Goal: Task Accomplishment & Management: Use online tool/utility

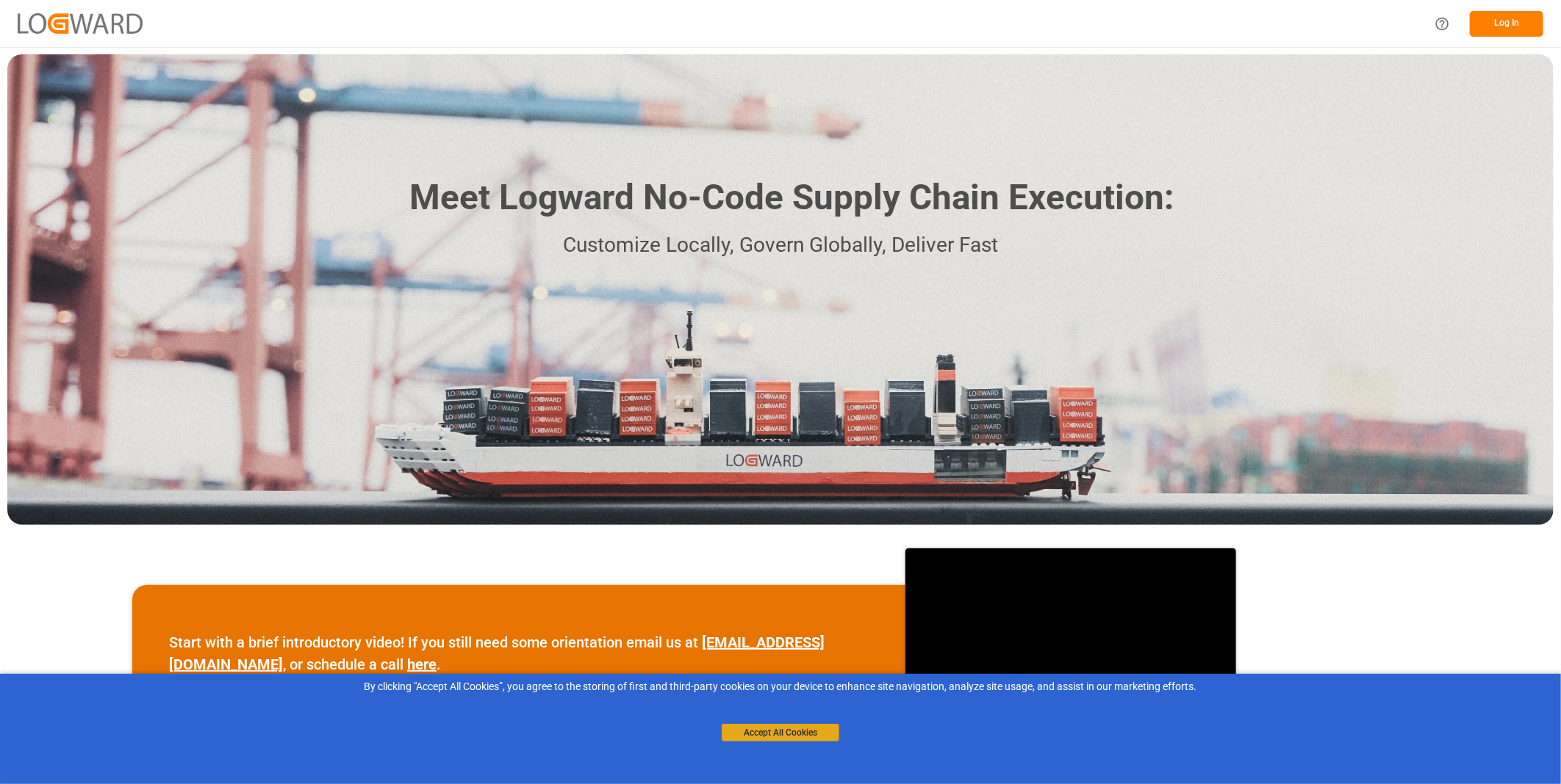
click at [813, 729] on button "Accept All Cookies" at bounding box center [780, 733] width 118 height 18
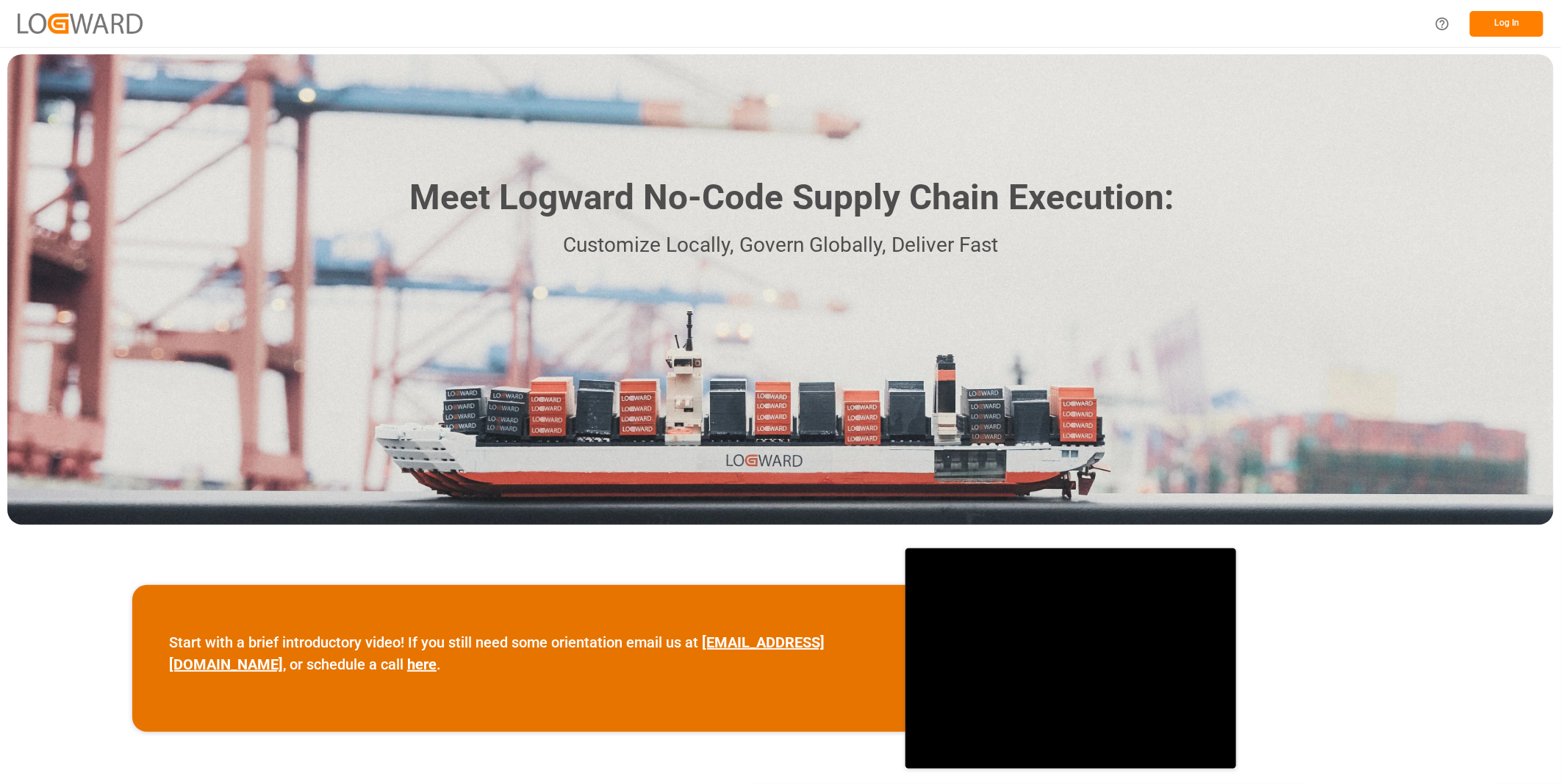
click at [1503, 19] on button "Log In" at bounding box center [1506, 23] width 73 height 25
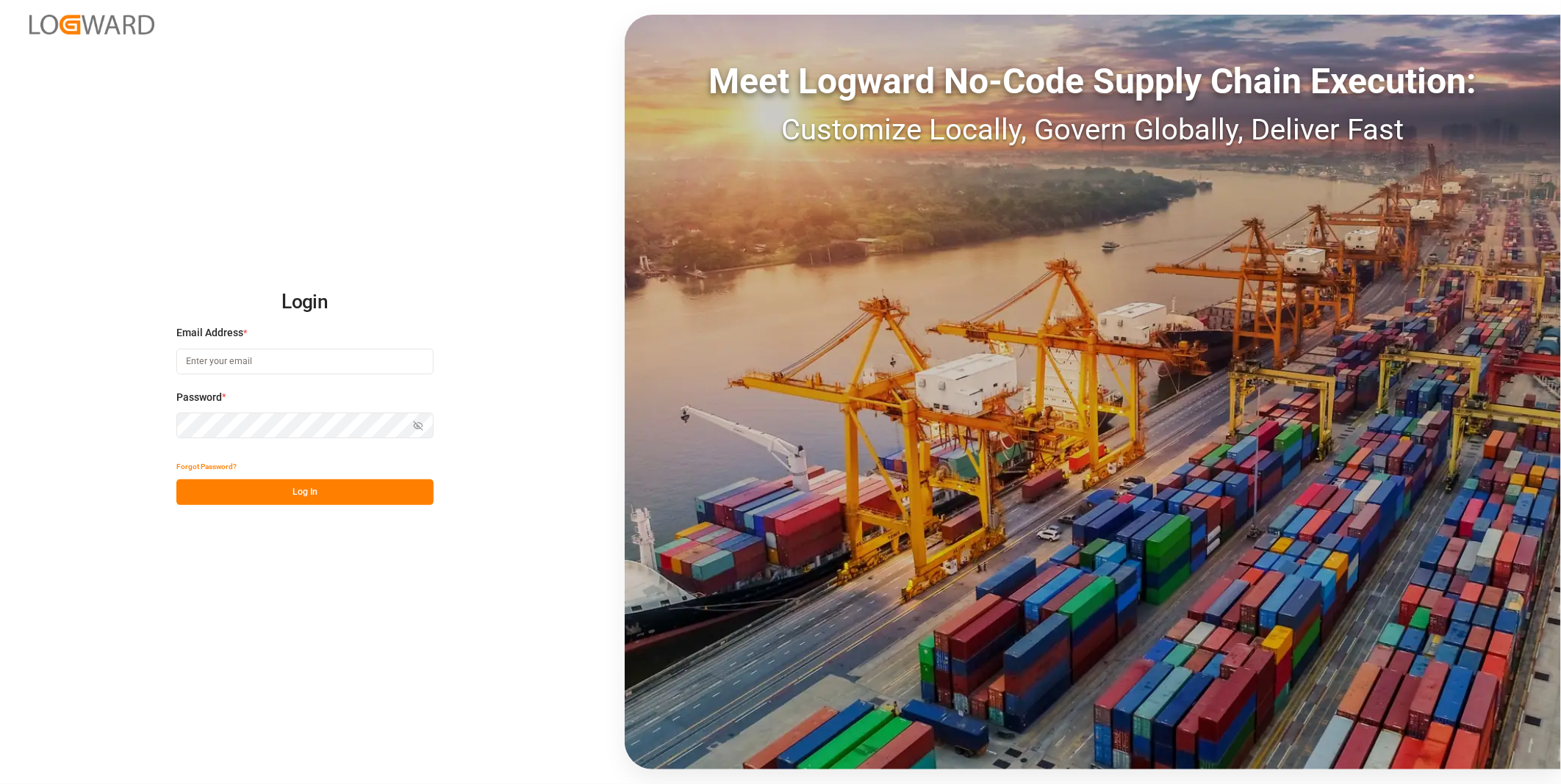
type input "florian.hausmann@rhenus.com"
click at [406, 503] on button "Log In" at bounding box center [305, 492] width 258 height 25
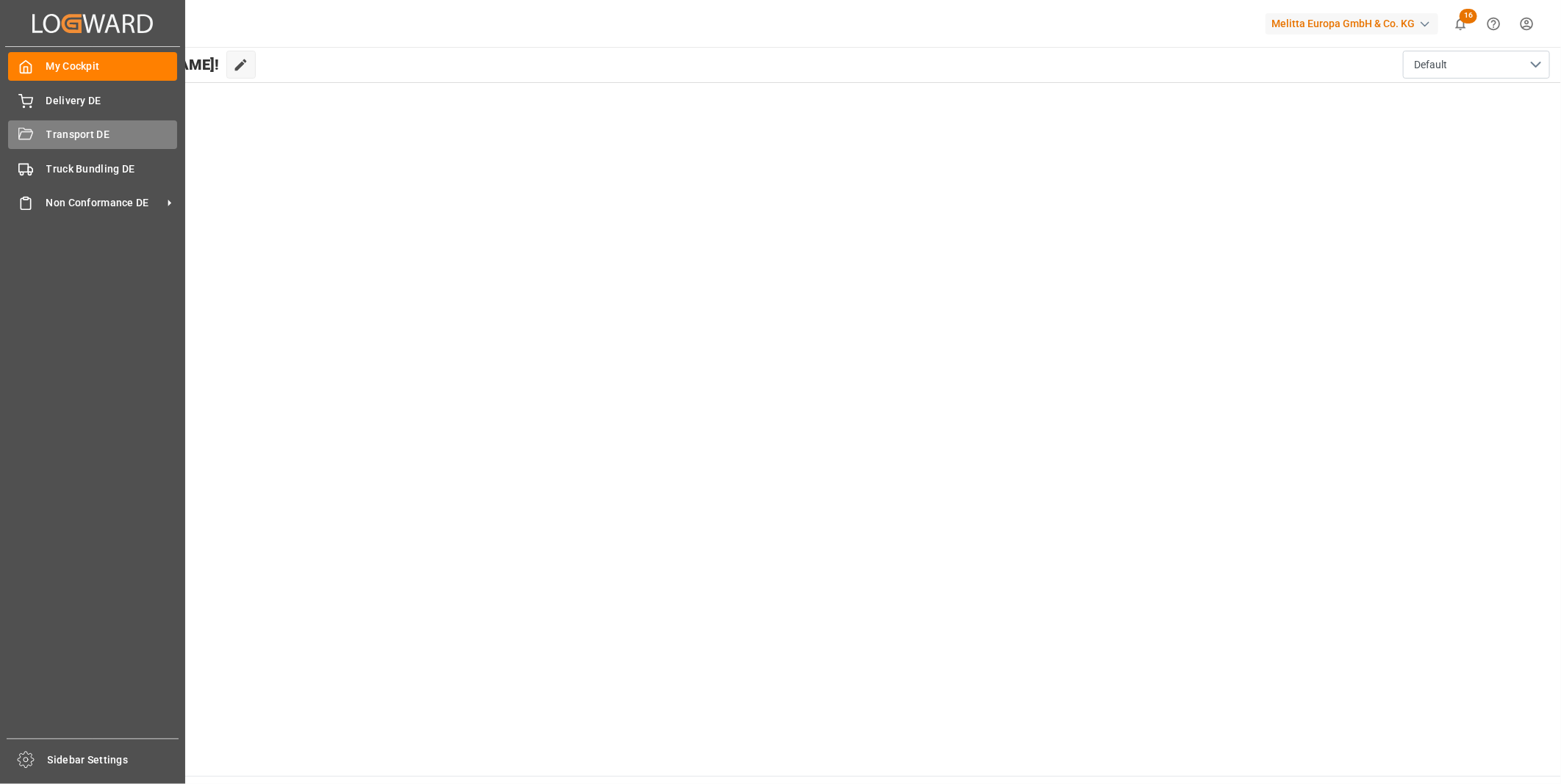
click at [46, 138] on span "Transport DE" at bounding box center [112, 135] width 131 height 16
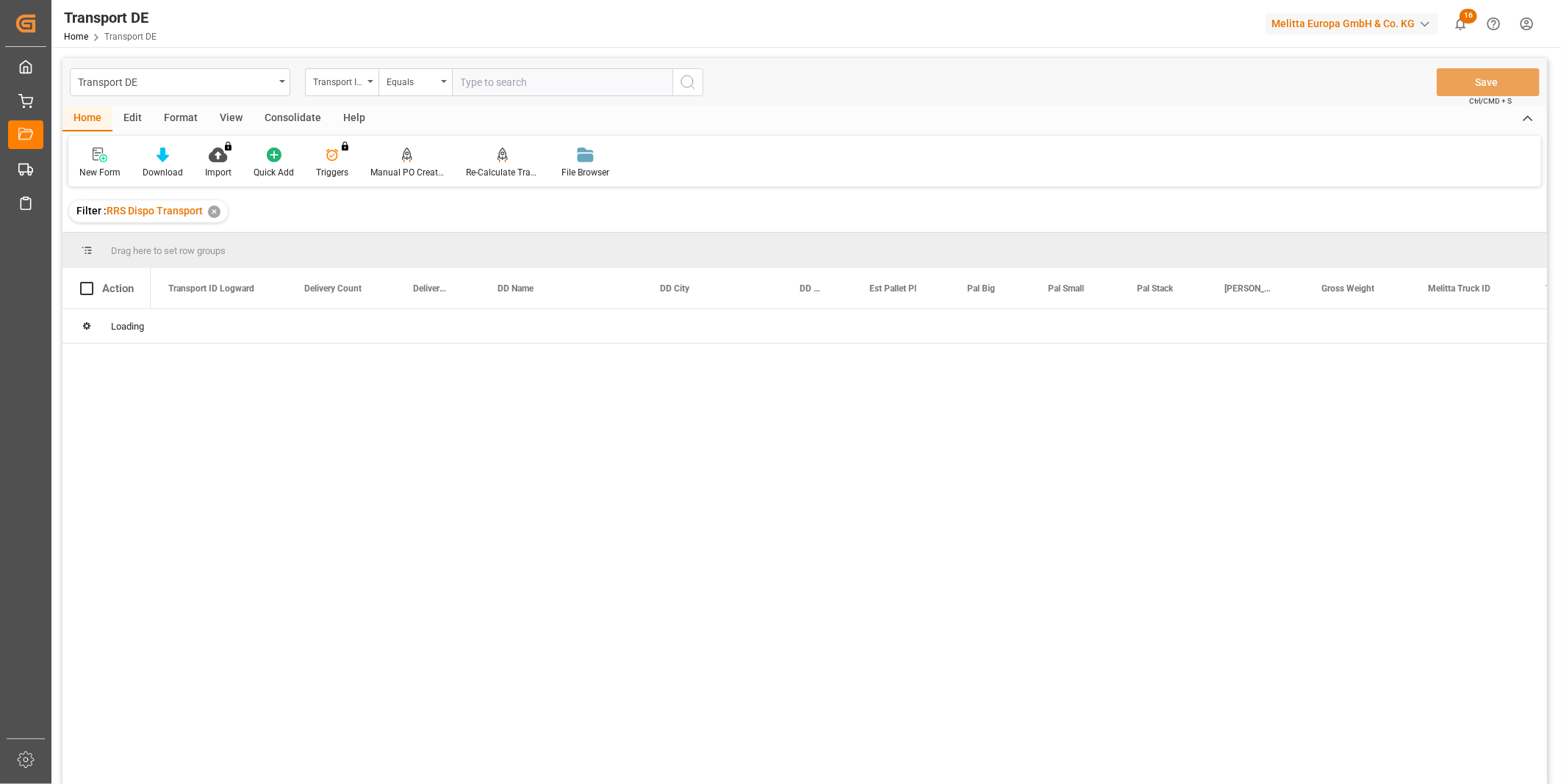
click at [291, 114] on div "Consolidate" at bounding box center [293, 119] width 78 height 25
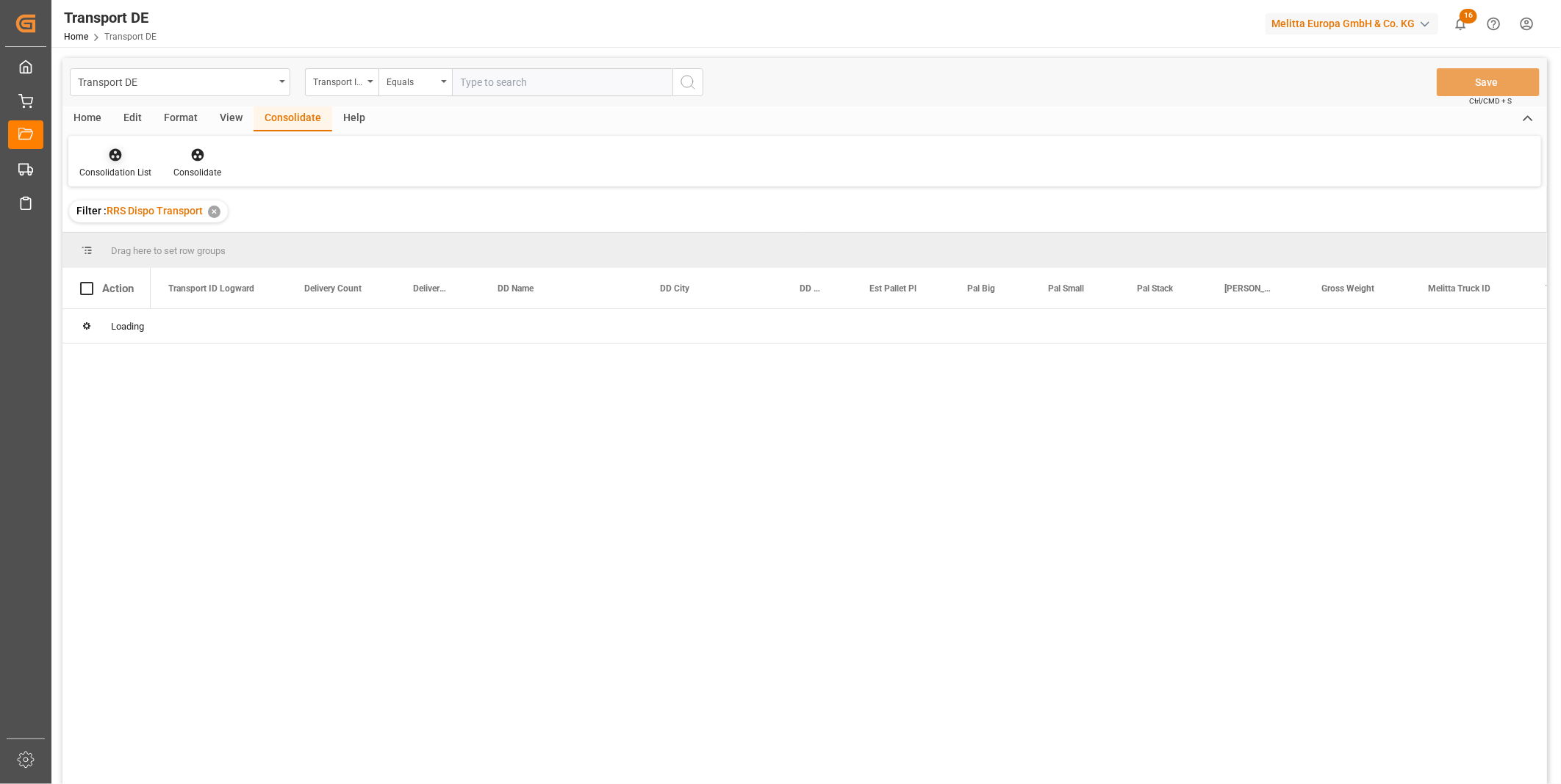
click at [113, 150] on icon at bounding box center [116, 155] width 13 height 13
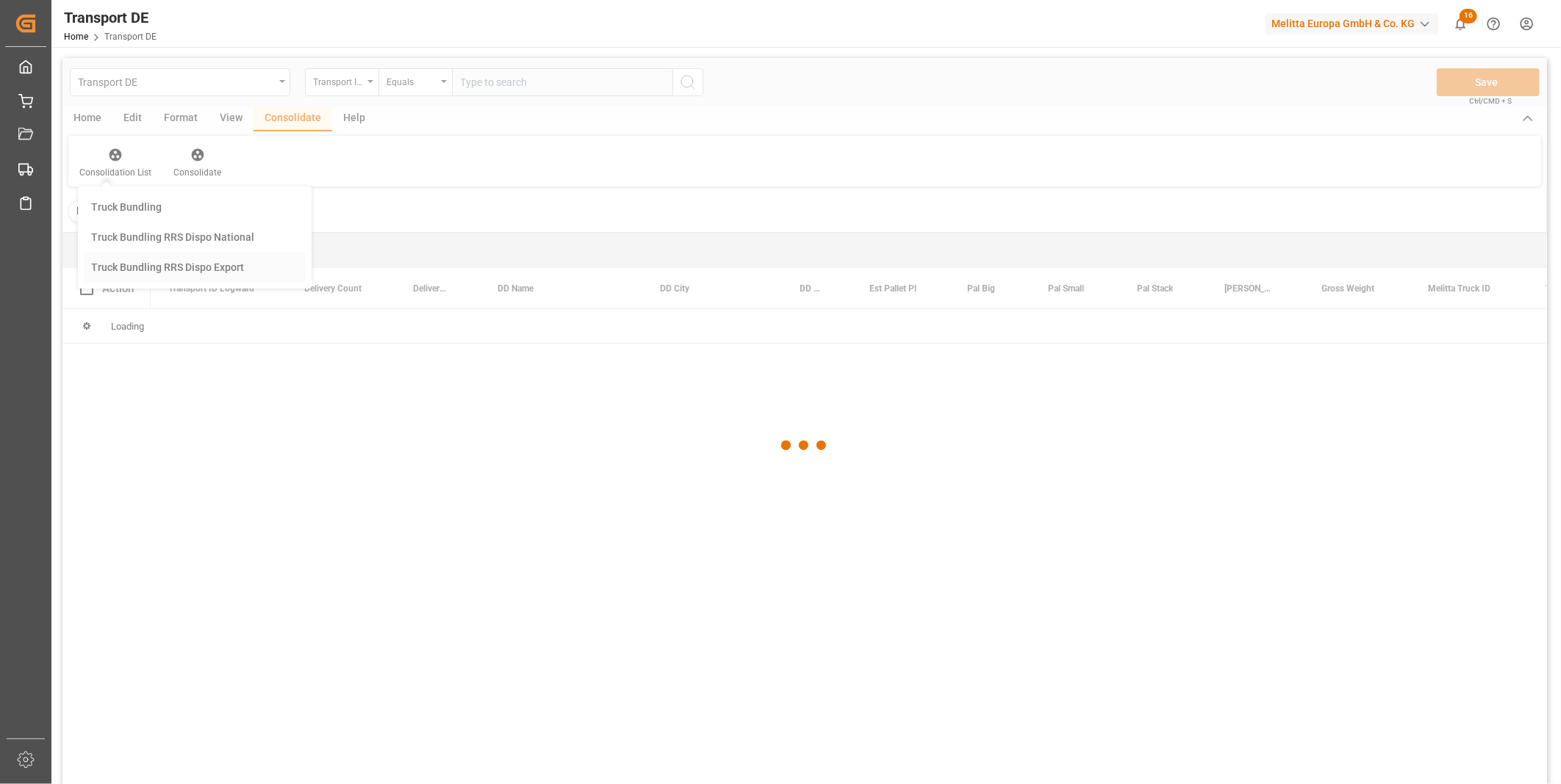
click at [164, 274] on div "Transport DE Transport ID Logward Equals Save Ctrl/CMD + S Home Edit Format Vie…" at bounding box center [805, 440] width 1485 height 765
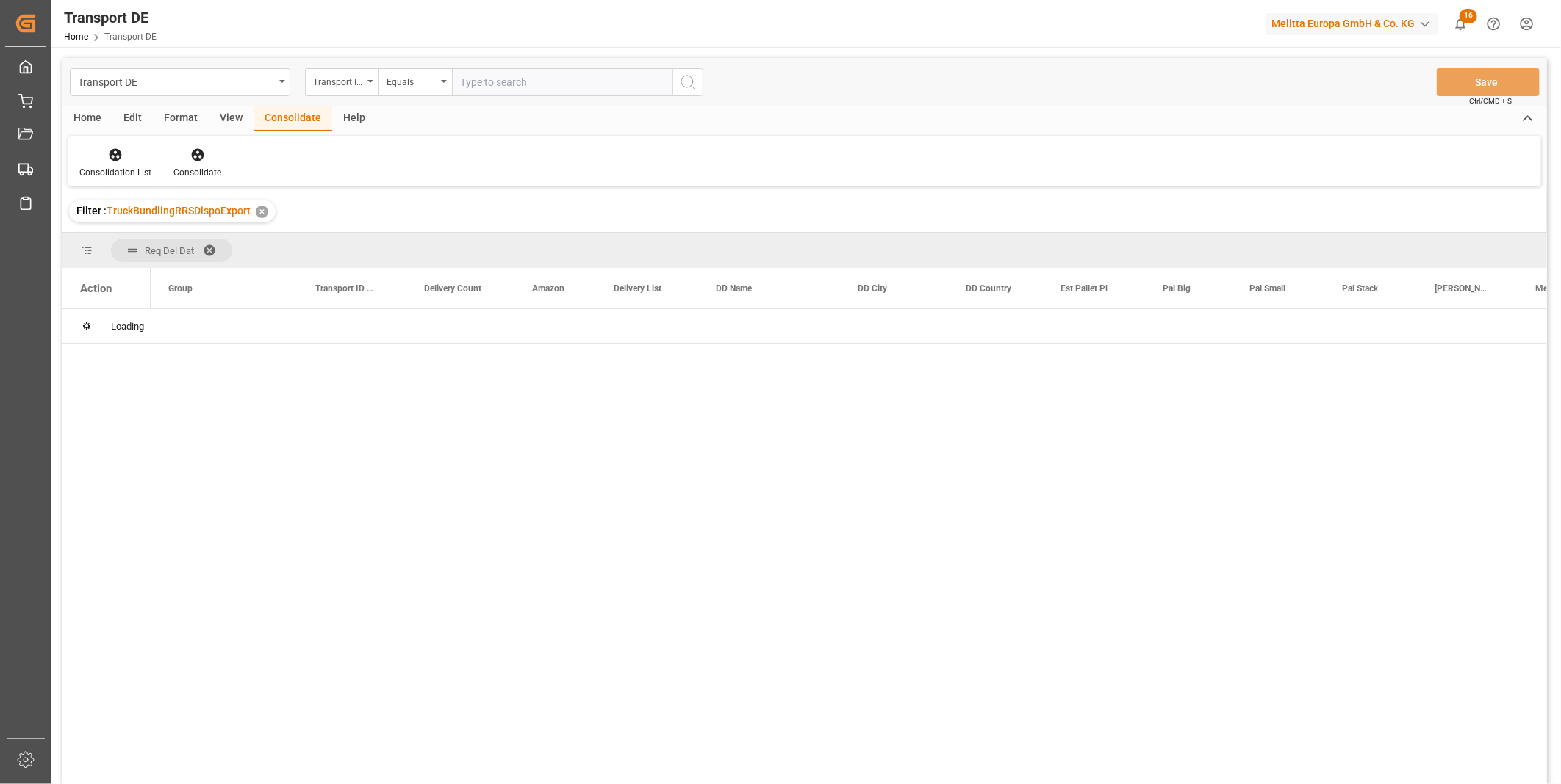
click at [355, 88] on div "Transport ID Logward" at bounding box center [338, 80] width 50 height 17
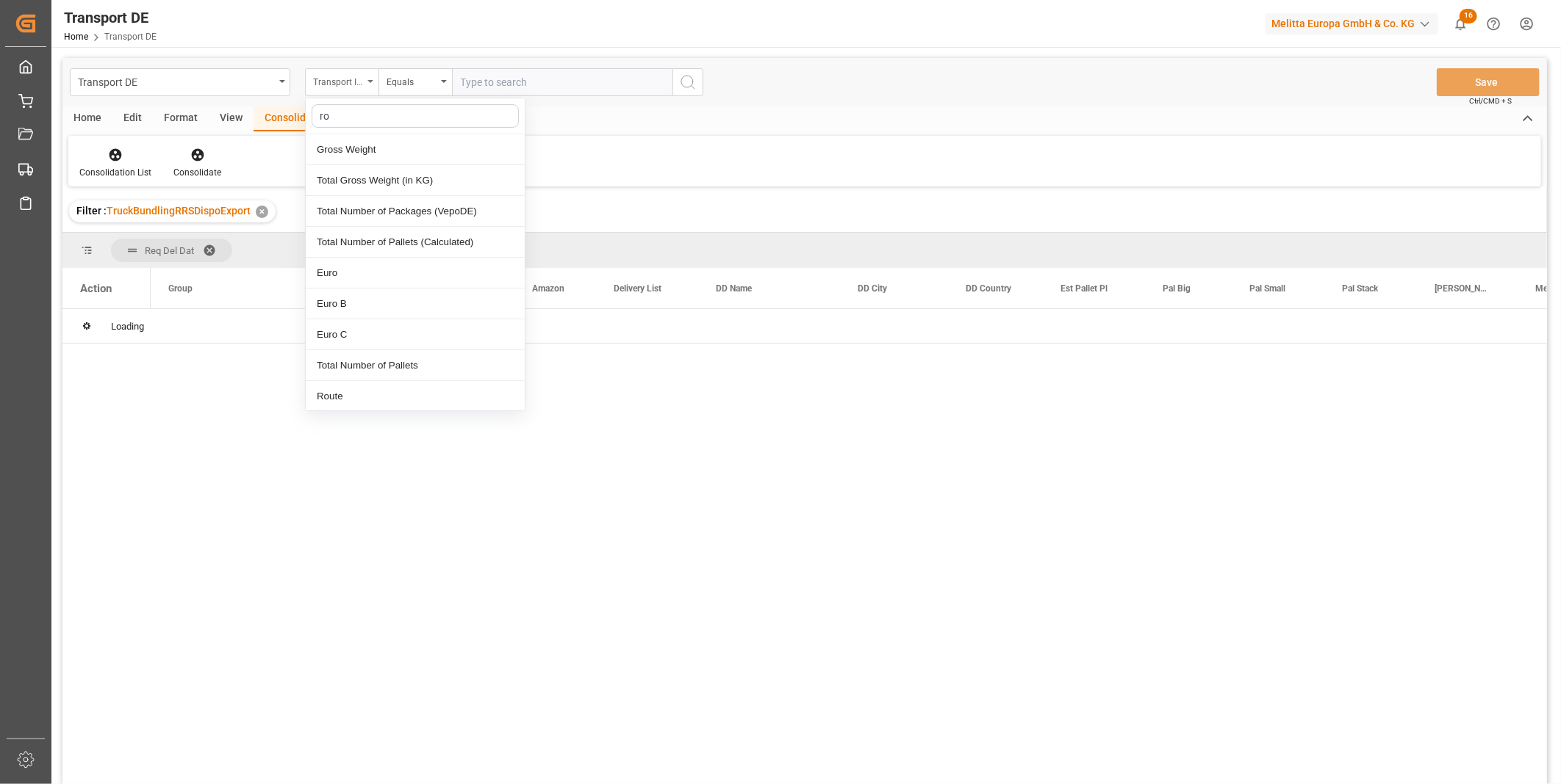
type input "rou"
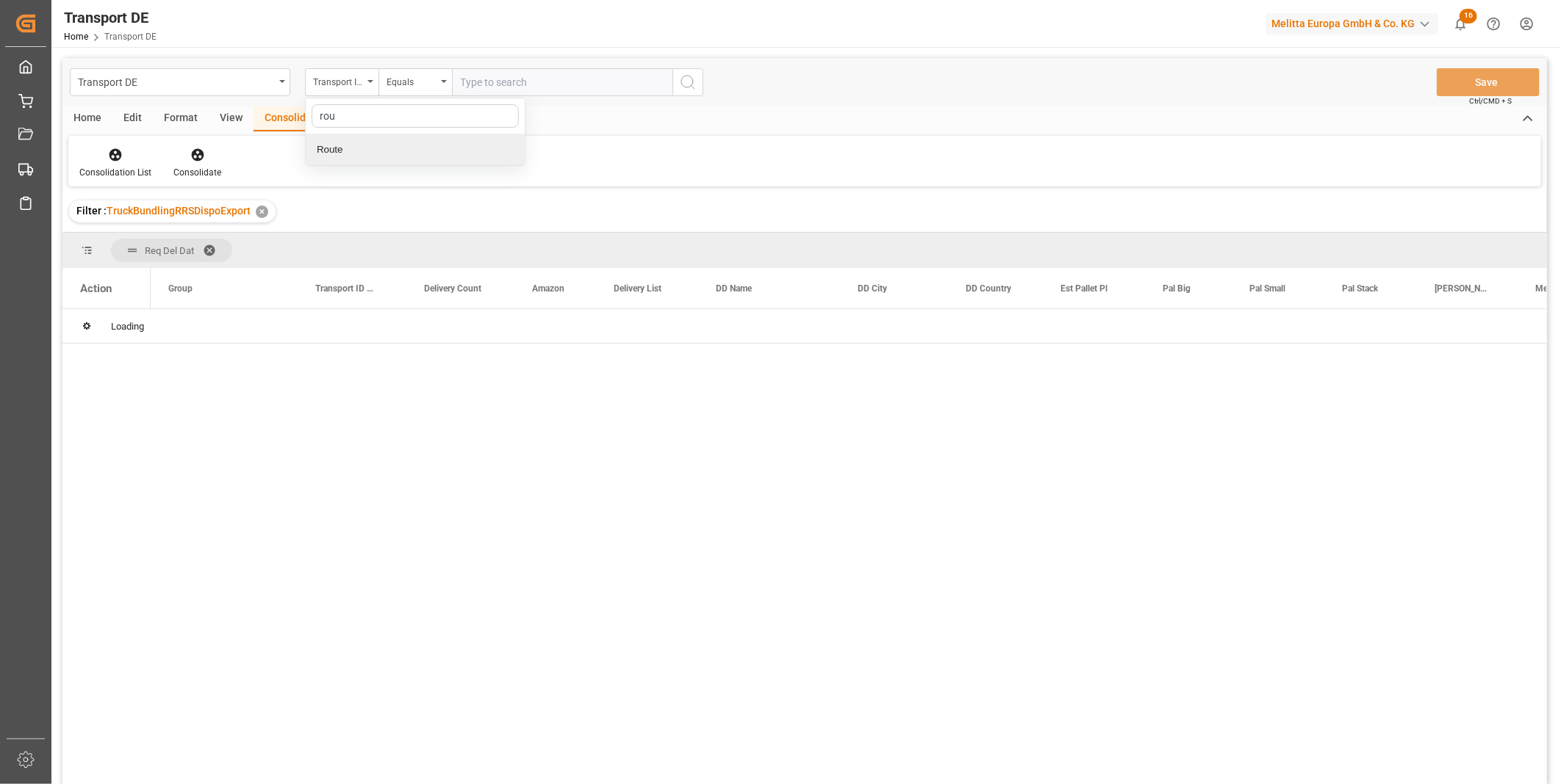
click at [357, 151] on div "Route" at bounding box center [415, 150] width 219 height 31
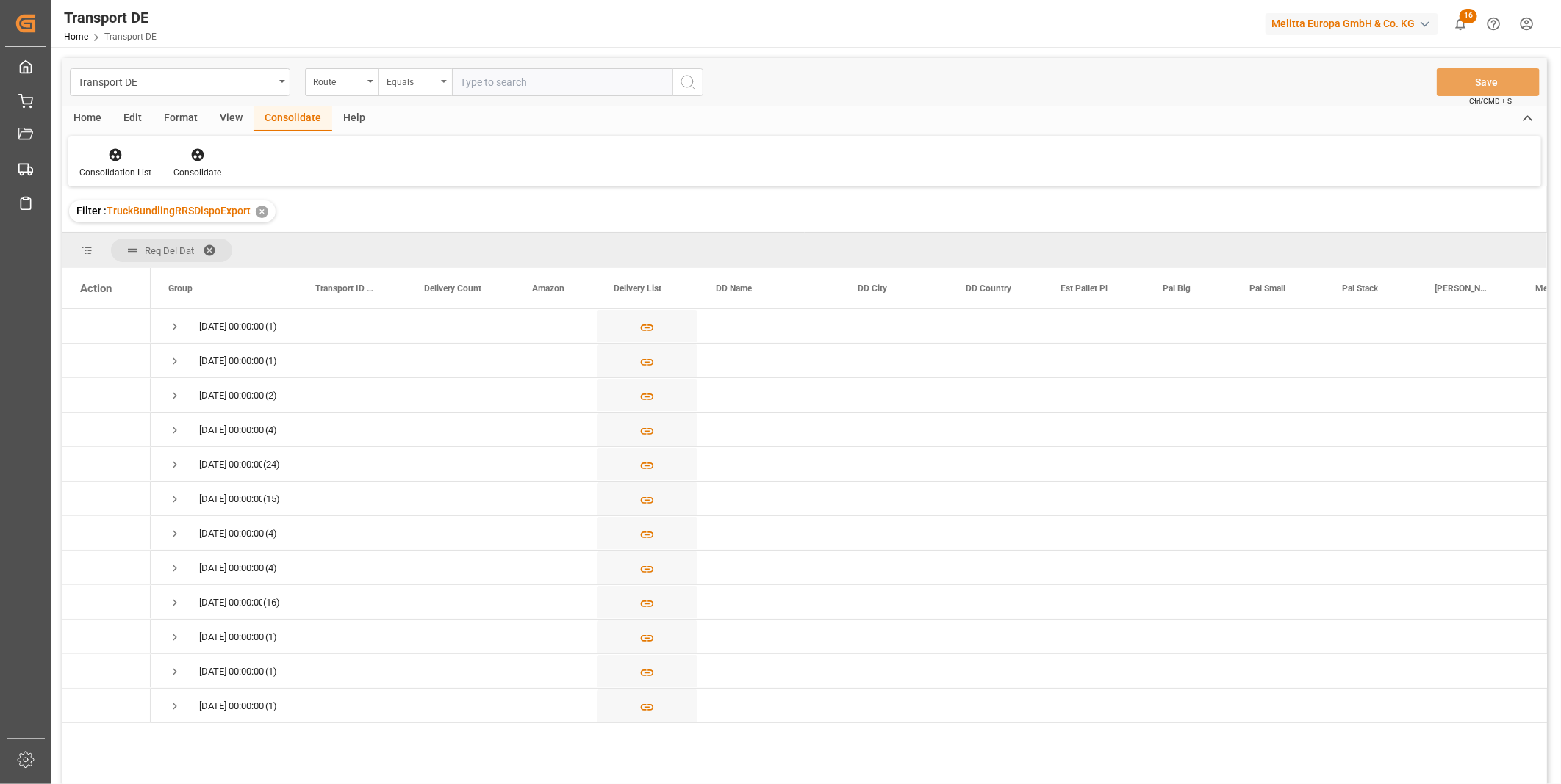
click at [434, 82] on div "Equals" at bounding box center [411, 80] width 50 height 17
click at [441, 240] on div "Starts with" at bounding box center [489, 243] width 219 height 31
type input "CZ"
click at [685, 81] on icon "search button" at bounding box center [687, 82] width 18 height 18
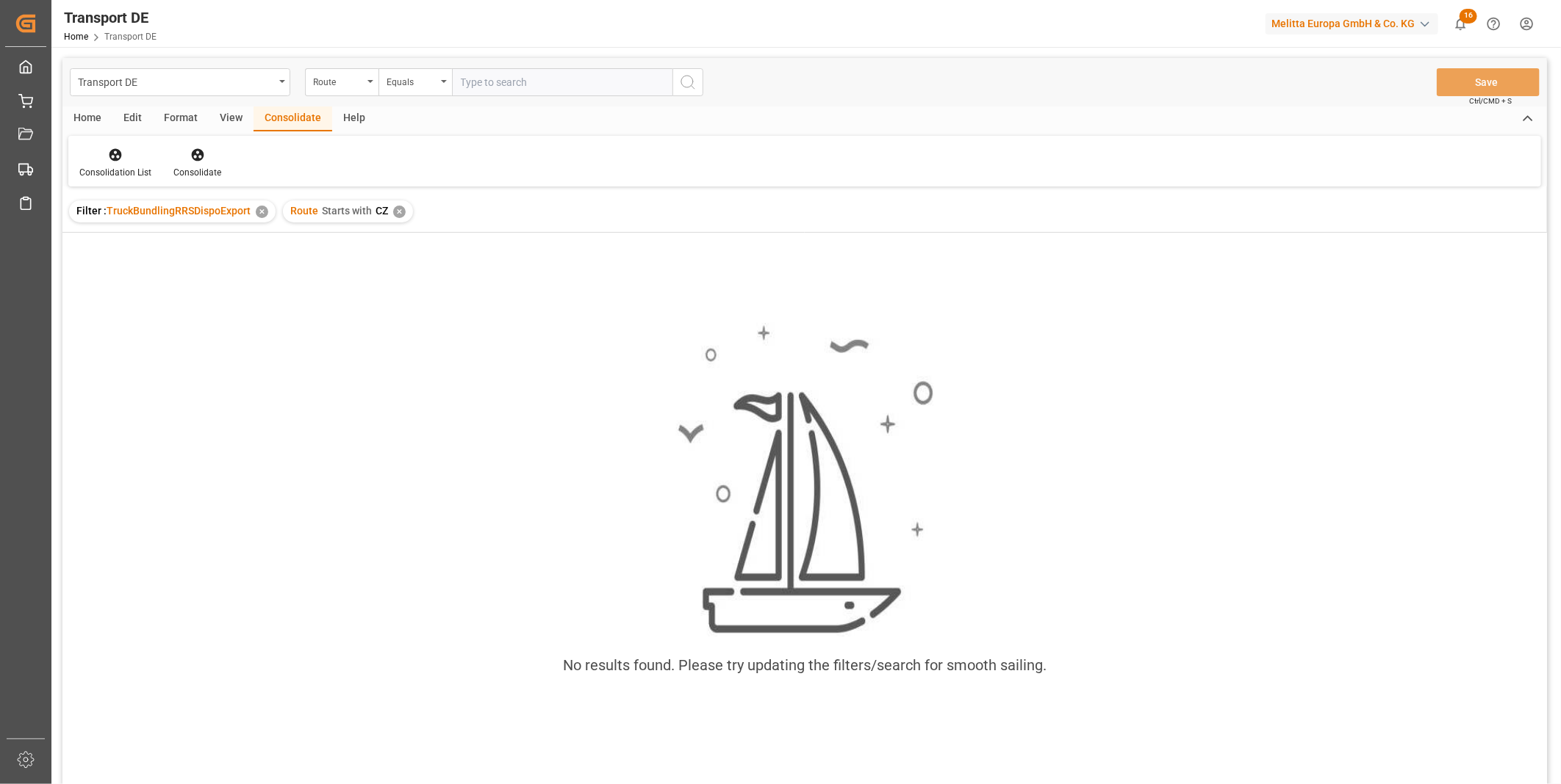
click at [387, 213] on div "Route Starts with CZ ✕" at bounding box center [348, 211] width 130 height 23
click at [397, 216] on div "✕" at bounding box center [399, 211] width 13 height 13
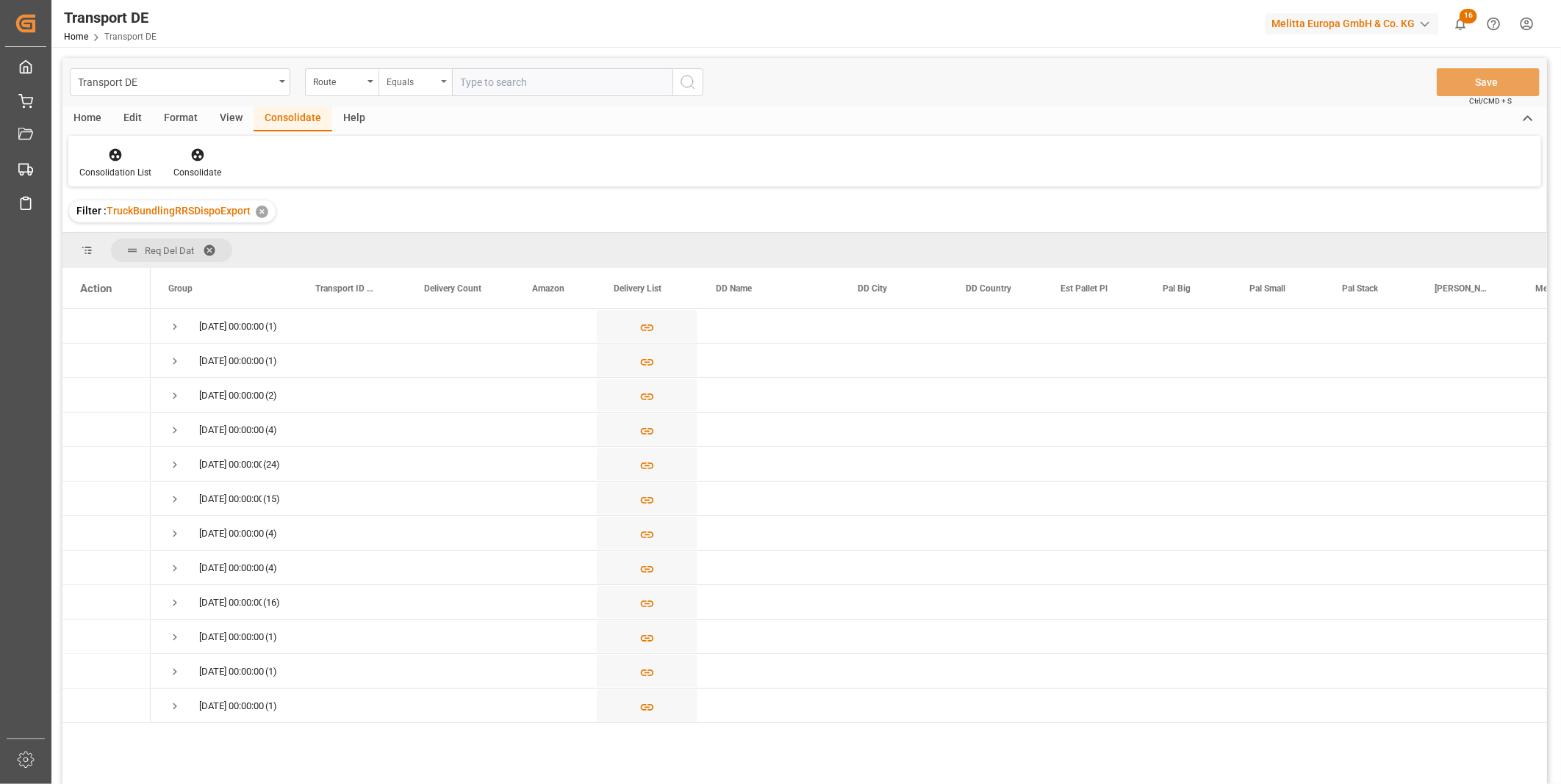
drag, startPoint x: 390, startPoint y: 84, endPoint x: 401, endPoint y: 90, distance: 12.5
click at [392, 84] on div "Equals" at bounding box center [411, 80] width 50 height 17
click at [425, 246] on div "Starts with" at bounding box center [489, 243] width 219 height 31
type input "PL"
click at [682, 98] on div "Transport DE Route Starts with PL Save Ctrl/CMD + S" at bounding box center [805, 82] width 1485 height 49
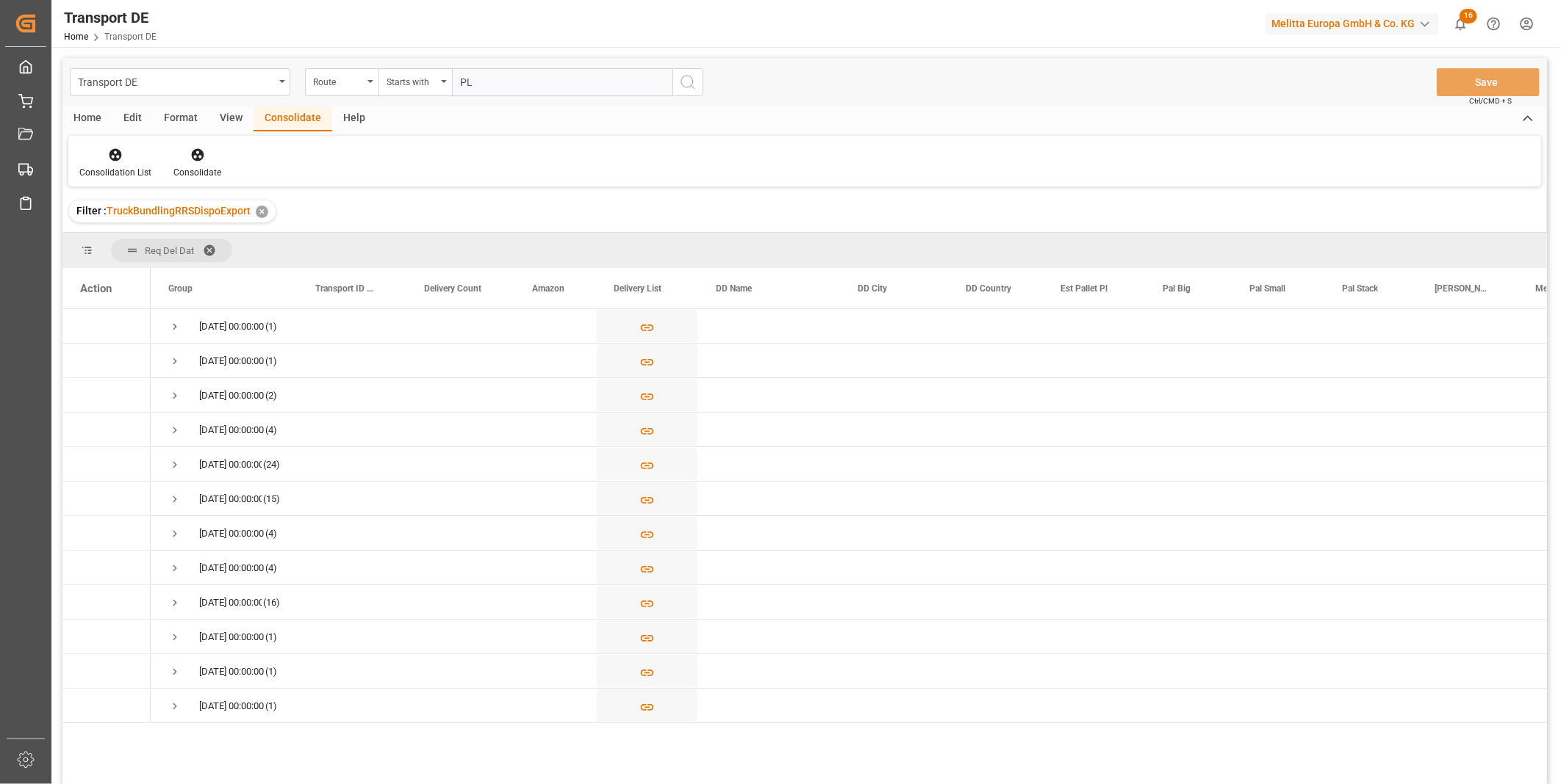
click at [685, 93] on button "search button" at bounding box center [688, 82] width 31 height 28
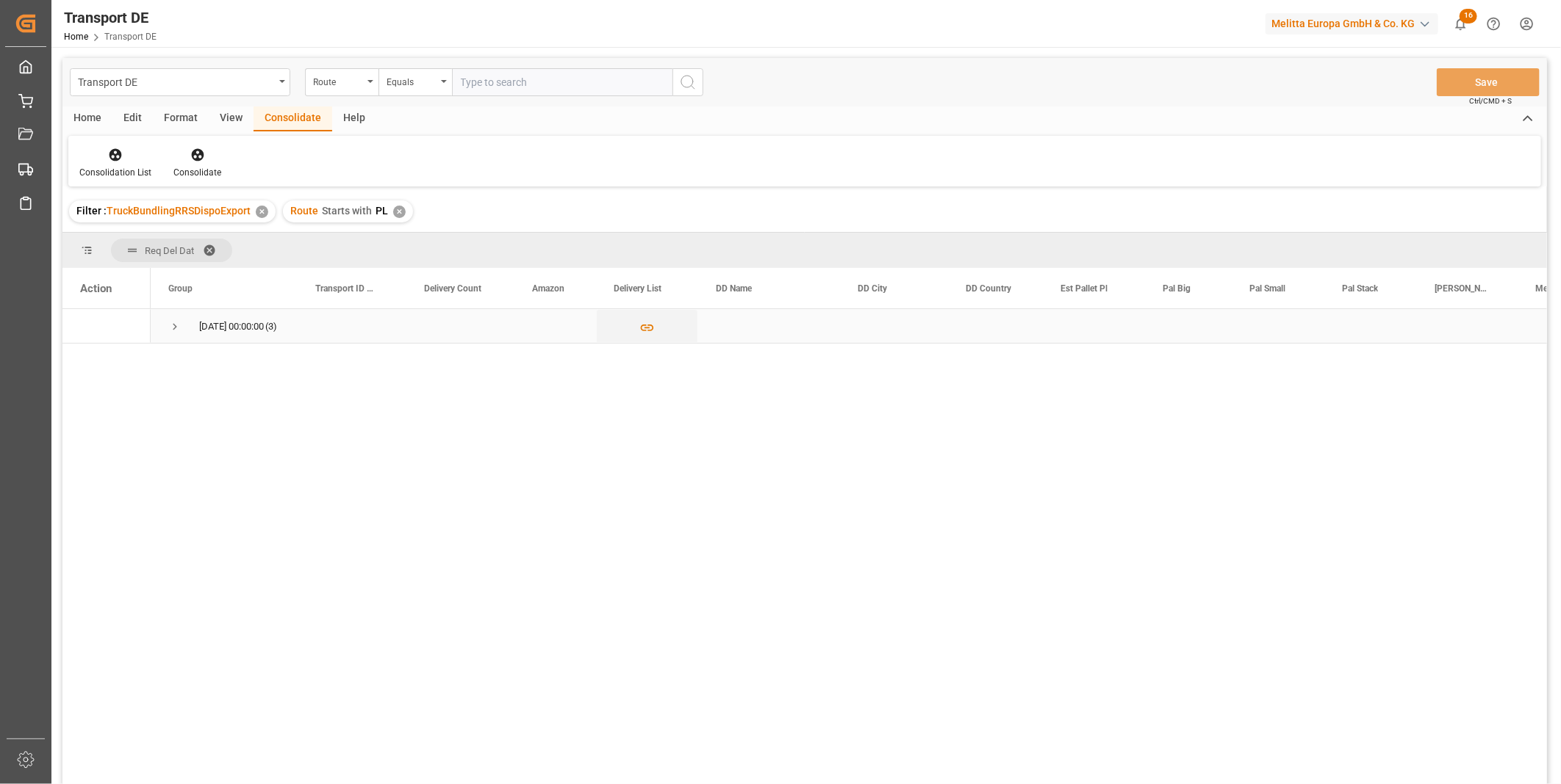
click at [173, 325] on span "Press SPACE to select this row." at bounding box center [175, 327] width 14 height 14
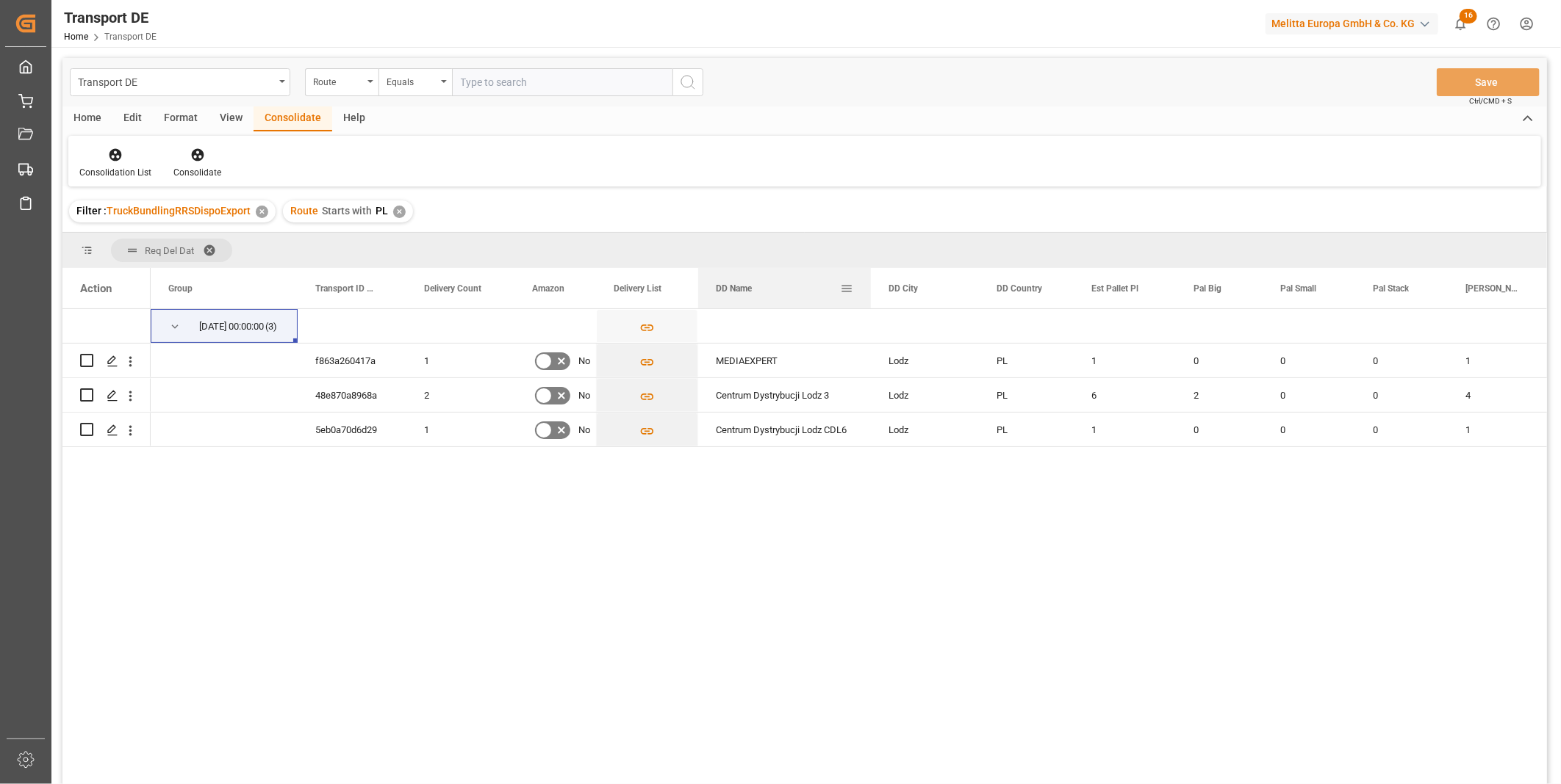
drag, startPoint x: 838, startPoint y: 287, endPoint x: 870, endPoint y: 293, distance: 32.6
click at [870, 293] on div at bounding box center [871, 288] width 6 height 40
click at [90, 355] on input "Press Space to toggle row selection (unchecked)" at bounding box center [87, 361] width 14 height 14
checkbox input "true"
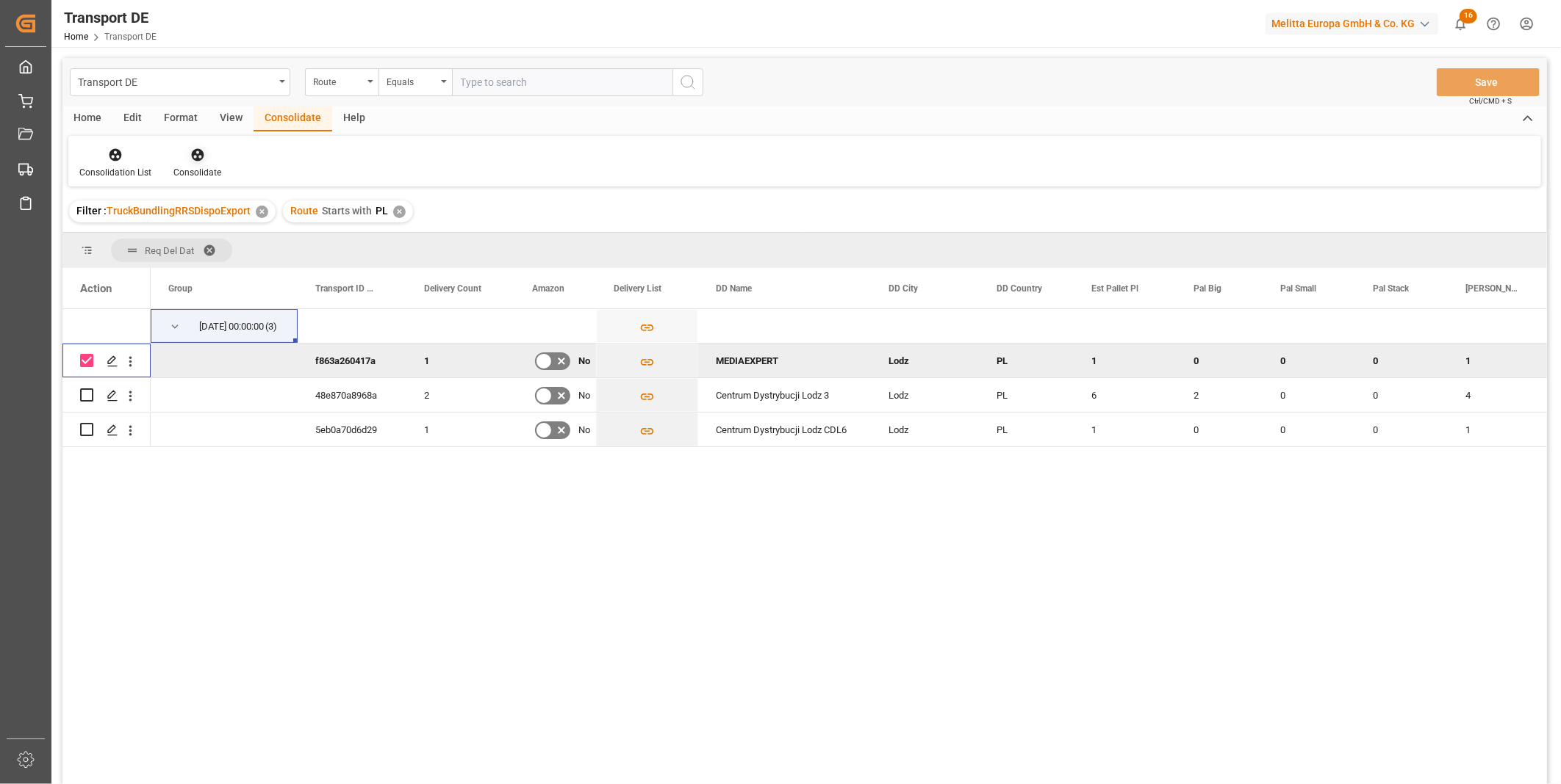
click at [196, 160] on icon at bounding box center [197, 155] width 13 height 13
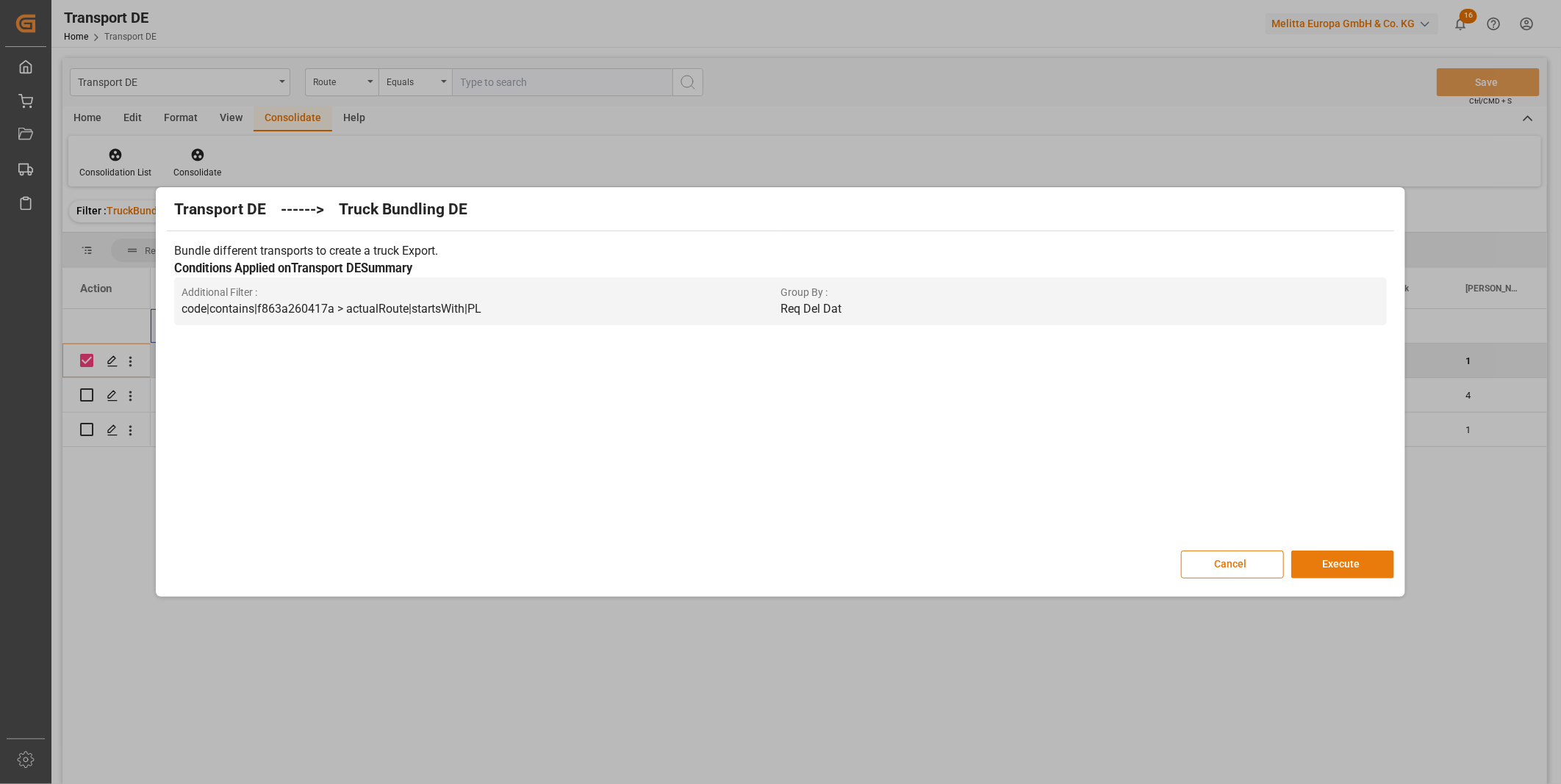
click at [1334, 562] on button "Execute" at bounding box center [1342, 565] width 103 height 28
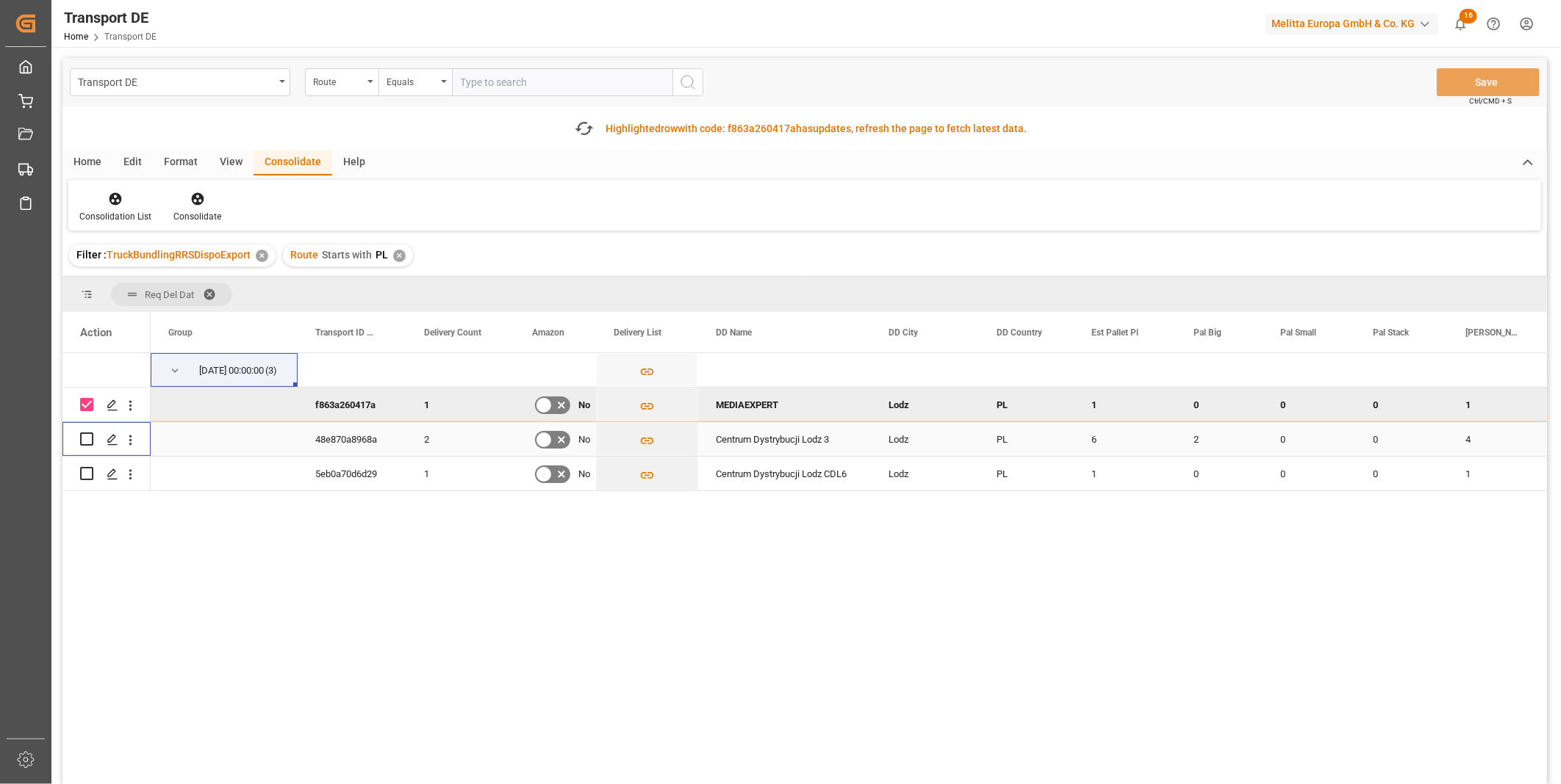
click at [84, 436] on input "Press Space to toggle row selection (unchecked)" at bounding box center [87, 439] width 14 height 14
checkbox input "true"
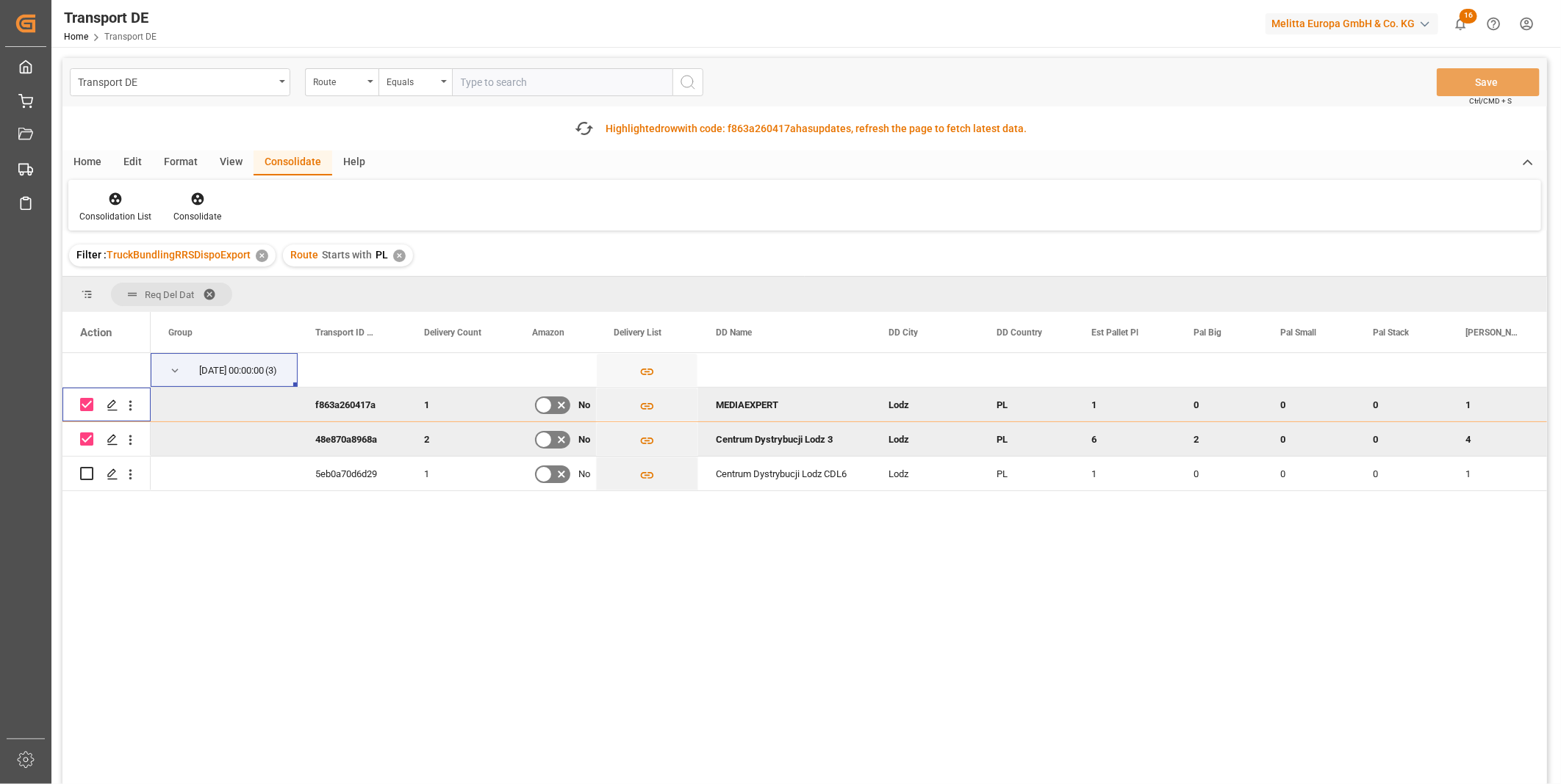
click at [84, 406] on input "Press Space to toggle row selection (checked)" at bounding box center [87, 405] width 14 height 14
checkbox input "false"
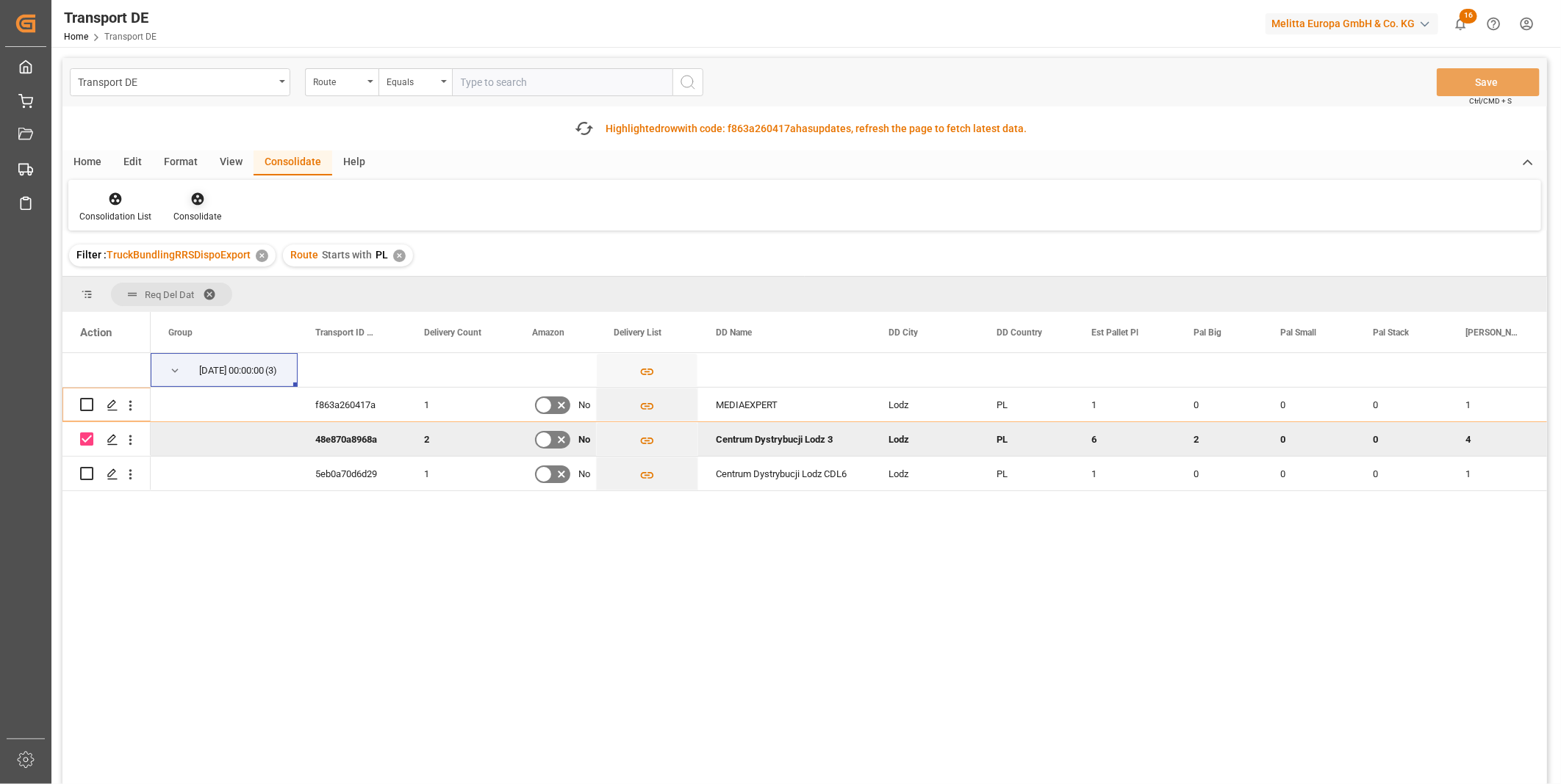
click at [211, 215] on div "Consolidate" at bounding box center [197, 217] width 48 height 14
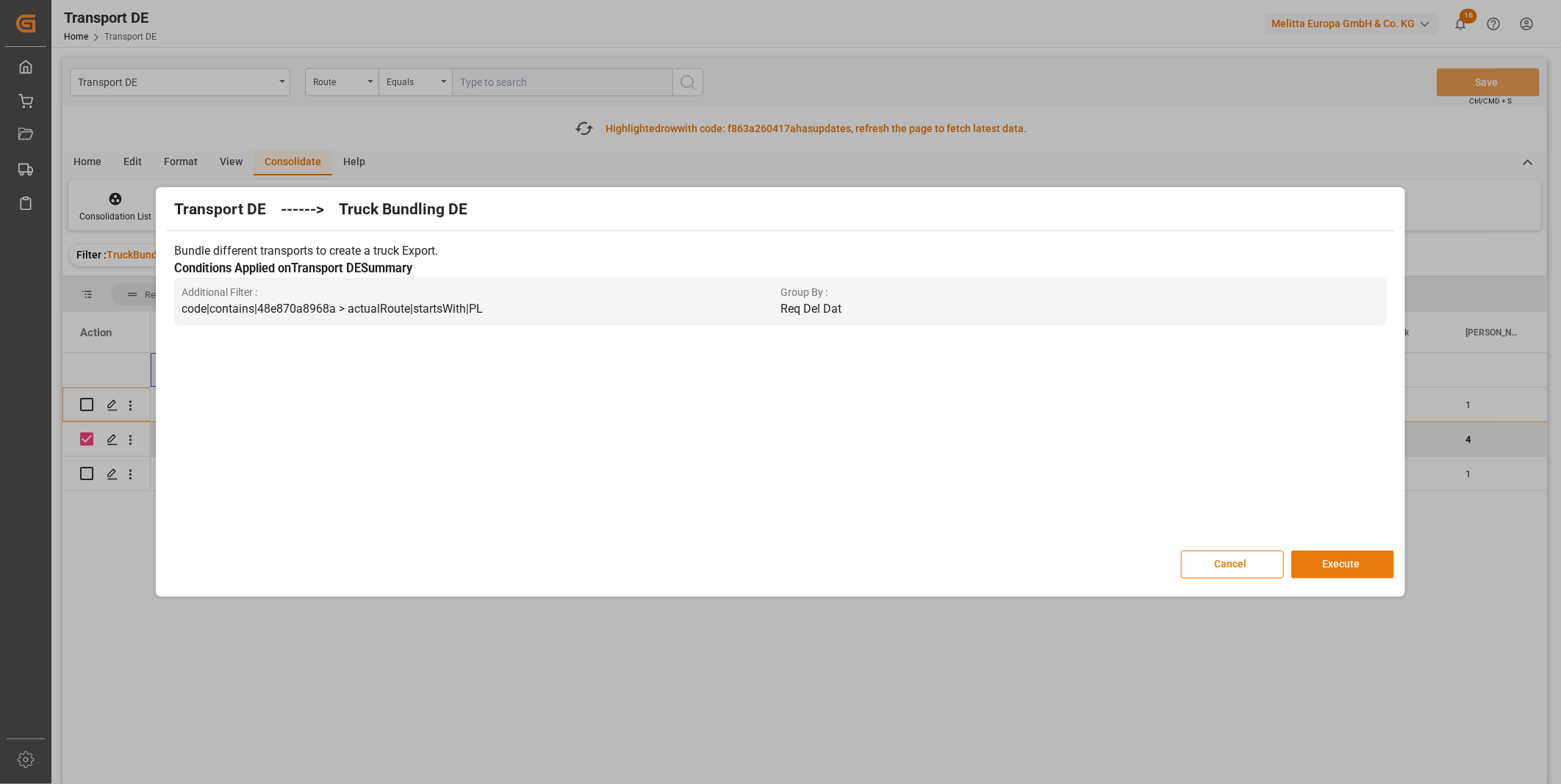
click at [1330, 568] on button "Execute" at bounding box center [1342, 565] width 103 height 28
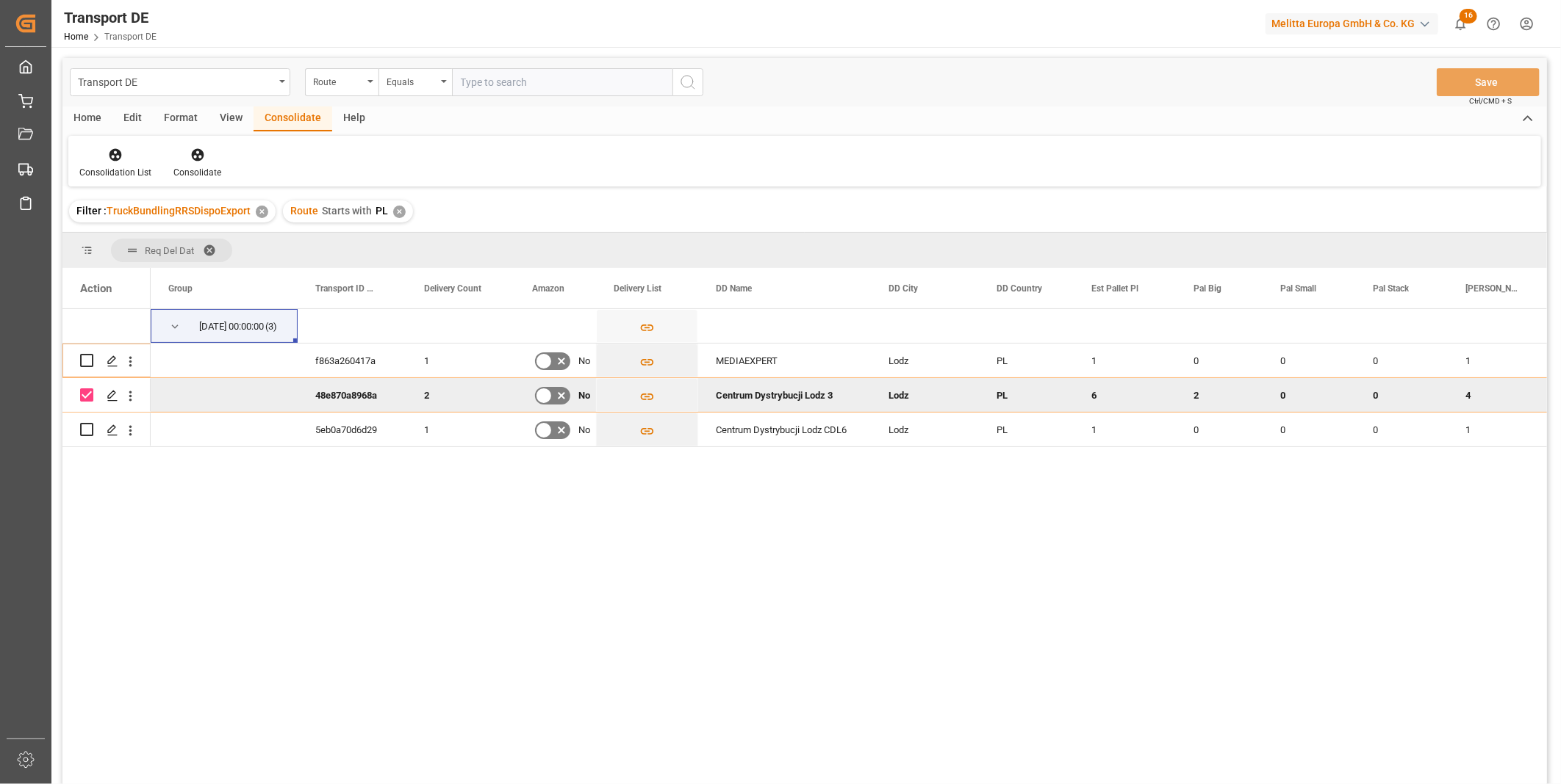
click at [85, 475] on div "10.09.2025 00:00:00 (3) f863a260417a 1 No MEDIAEXPERT Lodz PL 1 0 0 0 1 2" at bounding box center [805, 549] width 1485 height 480
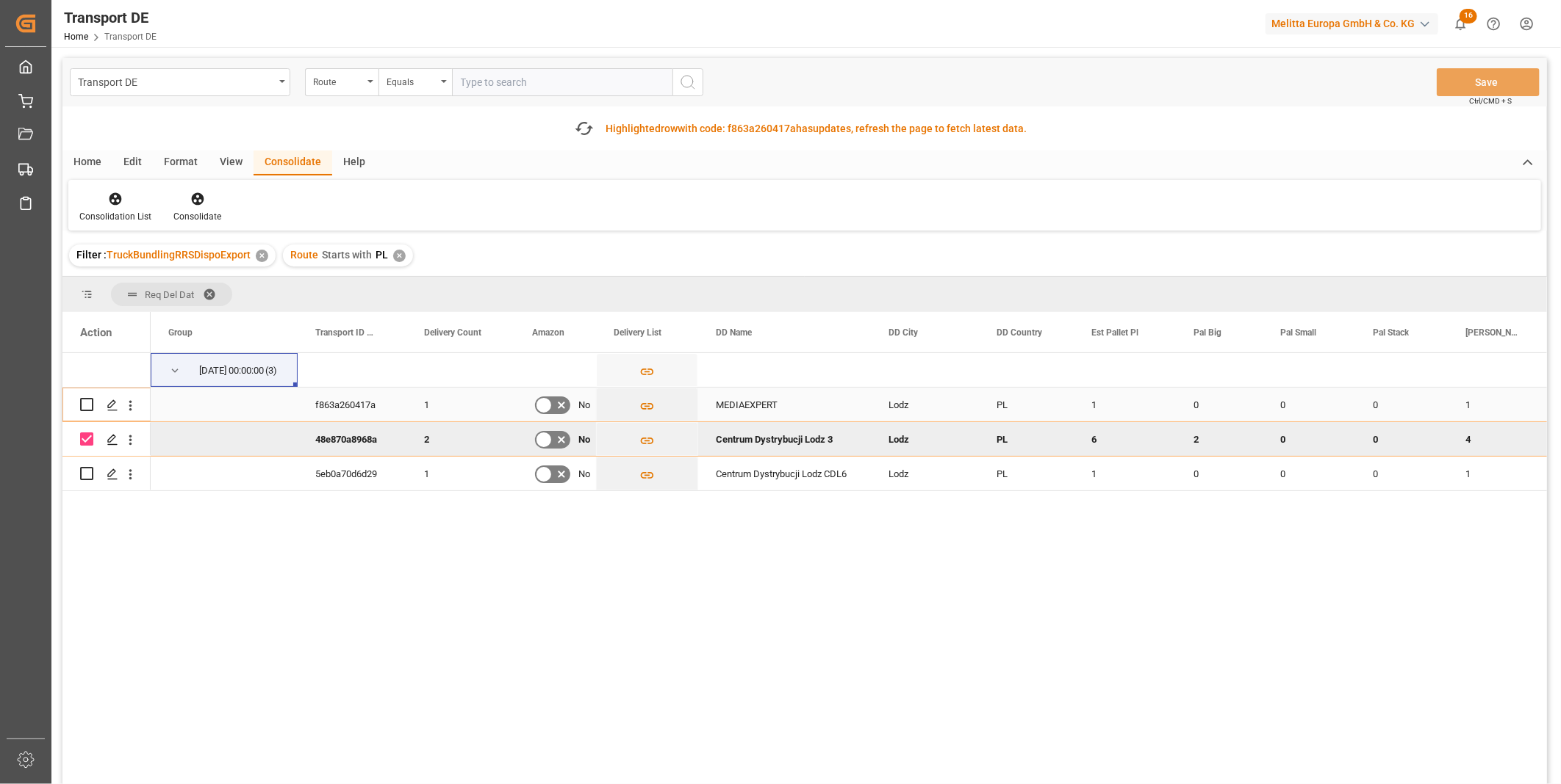
click at [88, 427] on div "Press SPACE to deselect this row." at bounding box center [87, 438] width 14 height 34
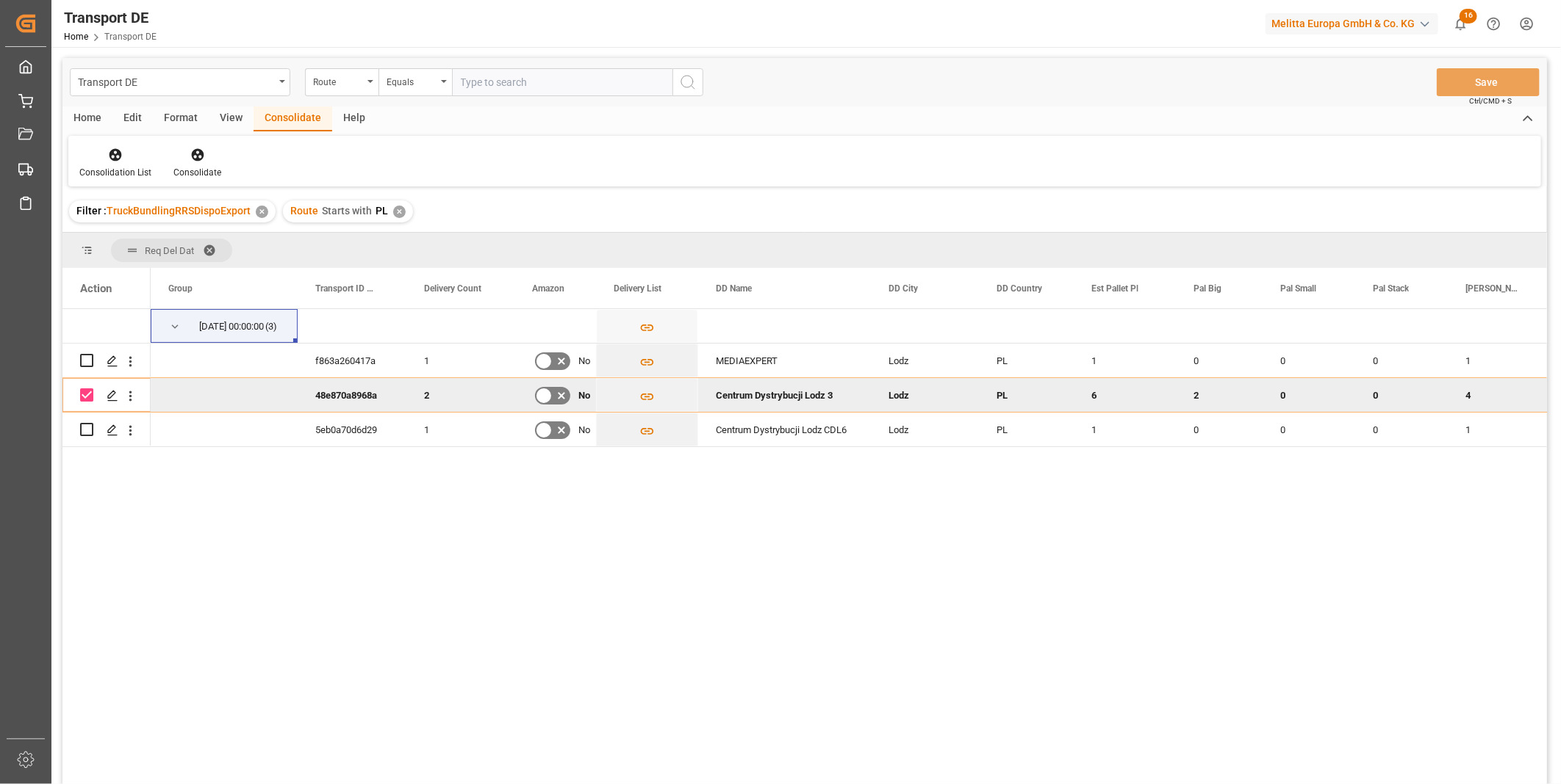
click at [85, 475] on div "10.09.2025 00:00:00 (3) f863a260417a 1 No MEDIAEXPERT Lodz PL 1 0 0 0 1 2" at bounding box center [805, 549] width 1485 height 480
click at [90, 432] on input "Press Space to toggle row selection (unchecked)" at bounding box center [87, 430] width 14 height 14
checkbox input "true"
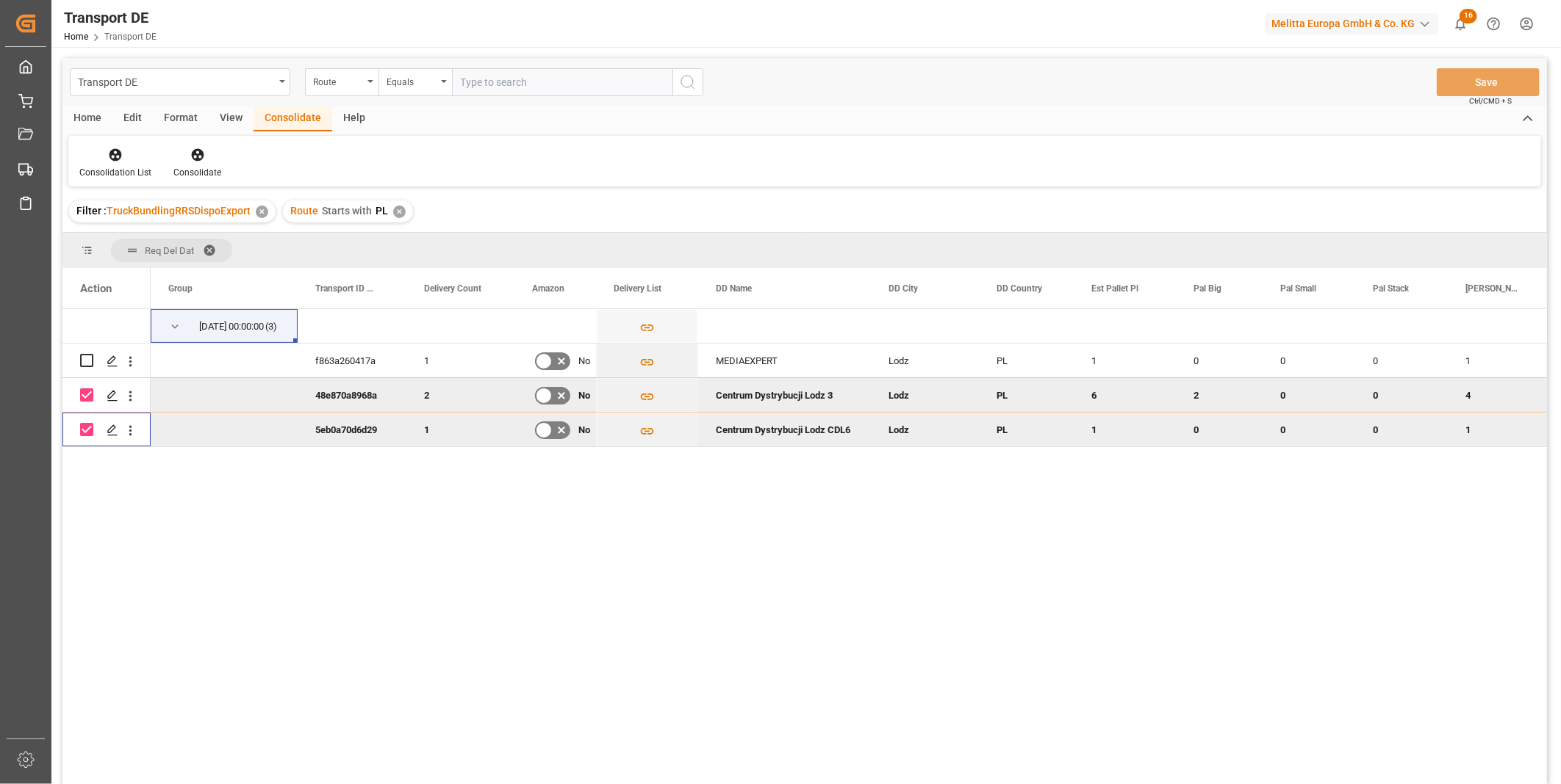
click at [86, 396] on input "Press Space to toggle row selection (checked)" at bounding box center [87, 395] width 14 height 14
checkbox input "false"
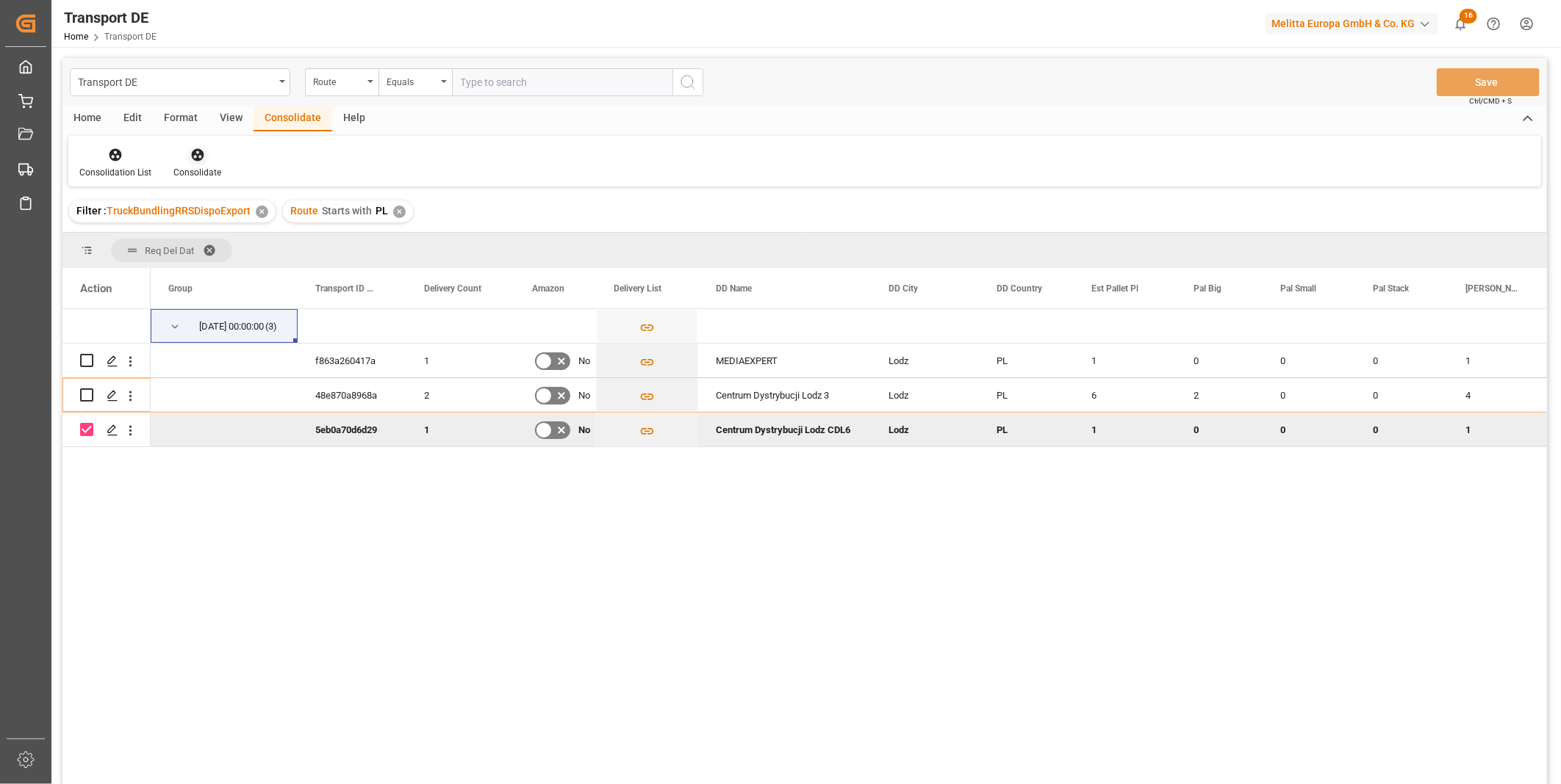
click at [190, 157] on icon at bounding box center [197, 155] width 15 height 15
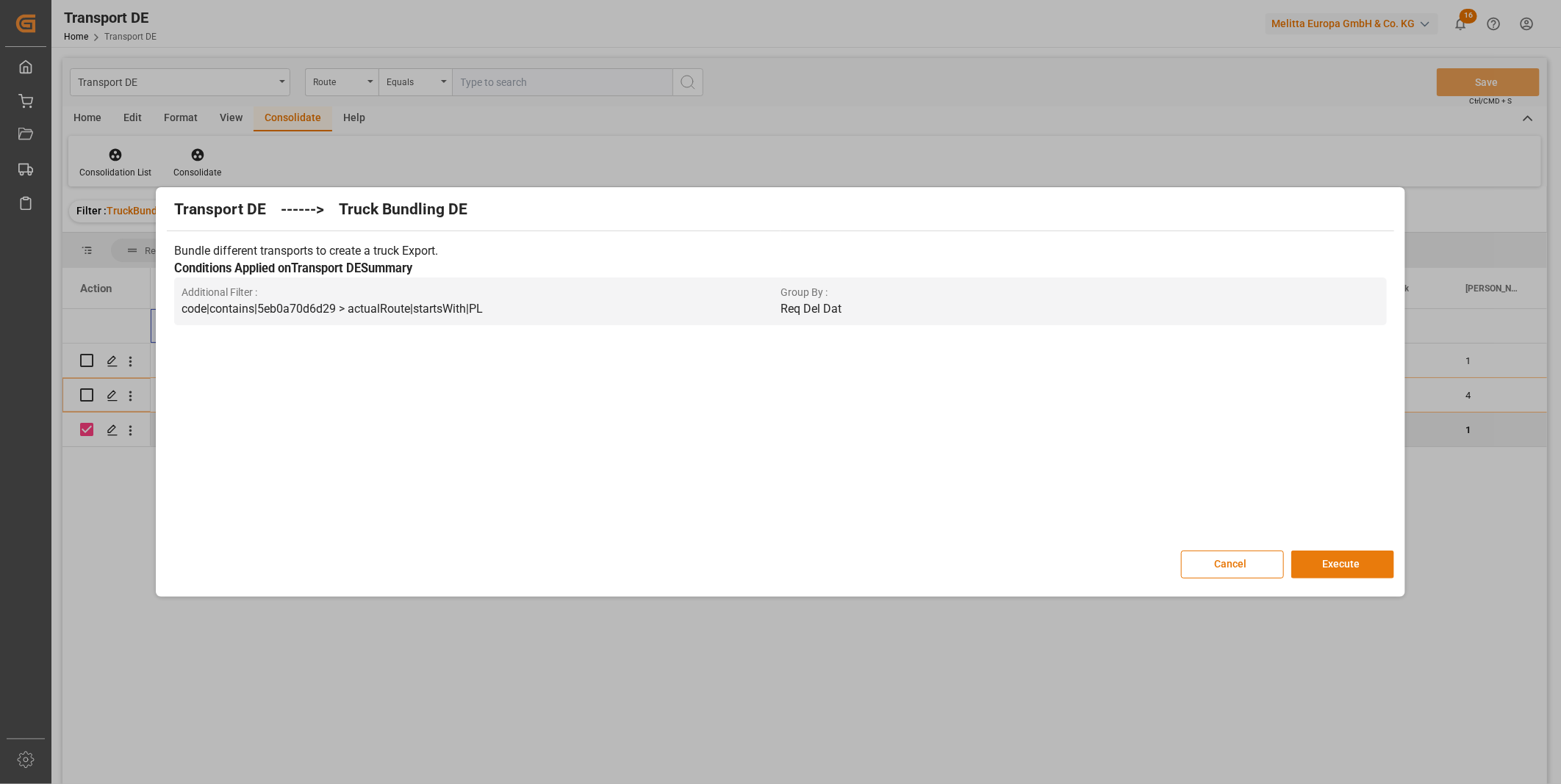
click at [1331, 577] on button "Execute" at bounding box center [1342, 565] width 103 height 28
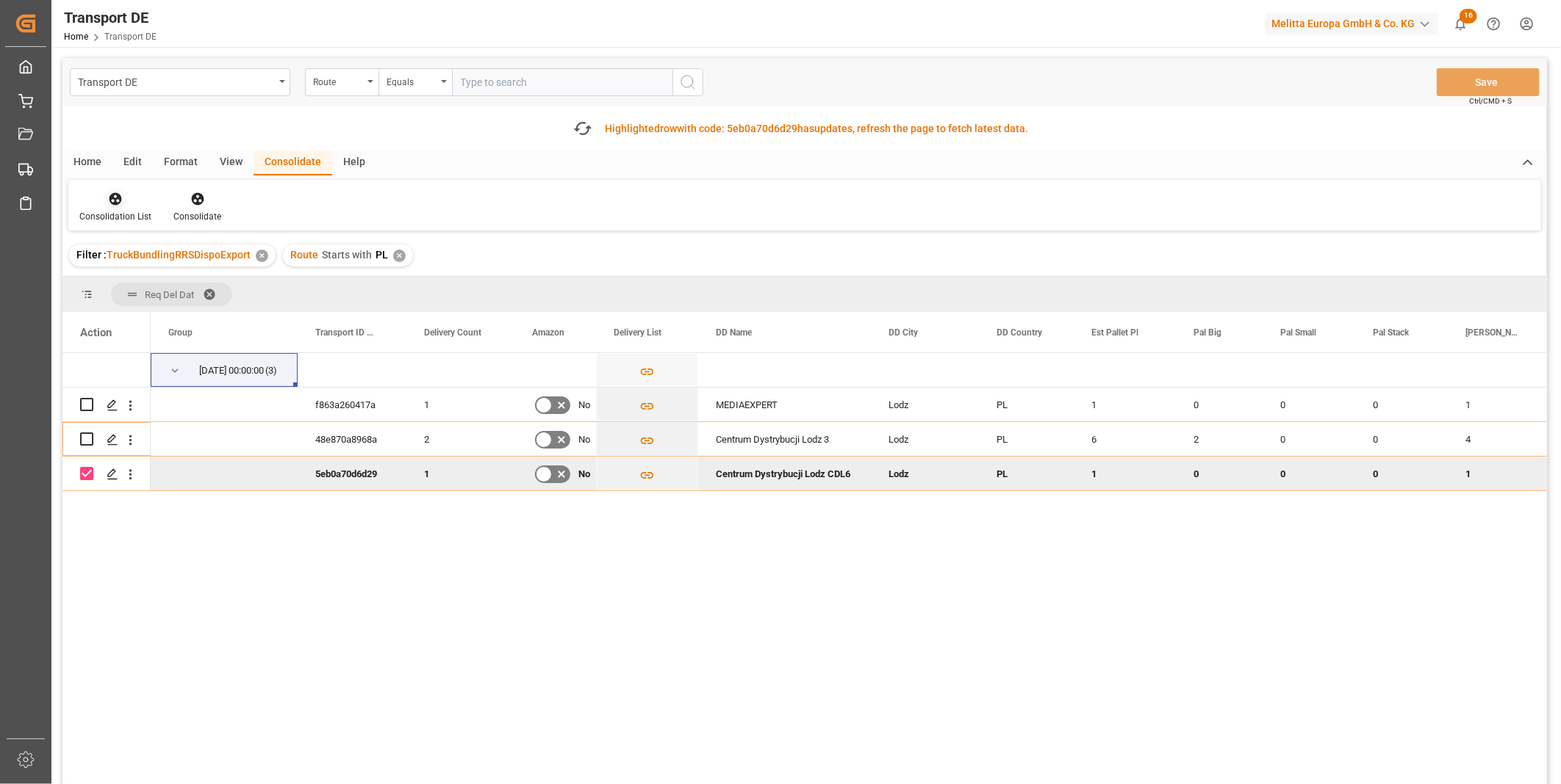
click at [143, 210] on div "Consolidation List" at bounding box center [116, 217] width 72 height 14
click at [187, 325] on div "Transport DE Route Equals Save Ctrl/CMD + S Fetch latest updates Highlighted ro…" at bounding box center [805, 462] width 1485 height 809
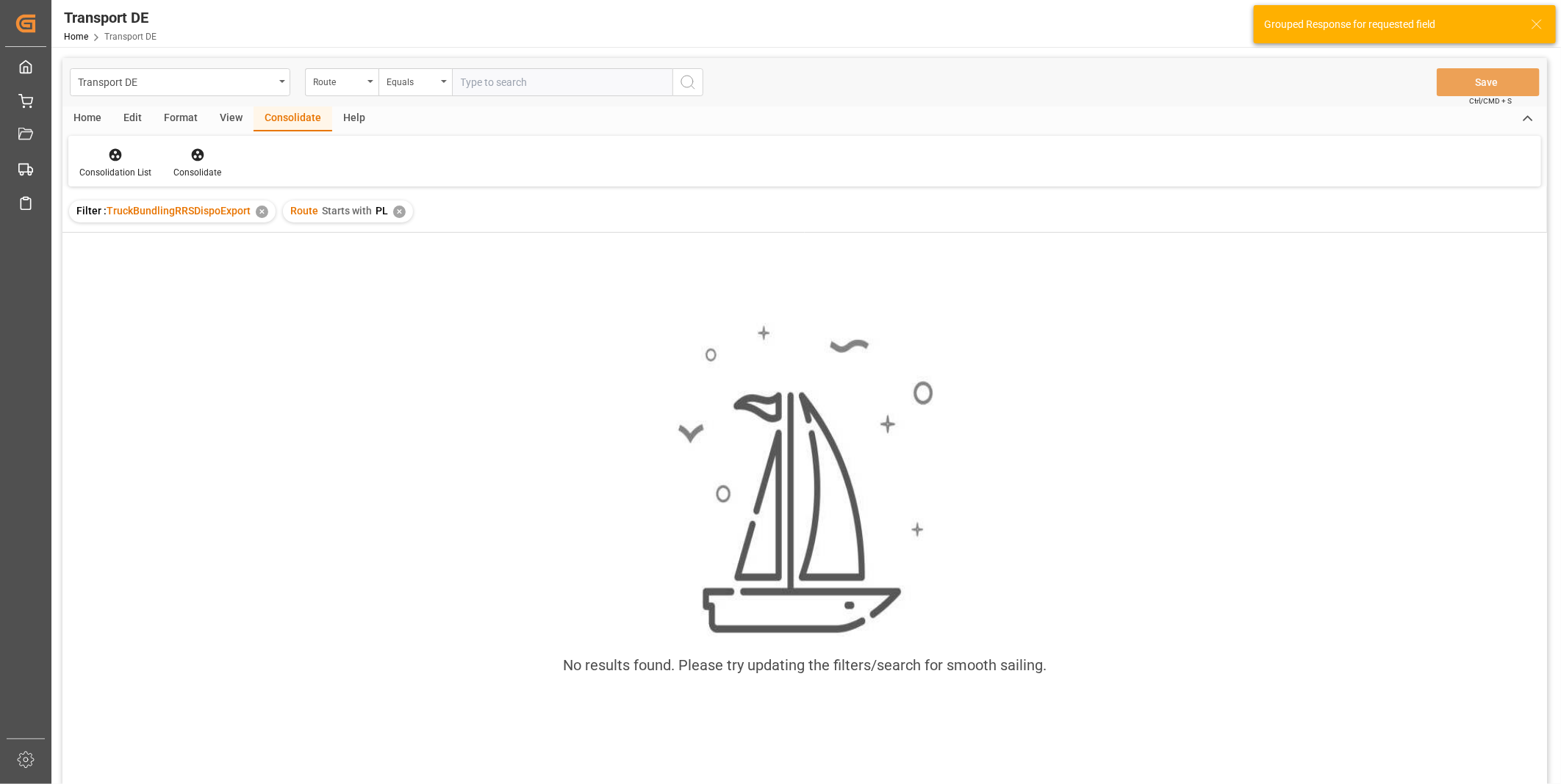
click at [398, 209] on div "✕" at bounding box center [399, 211] width 13 height 13
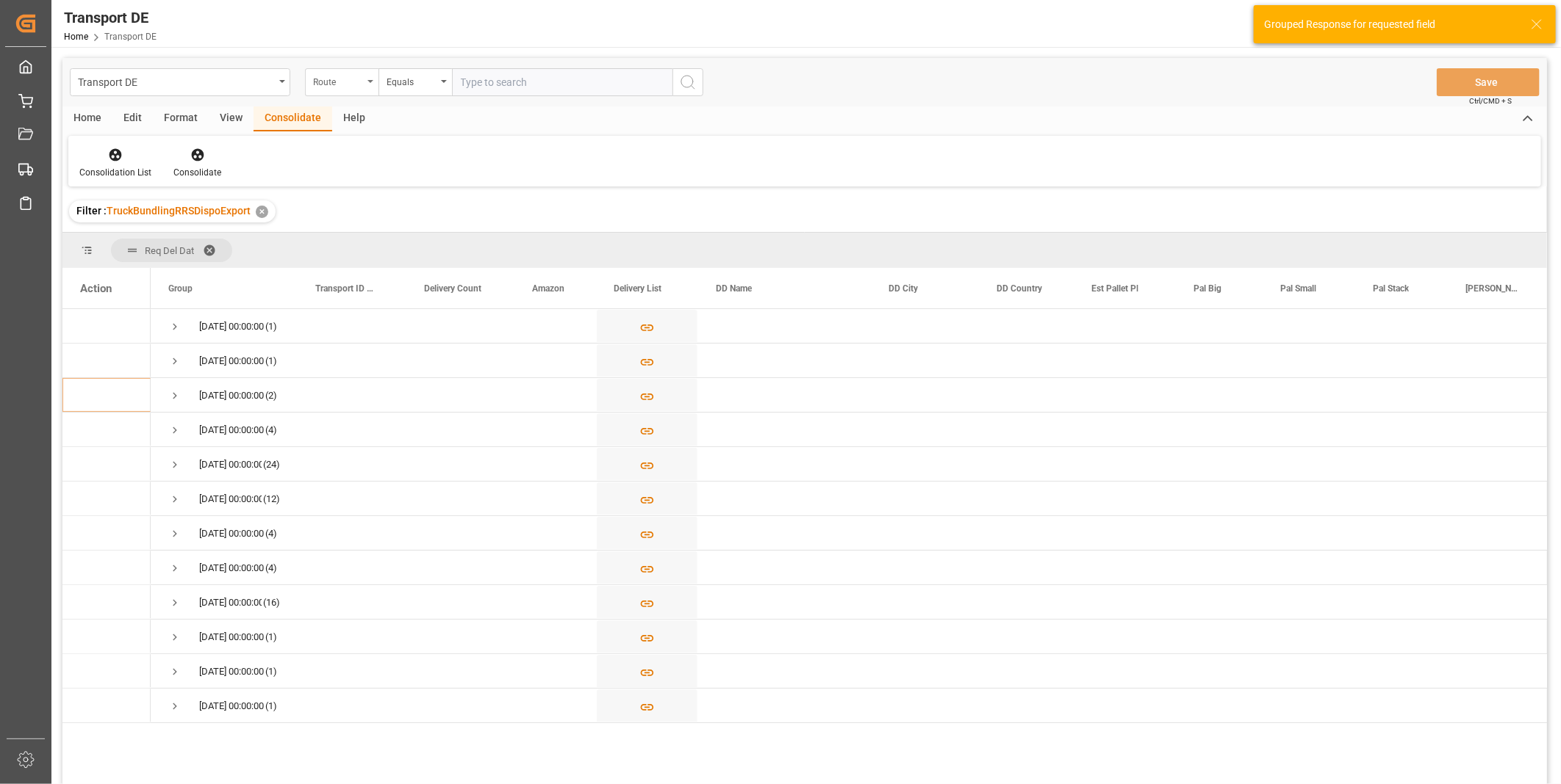
click at [355, 90] on div "Route" at bounding box center [341, 82] width 73 height 28
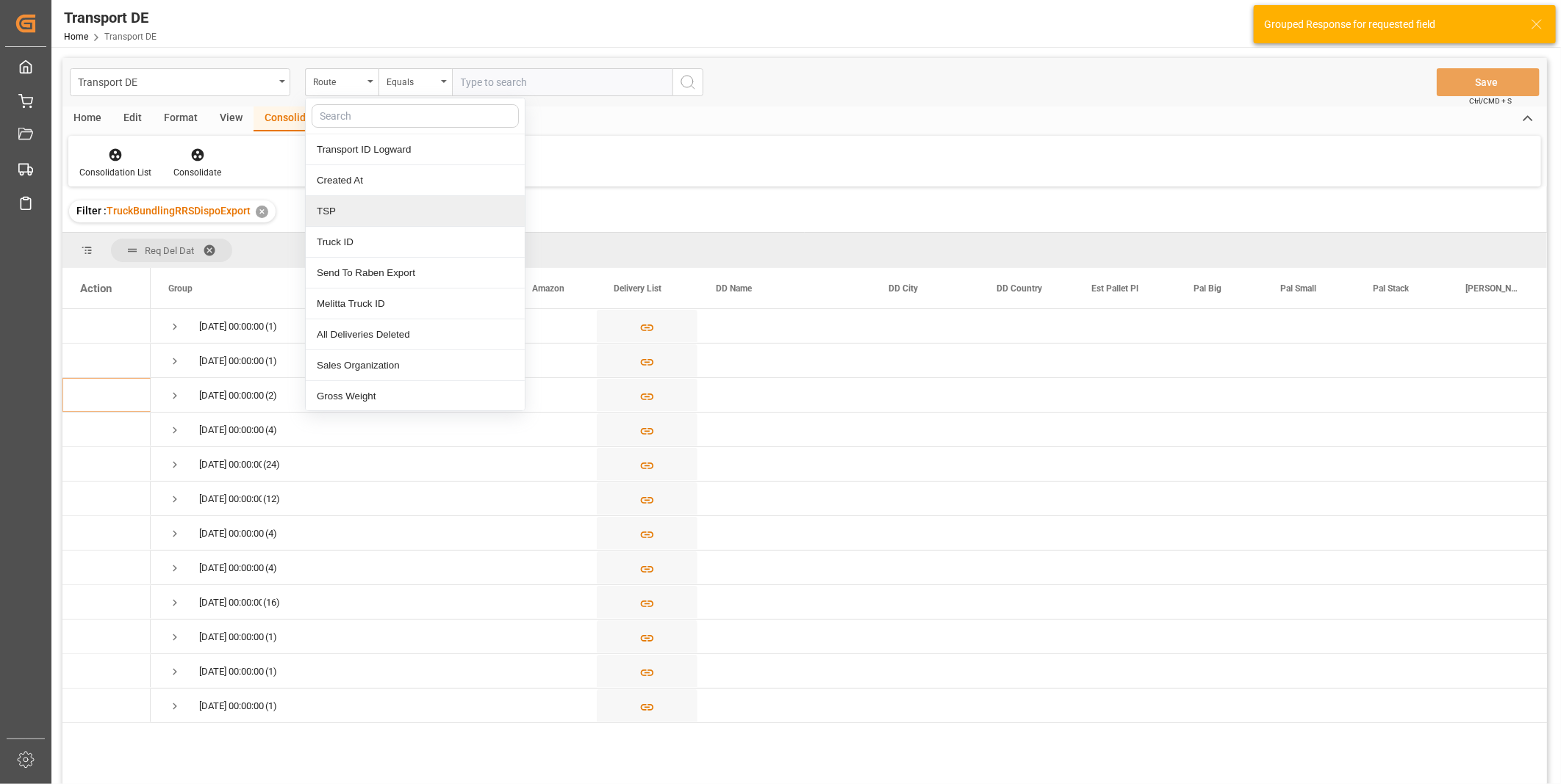
click at [367, 204] on div "TSP" at bounding box center [415, 211] width 219 height 31
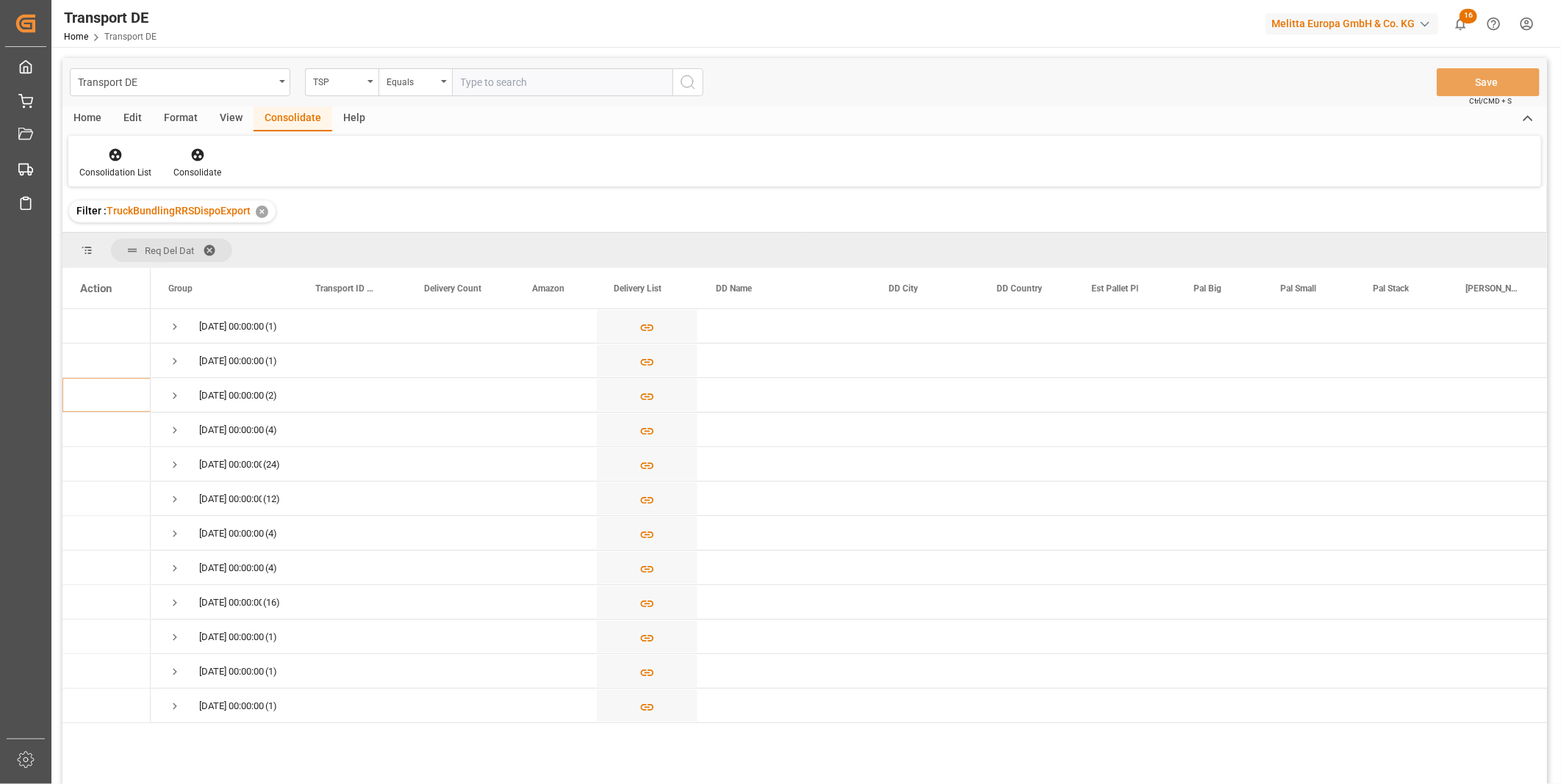
click at [513, 81] on input "text" at bounding box center [561, 82] width 220 height 28
type input "DACHSER COF FOODSERVICE"
click at [180, 324] on span "Press SPACE to select this row." at bounding box center [175, 327] width 14 height 14
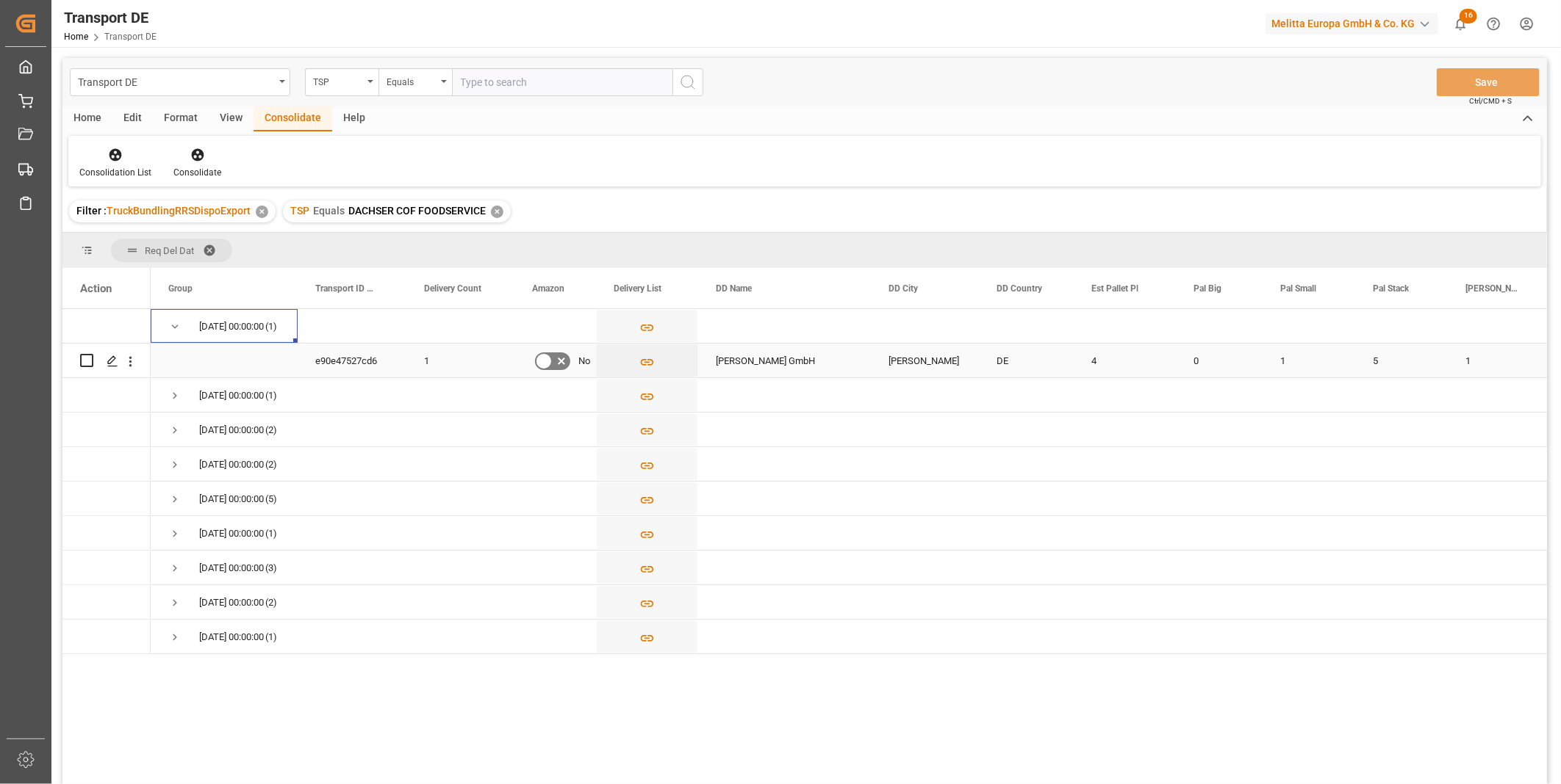
click at [93, 361] on input "Press Space to toggle row selection (unchecked)" at bounding box center [87, 361] width 14 height 14
checkbox input "true"
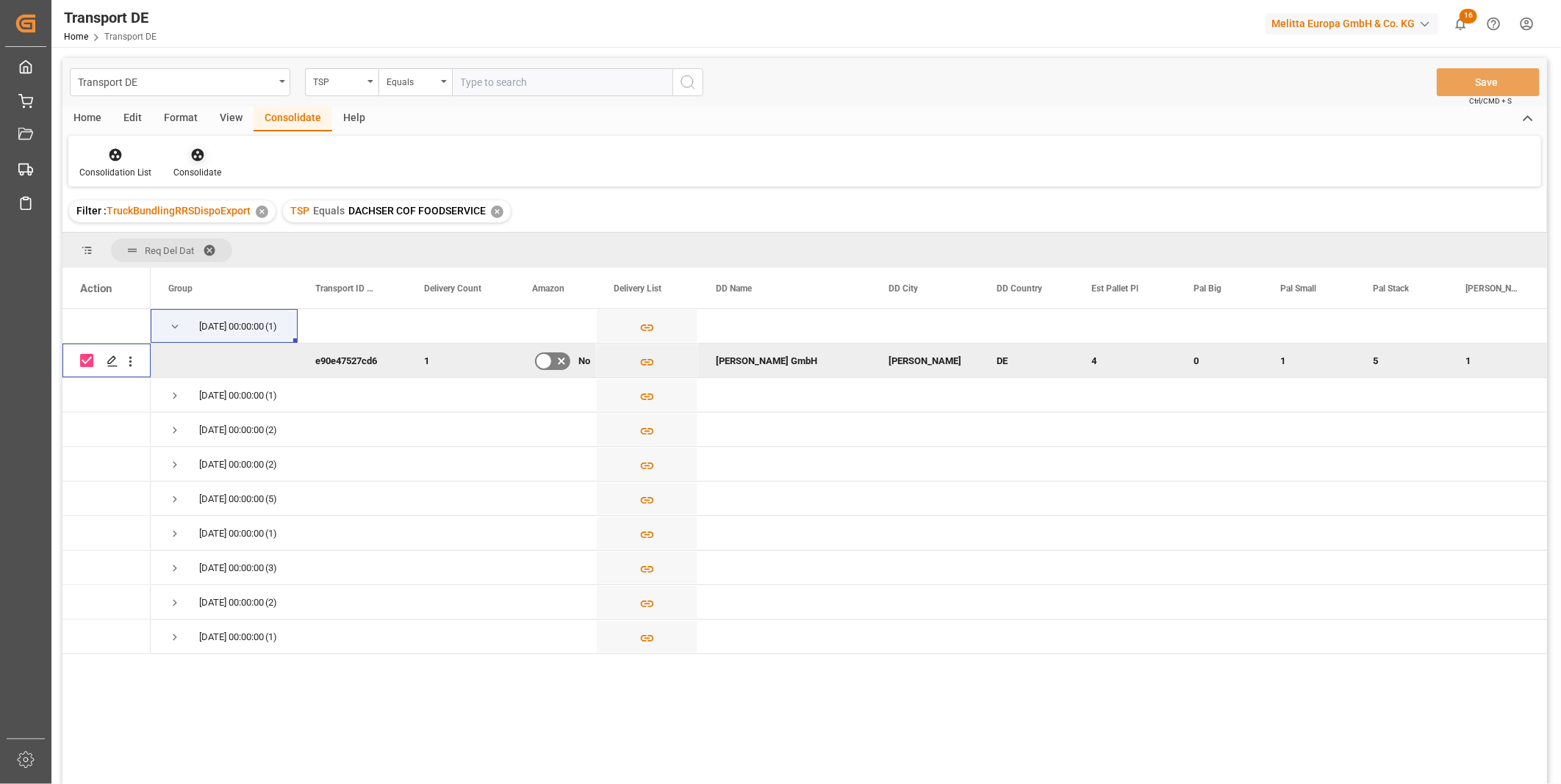
click at [189, 169] on div "Consolidate" at bounding box center [197, 173] width 48 height 14
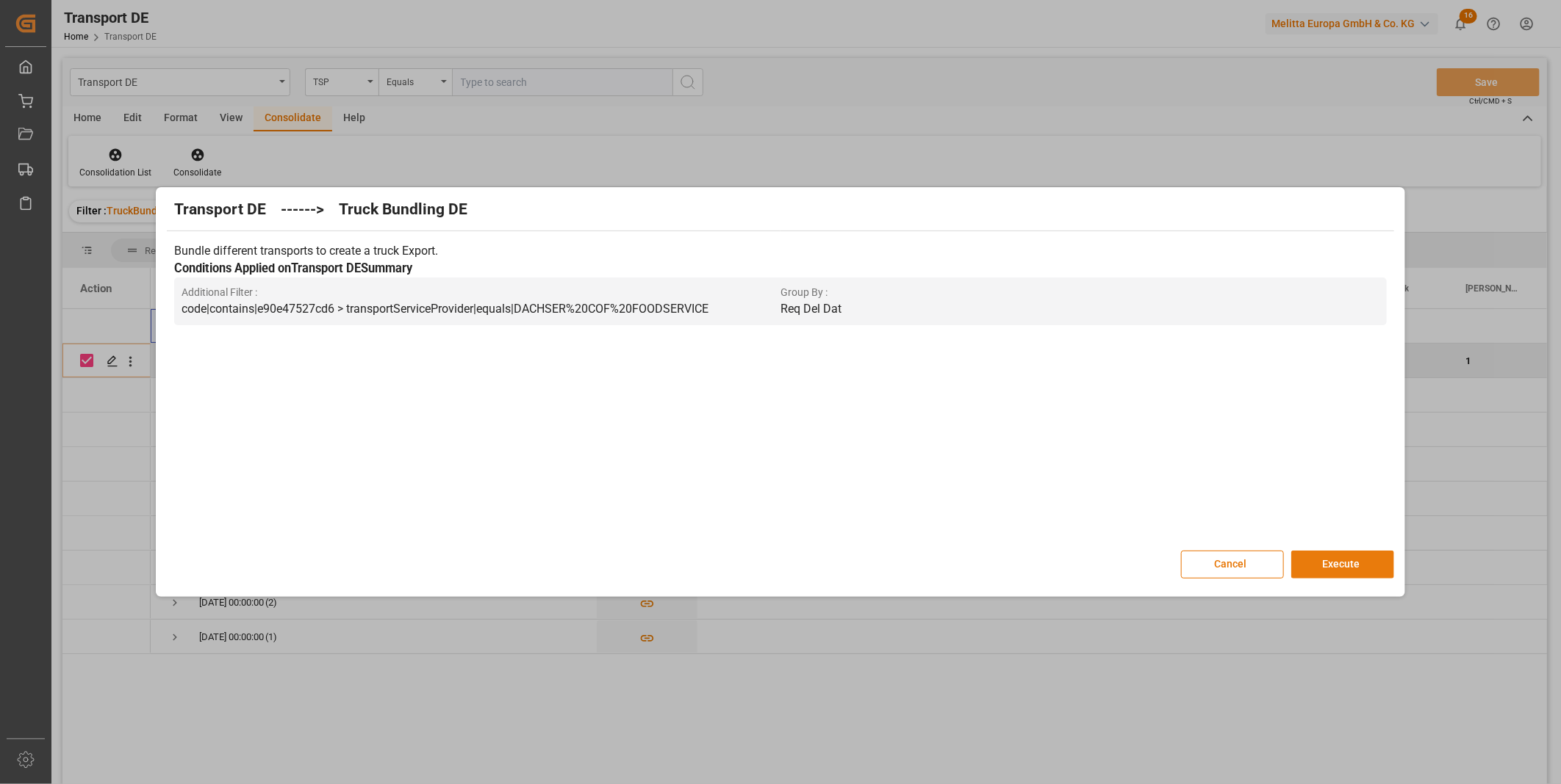
click at [1333, 561] on button "Execute" at bounding box center [1342, 565] width 103 height 28
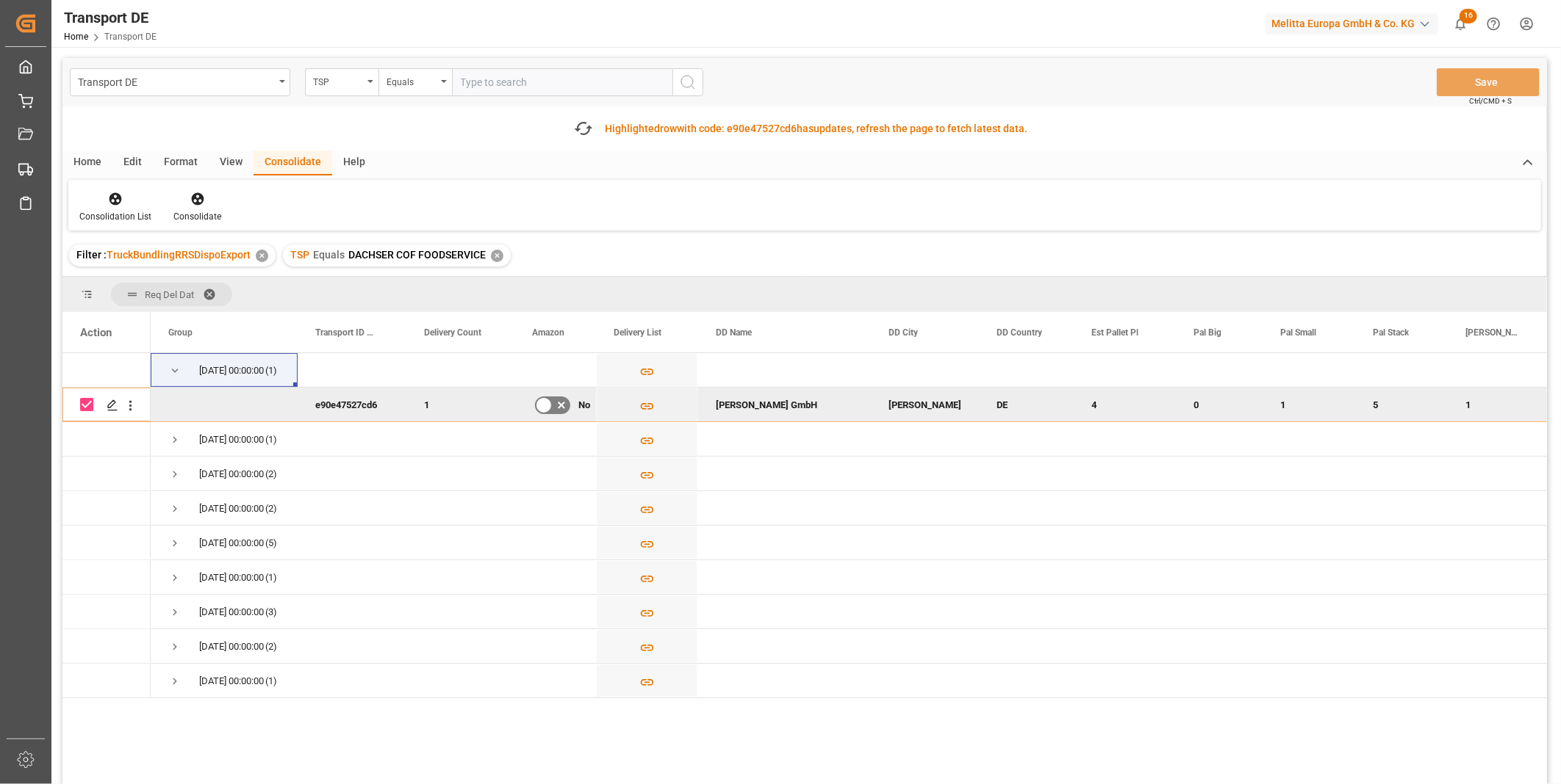
click at [119, 187] on div "Consolidation List Consolidate" at bounding box center [805, 206] width 1473 height 51
click at [122, 196] on div at bounding box center [116, 199] width 72 height 16
click at [157, 308] on div "Transport DE TSP Equals Save Ctrl/CMD + S Fetch latest updates Highlighted row …" at bounding box center [805, 462] width 1485 height 809
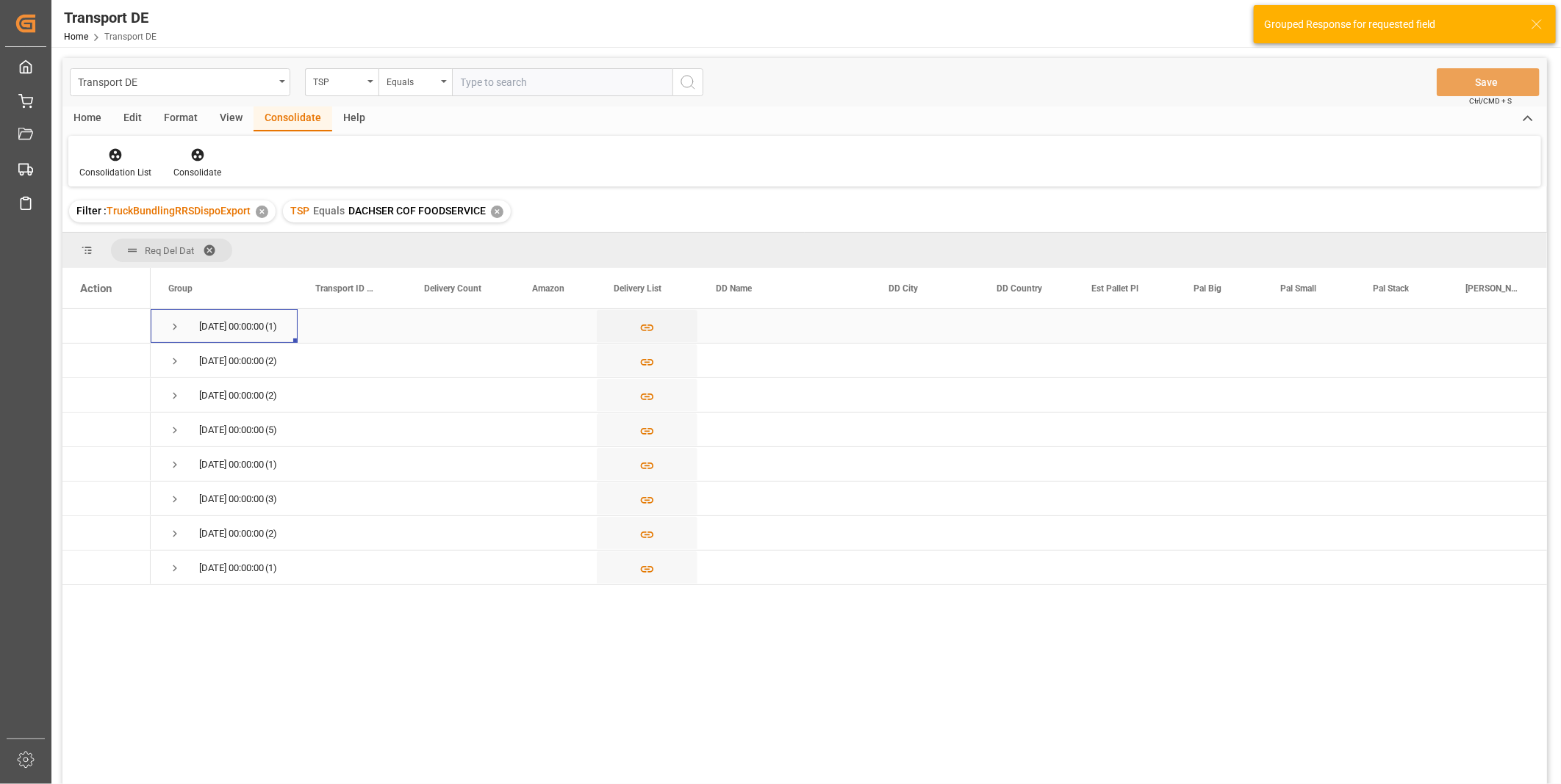
click at [166, 322] on div "05.09.2025 00:00:00 (1)" at bounding box center [224, 326] width 147 height 34
click at [172, 323] on span "Press SPACE to select this row." at bounding box center [175, 327] width 14 height 14
click at [84, 363] on input "Press Space to toggle row selection (unchecked)" at bounding box center [87, 361] width 14 height 14
checkbox input "true"
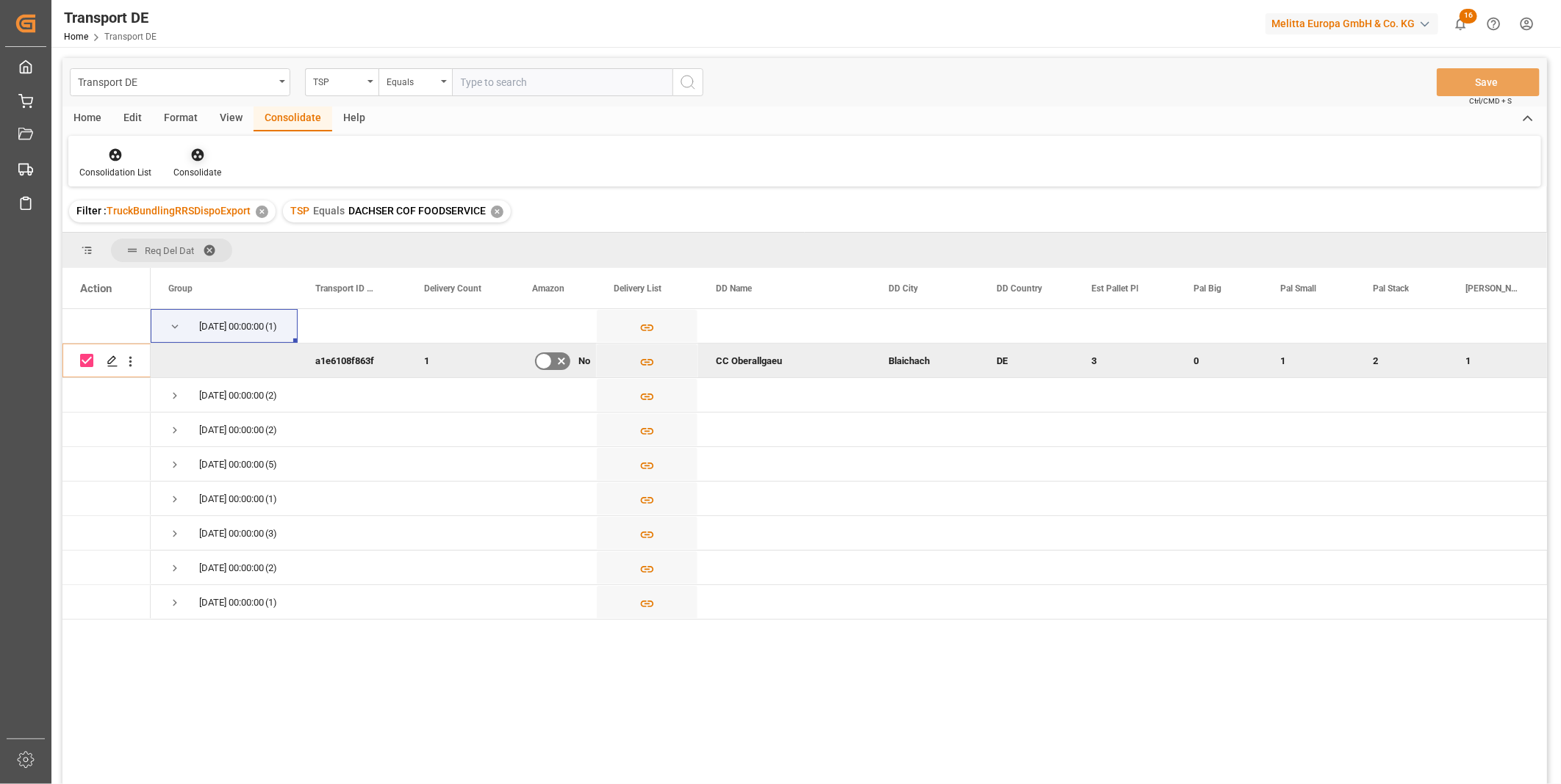
click at [202, 167] on div "Consolidate" at bounding box center [197, 173] width 48 height 14
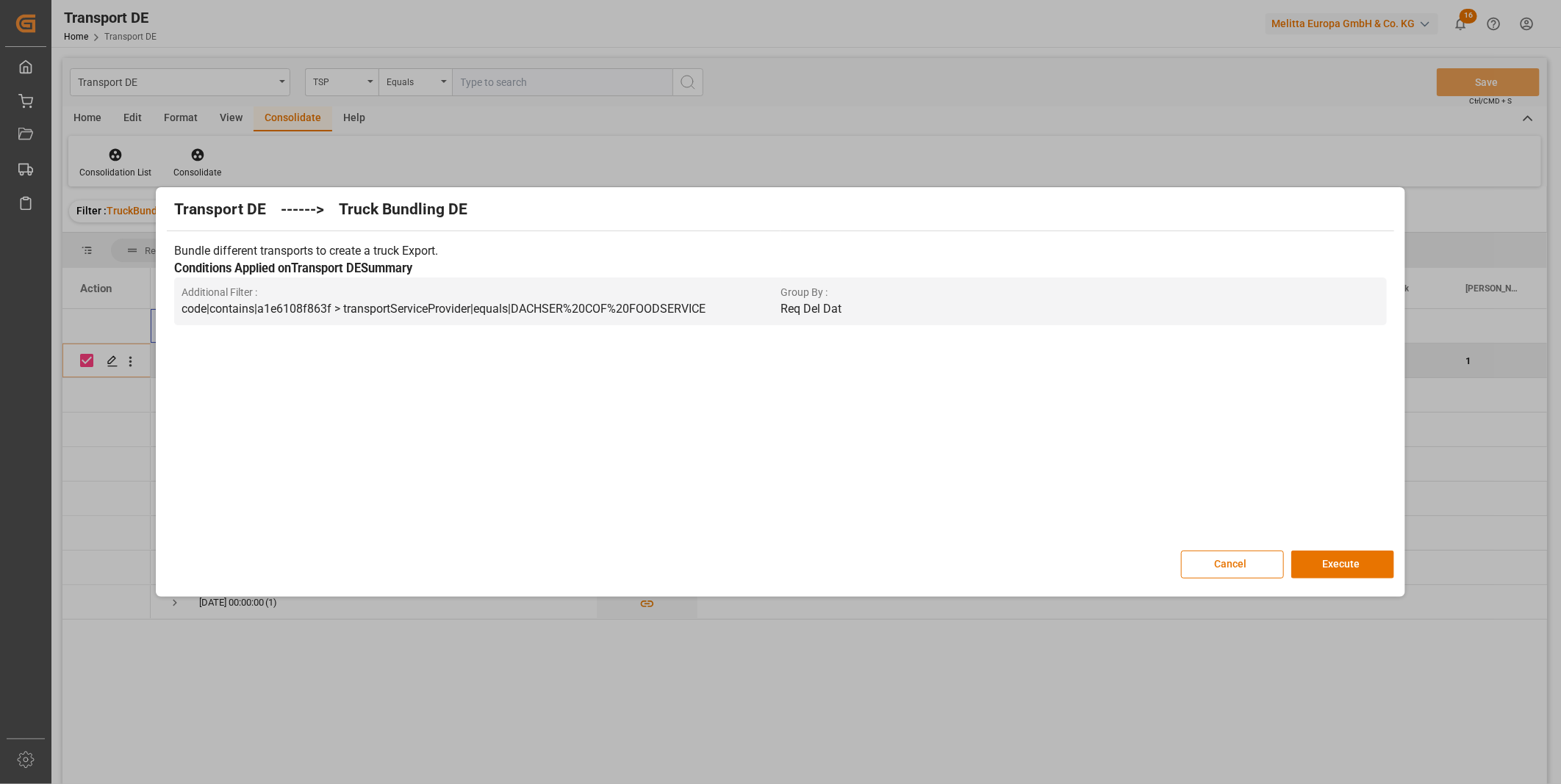
drag, startPoint x: 1311, startPoint y: 546, endPoint x: 1321, endPoint y: 556, distance: 14.1
click at [1312, 546] on div "Transport DE ------> Truck Bundling DE Bundle different transports to create a …" at bounding box center [780, 392] width 1241 height 402
click at [1321, 556] on button "Execute" at bounding box center [1342, 565] width 103 height 28
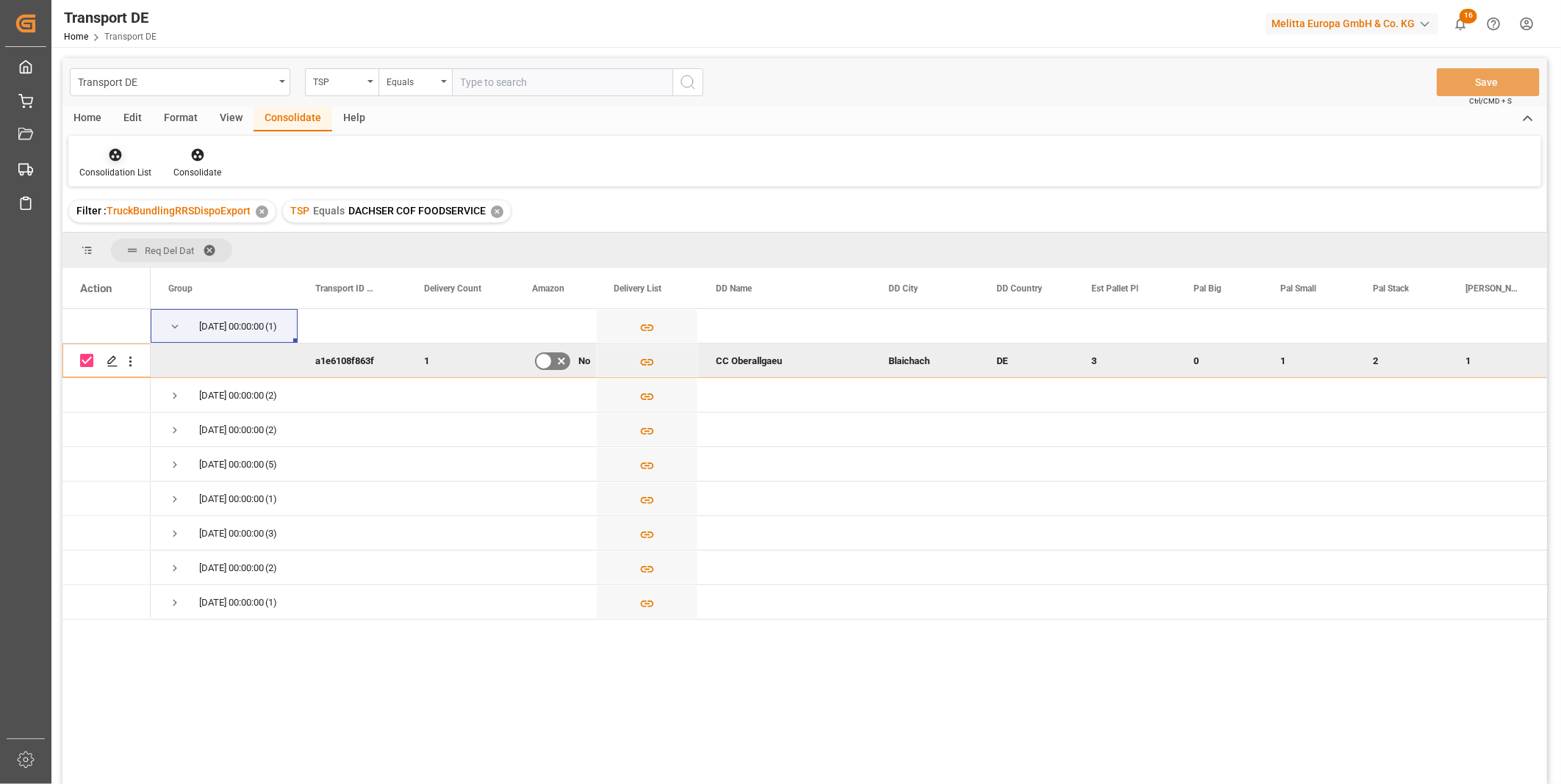
click at [119, 163] on div "Consolidation List" at bounding box center [116, 162] width 94 height 32
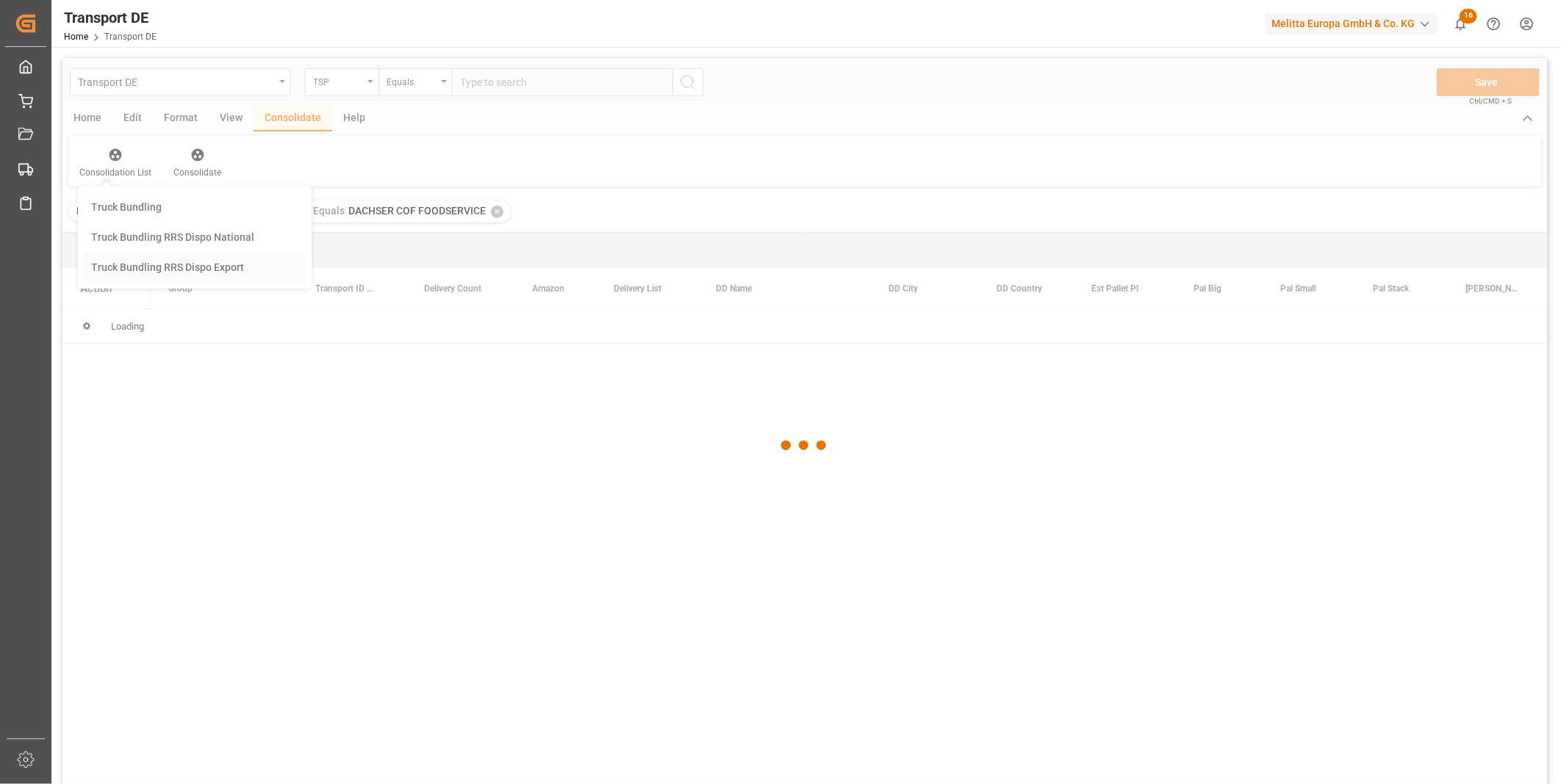
click at [143, 272] on div "Transport DE TSP Equals Save Ctrl/CMD + S Home Edit Format View Consolidate Hel…" at bounding box center [805, 440] width 1485 height 765
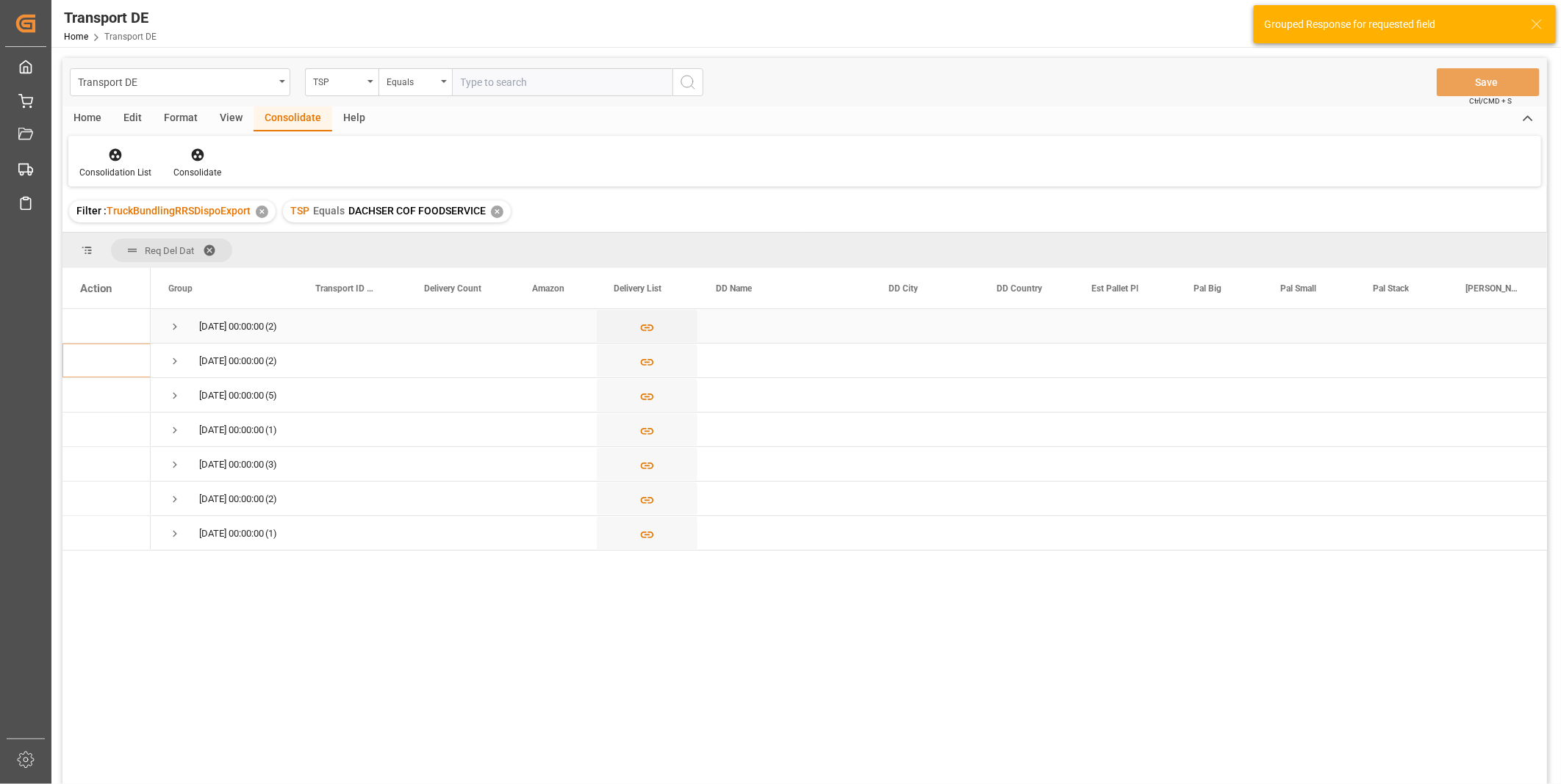
click at [179, 329] on span "Press SPACE to select this row." at bounding box center [175, 327] width 14 height 14
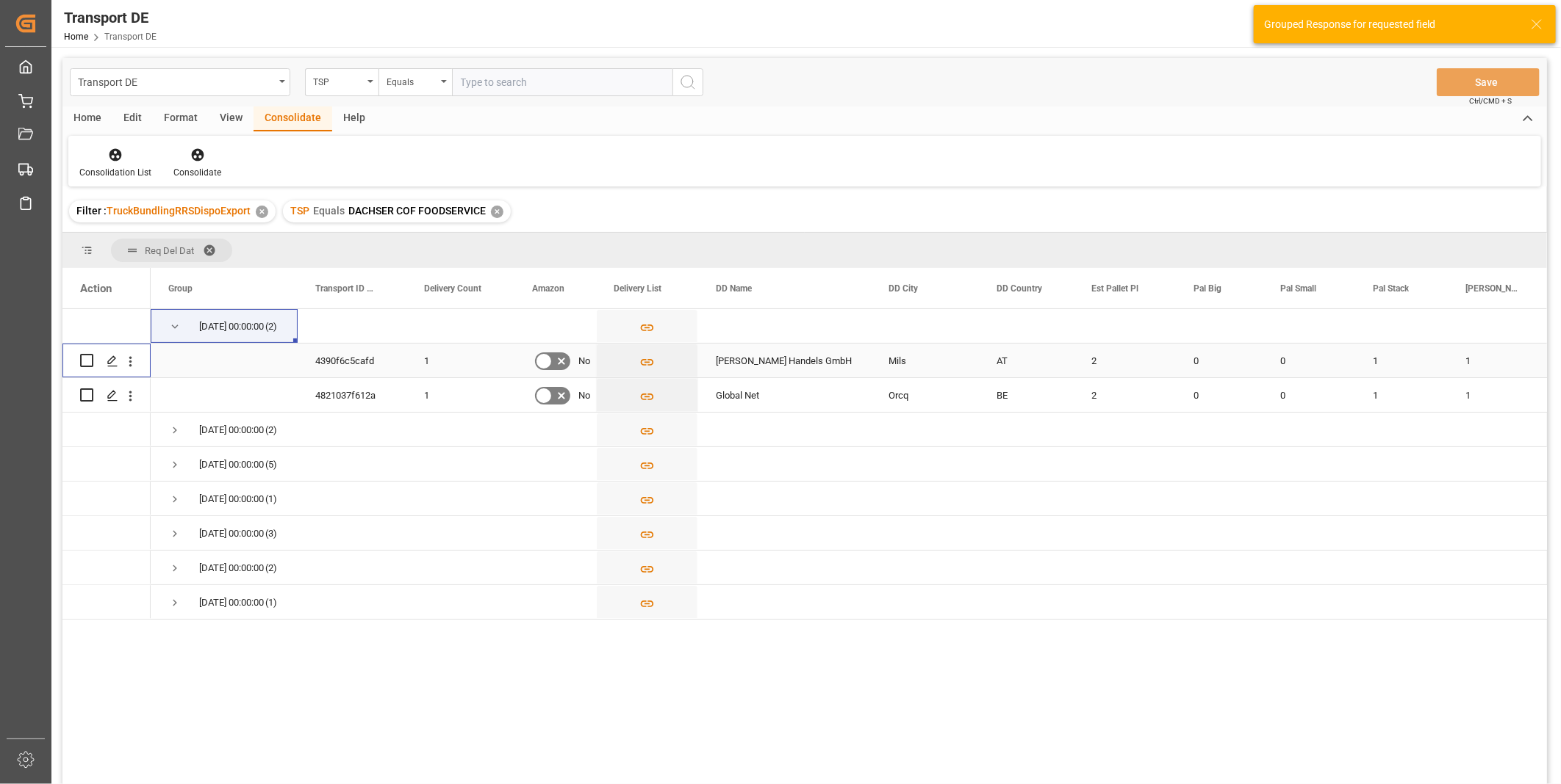
click at [84, 362] on input "Press Space to toggle row selection (unchecked)" at bounding box center [87, 361] width 14 height 14
checkbox input "true"
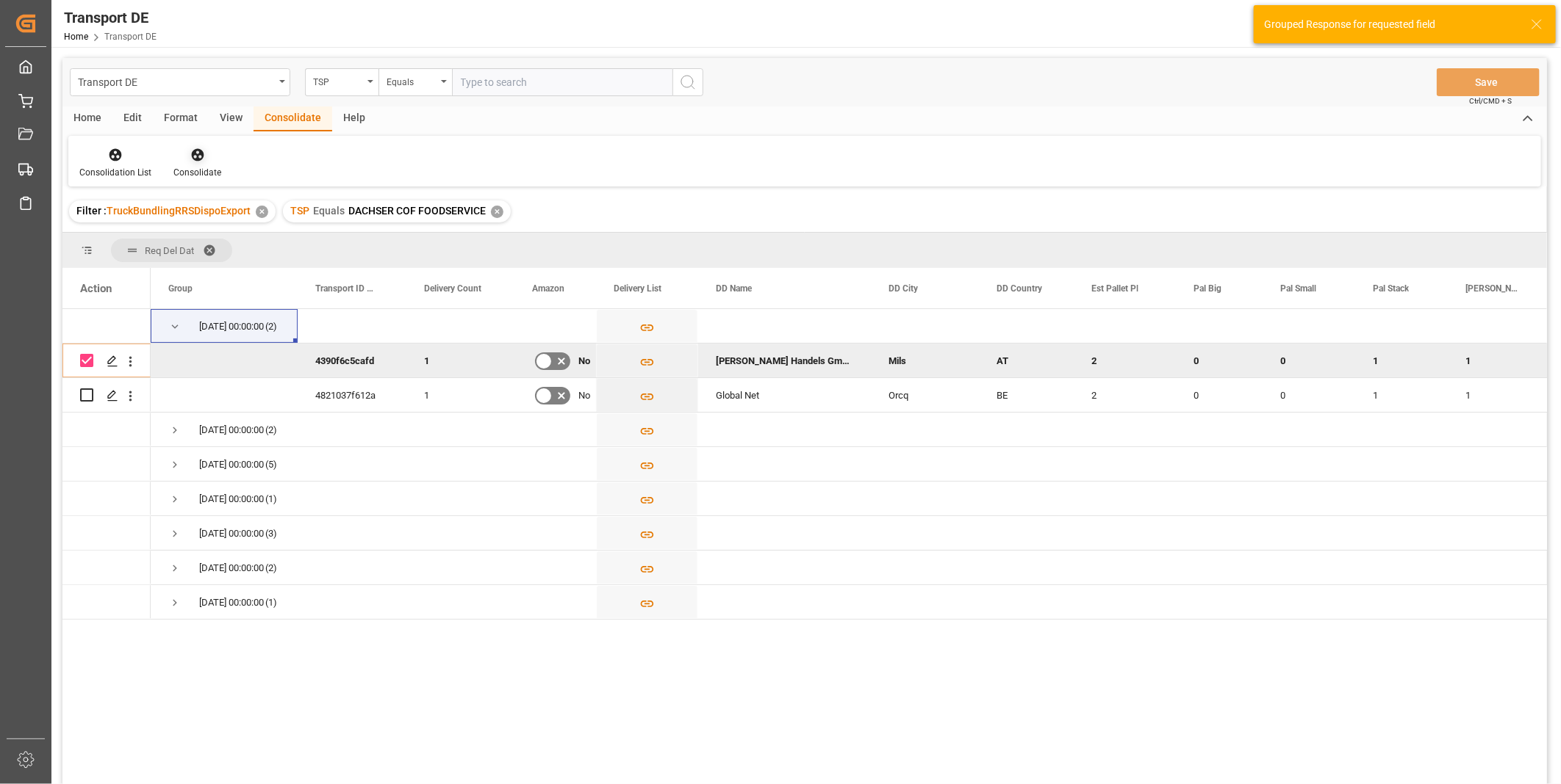
click at [201, 172] on div "Consolidate" at bounding box center [197, 173] width 48 height 14
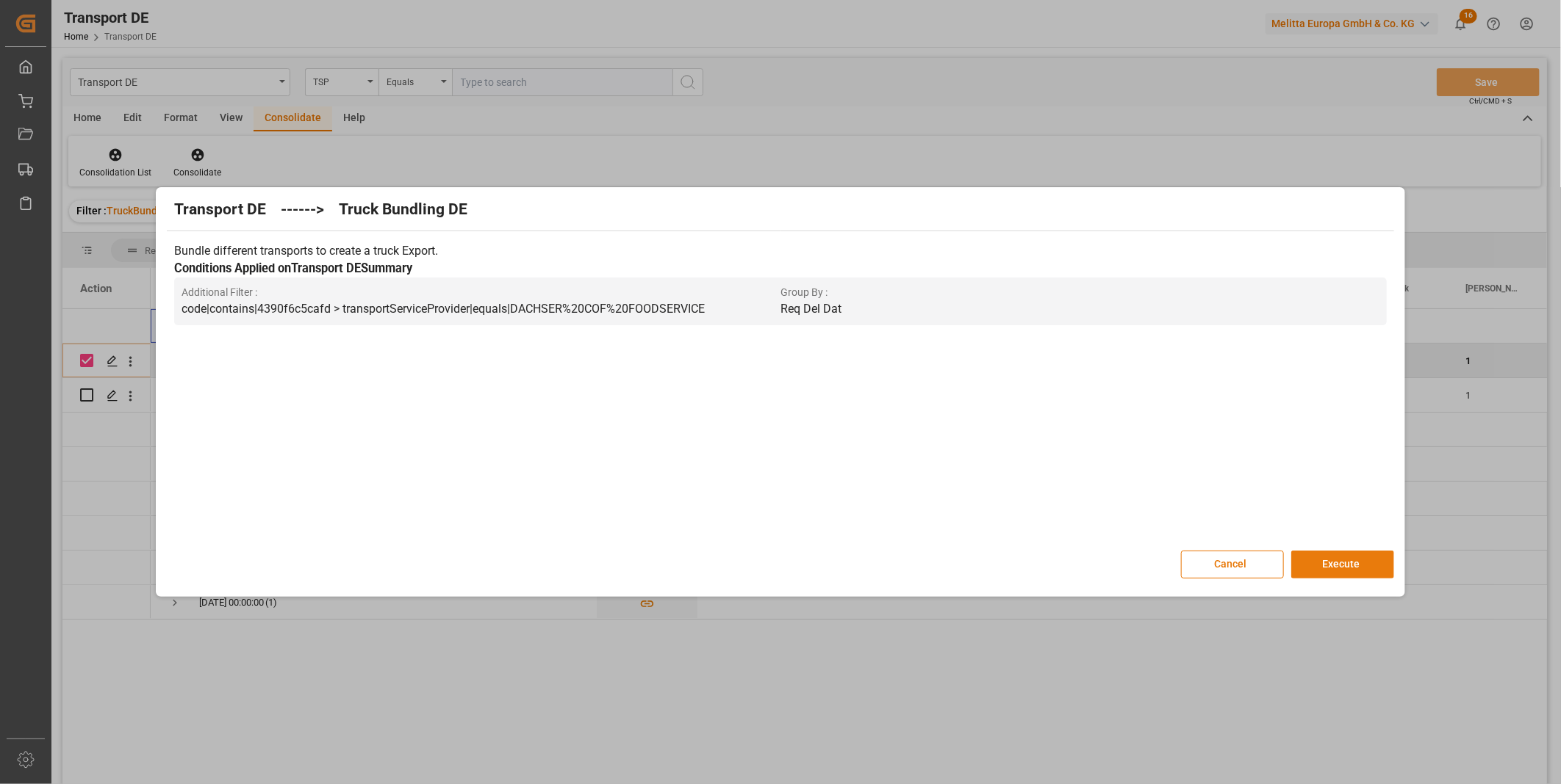
click at [1296, 572] on button "Execute" at bounding box center [1342, 565] width 103 height 28
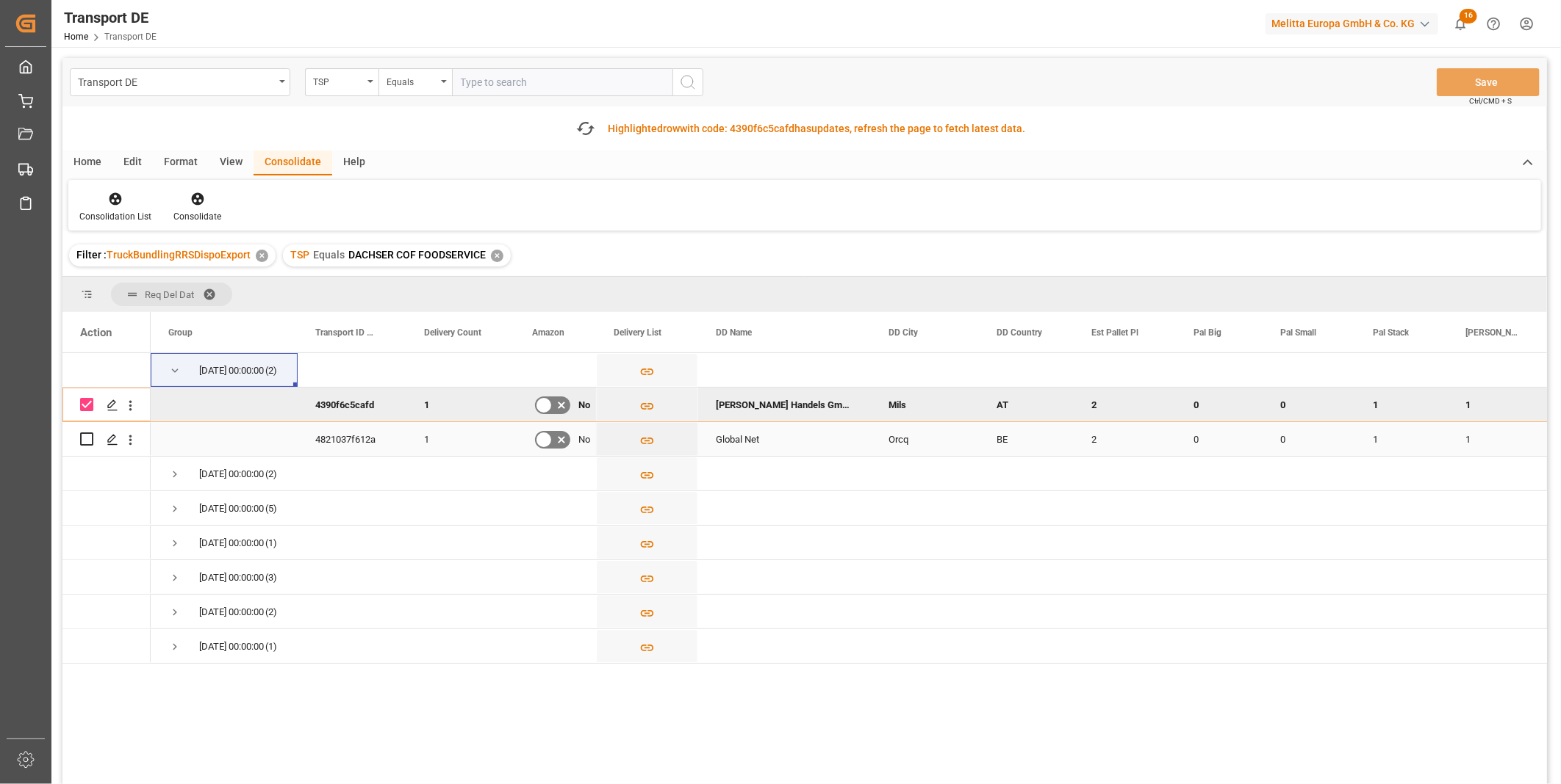
click at [92, 437] on input "Press Space to toggle row selection (unchecked)" at bounding box center [87, 439] width 14 height 14
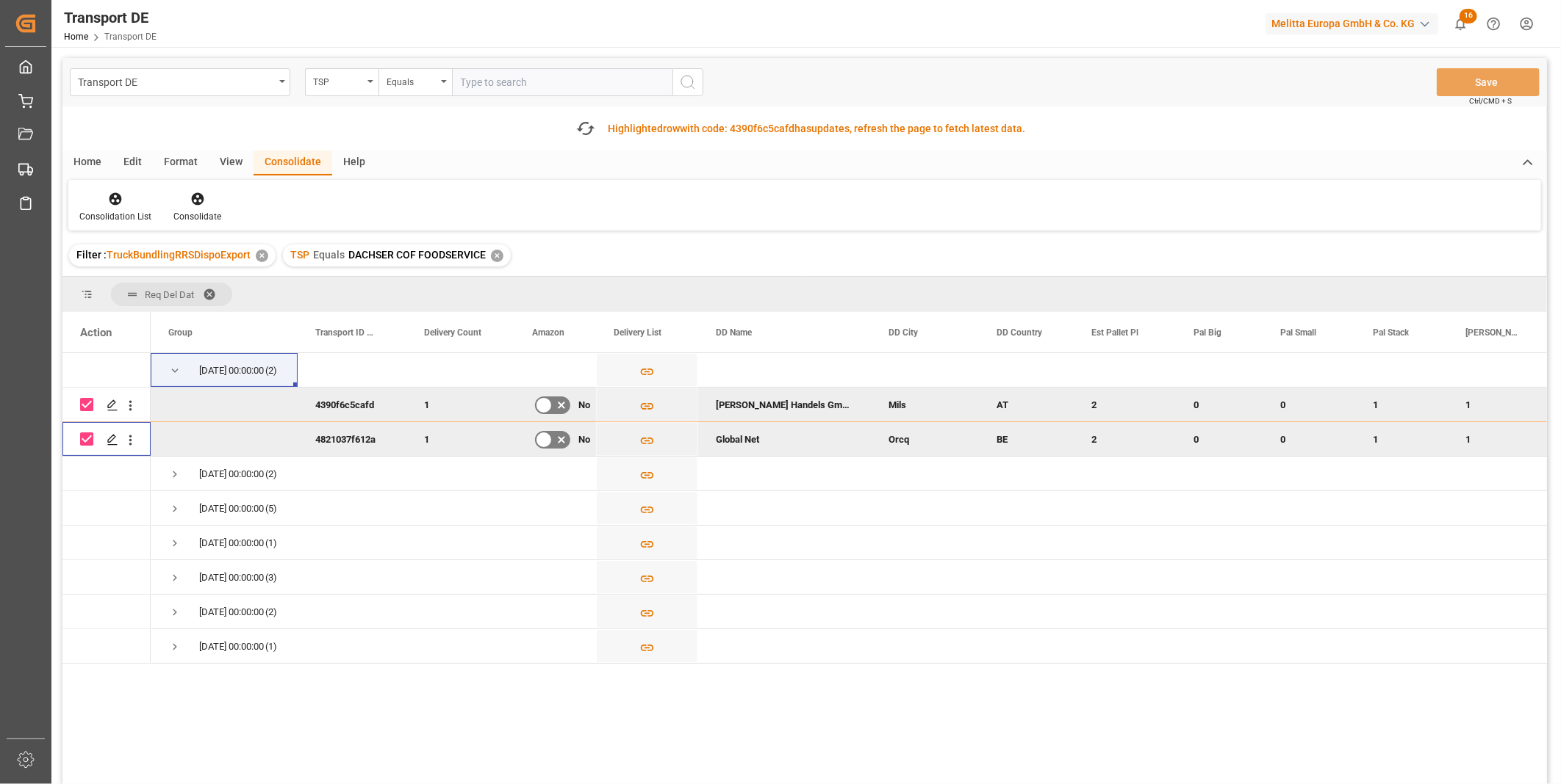
click at [93, 385] on div "Press SPACE to select this row." at bounding box center [107, 370] width 88 height 34
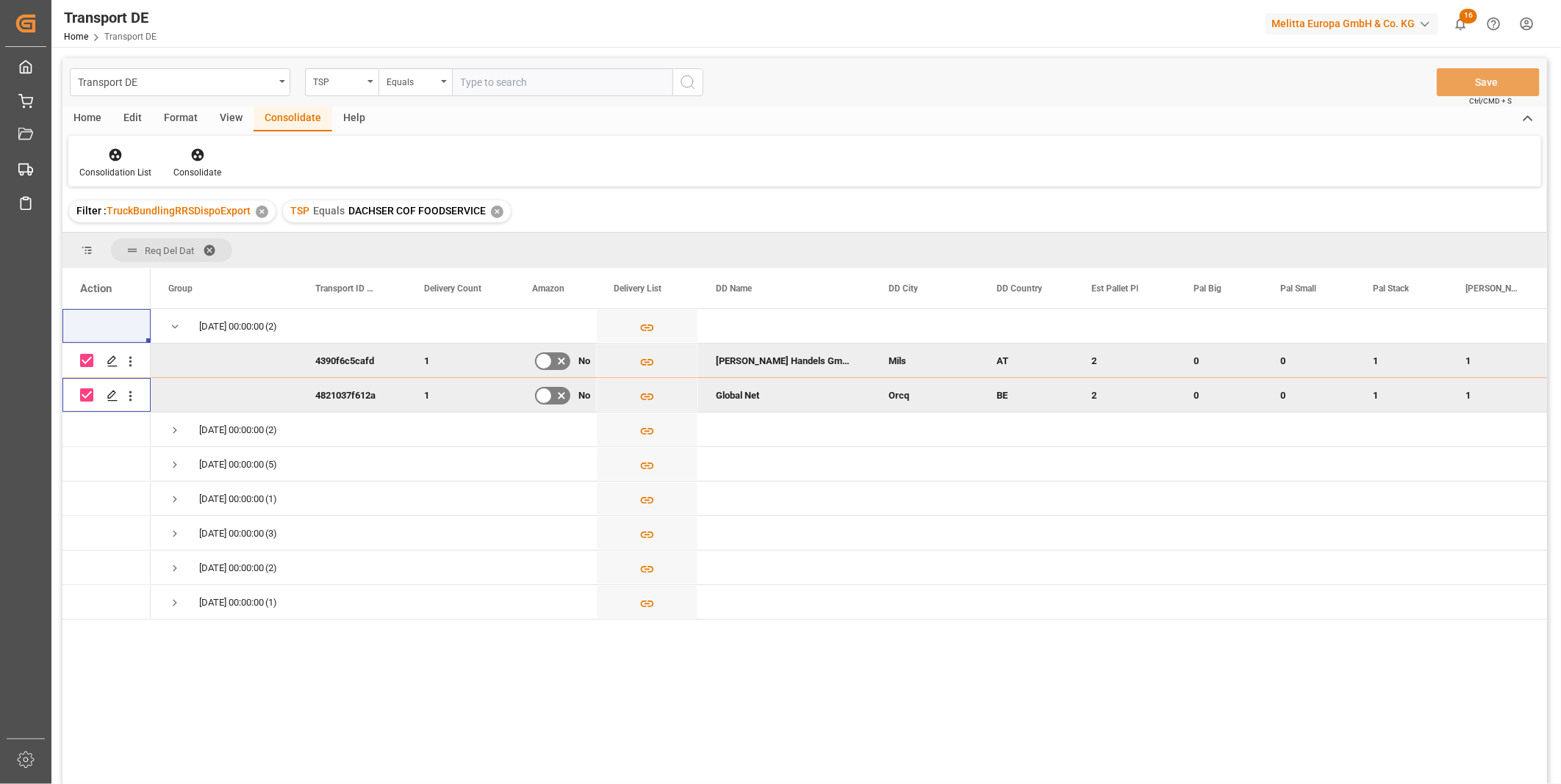
click at [90, 400] on input "Press Space to toggle row selection (checked)" at bounding box center [87, 395] width 14 height 14
checkbox input "false"
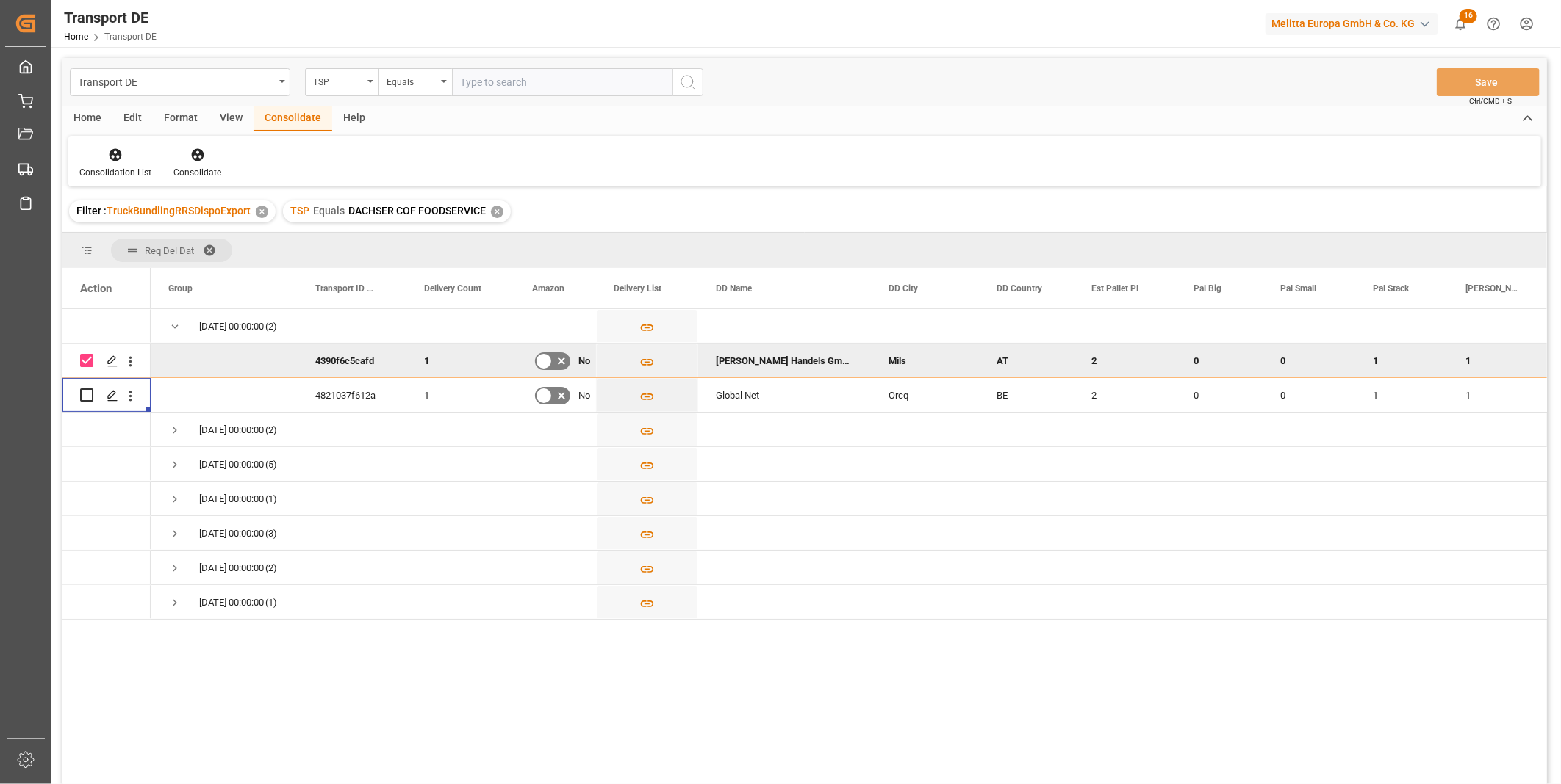
click at [84, 357] on input "Press Space to toggle row selection (checked)" at bounding box center [87, 361] width 14 height 14
checkbox input "false"
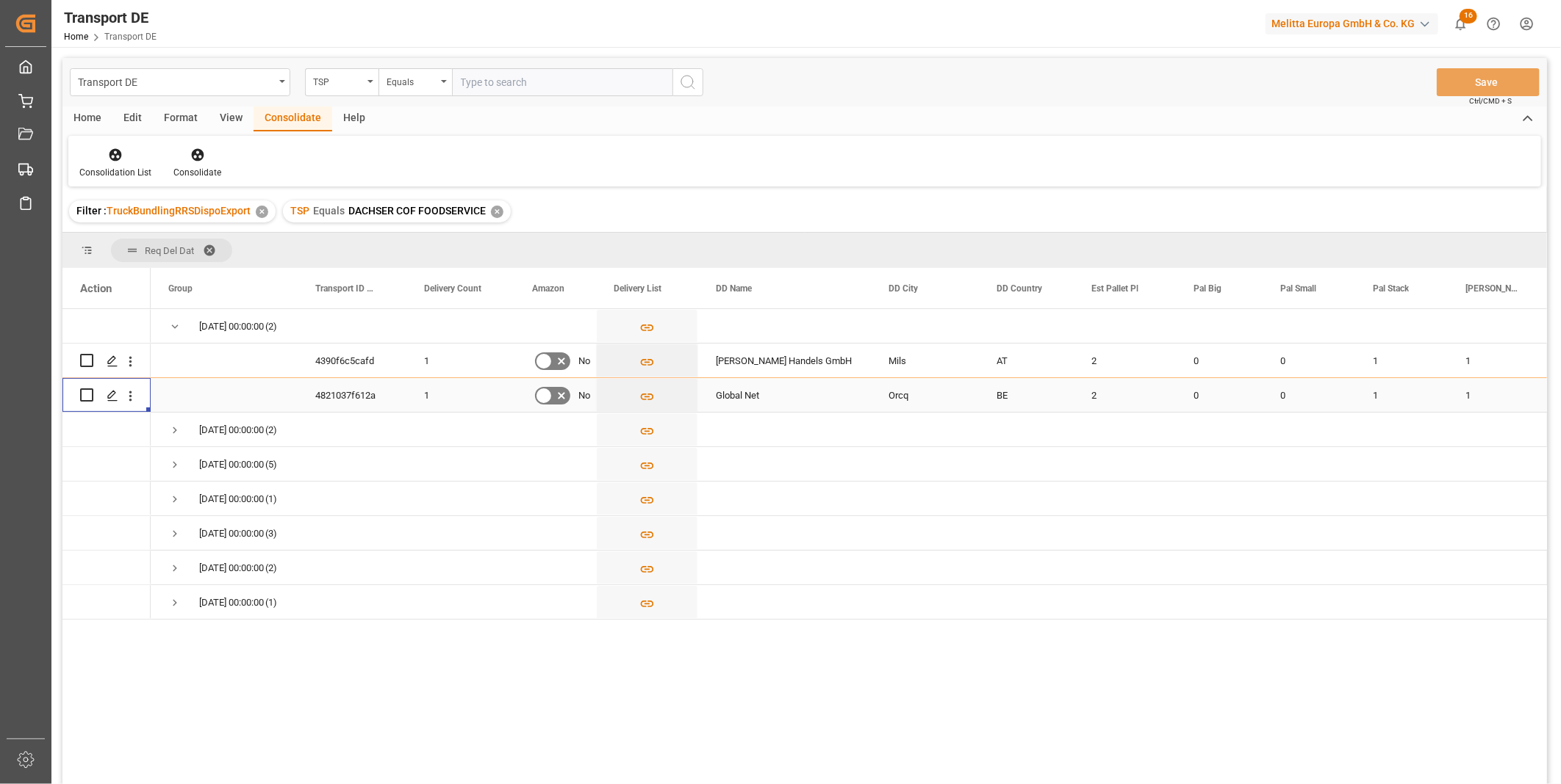
click at [81, 394] on input "Press Space to toggle row selection (unchecked)" at bounding box center [87, 395] width 14 height 14
checkbox input "true"
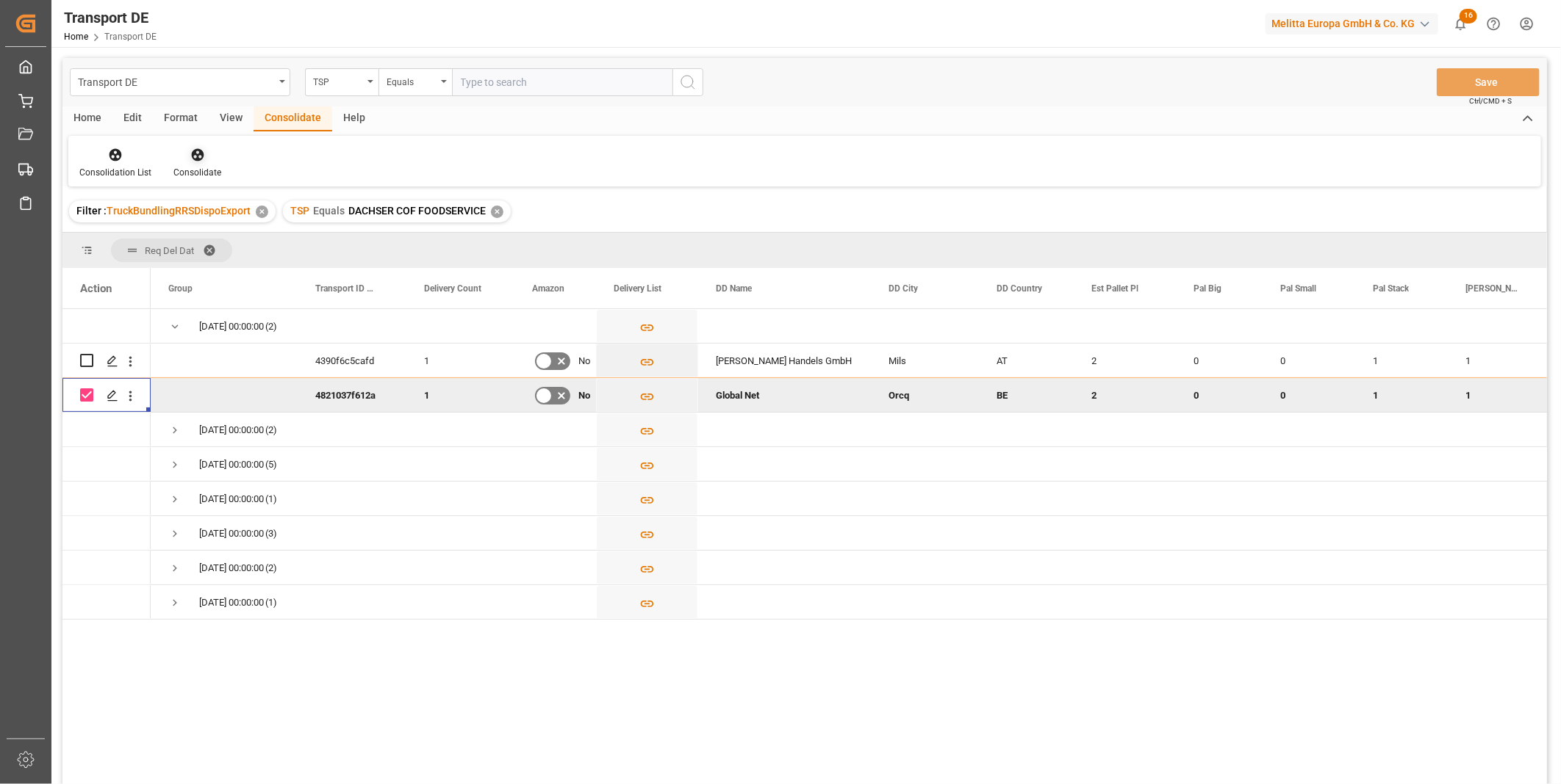
click at [196, 155] on icon at bounding box center [197, 155] width 13 height 13
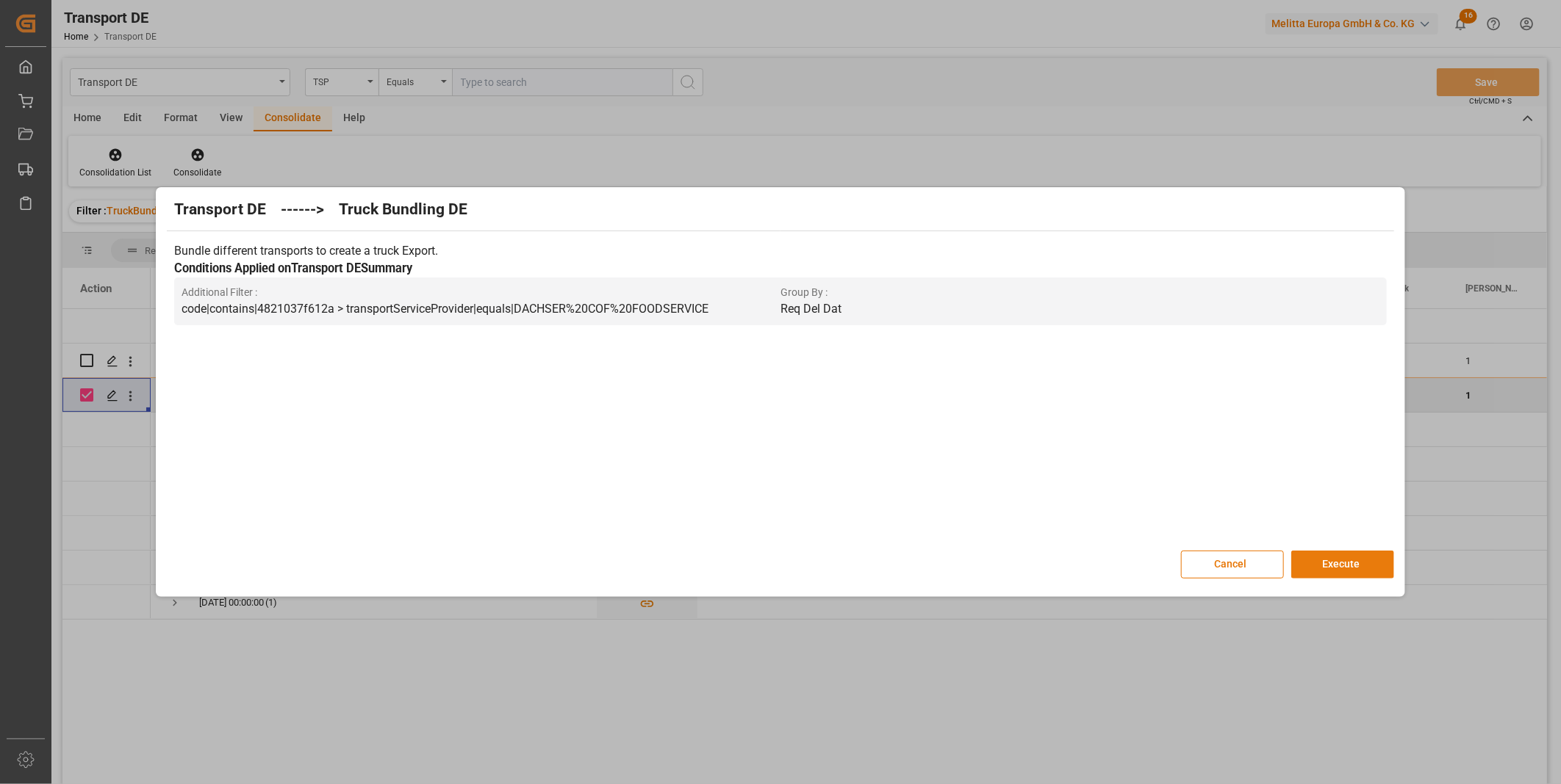
click at [1323, 570] on button "Execute" at bounding box center [1342, 565] width 103 height 28
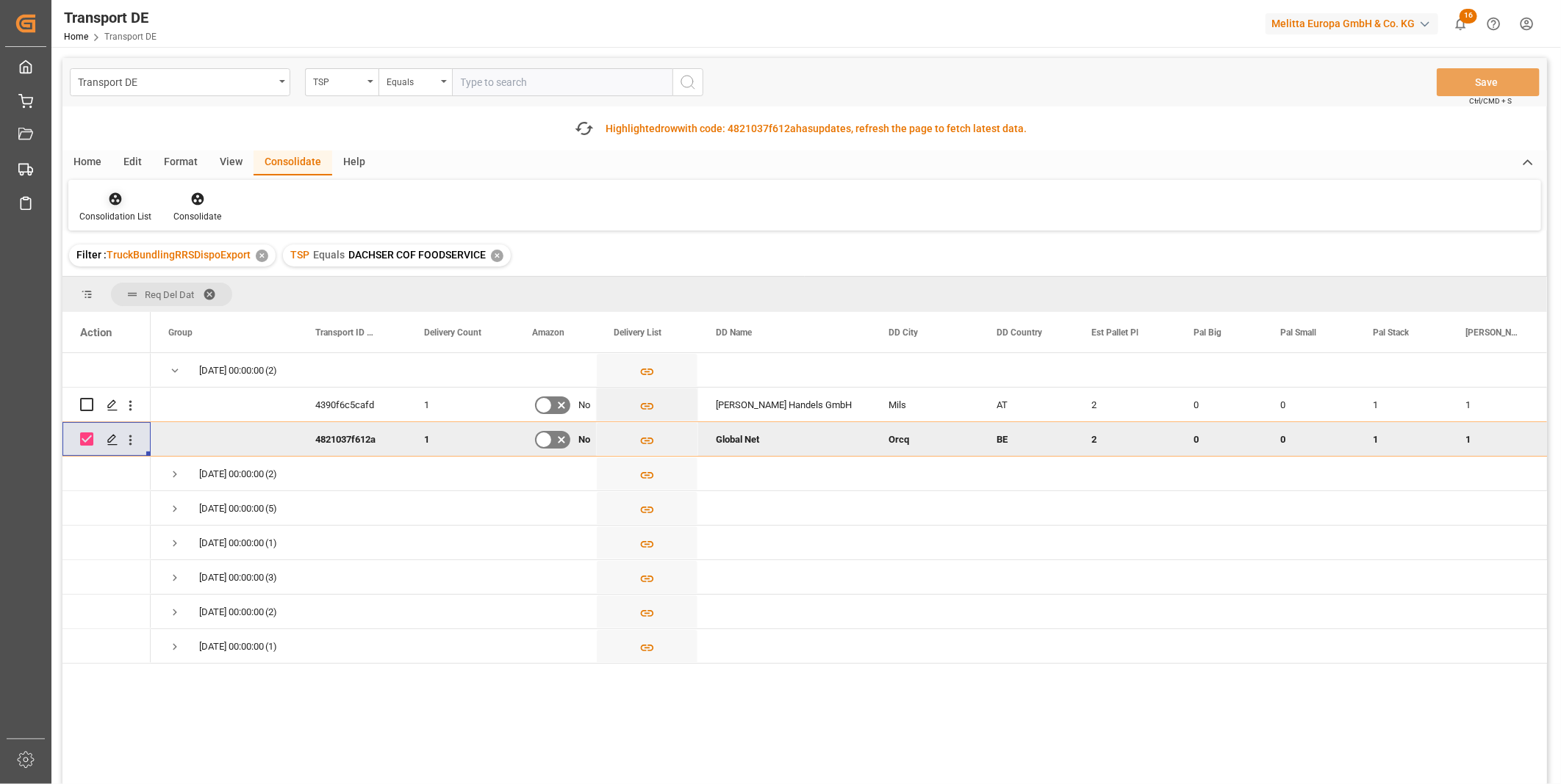
click at [122, 199] on div at bounding box center [116, 199] width 72 height 16
click at [184, 319] on div "Transport DE TSP Equals Save Ctrl/CMD + S Fetch latest updates Highlighted row …" at bounding box center [805, 462] width 1485 height 809
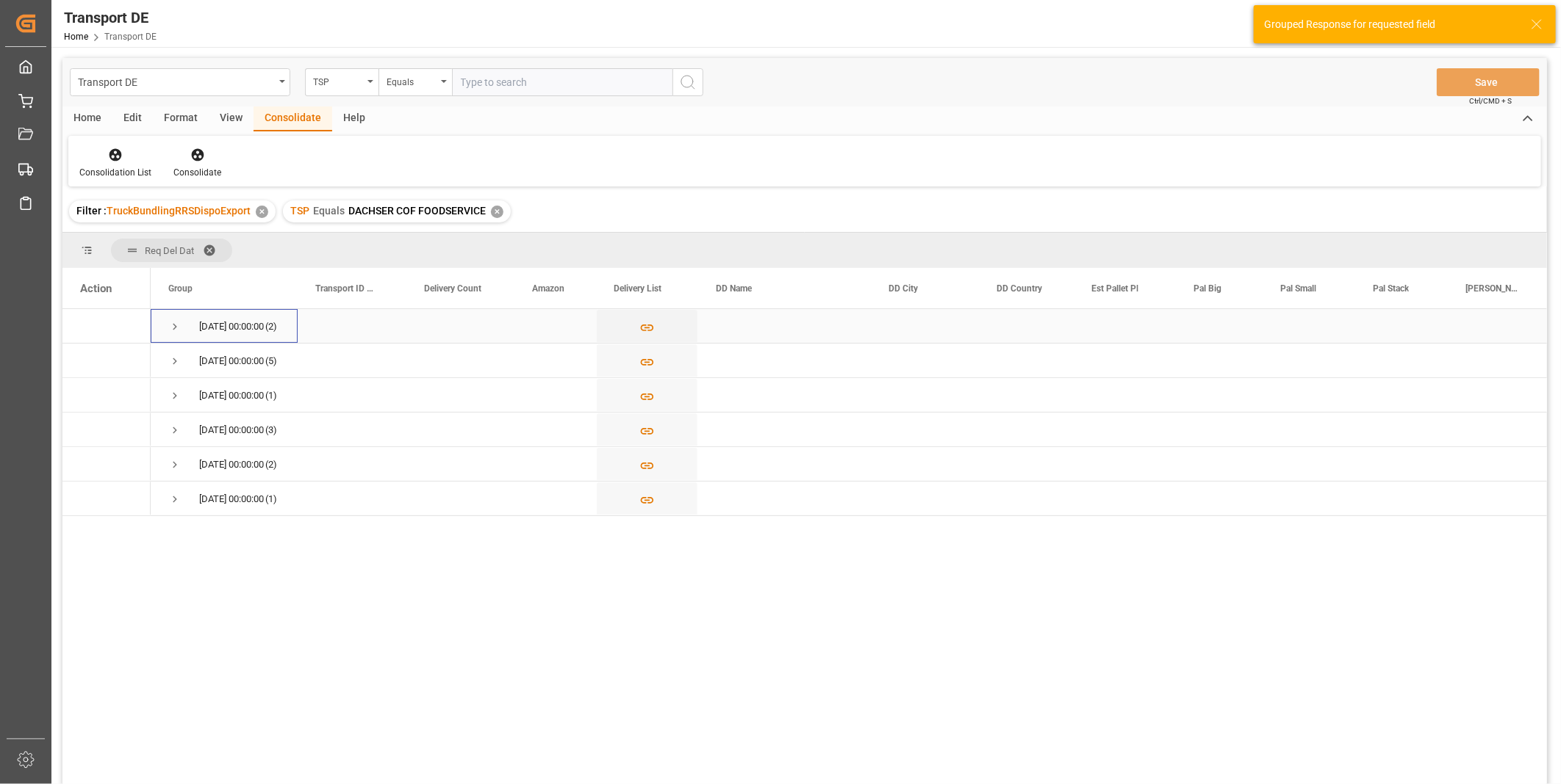
click at [162, 319] on div "09.09.2025 00:00:00 (2)" at bounding box center [224, 326] width 147 height 34
click at [169, 323] on span "Press SPACE to select this row." at bounding box center [175, 327] width 14 height 14
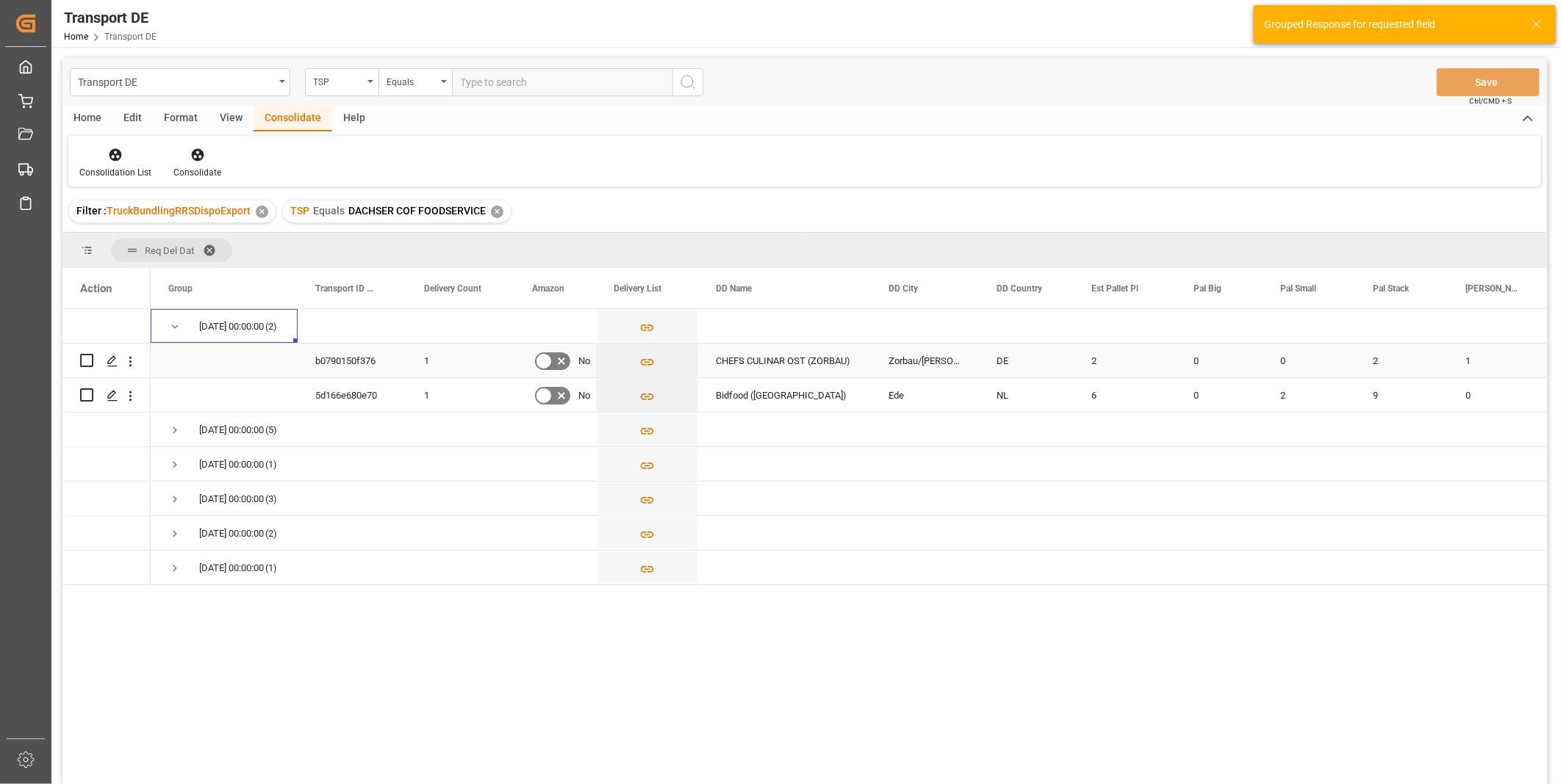
click at [89, 360] on input "Press Space to toggle row selection (unchecked)" at bounding box center [87, 361] width 14 height 14
checkbox input "true"
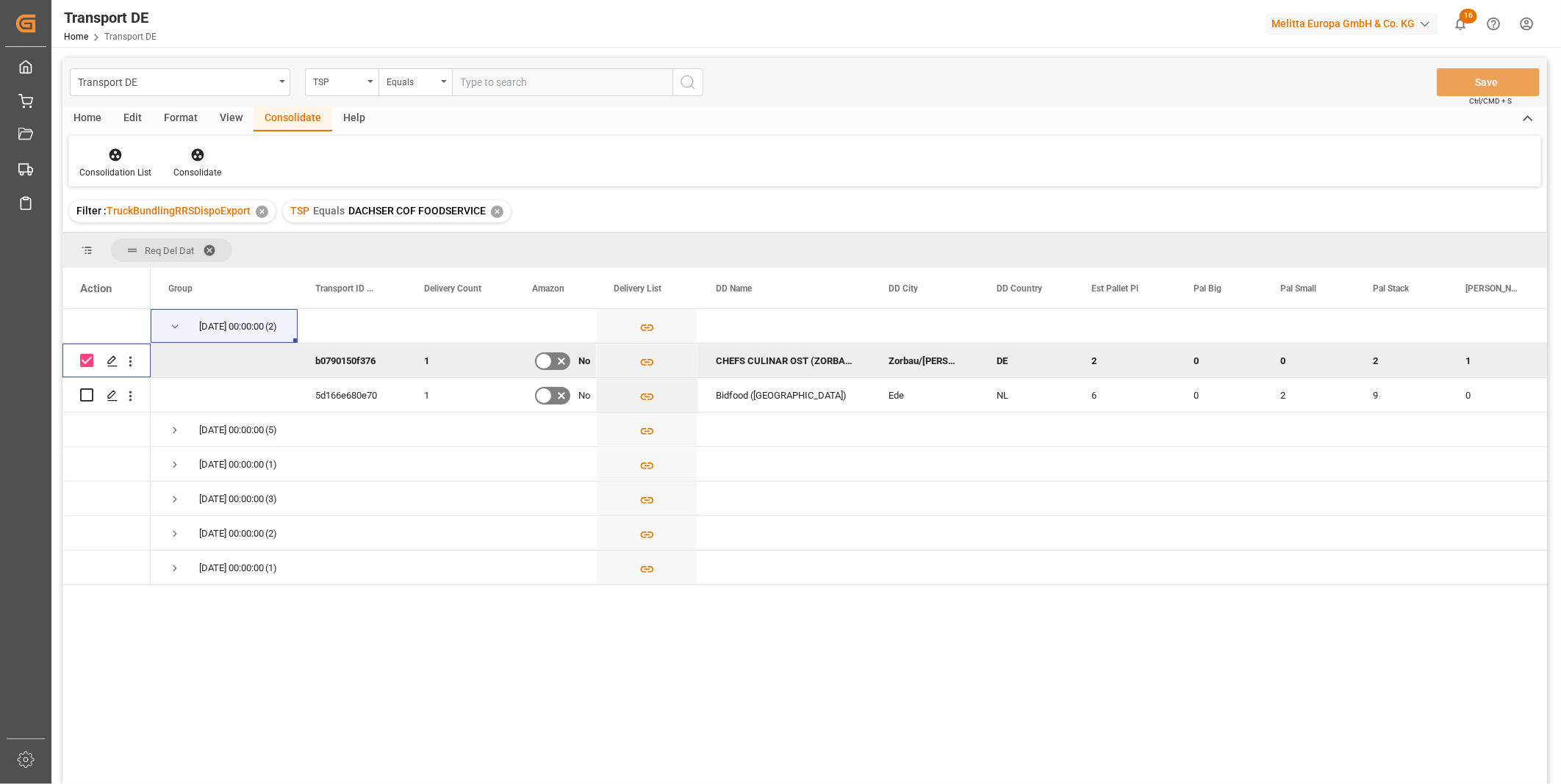
click at [194, 163] on div "Consolidate" at bounding box center [197, 162] width 70 height 32
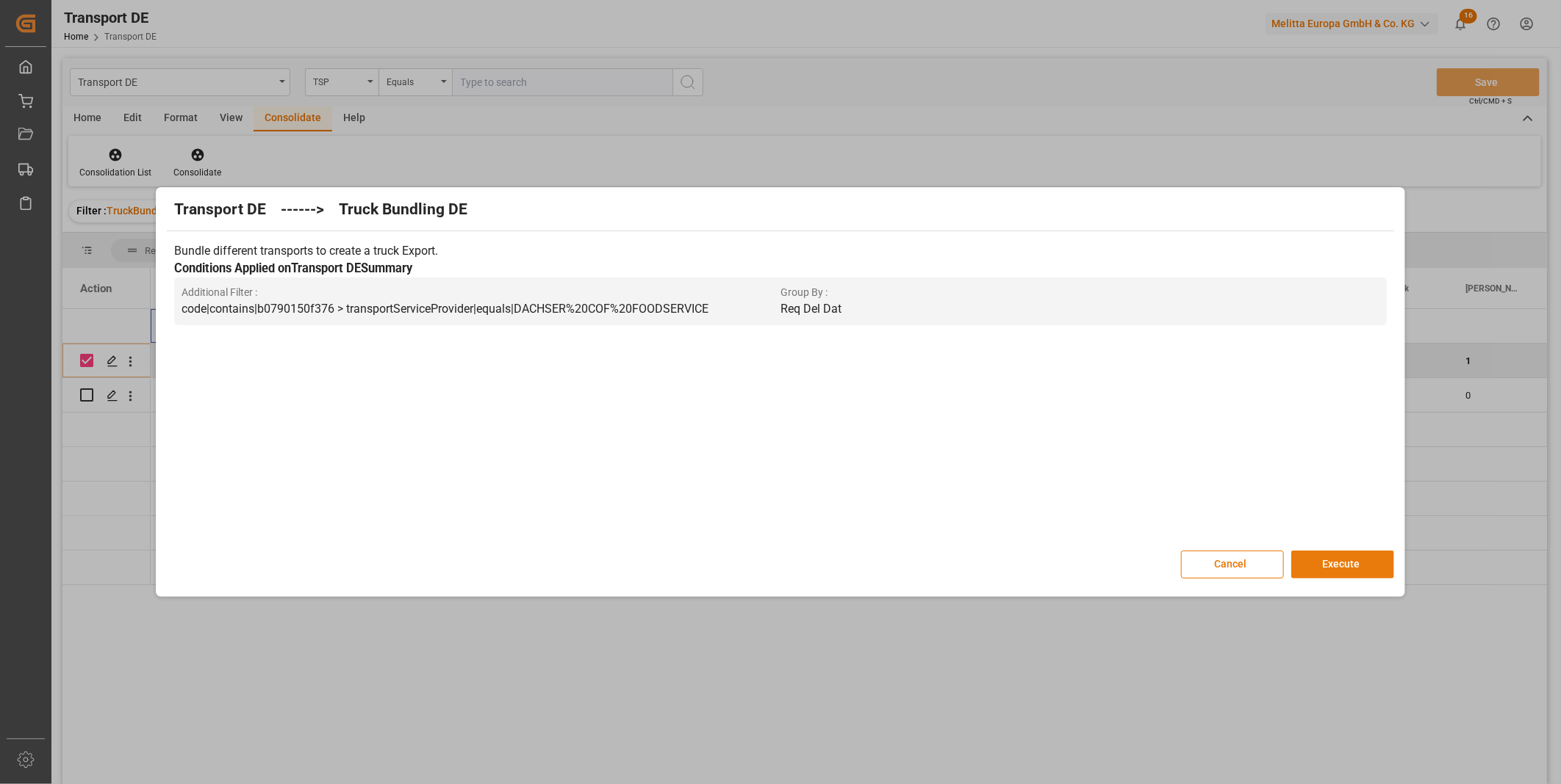
click at [1324, 561] on button "Execute" at bounding box center [1342, 565] width 103 height 28
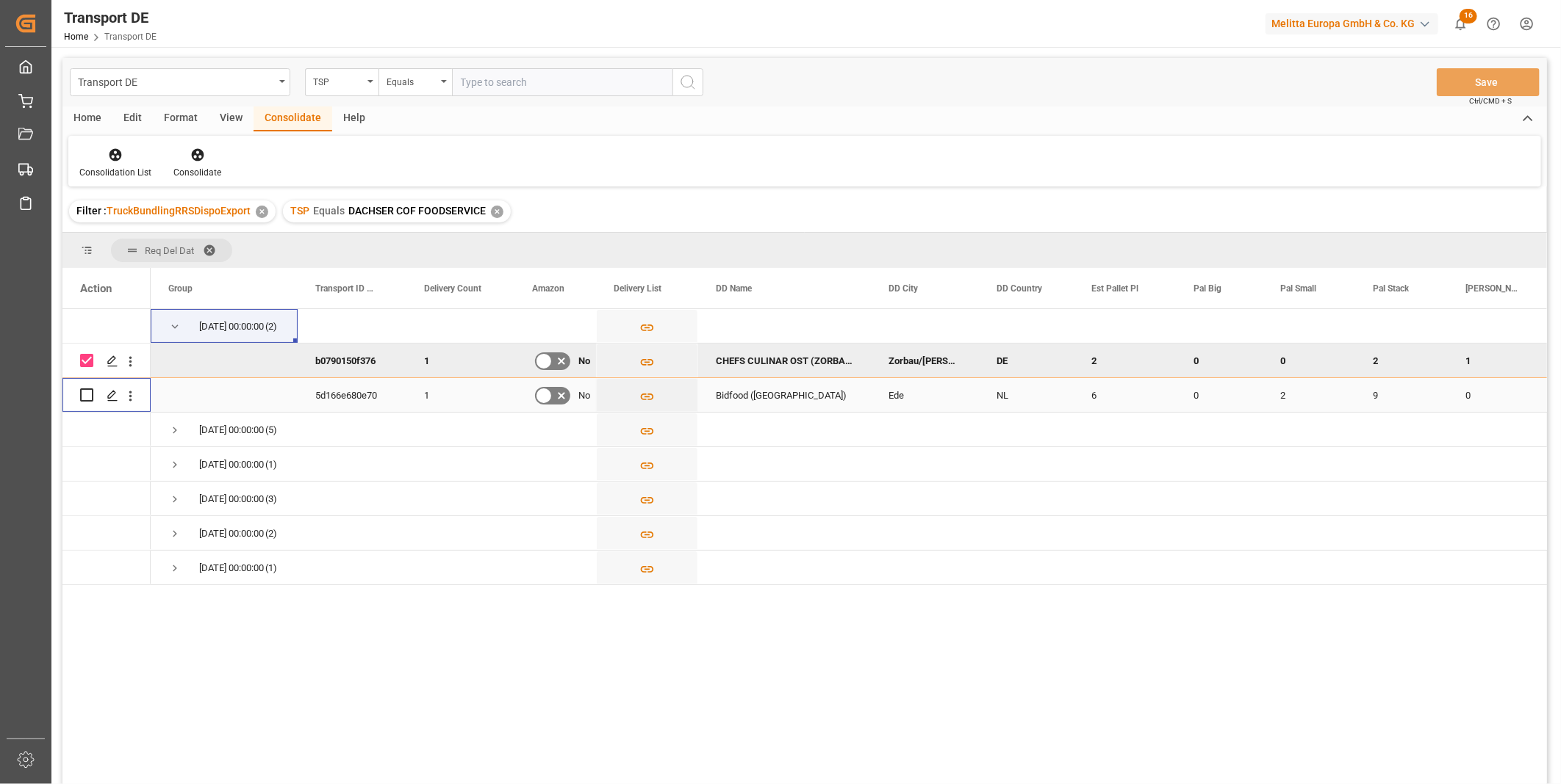
click at [91, 398] on input "Press Space to toggle row selection (unchecked)" at bounding box center [87, 395] width 14 height 14
checkbox input "true"
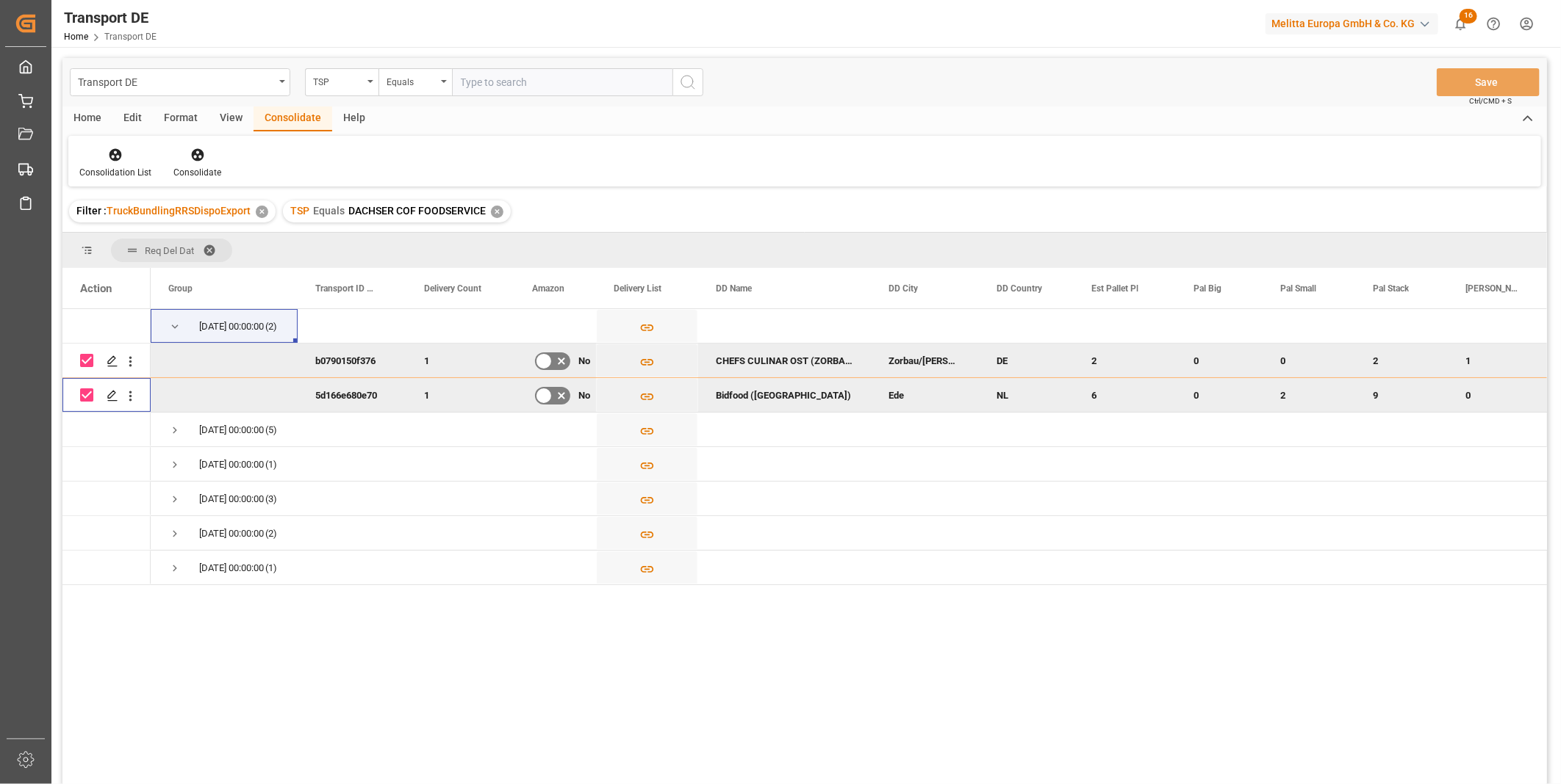
click at [87, 356] on input "Press Space to toggle row selection (checked)" at bounding box center [87, 361] width 14 height 14
checkbox input "false"
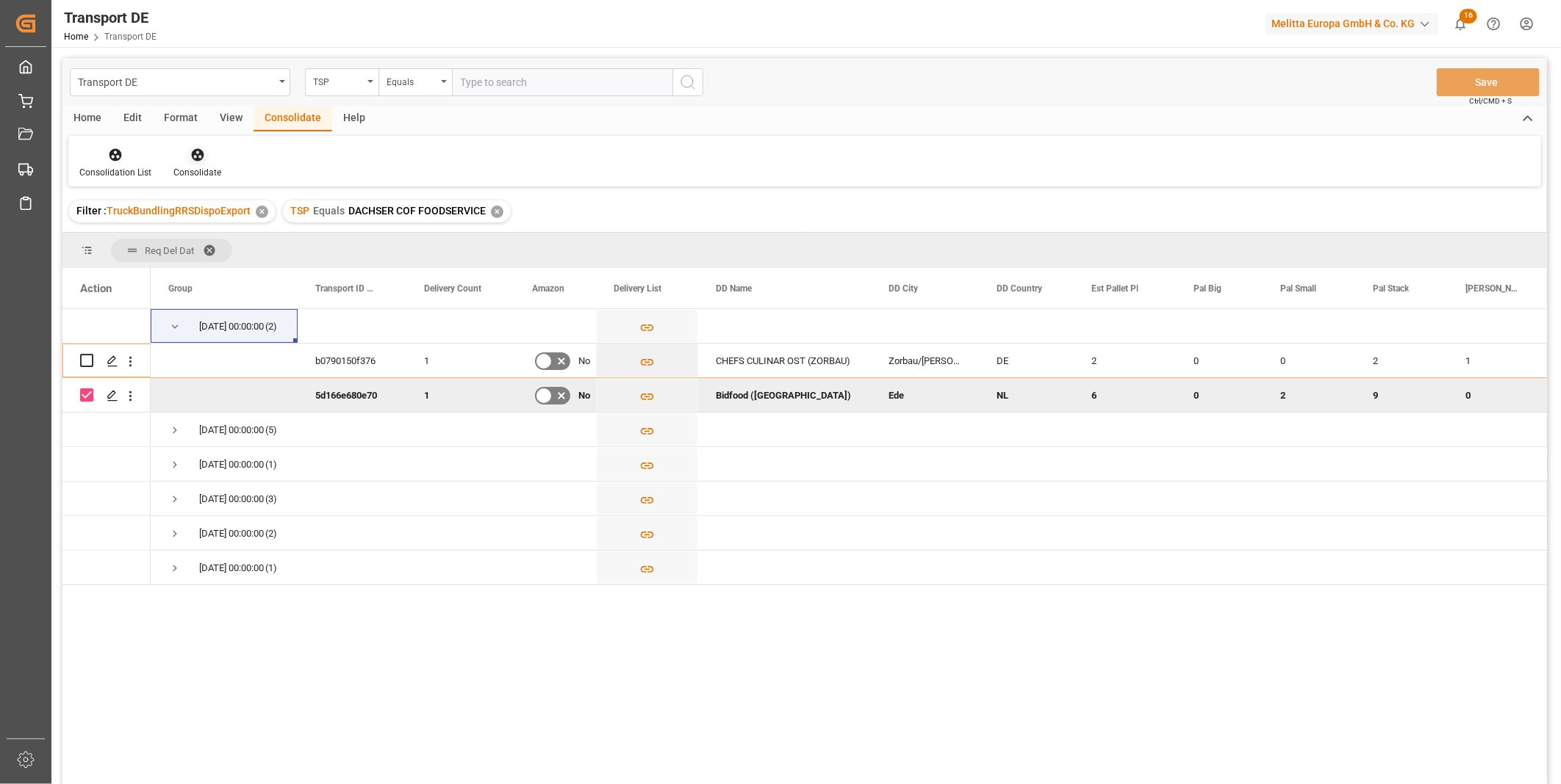
click at [181, 169] on div "Consolidate" at bounding box center [197, 173] width 48 height 14
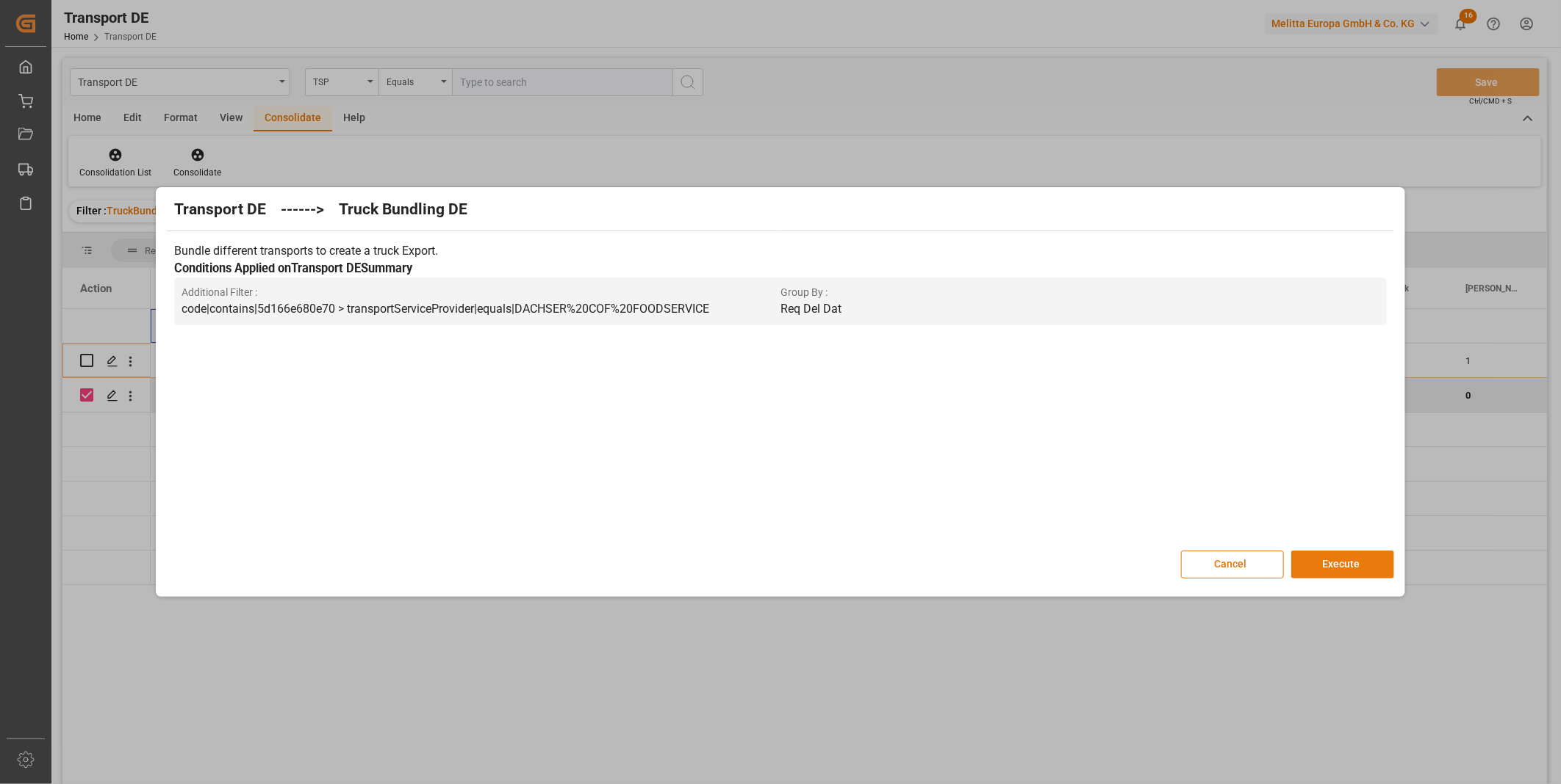
click at [1370, 563] on button "Execute" at bounding box center [1342, 565] width 103 height 28
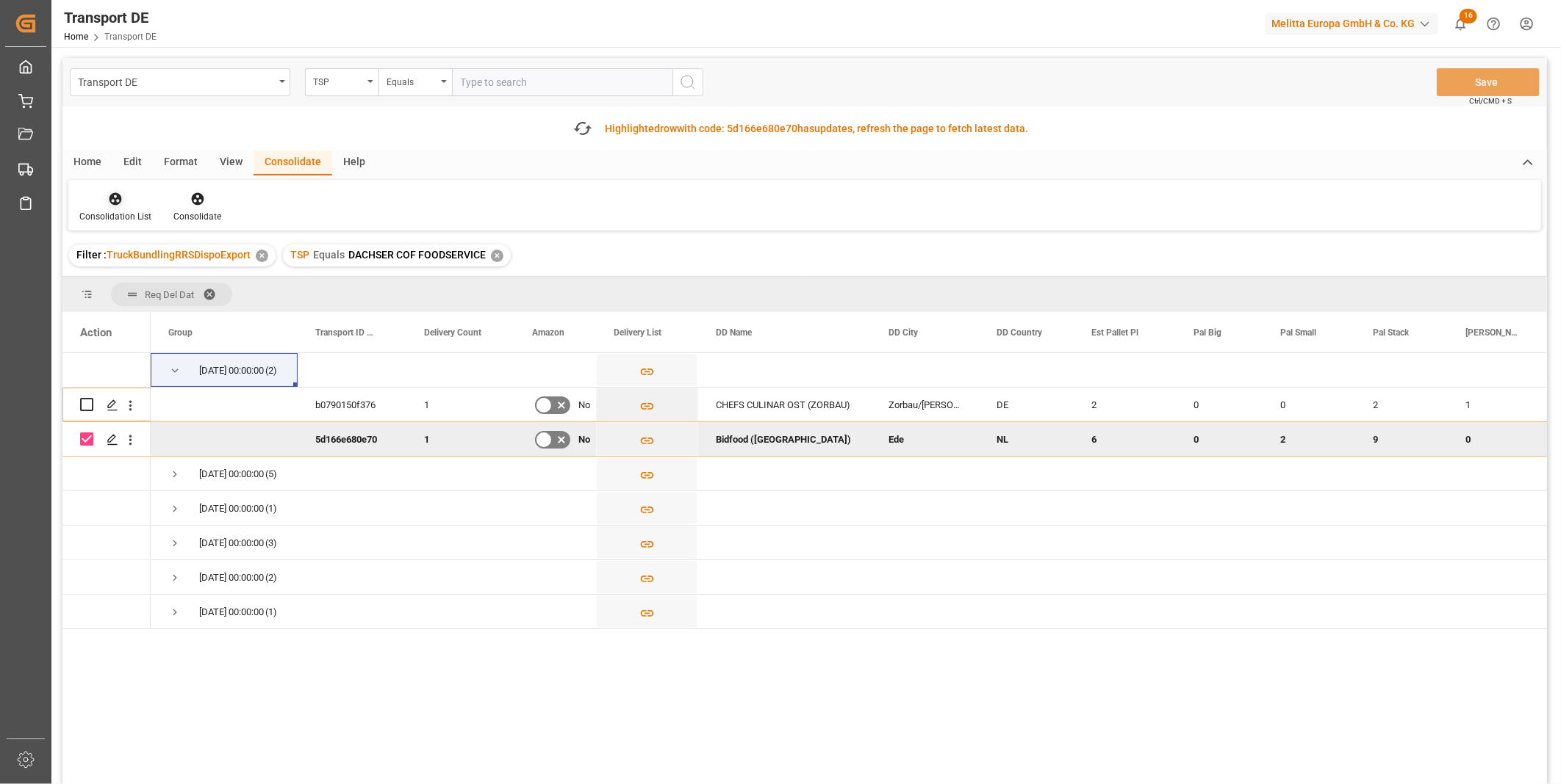
click at [126, 205] on div at bounding box center [116, 199] width 72 height 16
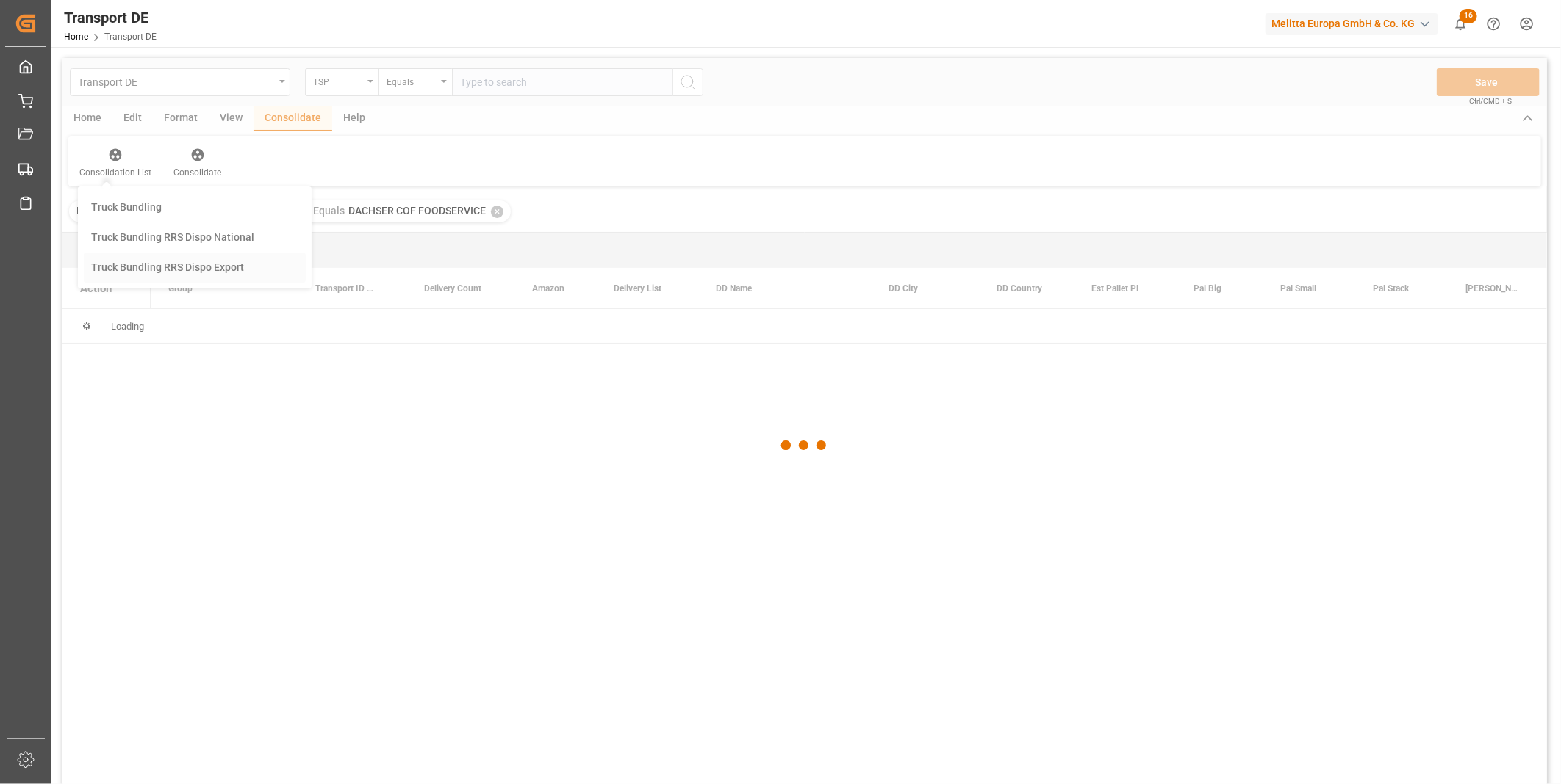
click at [158, 314] on div "Transport DE TSP Equals Save Ctrl/CMD + S Home Edit Format View Consolidate Hel…" at bounding box center [805, 440] width 1485 height 765
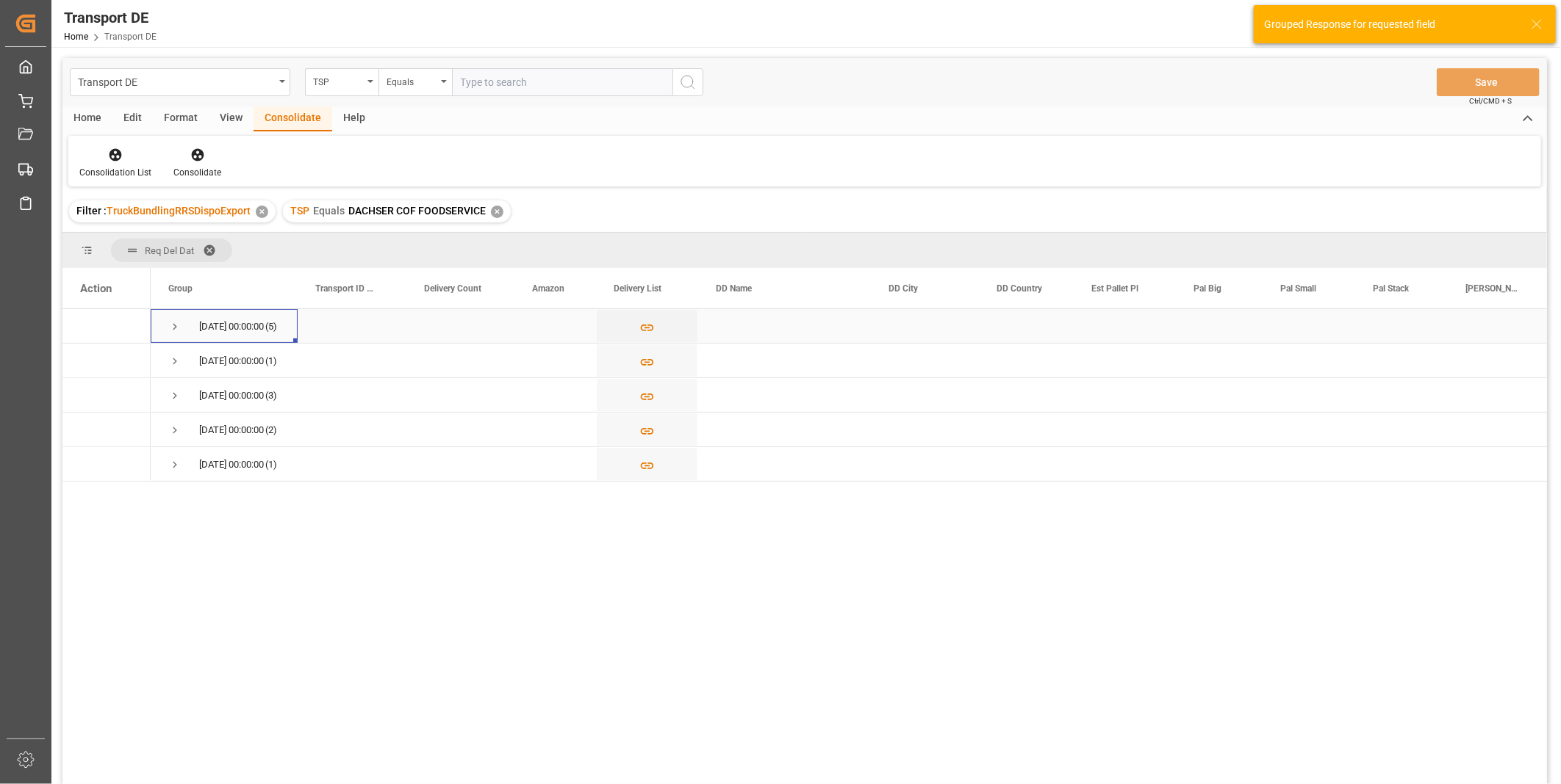
click at [178, 324] on span "Press SPACE to select this row." at bounding box center [175, 327] width 14 height 14
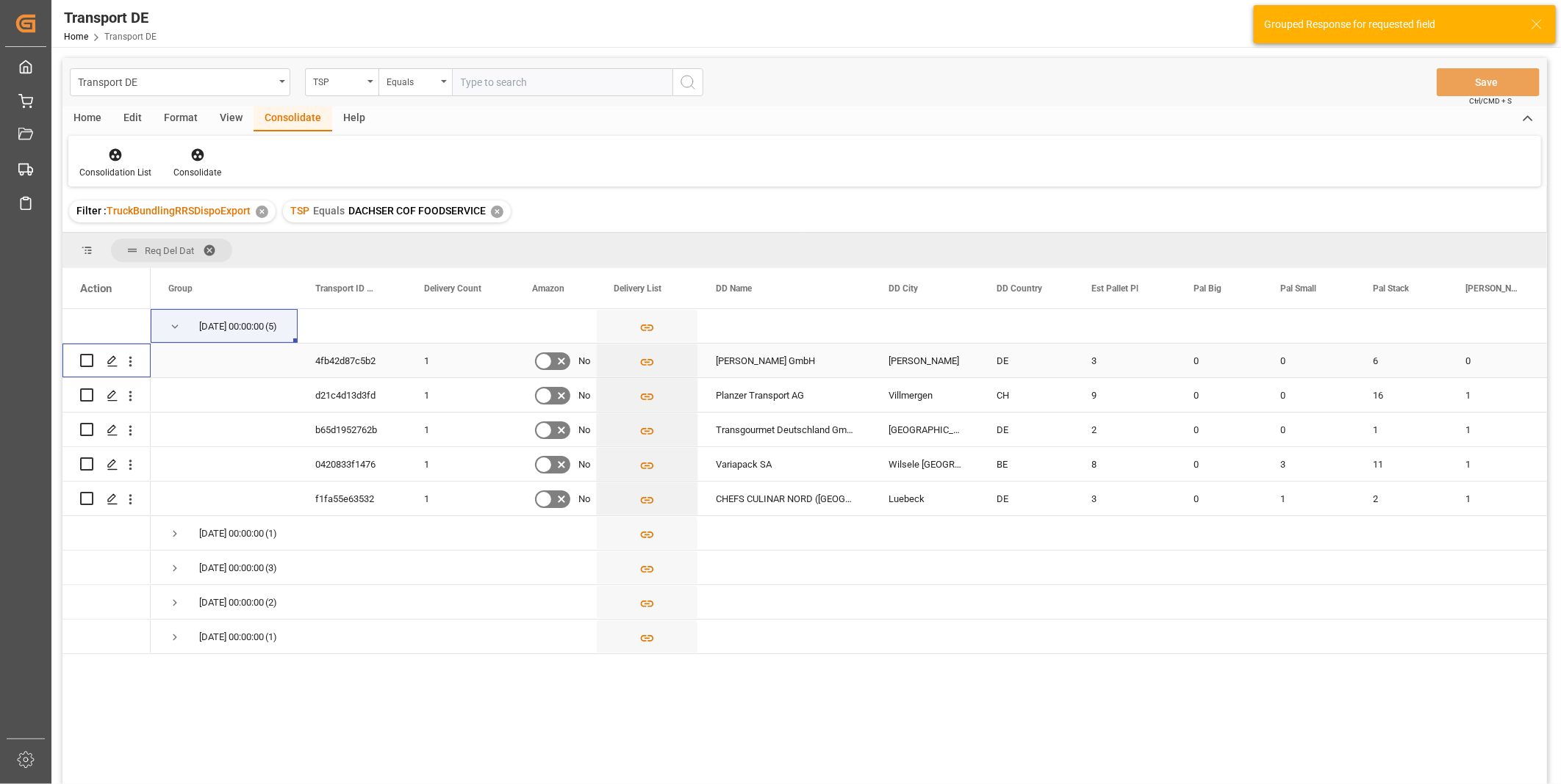
click at [89, 361] on input "Press Space to toggle row selection (unchecked)" at bounding box center [87, 361] width 14 height 14
checkbox input "true"
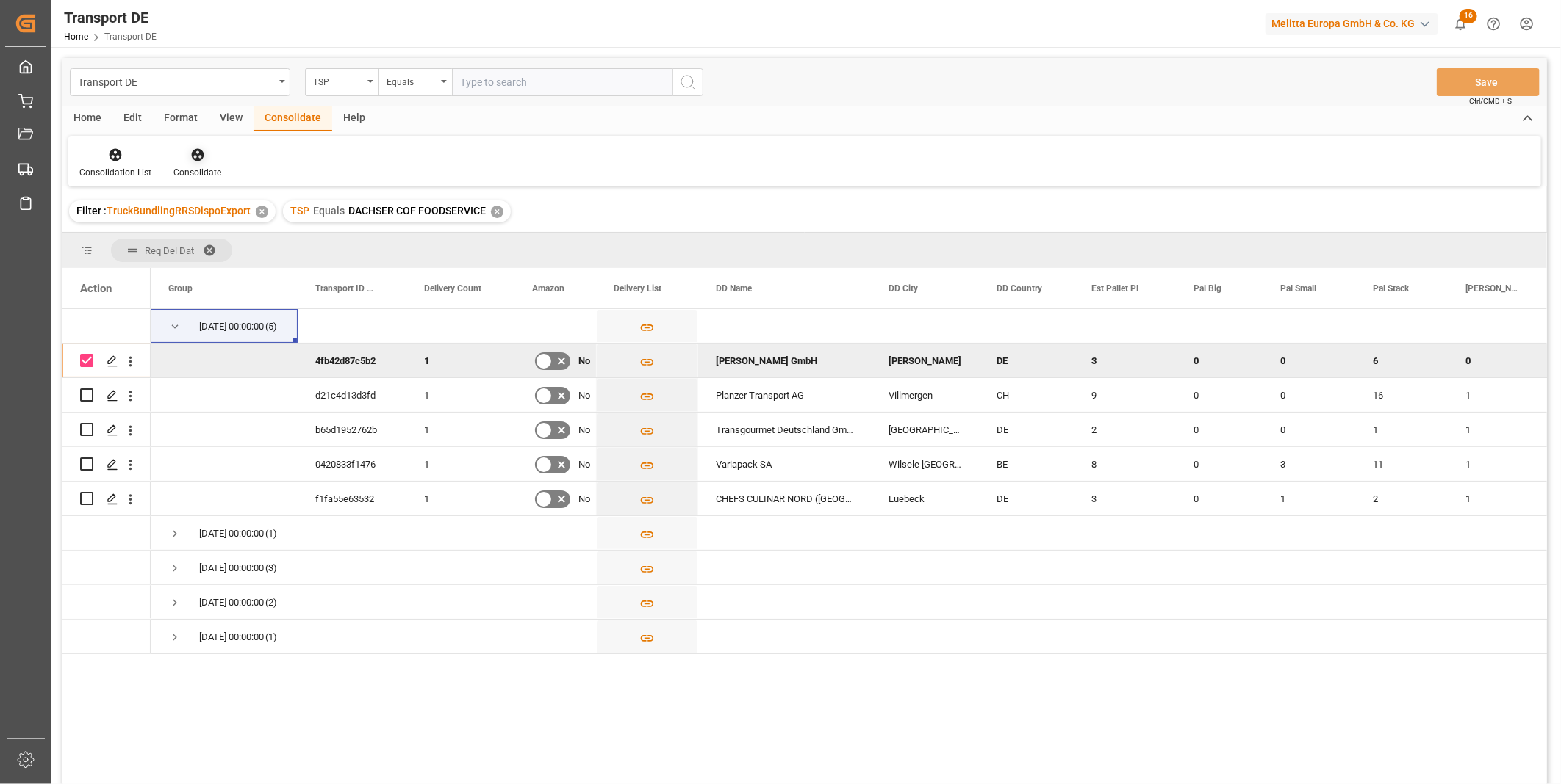
click at [197, 158] on icon at bounding box center [197, 155] width 13 height 13
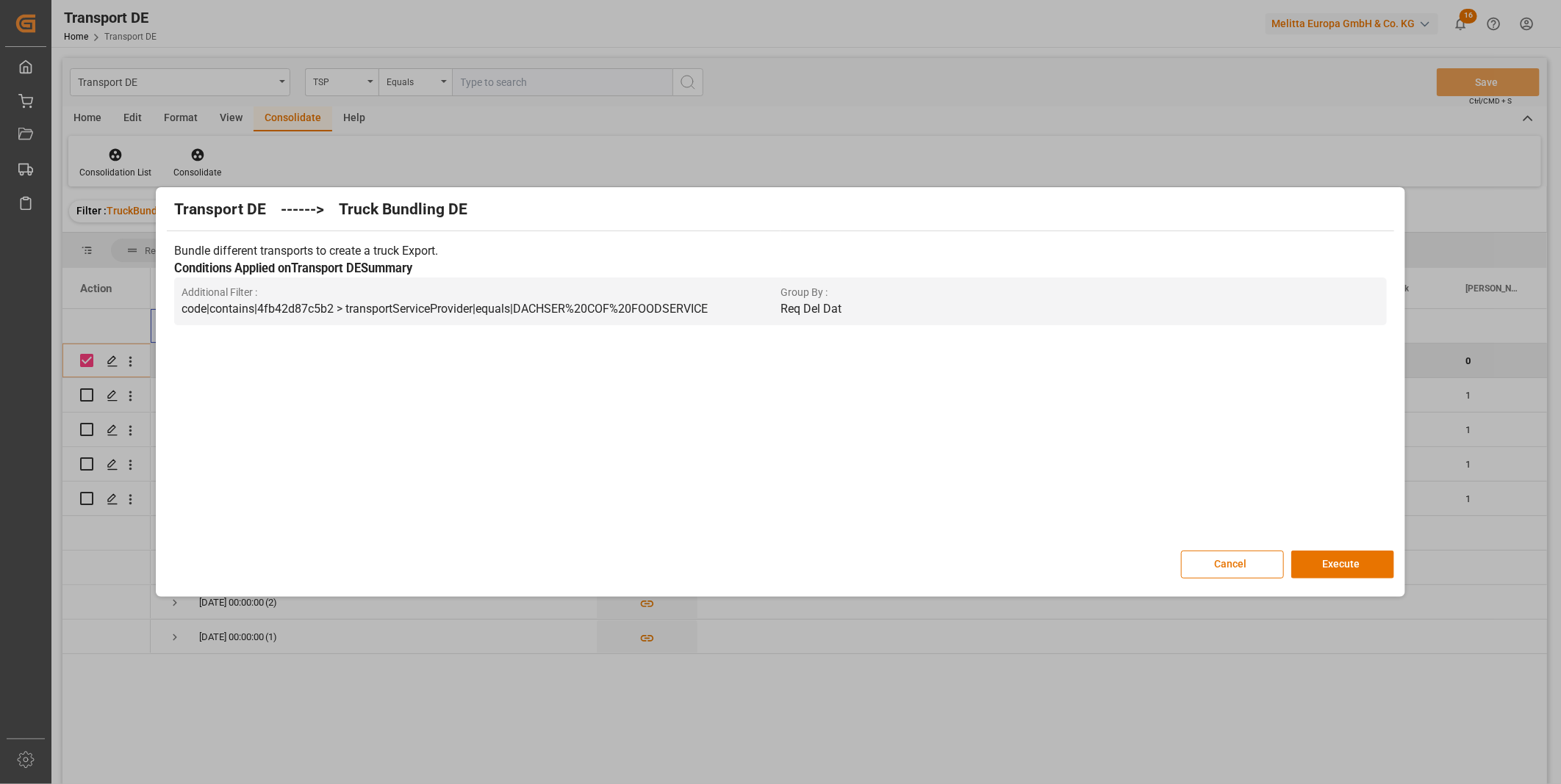
click at [1344, 549] on div "Transport DE ------> Truck Bundling DE Bundle different transports to create a …" at bounding box center [780, 392] width 1241 height 402
click at [1342, 557] on button "Execute" at bounding box center [1342, 565] width 103 height 28
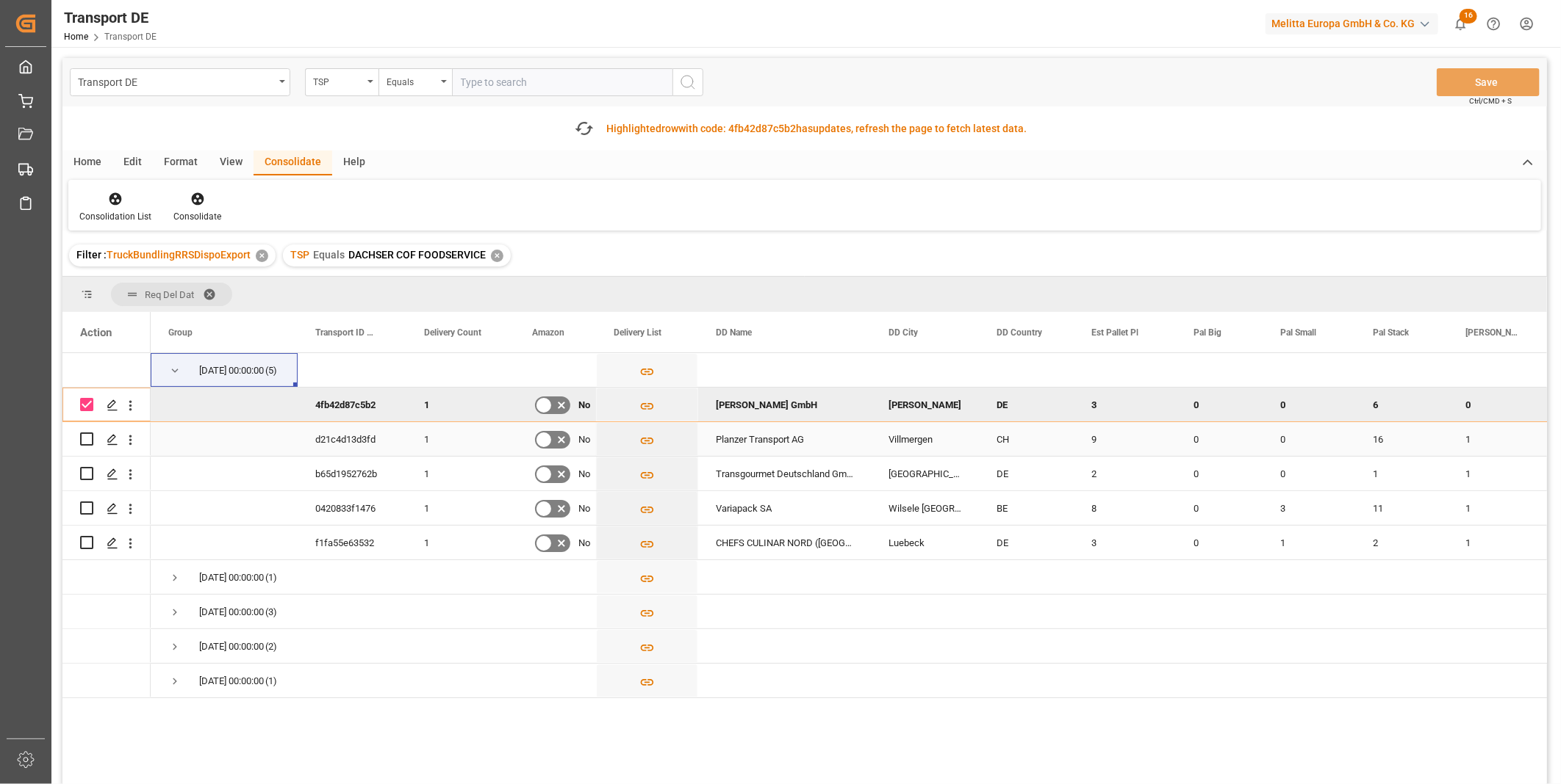
click at [88, 440] on input "Press Space to toggle row selection (unchecked)" at bounding box center [87, 439] width 14 height 14
checkbox input "true"
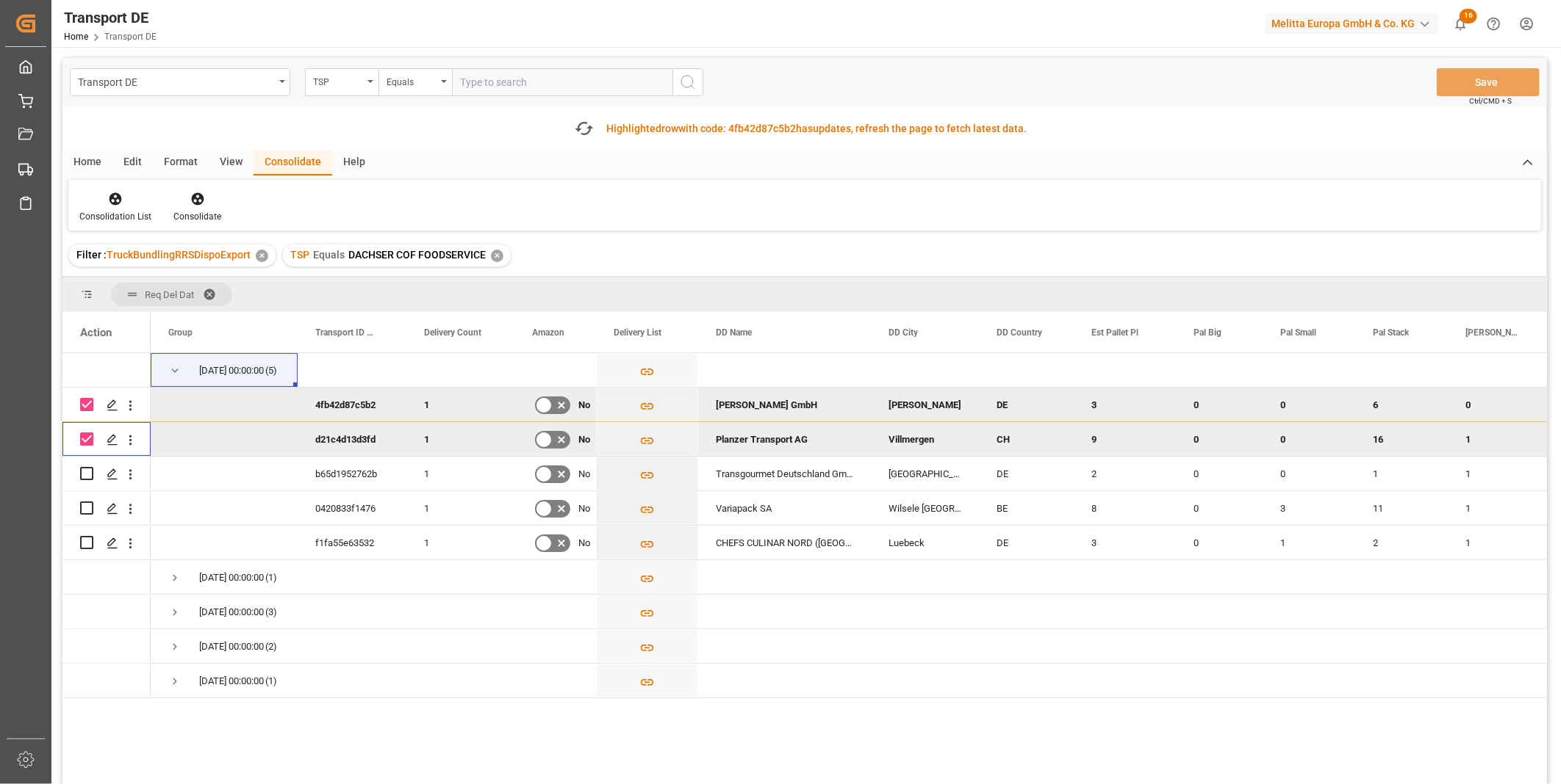
click at [84, 393] on div "Press SPACE to deselect this row." at bounding box center [87, 404] width 14 height 34
click at [88, 406] on input "Press Space to toggle row selection (checked)" at bounding box center [87, 405] width 14 height 14
checkbox input "false"
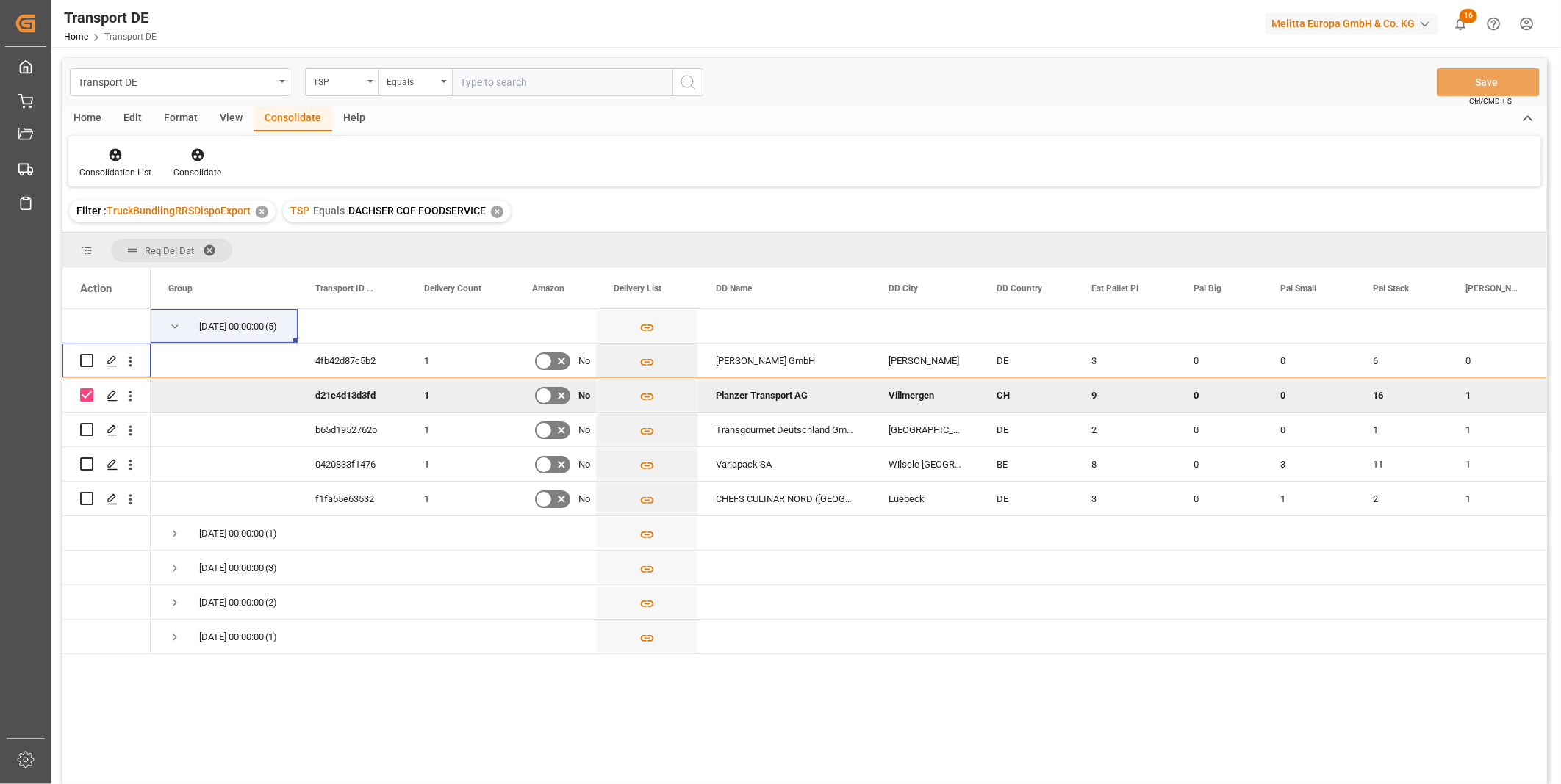
click at [208, 193] on div "Filter : TruckBundlingRRSDispoExport ✕ TSP Equals DACHSER COF FOODSERVICE ✕" at bounding box center [805, 211] width 1485 height 41
click at [202, 169] on div "Consolidate" at bounding box center [197, 173] width 48 height 14
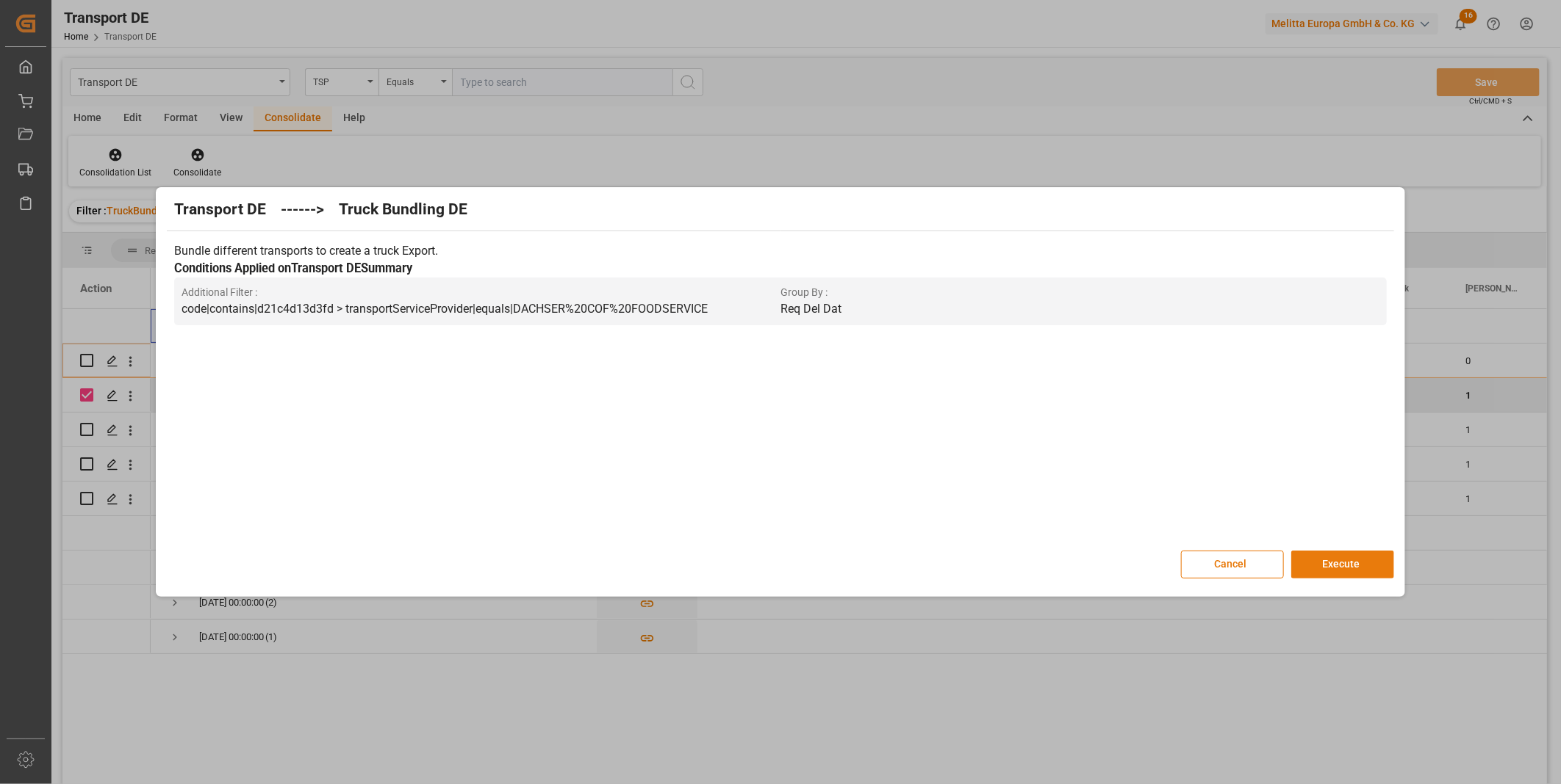
click at [1338, 560] on button "Execute" at bounding box center [1342, 565] width 103 height 28
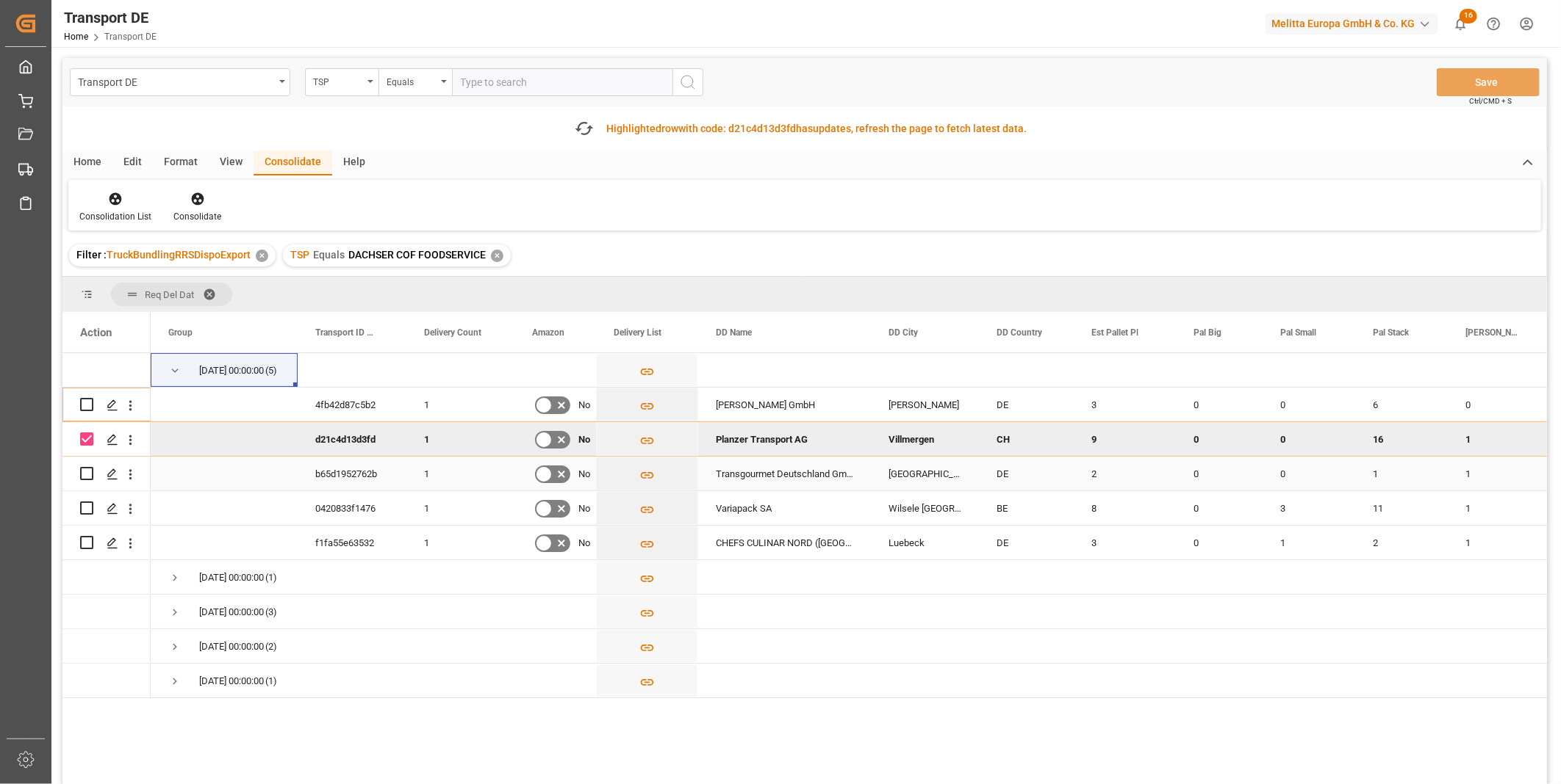
click at [90, 467] on input "Press Space to toggle row selection (unchecked)" at bounding box center [87, 474] width 14 height 14
checkbox input "true"
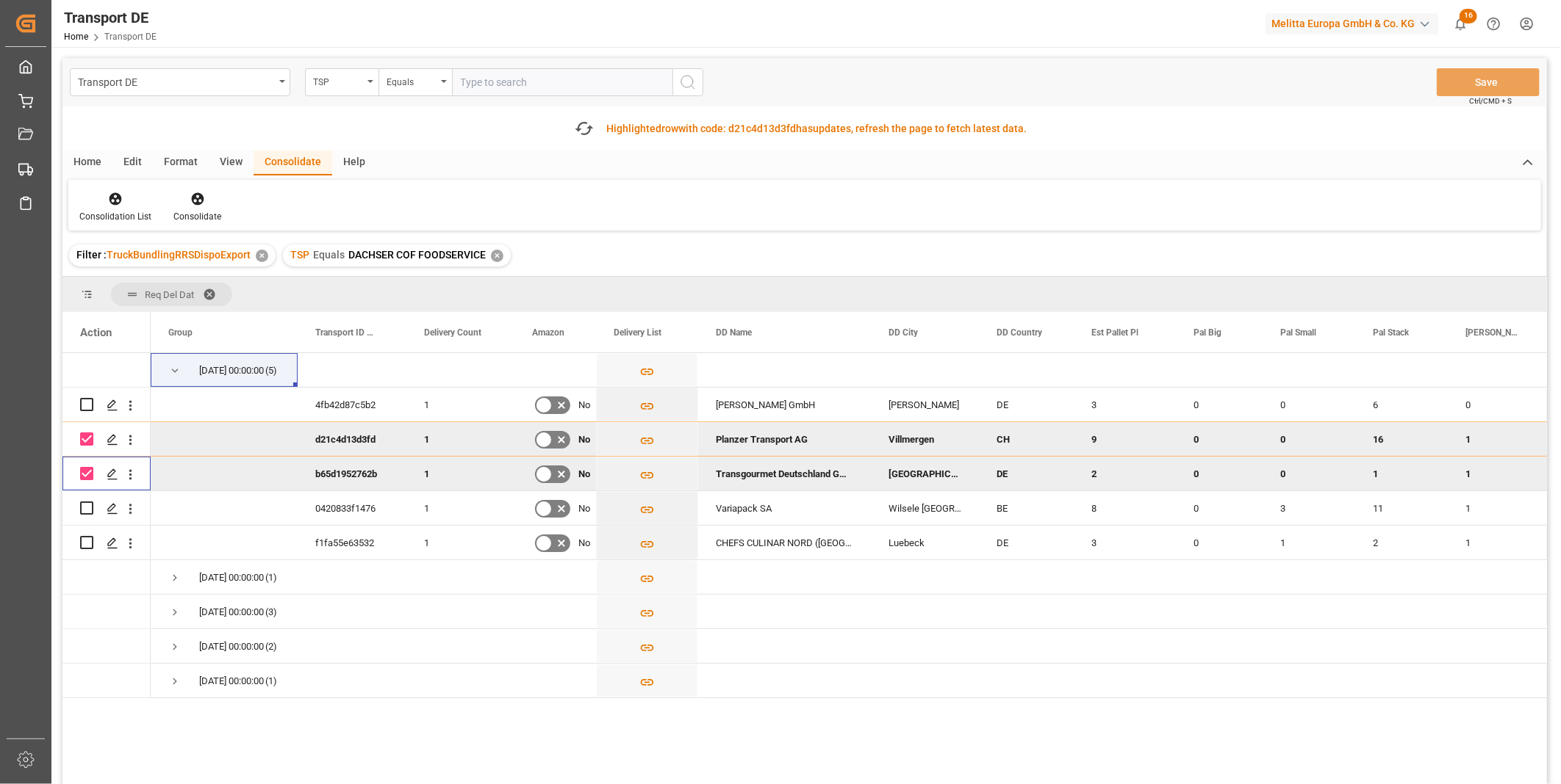
click at [86, 444] on input "Press Space to toggle row selection (checked)" at bounding box center [87, 439] width 14 height 14
checkbox input "false"
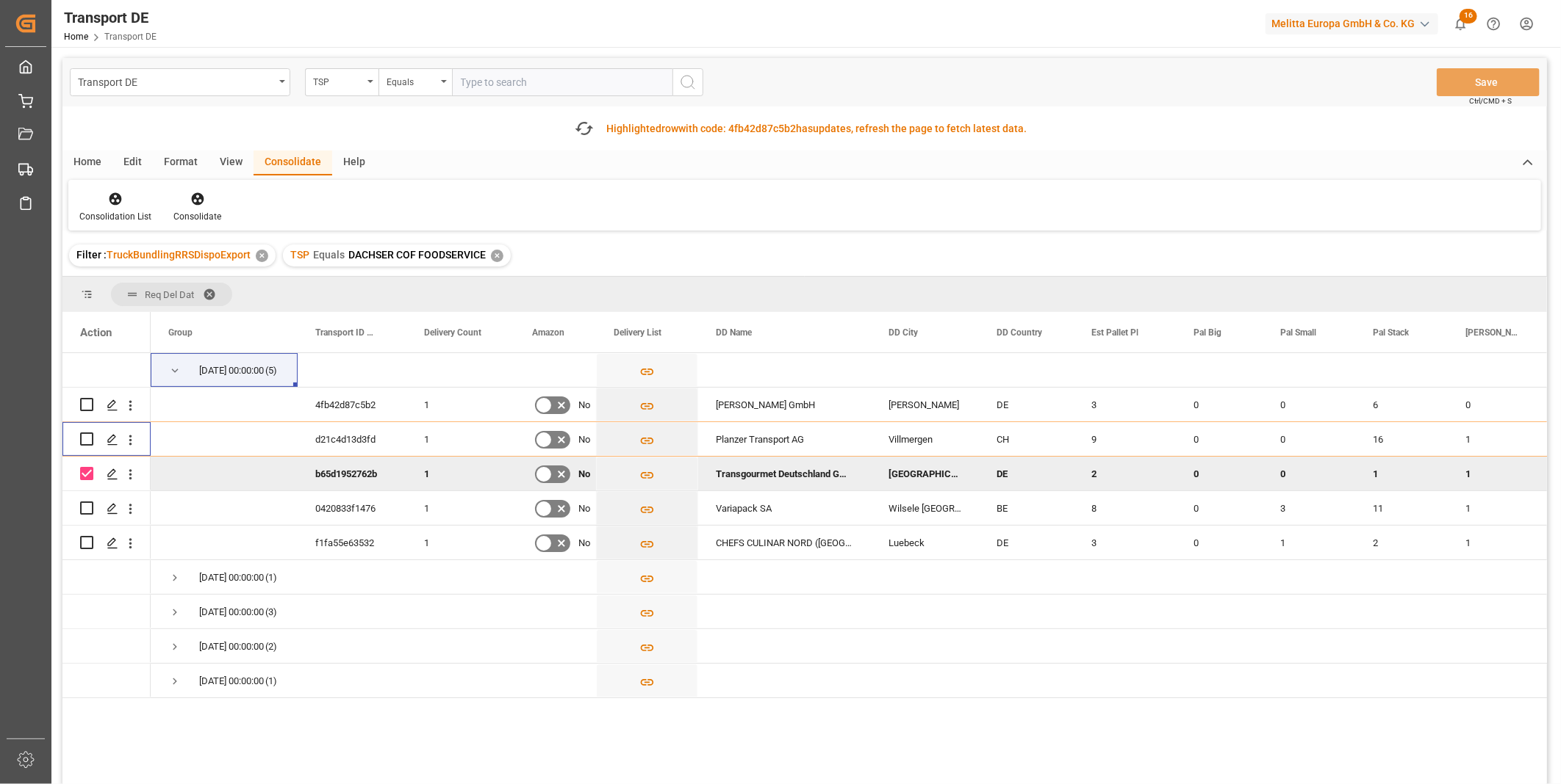
click at [196, 210] on div "Consolidate" at bounding box center [197, 217] width 48 height 14
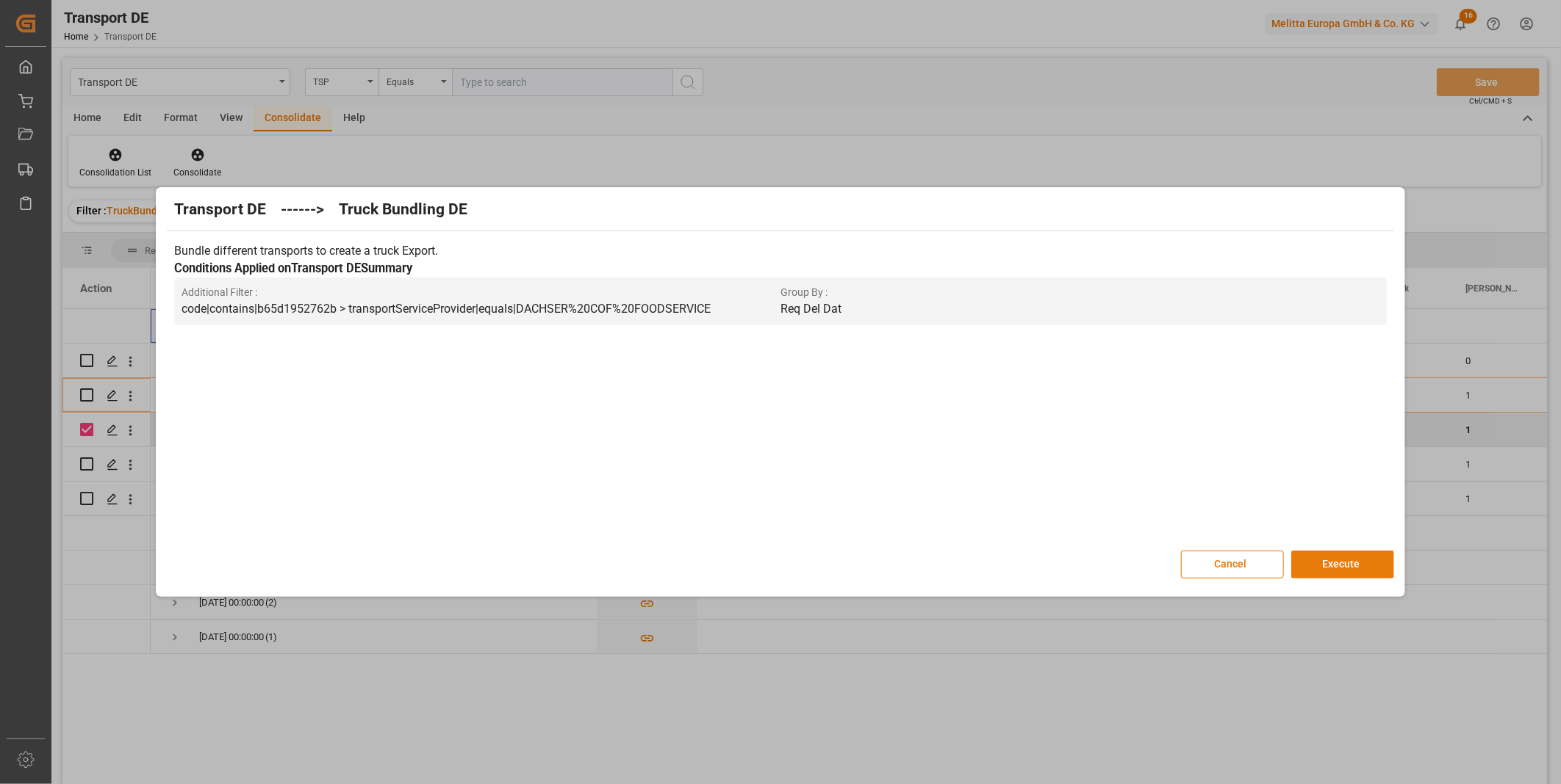
click at [1364, 558] on button "Execute" at bounding box center [1342, 565] width 103 height 28
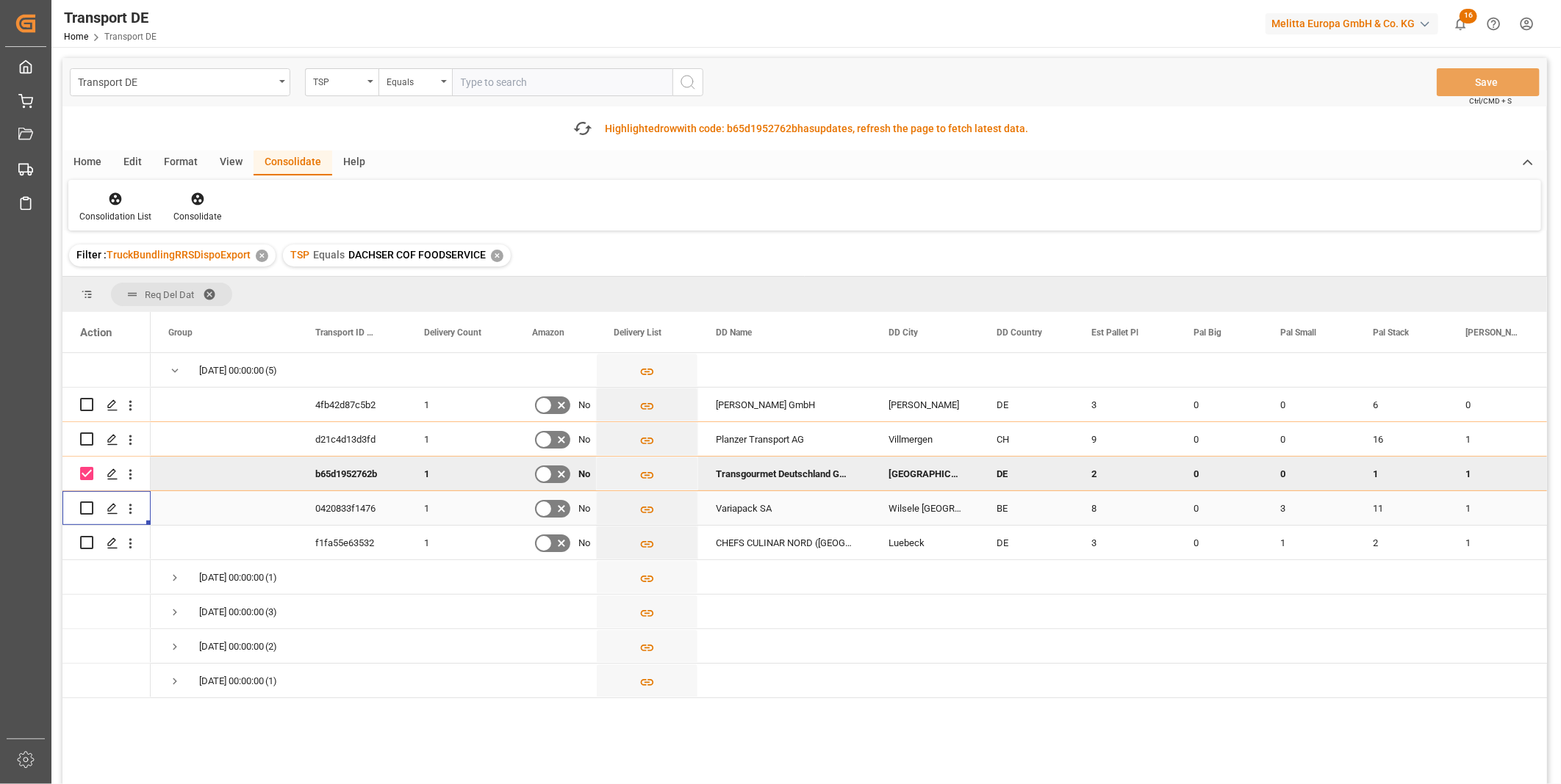
click at [93, 507] on div "Press SPACE to select this row." at bounding box center [107, 508] width 53 height 32
click at [90, 508] on input "Press Space to toggle row selection (unchecked)" at bounding box center [87, 509] width 14 height 14
checkbox input "true"
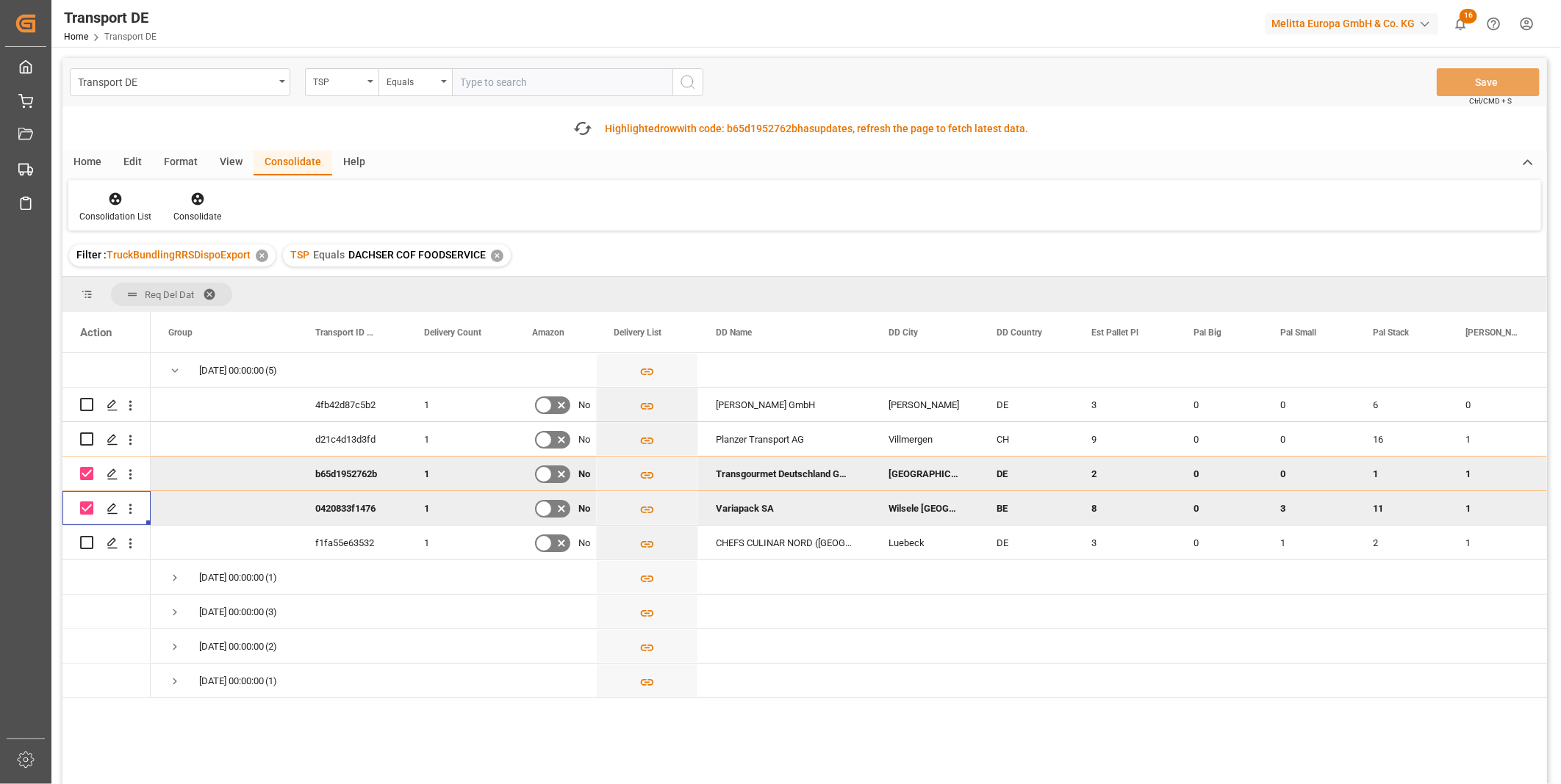
click at [84, 474] on input "Press Space to toggle row selection (checked)" at bounding box center [87, 474] width 14 height 14
checkbox input "false"
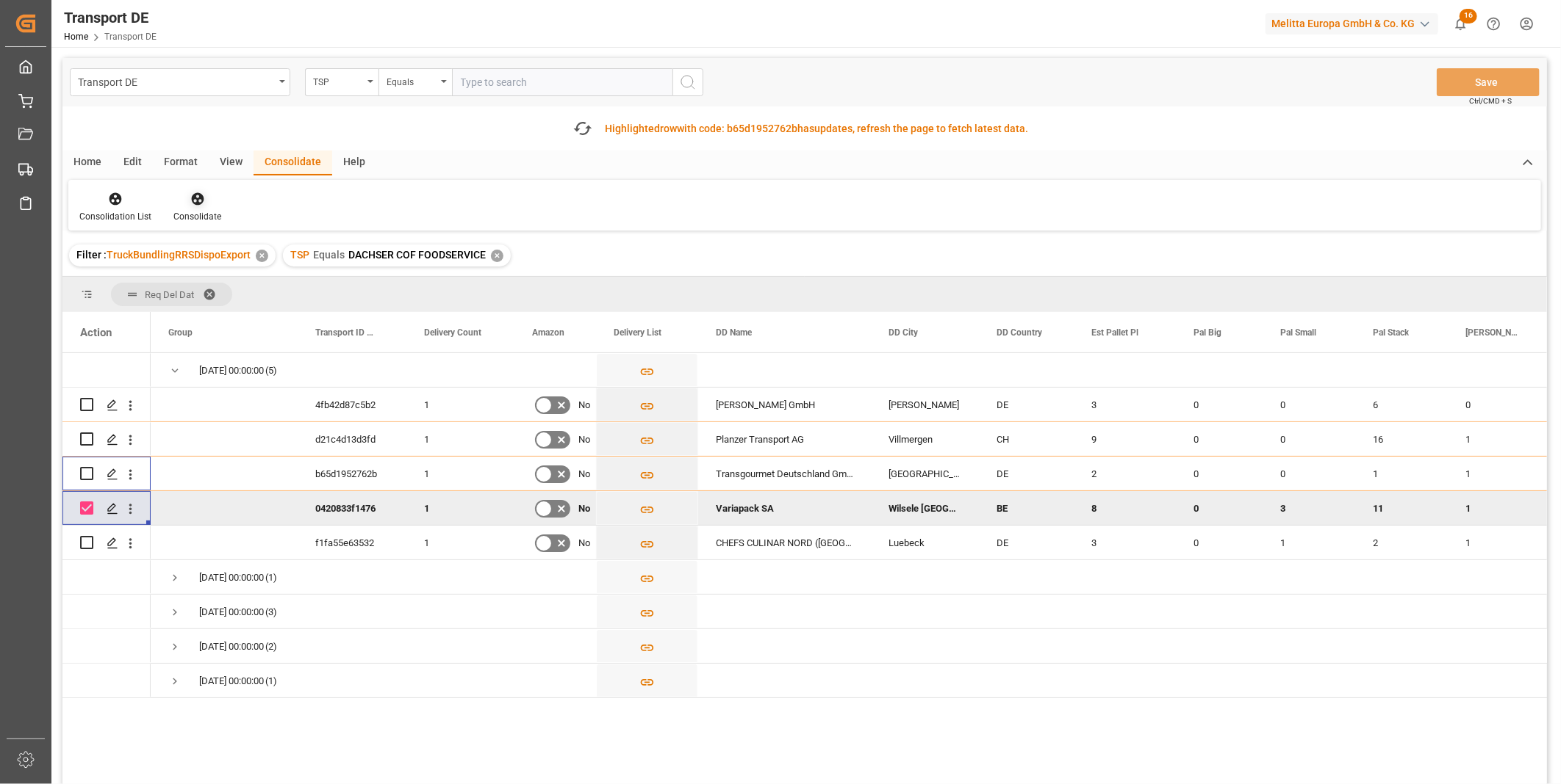
click at [192, 192] on icon at bounding box center [197, 199] width 15 height 15
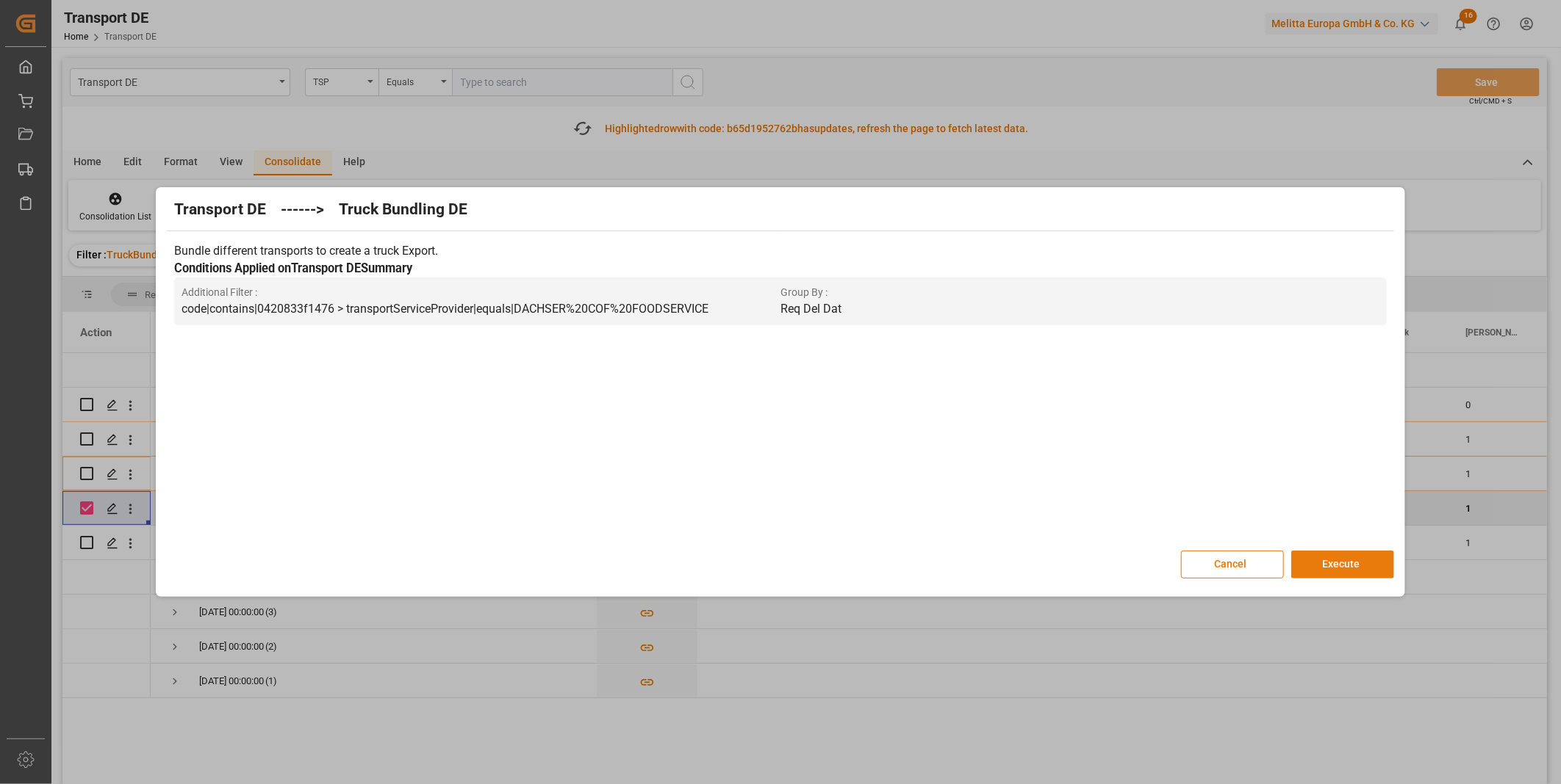
click at [1364, 558] on button "Execute" at bounding box center [1342, 565] width 103 height 28
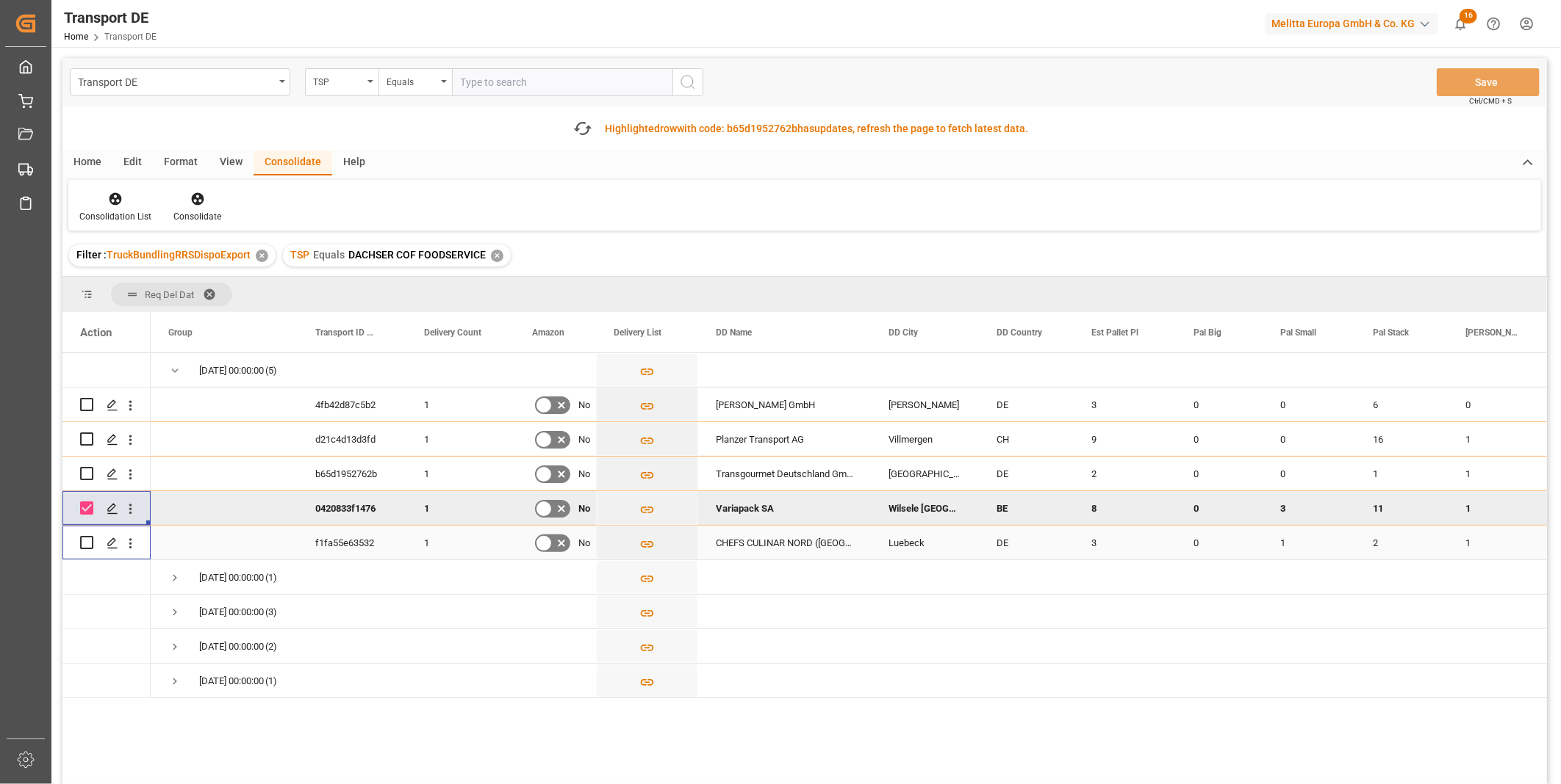
click at [84, 545] on input "Press Space to toggle row selection (unchecked)" at bounding box center [87, 543] width 14 height 14
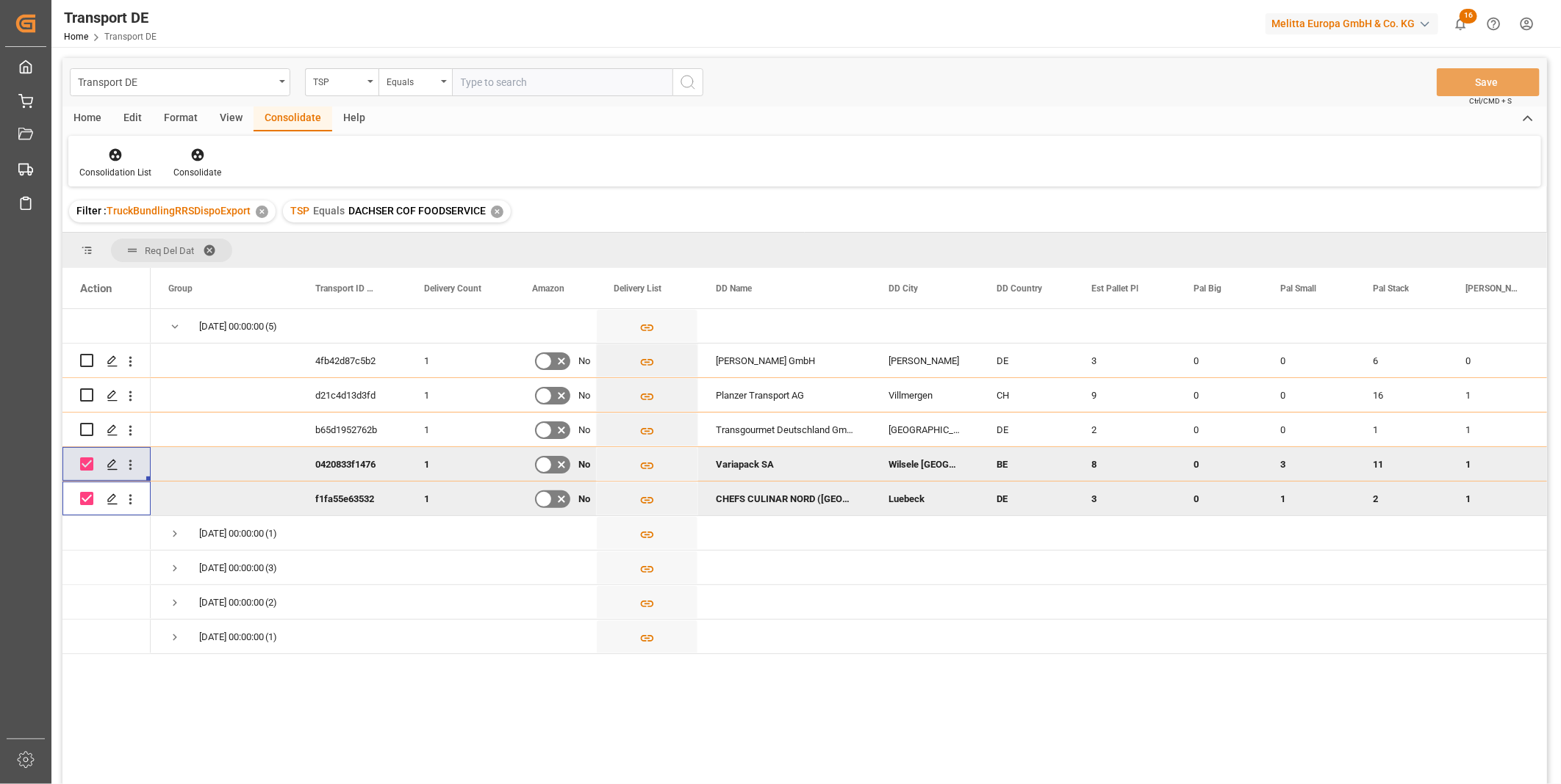
click at [88, 504] on input "Press Space to toggle row selection (checked)" at bounding box center [87, 499] width 14 height 14
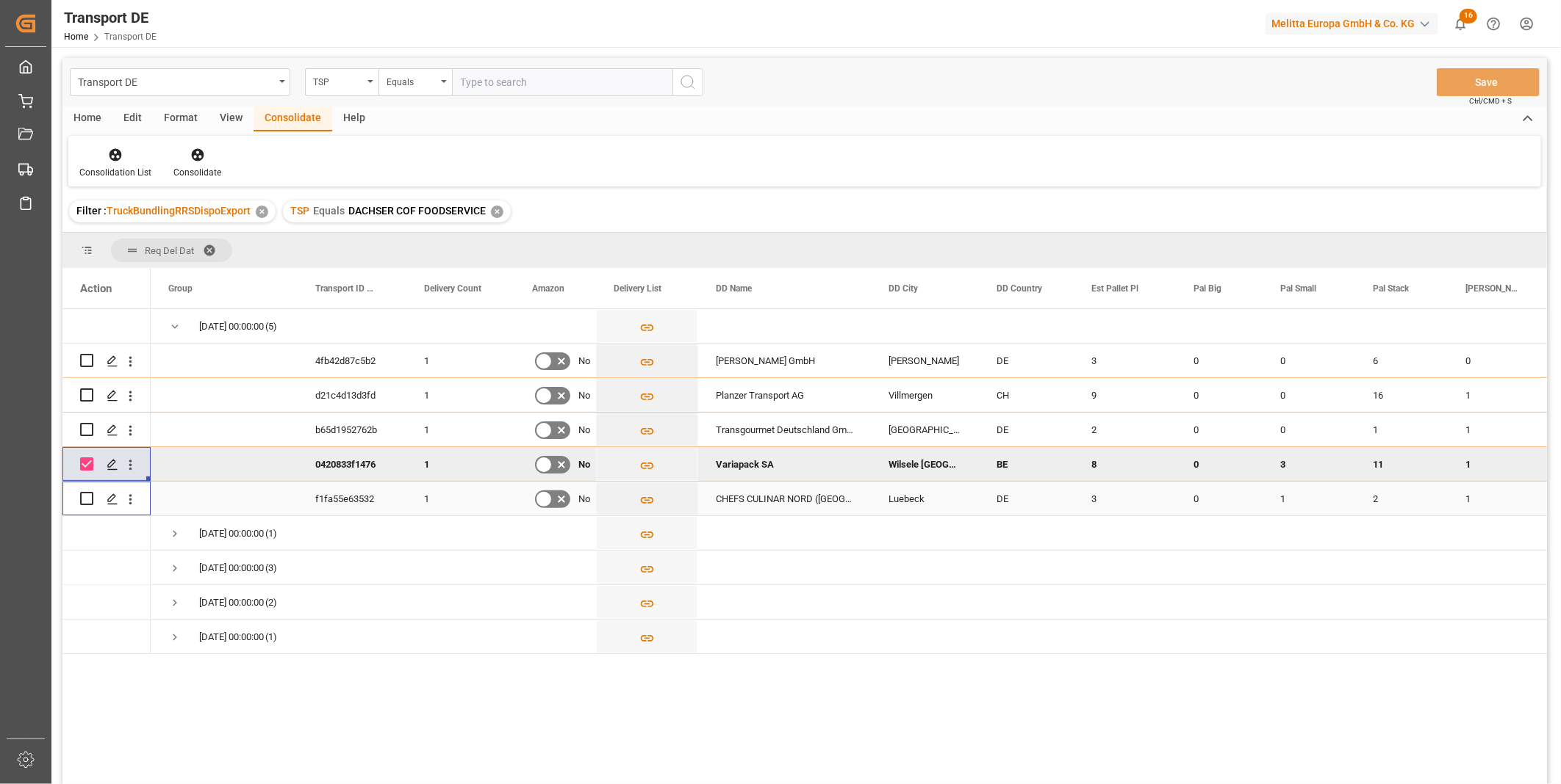
click at [86, 495] on input "Press Space to toggle row selection (unchecked)" at bounding box center [87, 499] width 14 height 14
checkbox input "true"
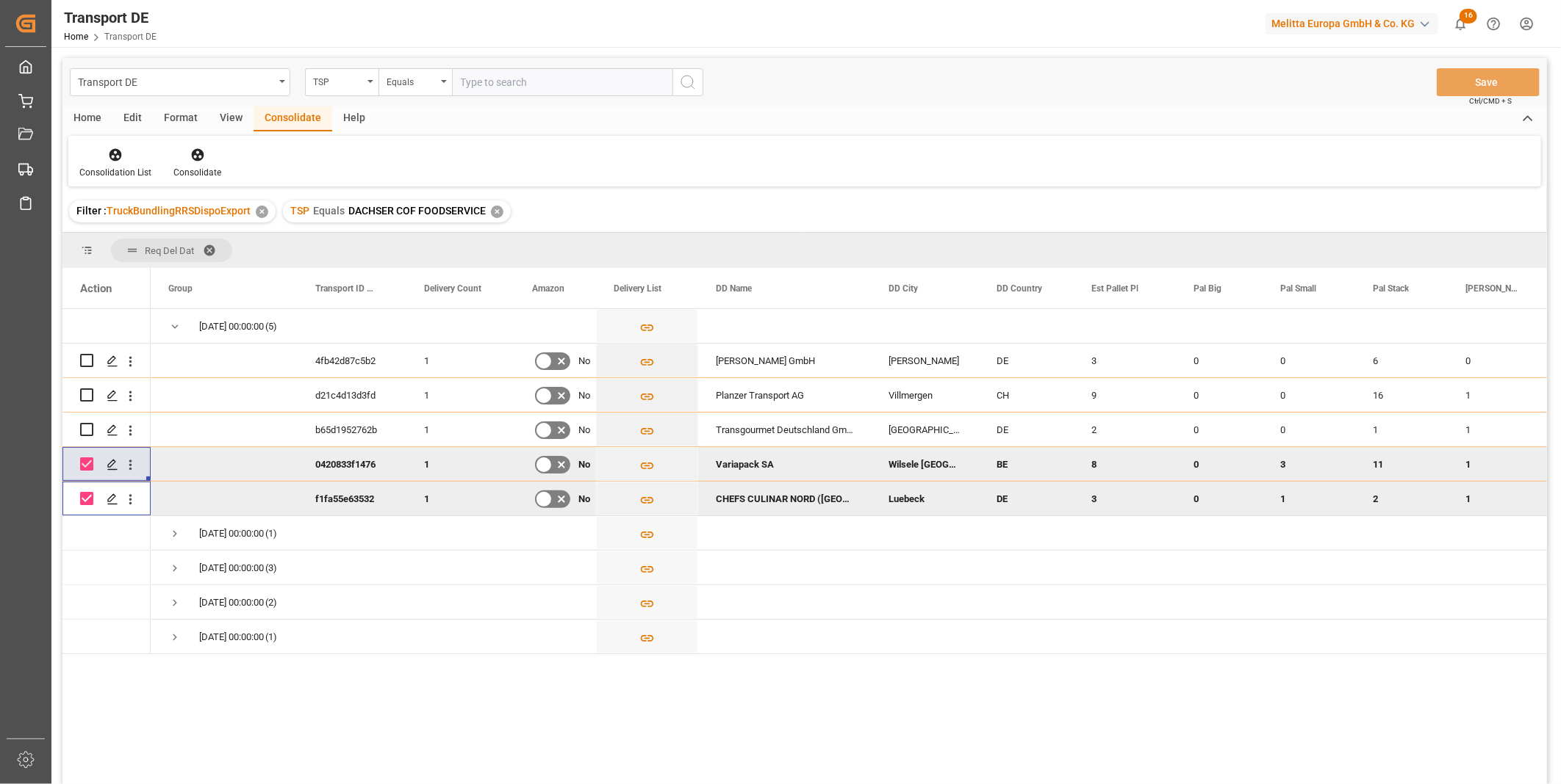
click at [87, 461] on input "Press Space to toggle row selection (checked)" at bounding box center [87, 464] width 14 height 14
checkbox input "false"
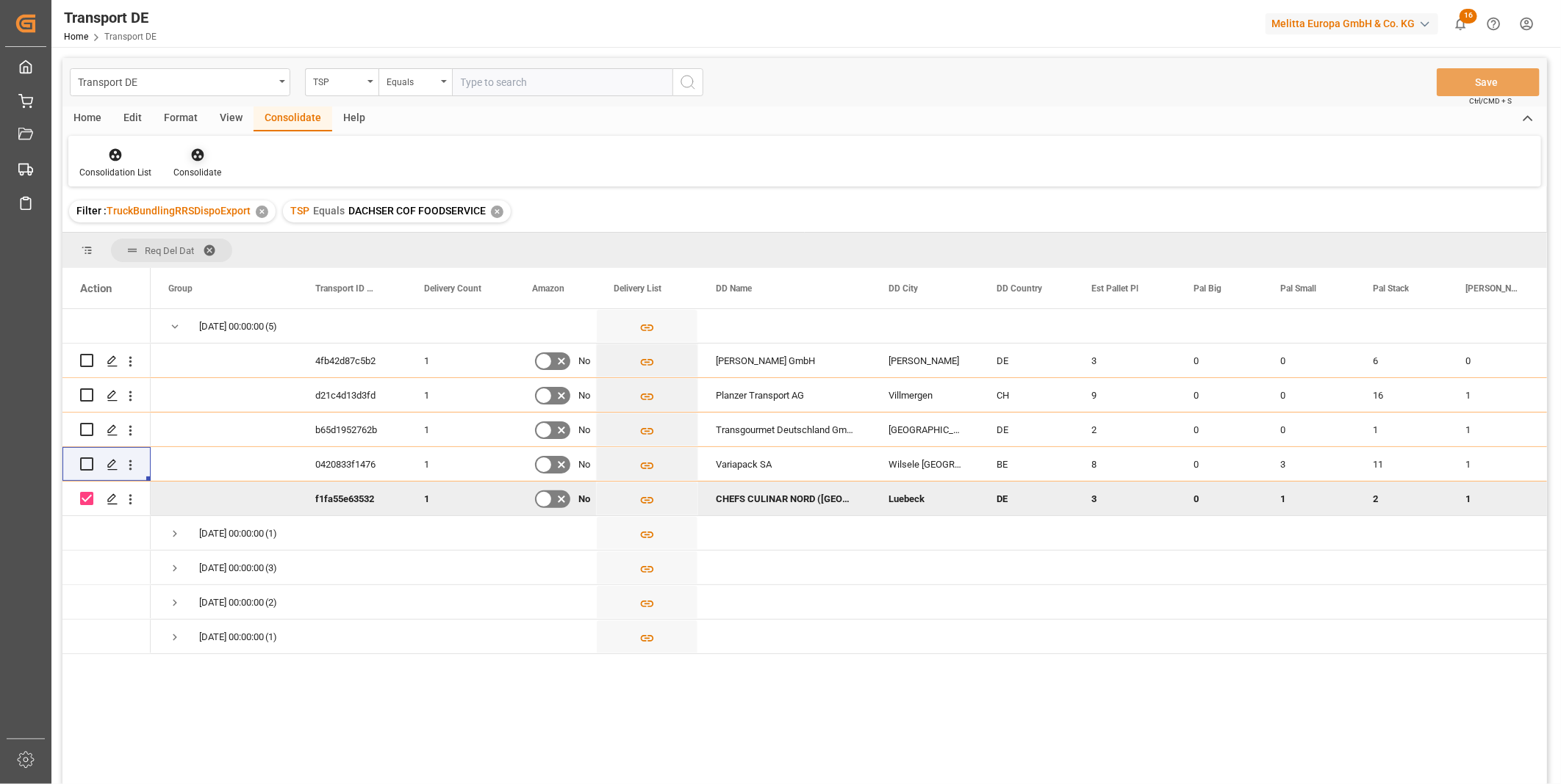
click at [205, 150] on div at bounding box center [197, 155] width 48 height 16
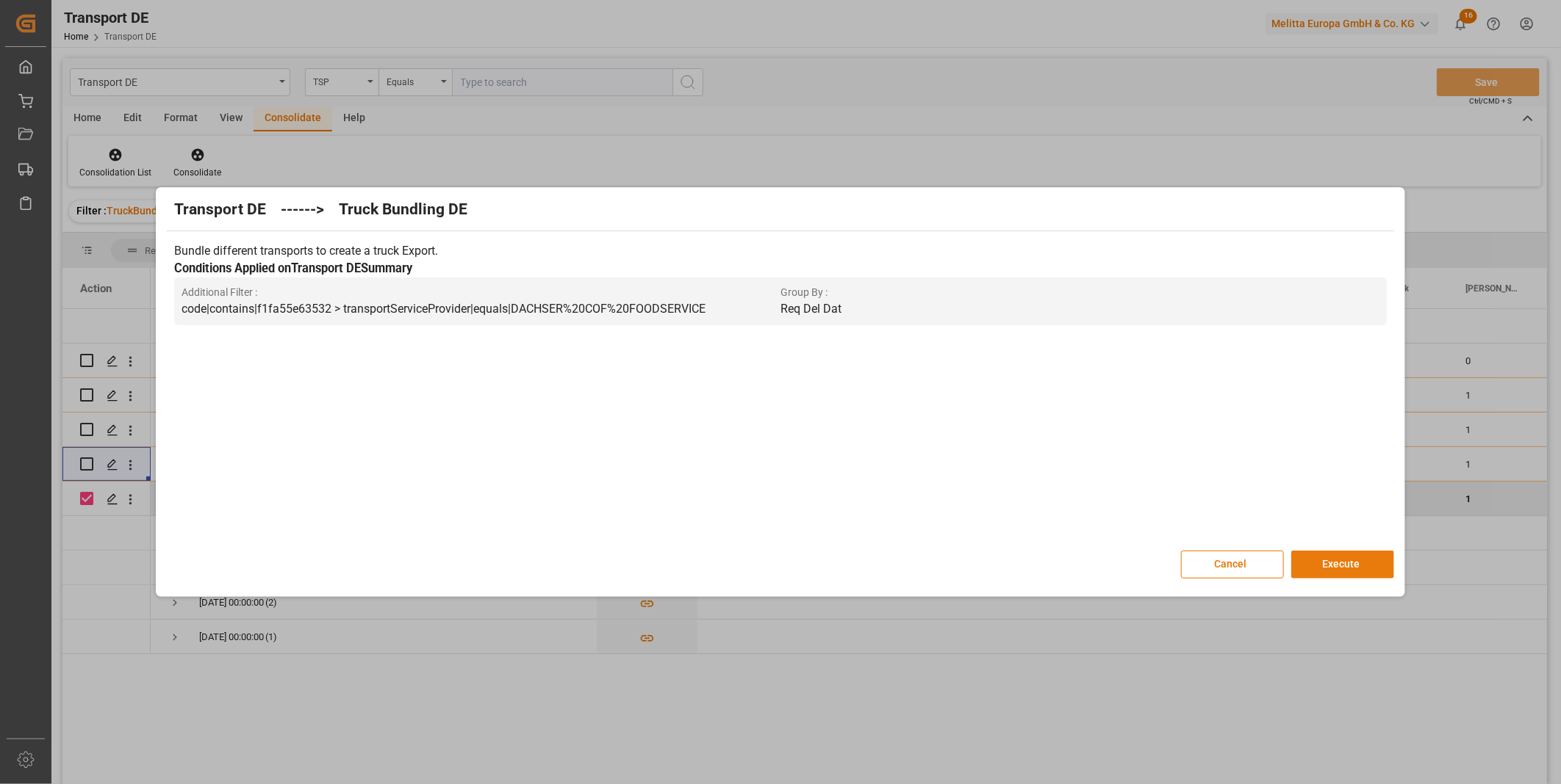
click at [1342, 564] on button "Execute" at bounding box center [1342, 565] width 103 height 28
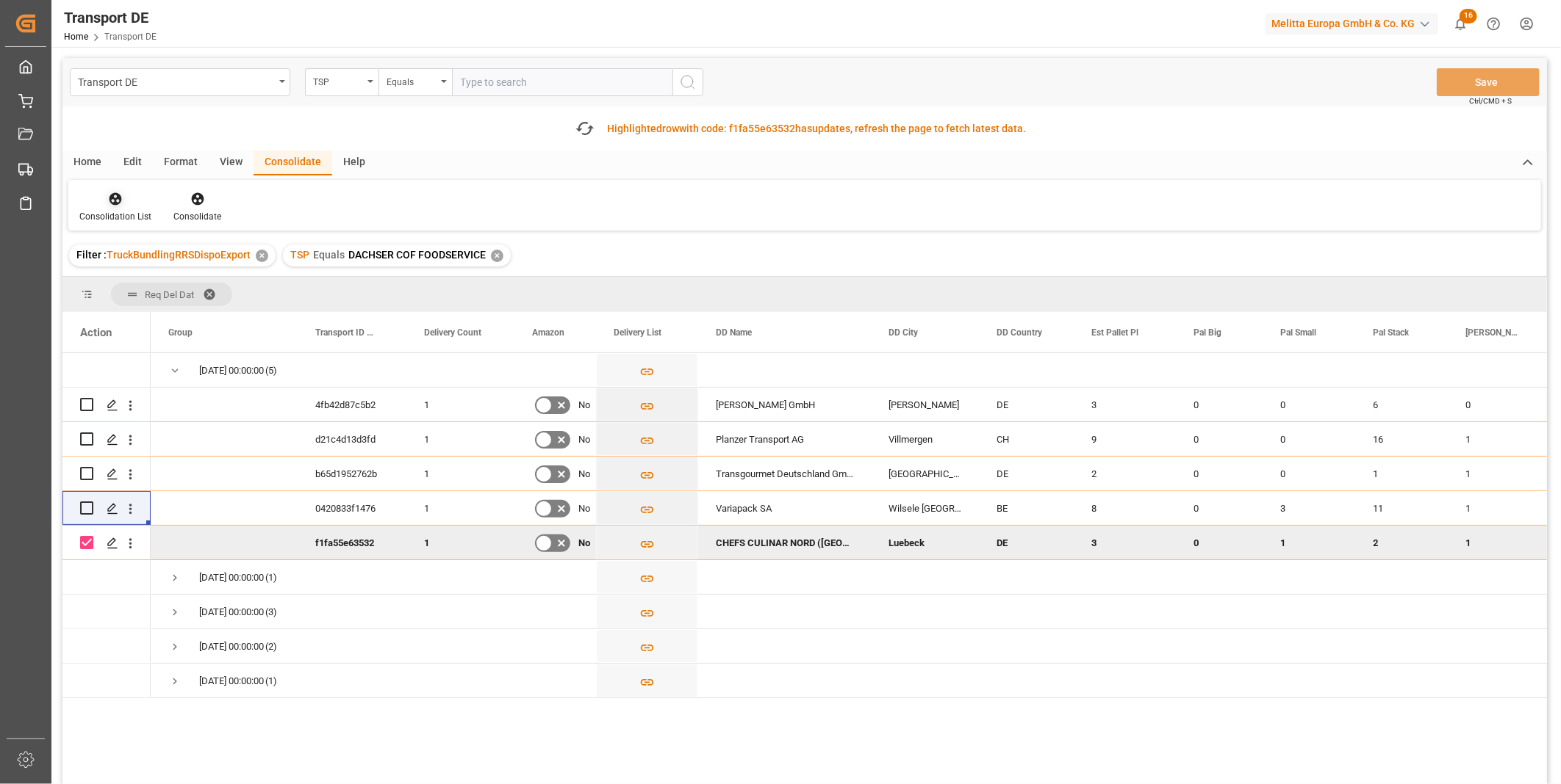
click at [115, 207] on div "Consolidation List" at bounding box center [116, 207] width 94 height 32
click at [172, 309] on div "Transport DE TSP Equals Save Ctrl/CMD + S Fetch latest updates Highlighted row …" at bounding box center [805, 462] width 1485 height 809
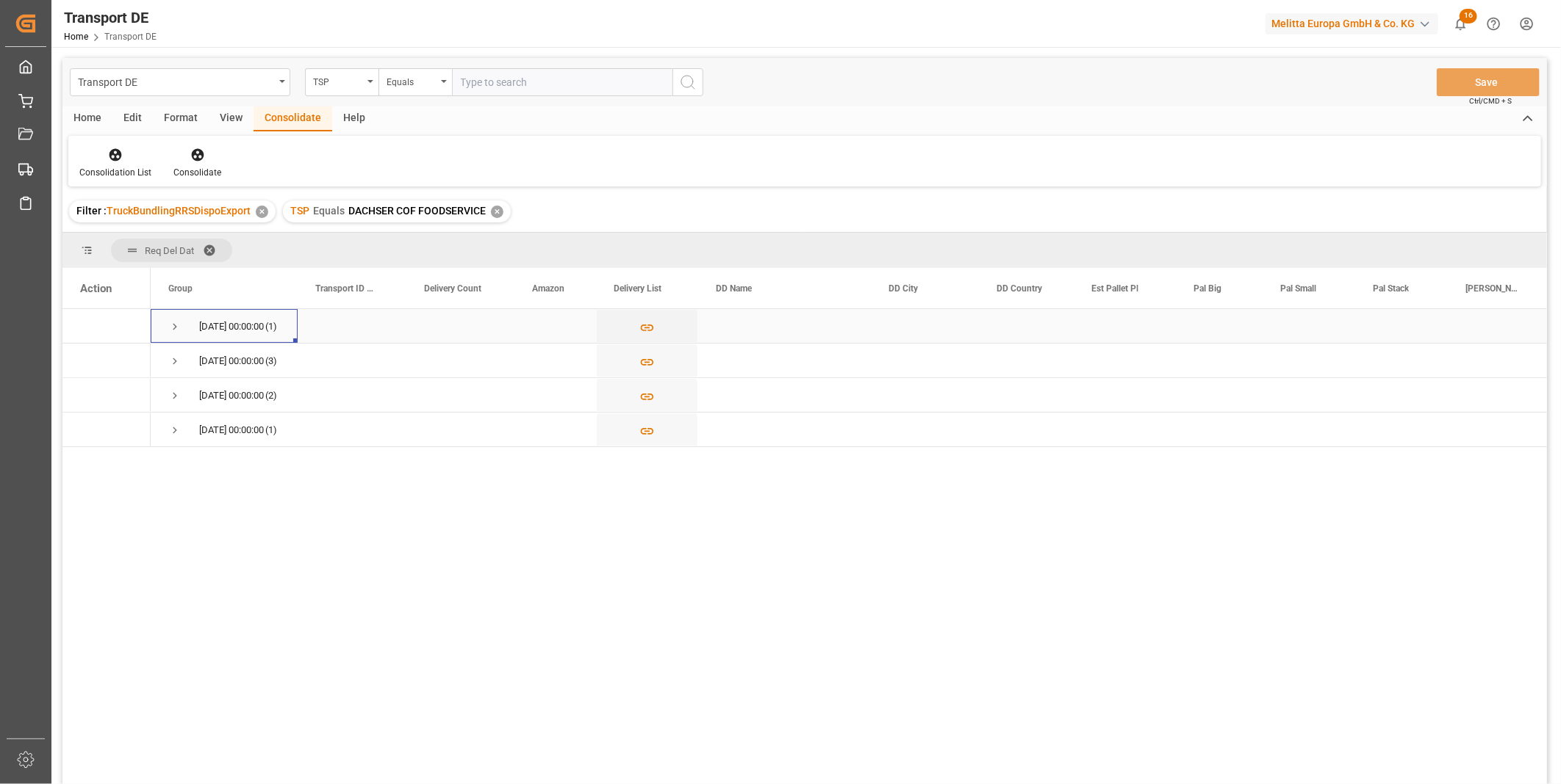
click at [173, 322] on span "Press SPACE to select this row." at bounding box center [175, 327] width 14 height 14
click at [85, 357] on input "Press Space to toggle row selection (unchecked)" at bounding box center [87, 361] width 14 height 14
checkbox input "true"
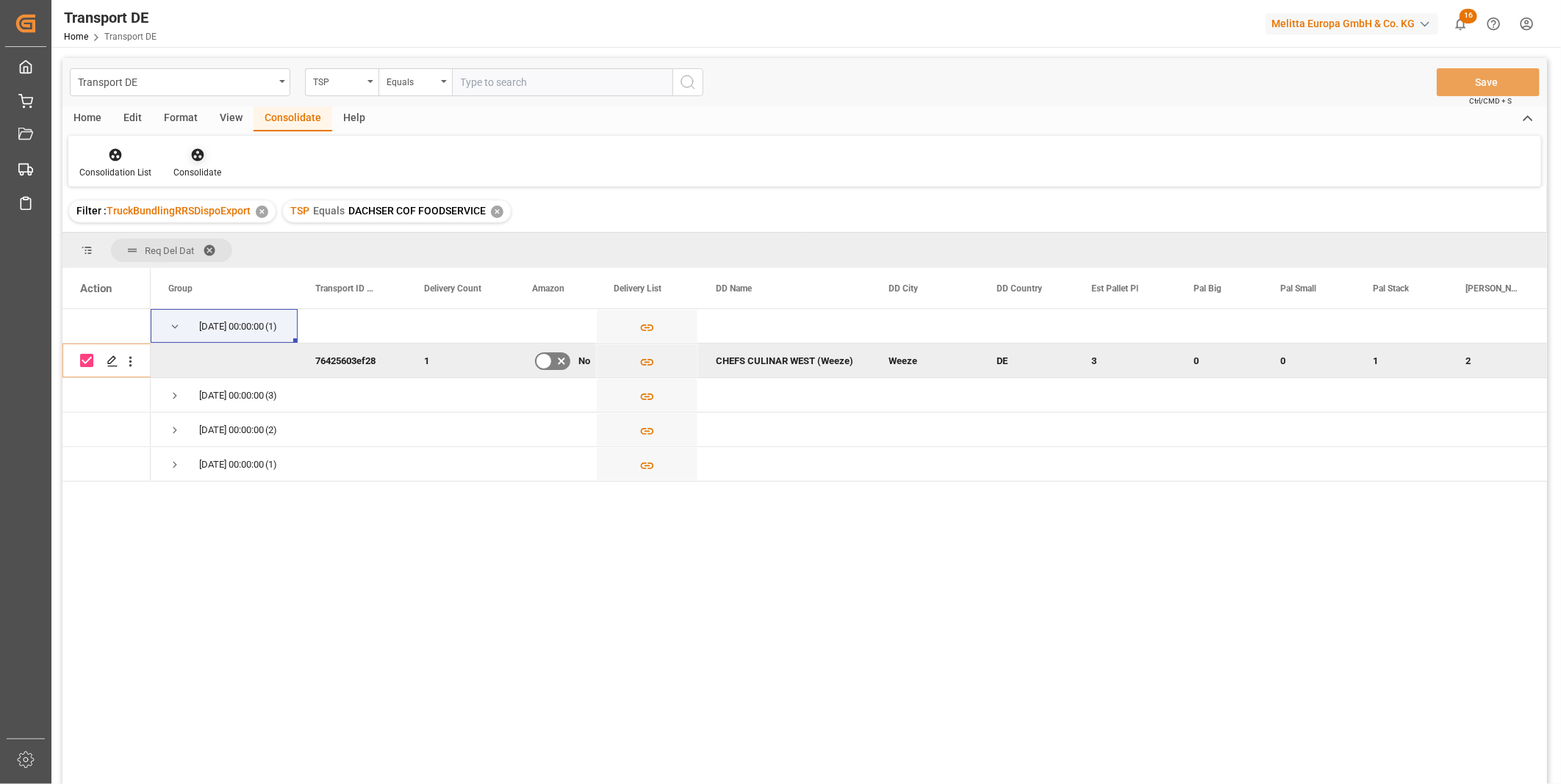
click at [193, 156] on icon at bounding box center [197, 155] width 15 height 15
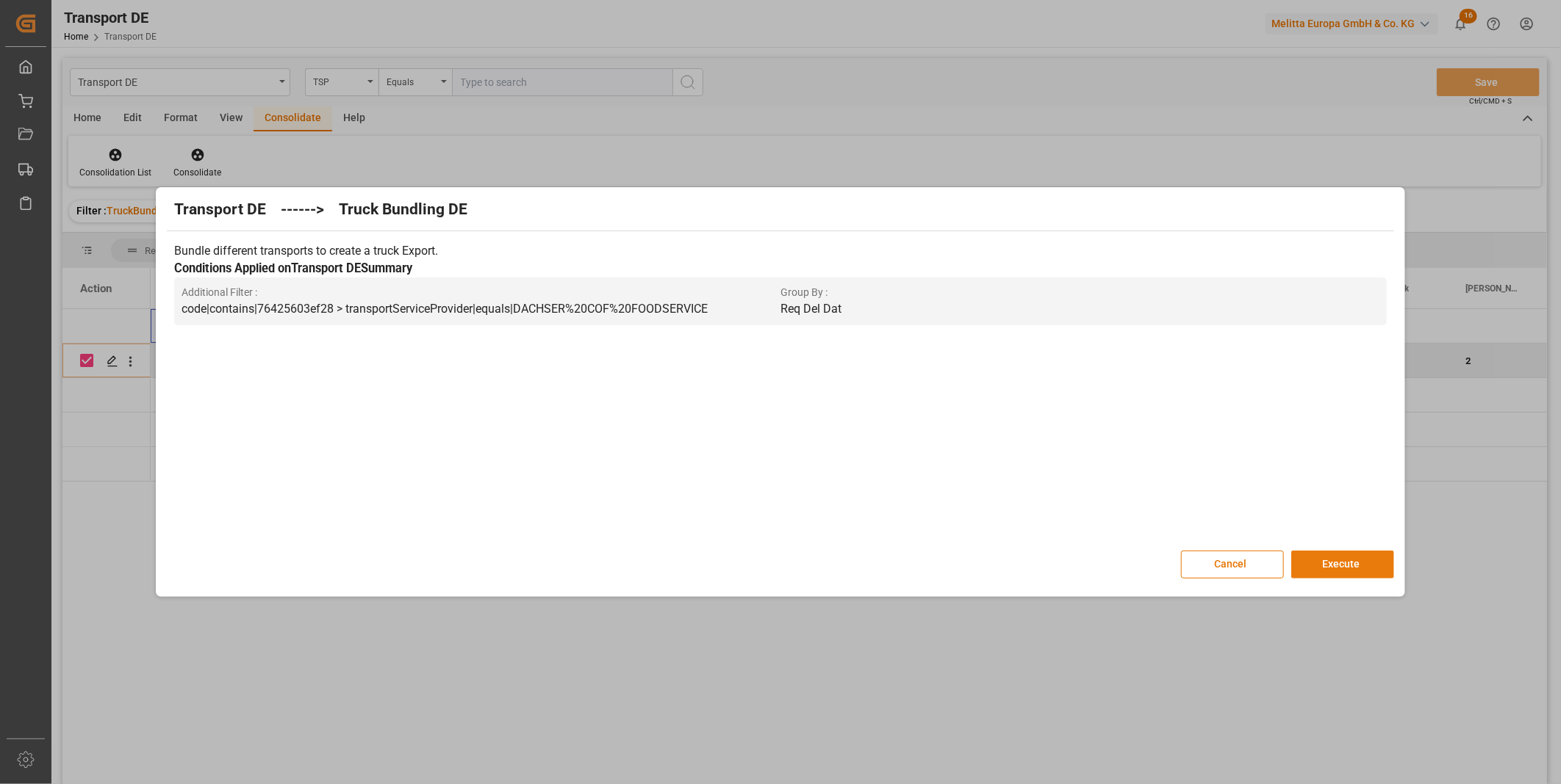
click at [1356, 564] on button "Execute" at bounding box center [1342, 565] width 103 height 28
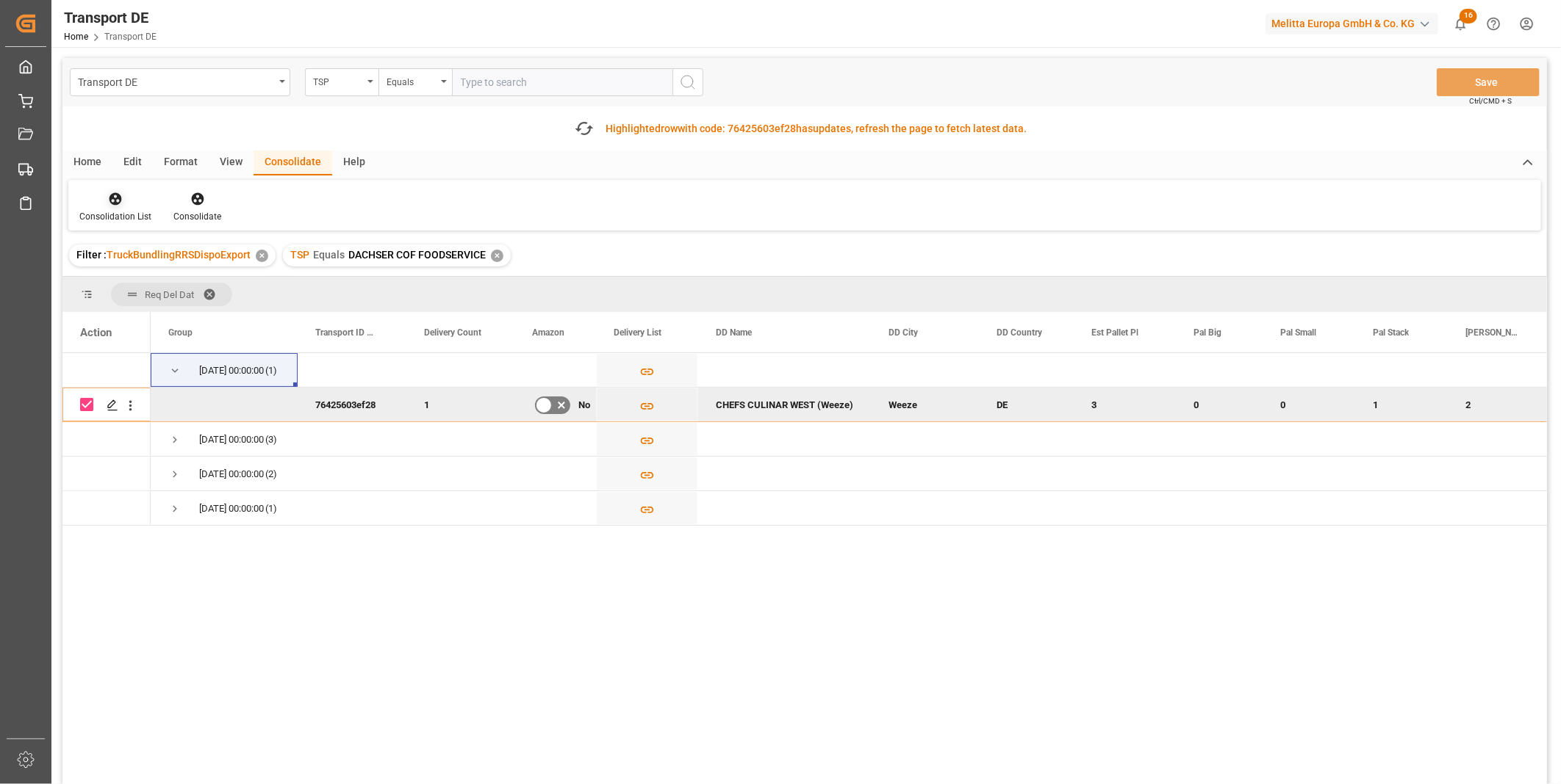
click at [125, 202] on div at bounding box center [116, 199] width 72 height 16
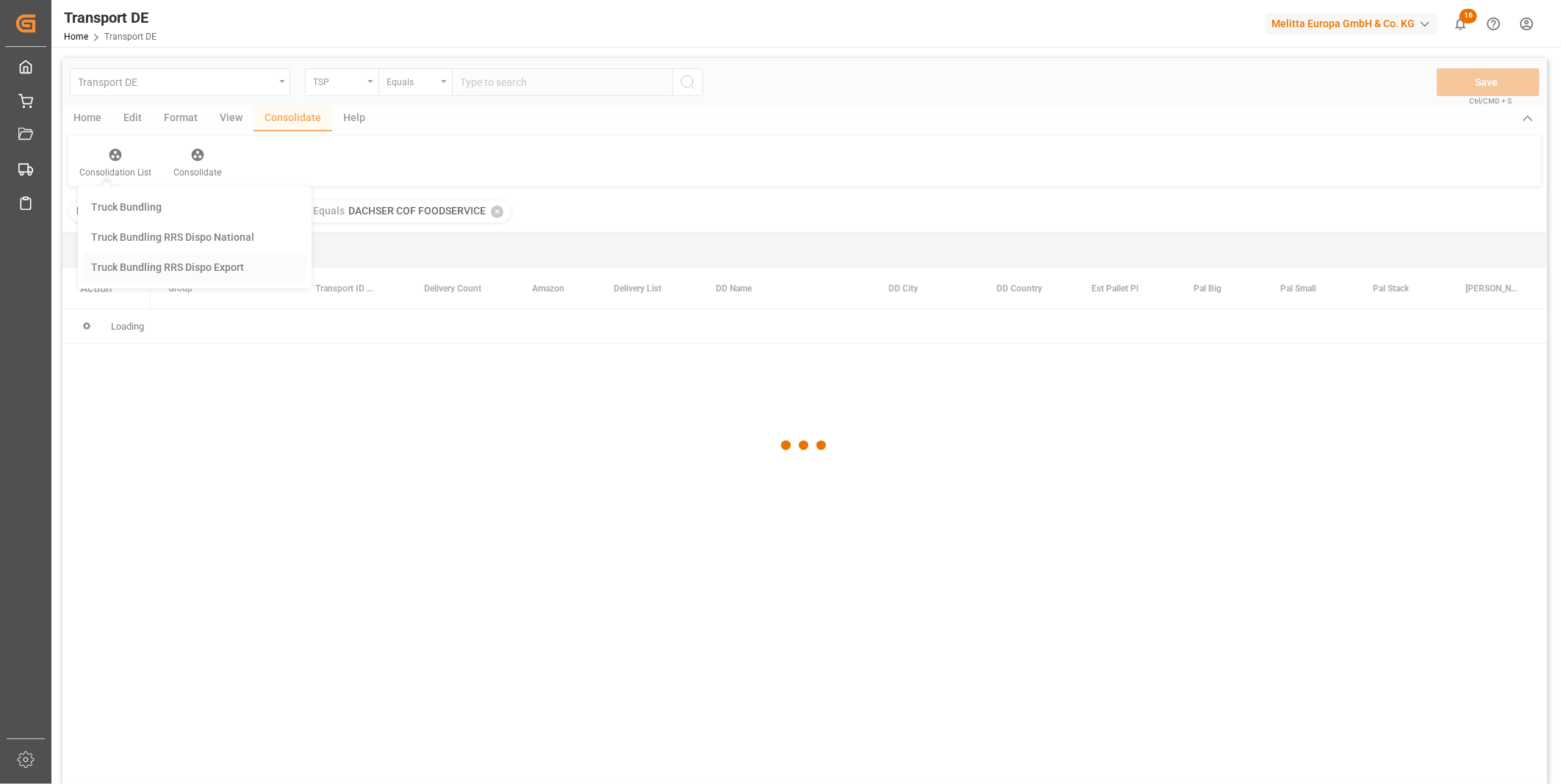
click at [169, 312] on div "Transport DE TSP Equals Save Ctrl/CMD + S Home Edit Format View Consolidate Hel…" at bounding box center [805, 440] width 1485 height 765
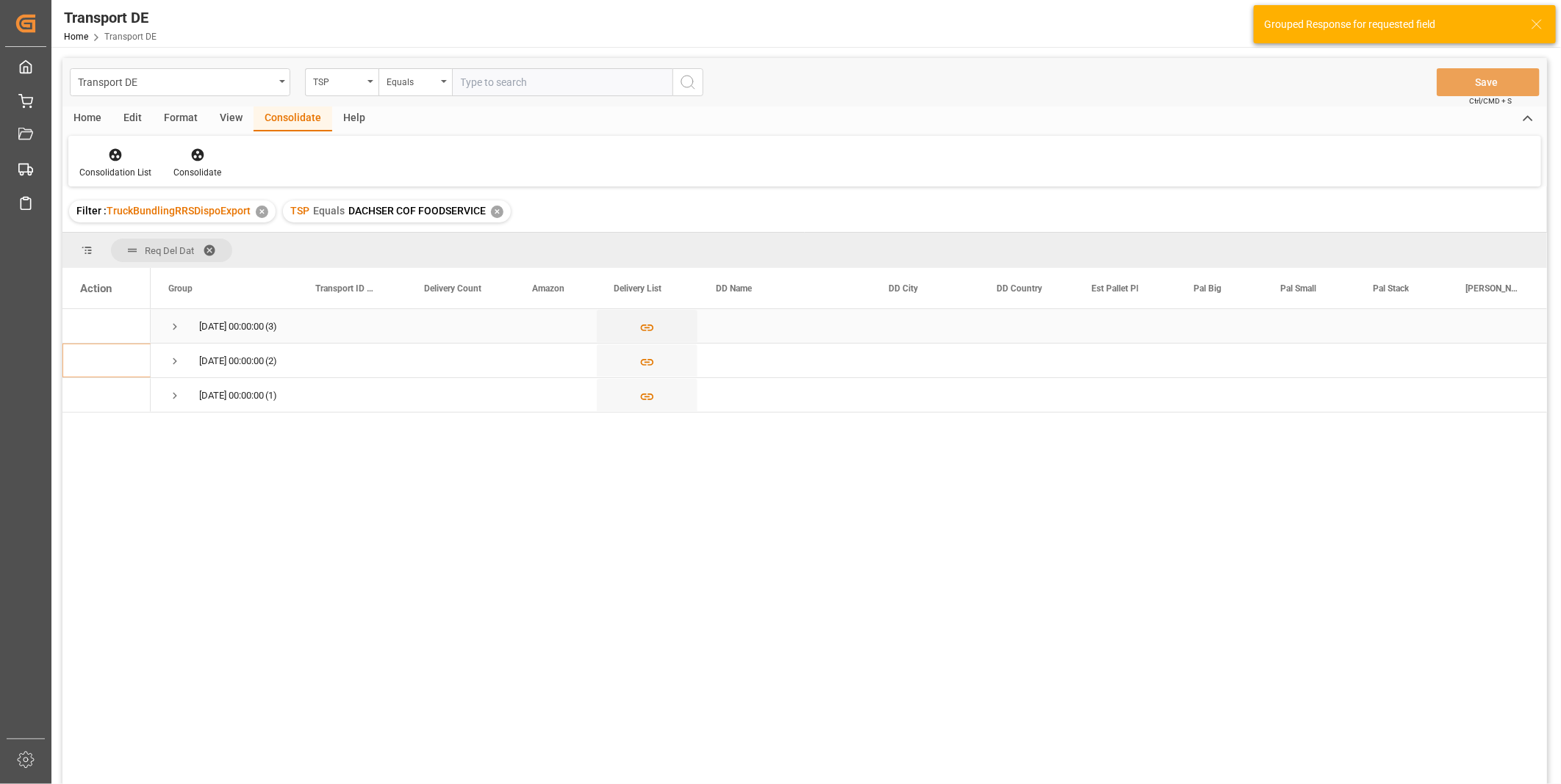
click at [173, 320] on span "Press SPACE to select this row." at bounding box center [175, 327] width 14 height 14
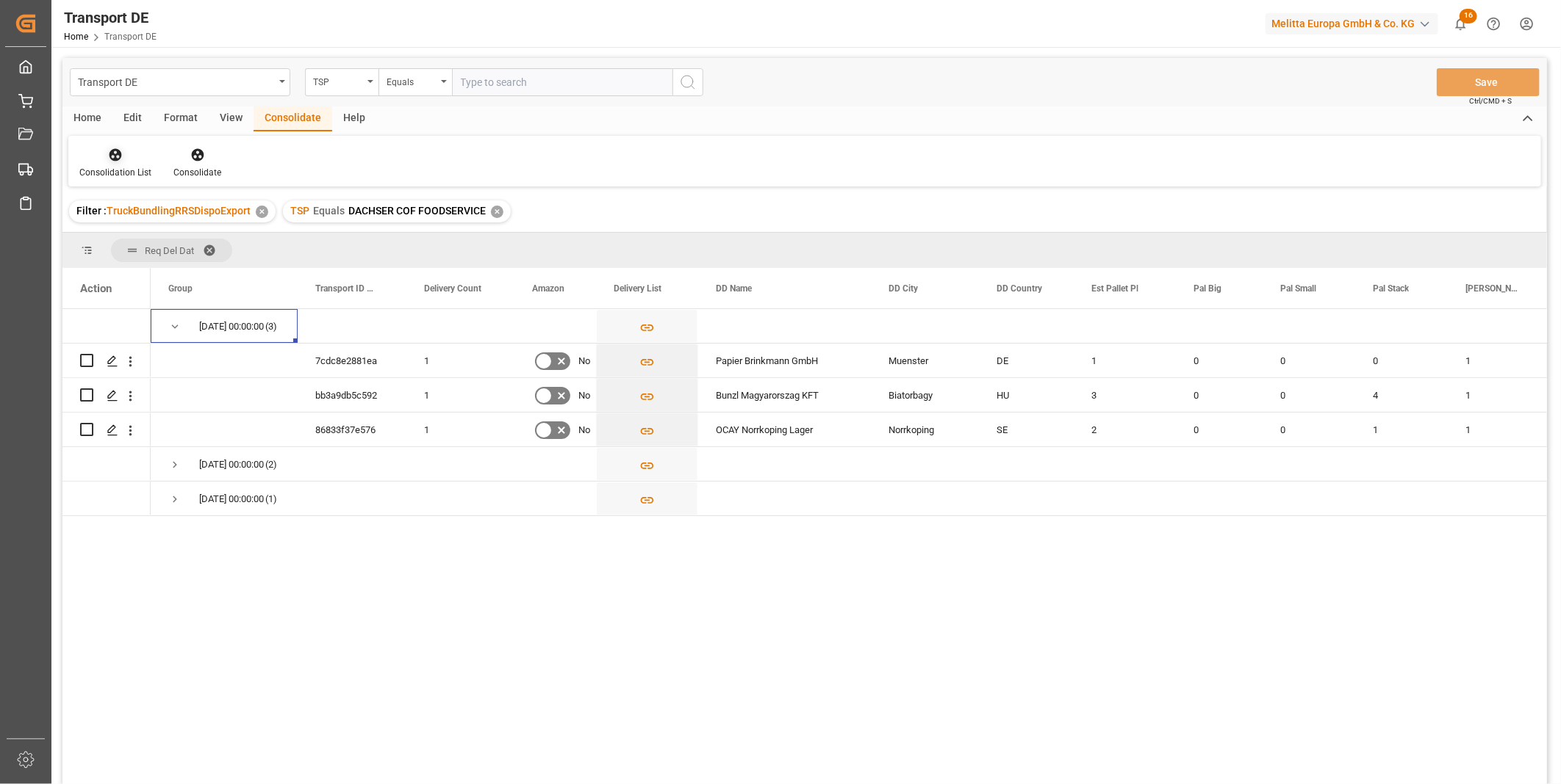
click at [119, 172] on div "Consolidation List" at bounding box center [116, 173] width 72 height 14
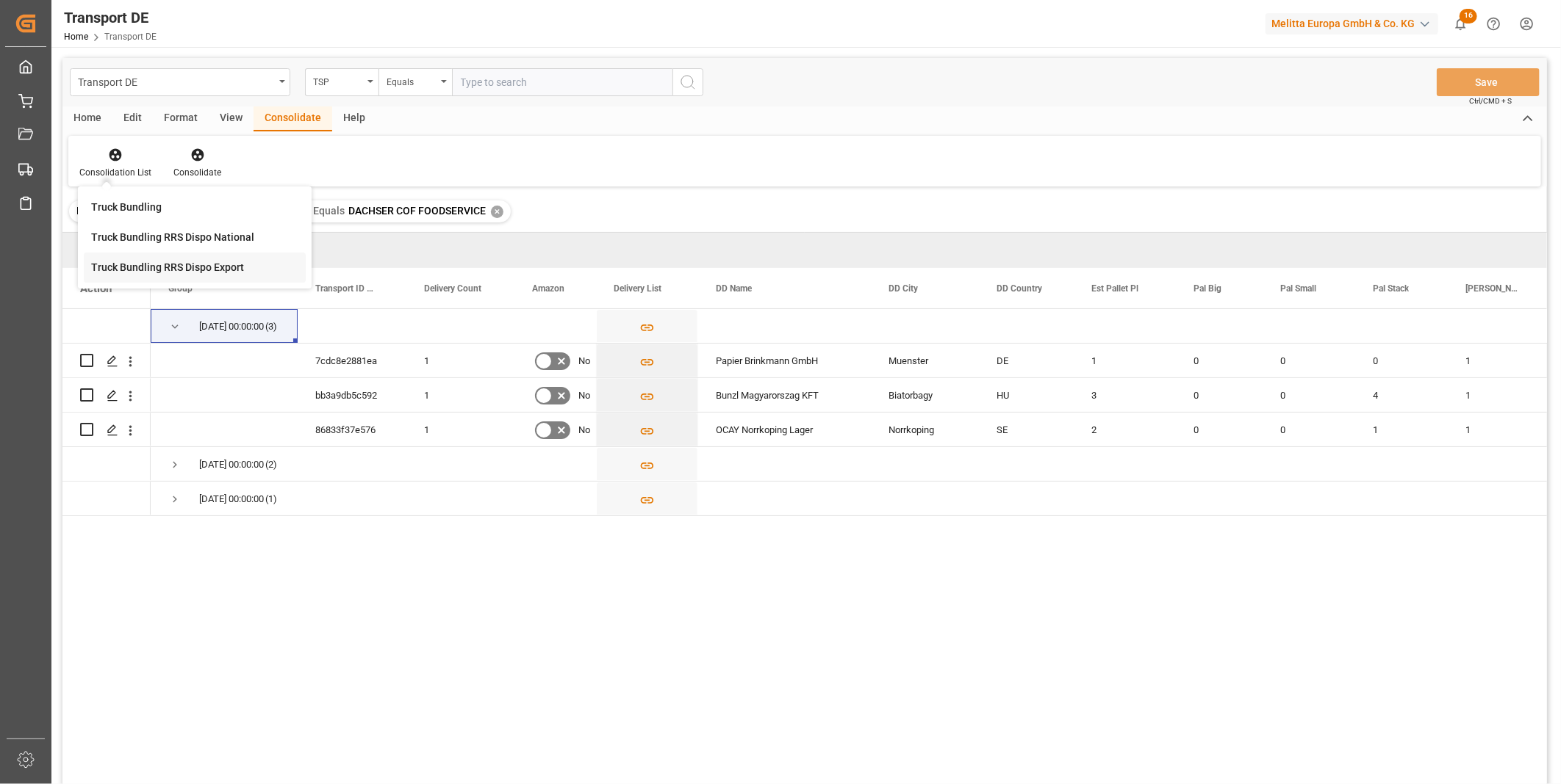
click at [187, 269] on div "Transport DE TSP Equals Save Ctrl/CMD + S Home Edit Format View Consolidate Hel…" at bounding box center [805, 440] width 1485 height 765
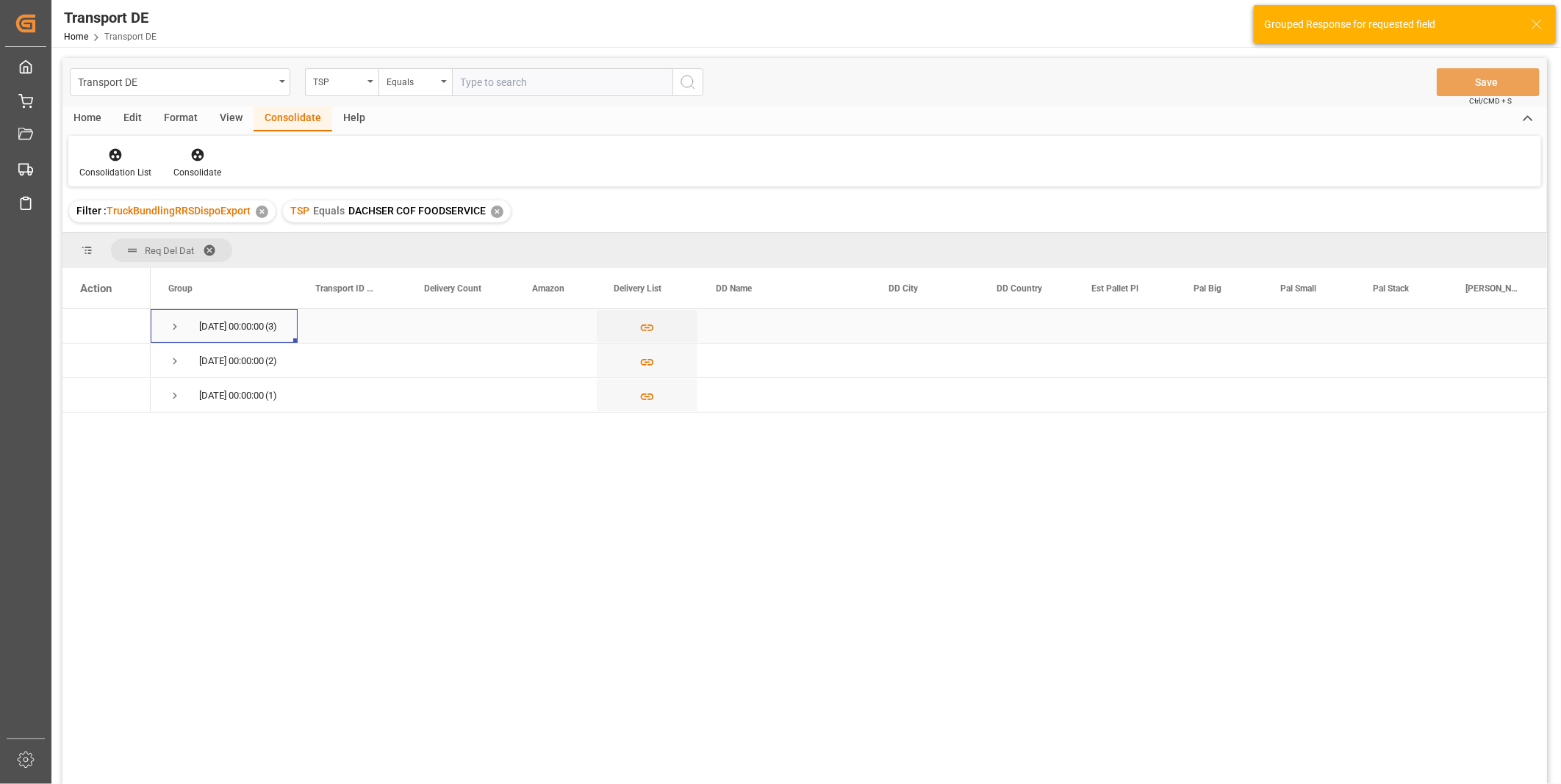
click at [173, 329] on span "Press SPACE to select this row." at bounding box center [175, 327] width 14 height 14
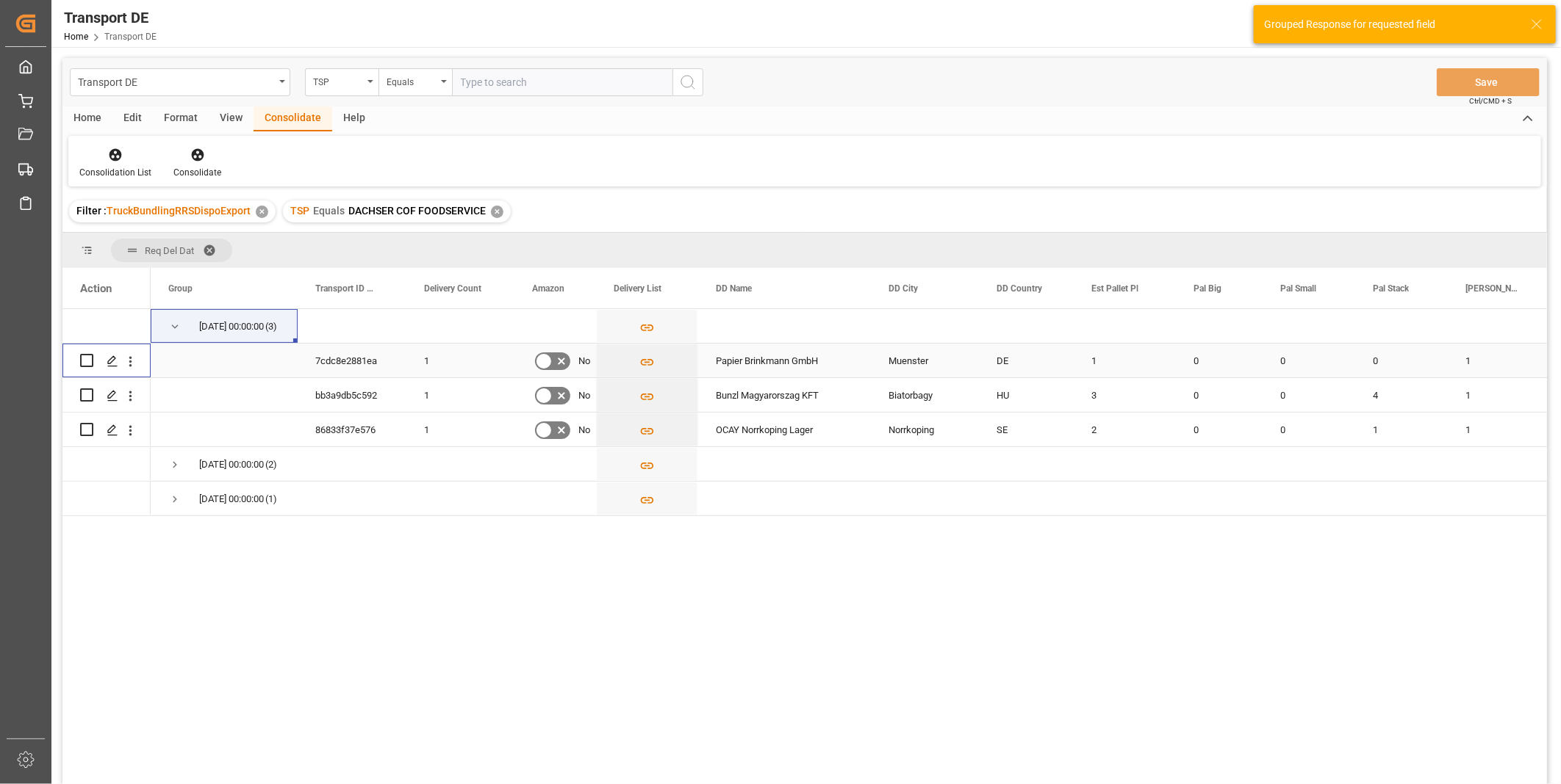
click at [87, 357] on input "Press Space to toggle row selection (unchecked)" at bounding box center [87, 361] width 14 height 14
checkbox input "true"
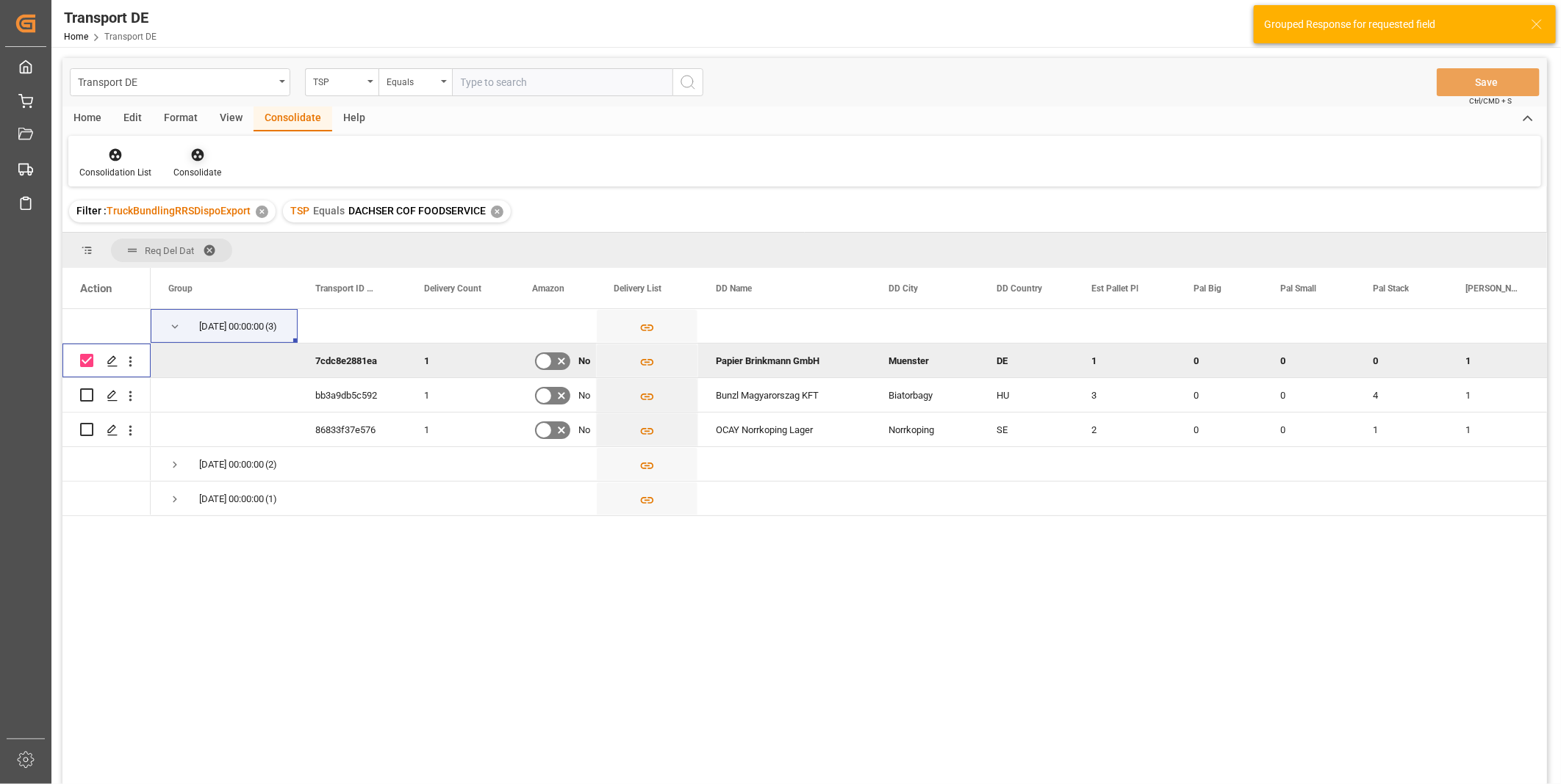
click at [204, 169] on div "Consolidate" at bounding box center [197, 173] width 48 height 14
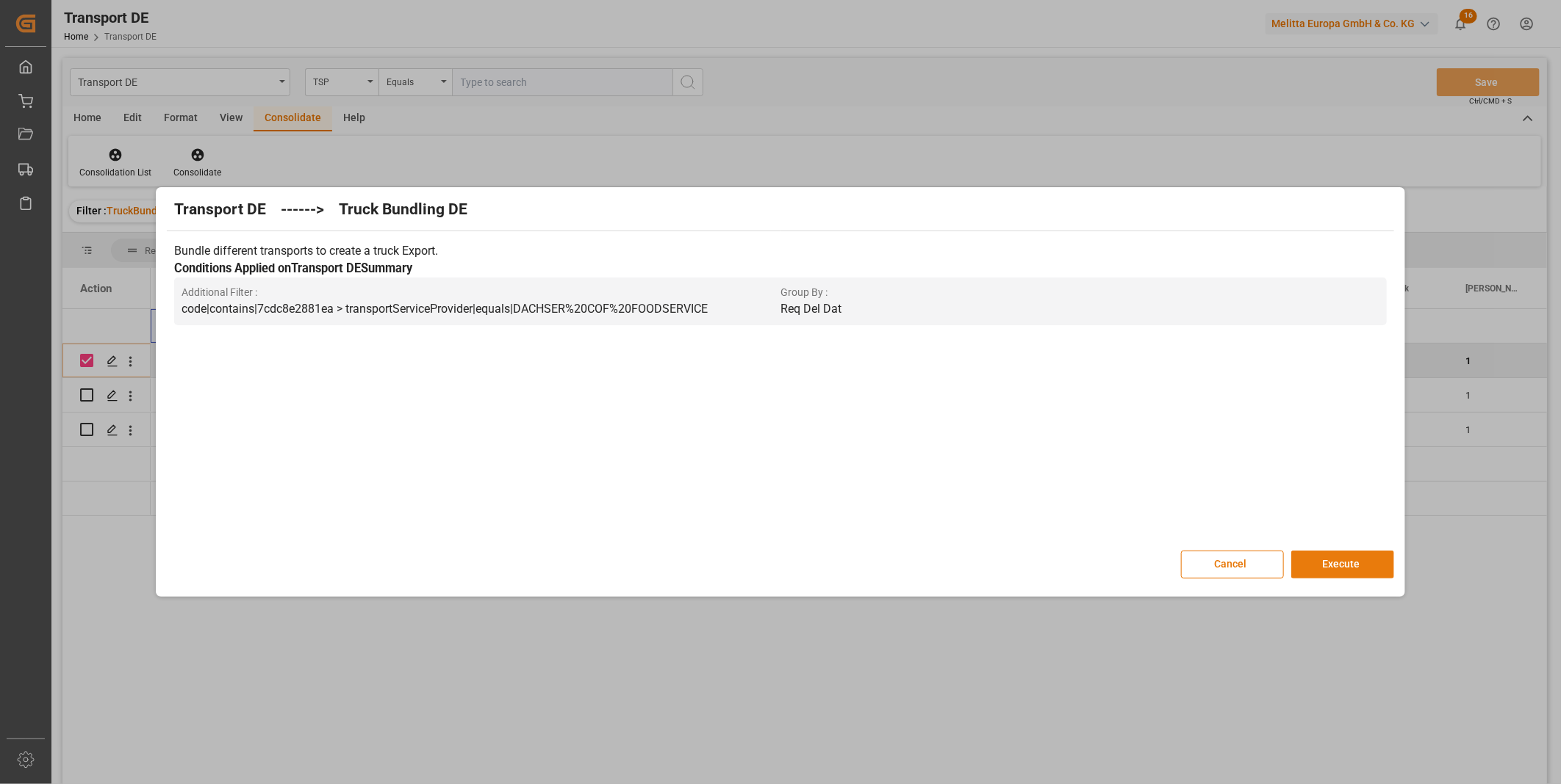
click at [1347, 559] on button "Execute" at bounding box center [1342, 565] width 103 height 28
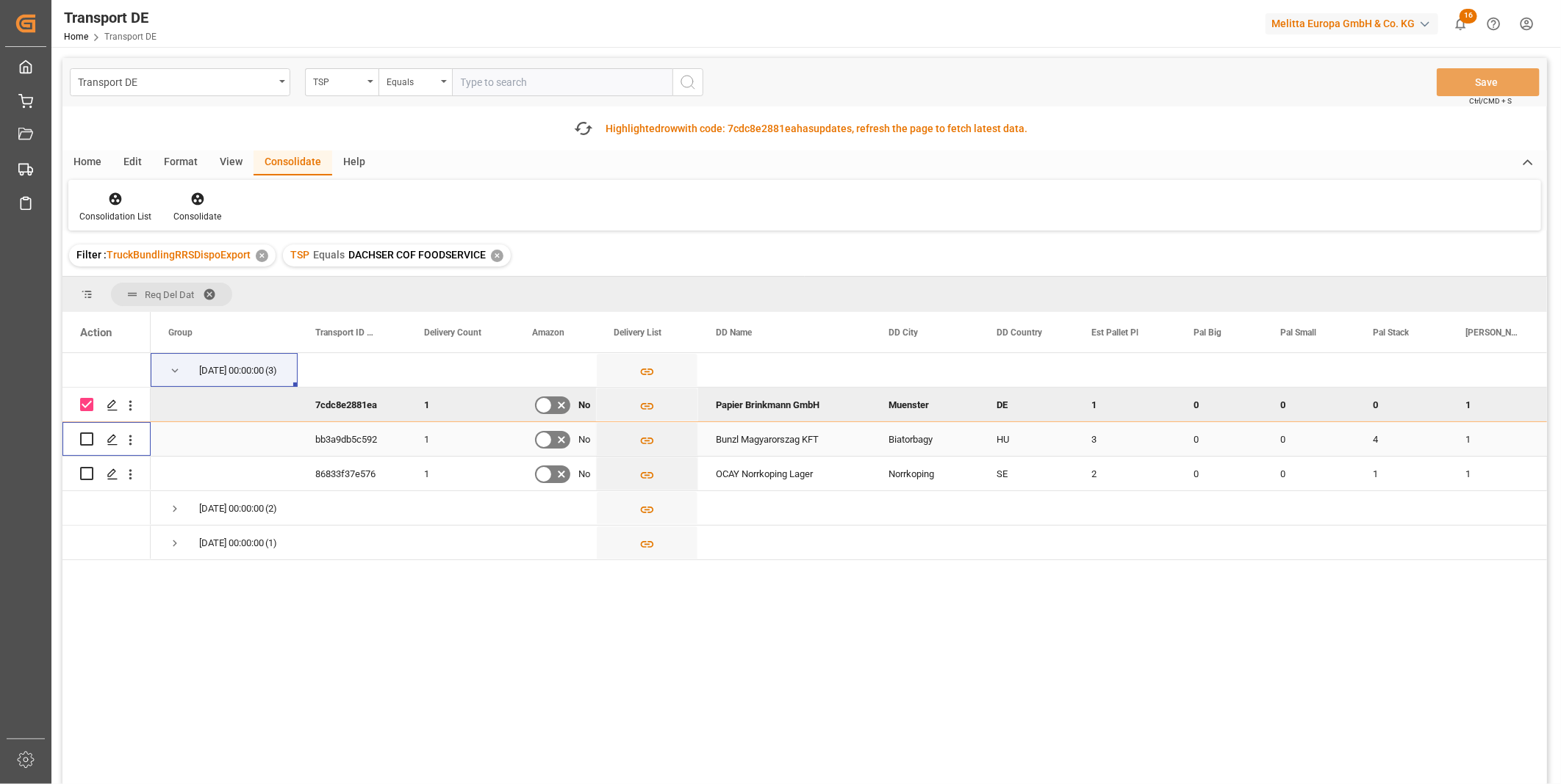
click at [84, 437] on input "Press Space to toggle row selection (unchecked)" at bounding box center [87, 439] width 14 height 14
checkbox input "true"
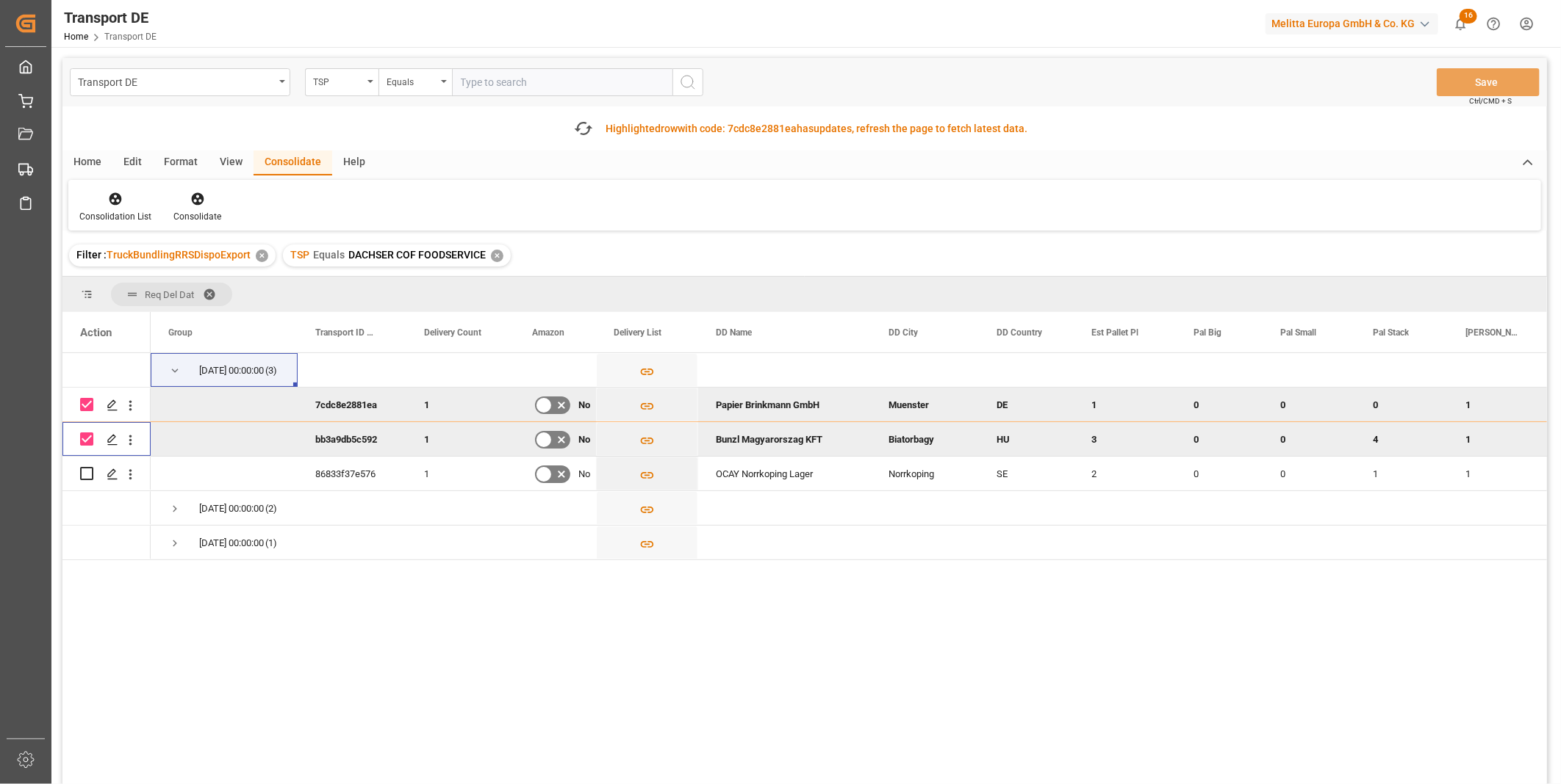
click at [91, 404] on input "Press Space to toggle row selection (checked)" at bounding box center [87, 405] width 14 height 14
checkbox input "false"
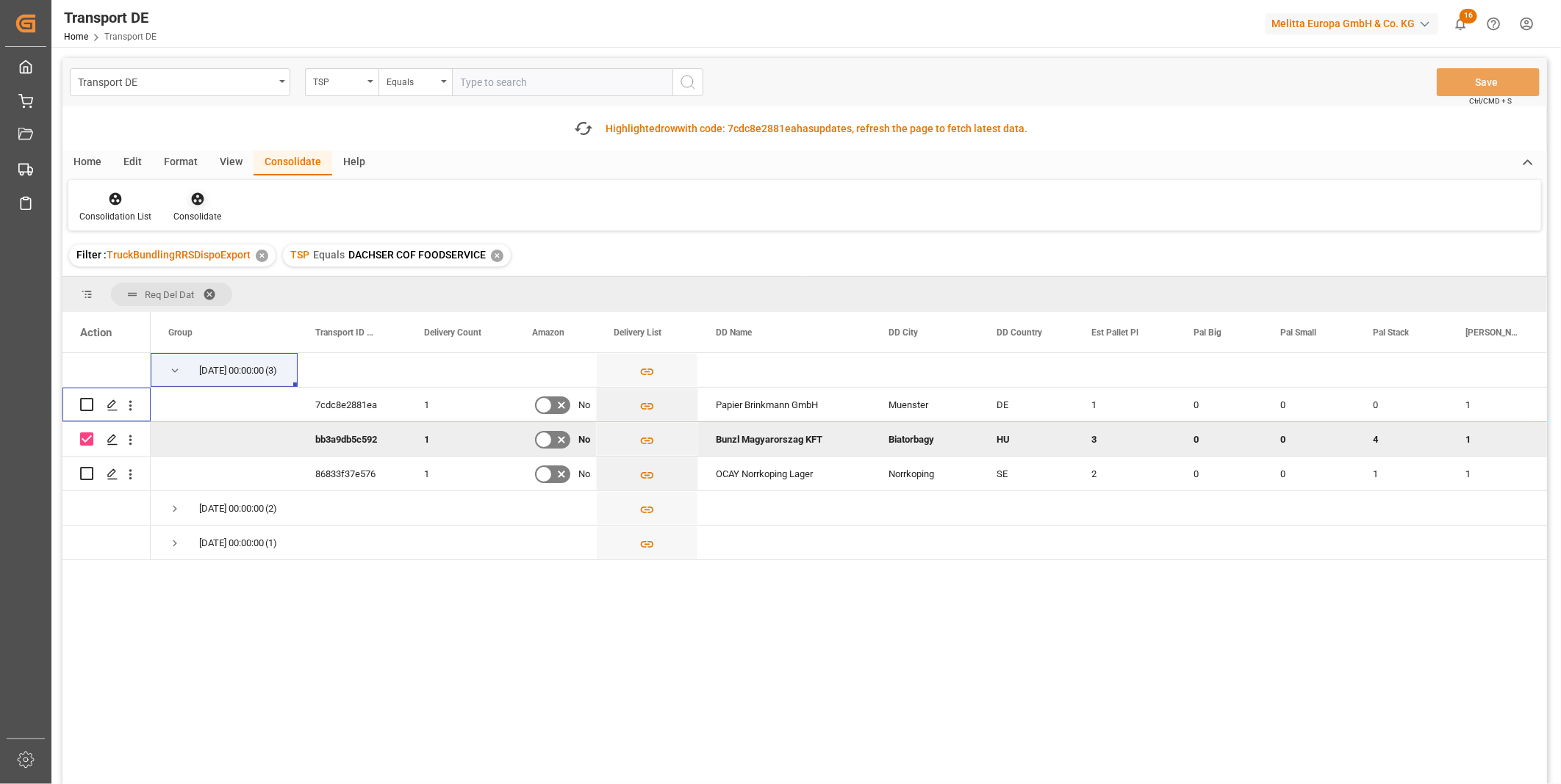
click at [200, 202] on icon at bounding box center [197, 199] width 13 height 13
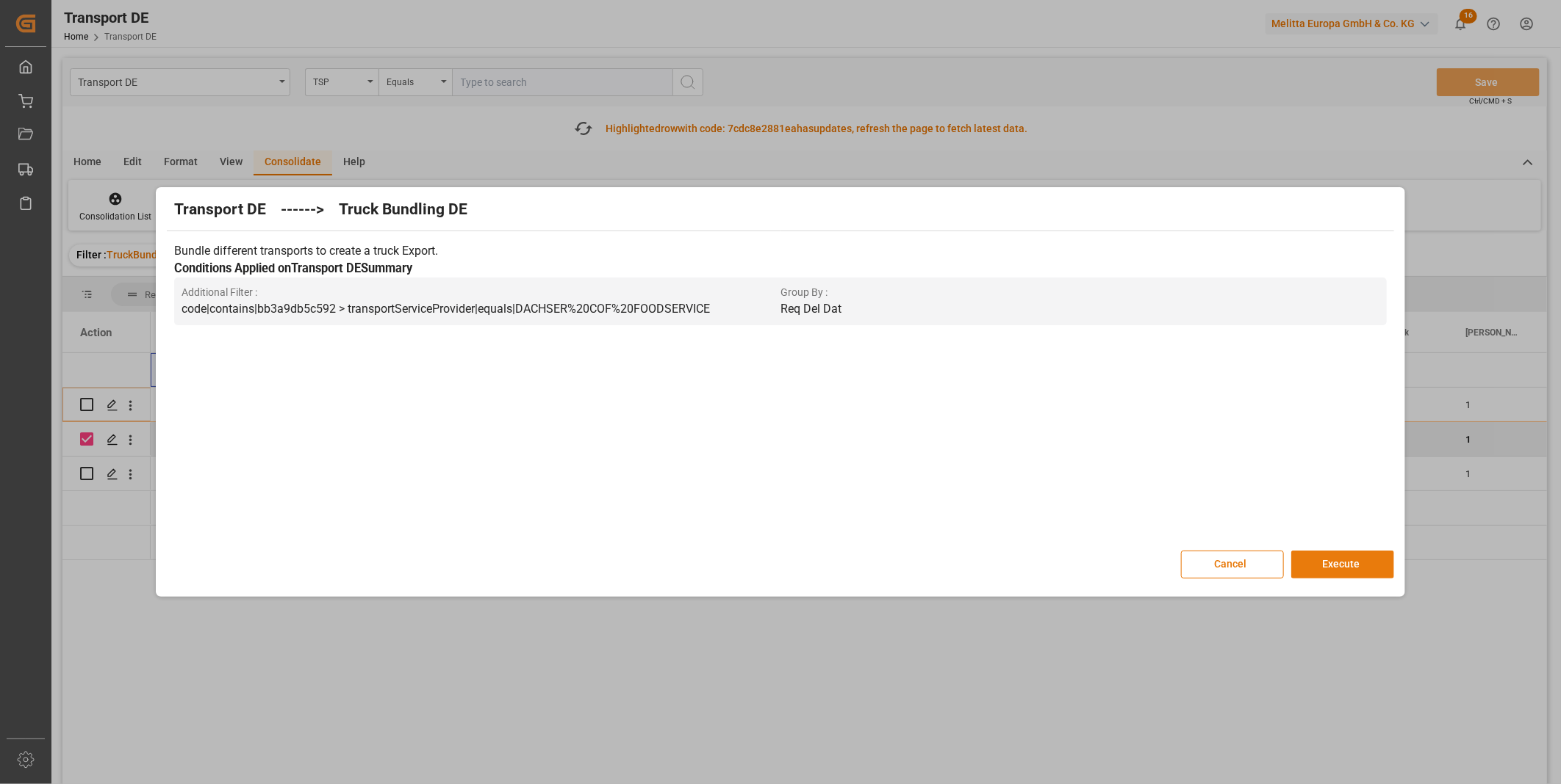
click at [1344, 562] on button "Execute" at bounding box center [1342, 565] width 103 height 28
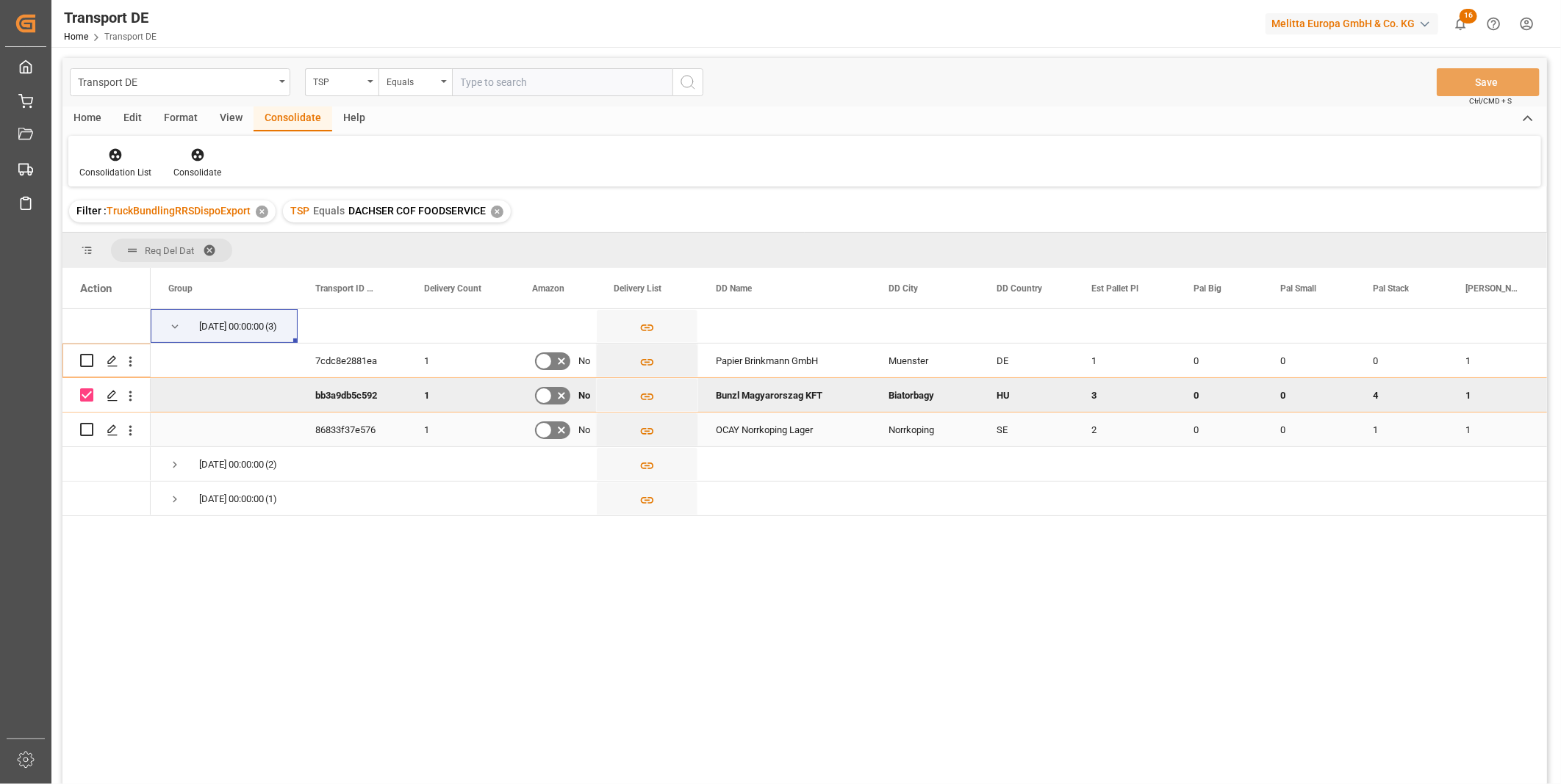
click at [88, 431] on input "Press Space to toggle row selection (unchecked)" at bounding box center [87, 430] width 14 height 14
checkbox input "true"
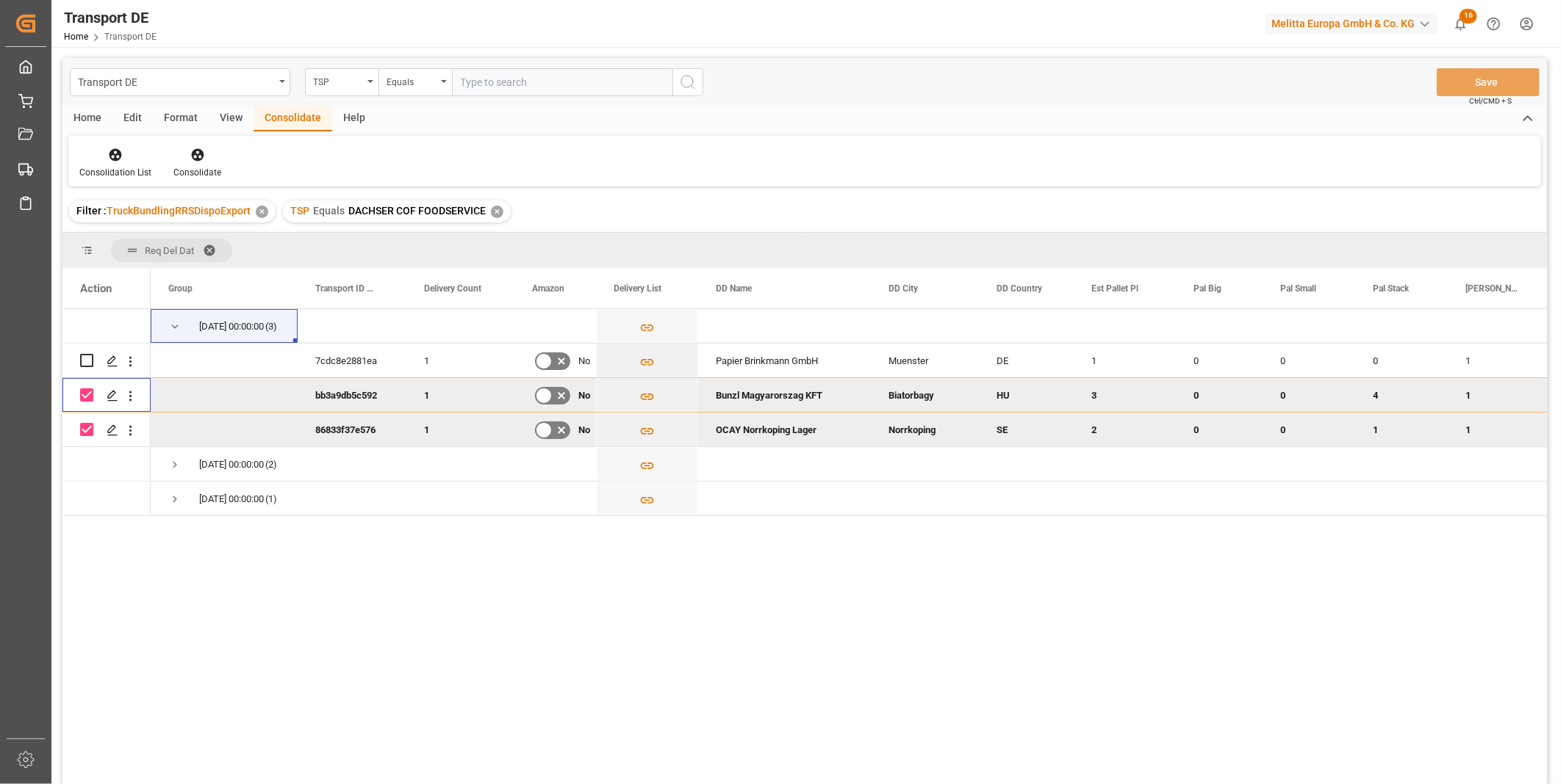
click at [82, 401] on div "Press SPACE to deselect this row." at bounding box center [87, 394] width 14 height 34
click at [83, 398] on input "Press Space to toggle row selection (checked)" at bounding box center [87, 395] width 14 height 14
checkbox input "false"
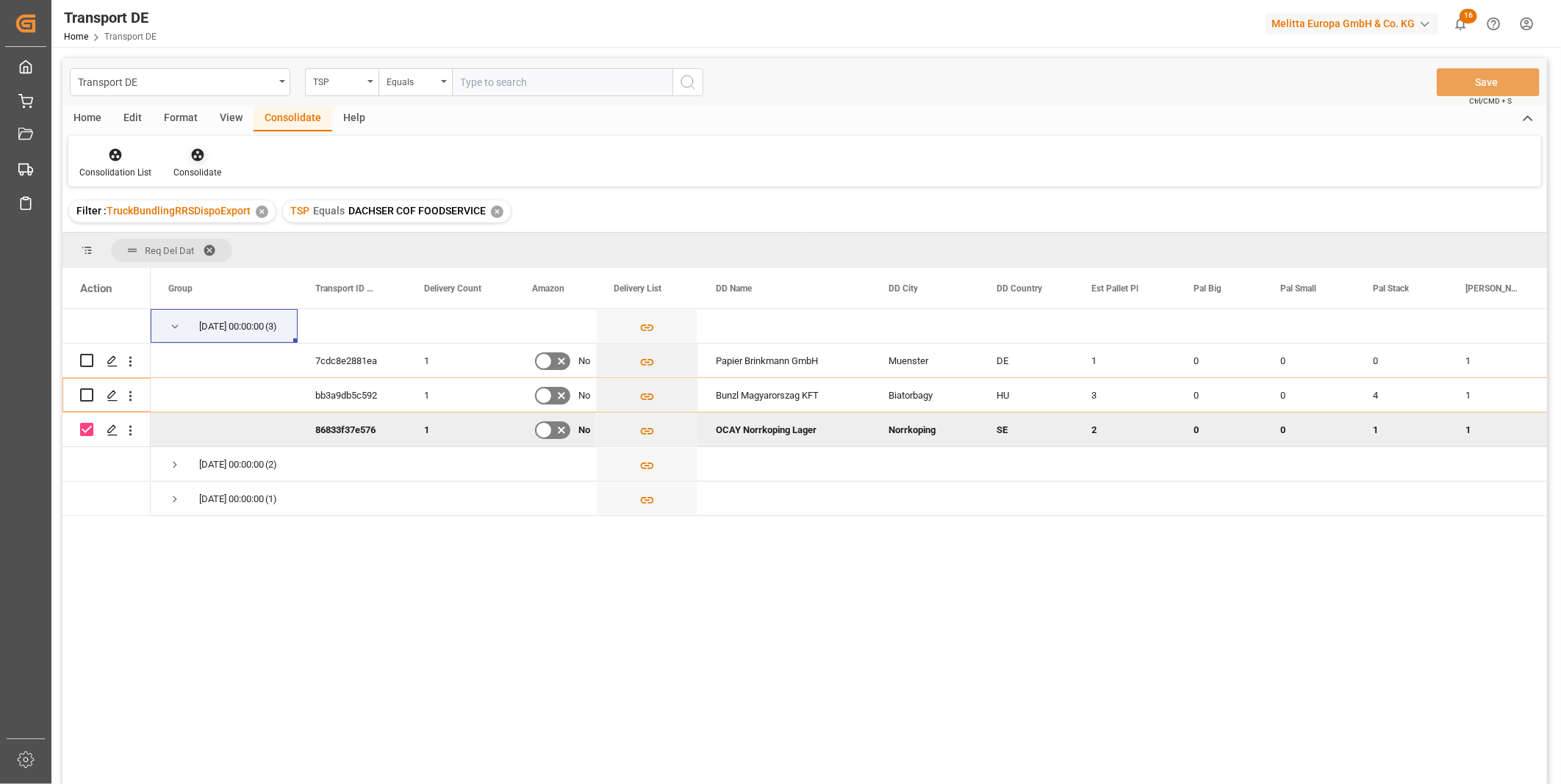
click at [187, 163] on div "Consolidate" at bounding box center [197, 162] width 70 height 32
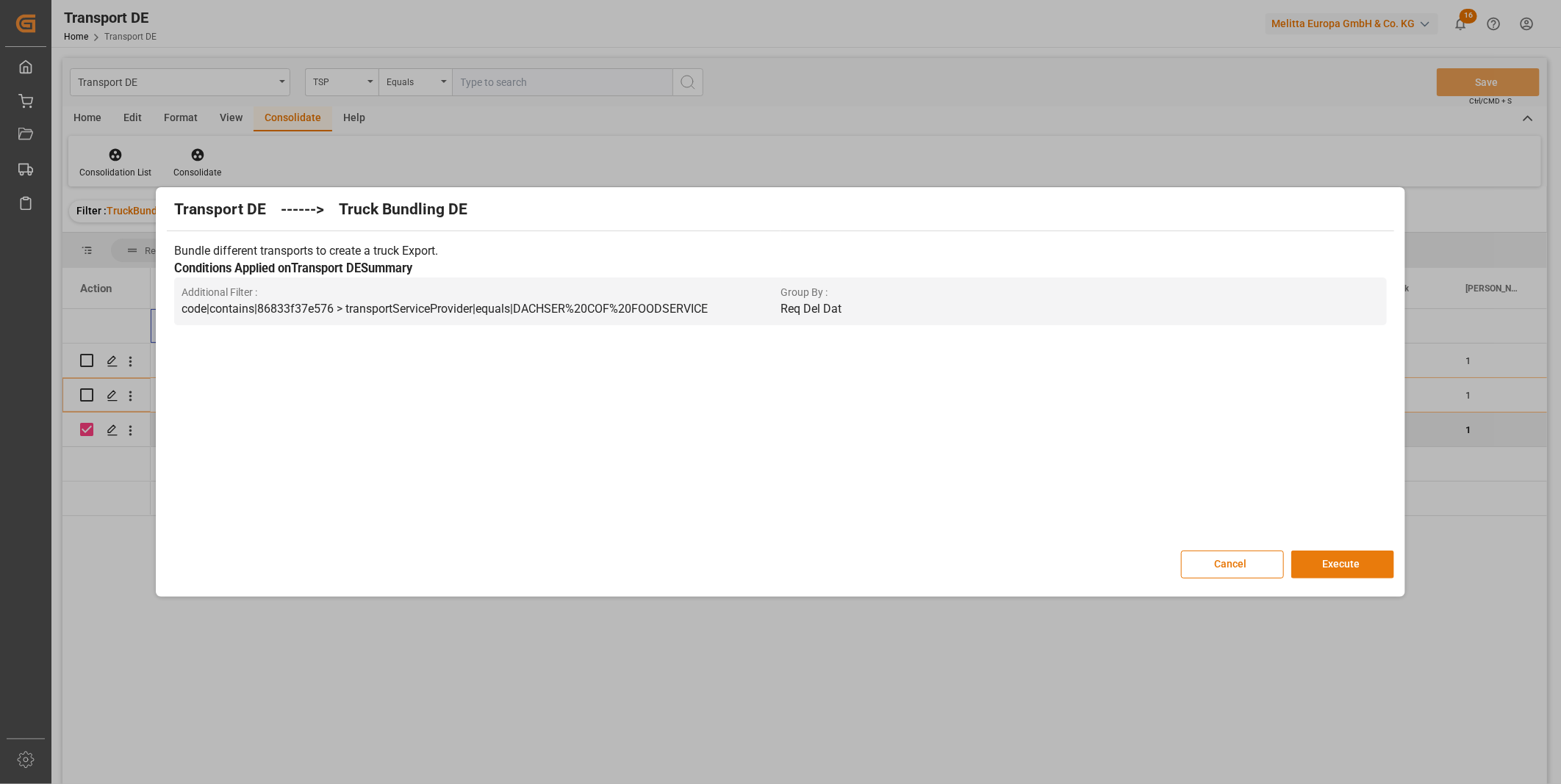
click at [1367, 560] on button "Execute" at bounding box center [1342, 565] width 103 height 28
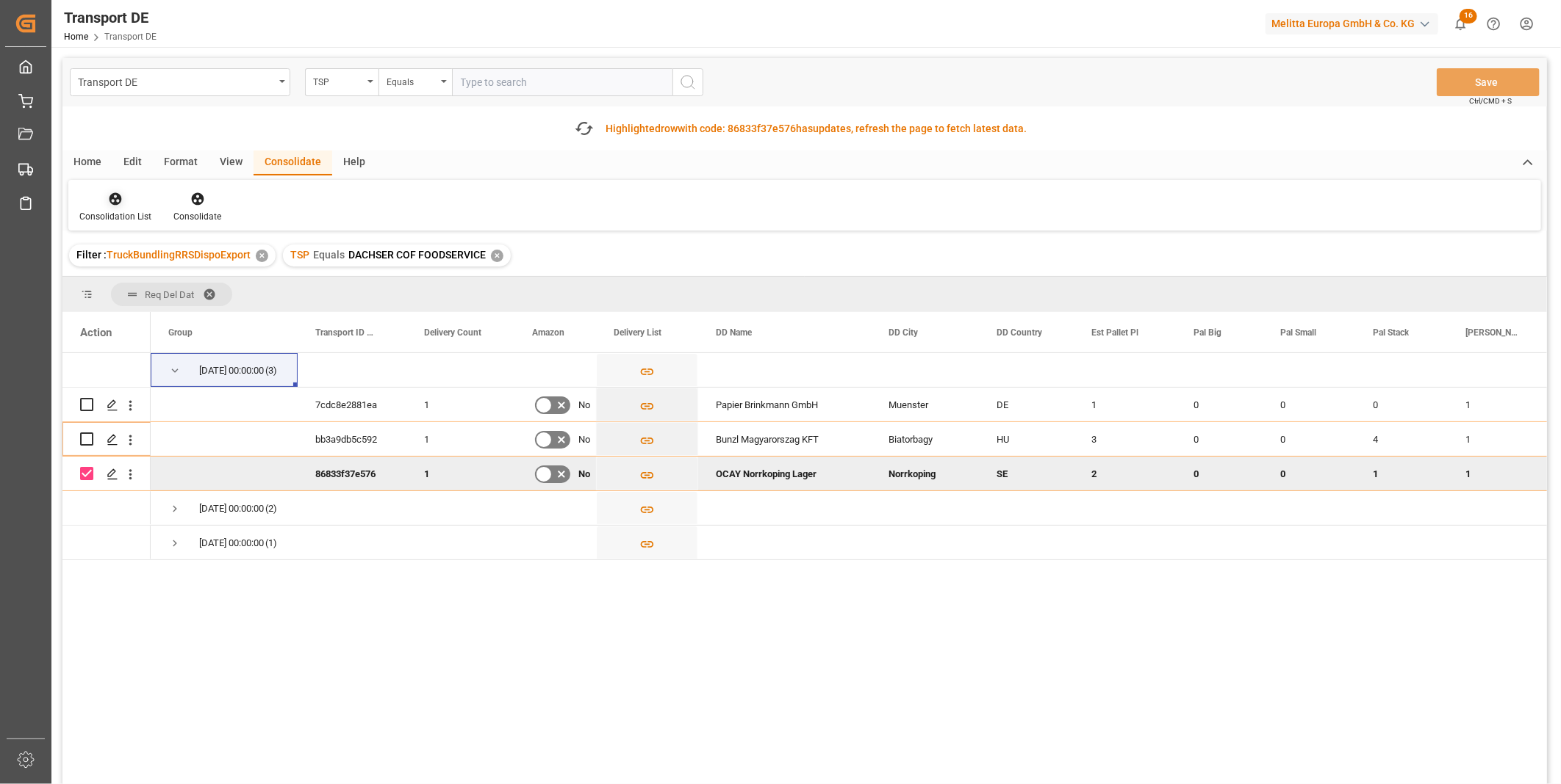
click at [111, 219] on div "Transport DE TSP Equals Save Ctrl/CMD + S Fetch latest updates Highlighted row …" at bounding box center [805, 462] width 1485 height 809
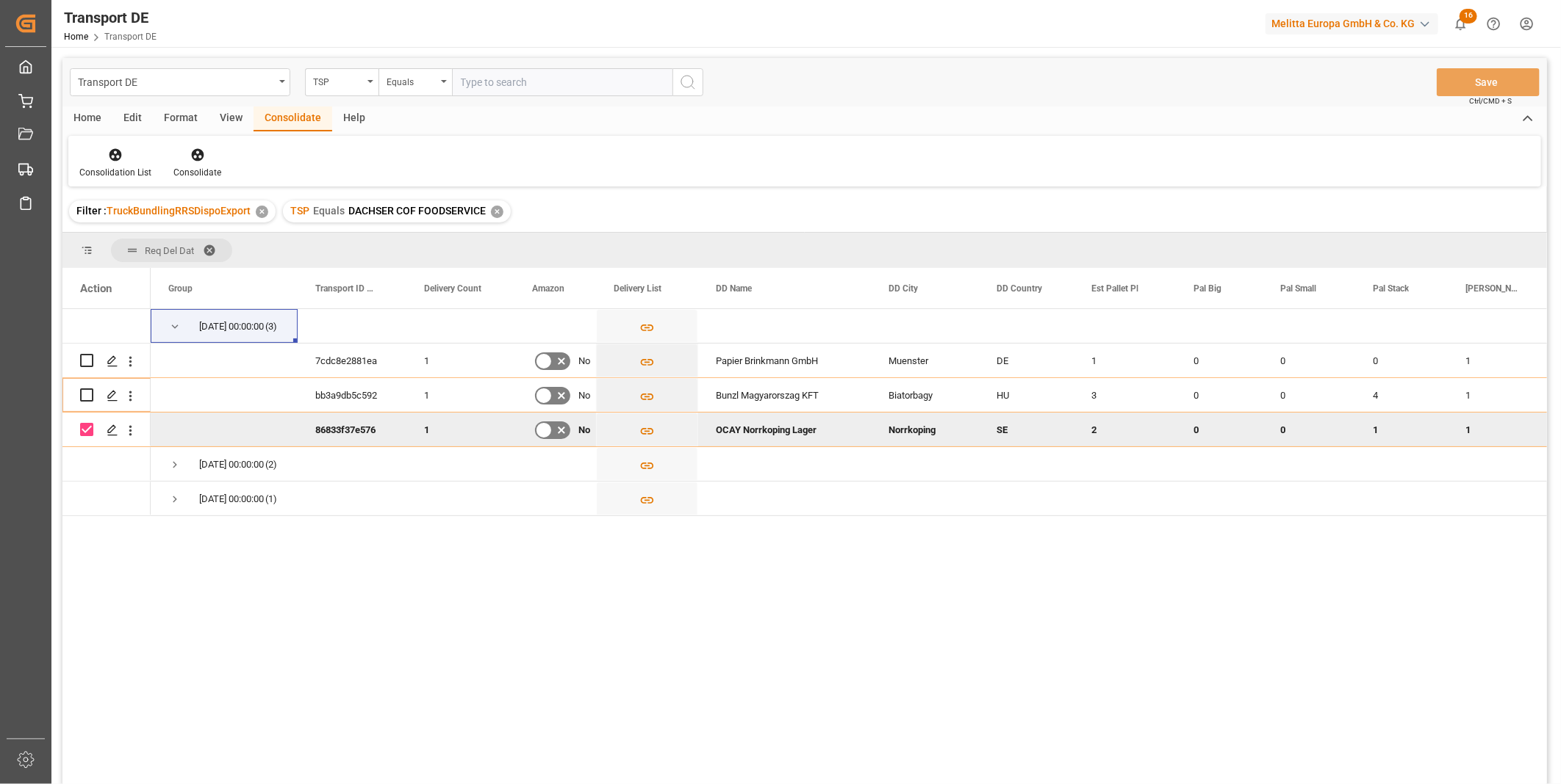
click at [106, 144] on div "Consolidation List Consolidate" at bounding box center [805, 161] width 1473 height 51
click at [113, 149] on icon at bounding box center [116, 155] width 13 height 13
click at [174, 268] on div "Transport DE TSP Equals Save Ctrl/CMD + S Home Edit Format View Consolidate Hel…" at bounding box center [805, 440] width 1485 height 765
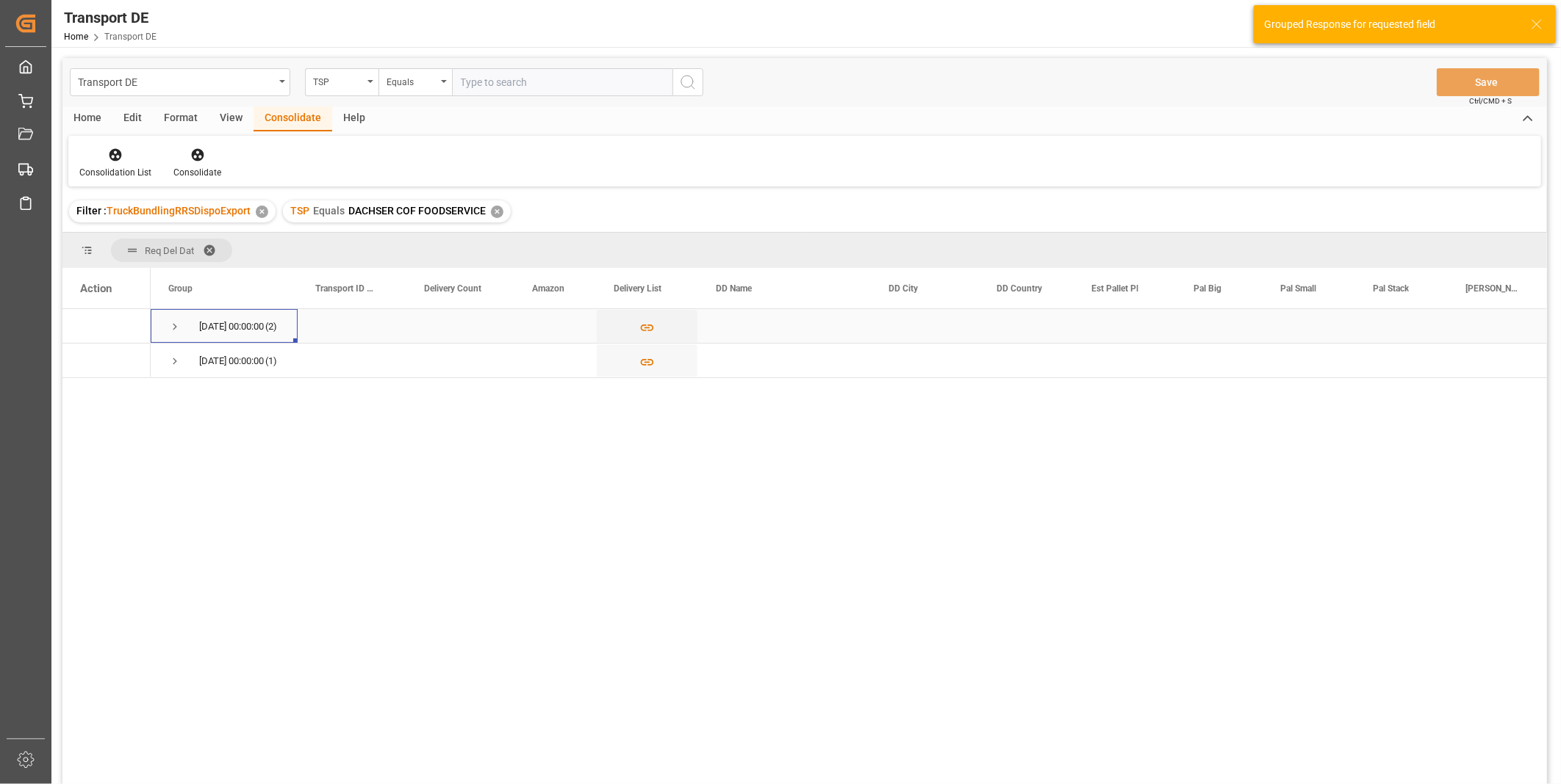
click at [174, 324] on span "Press SPACE to select this row." at bounding box center [175, 327] width 14 height 14
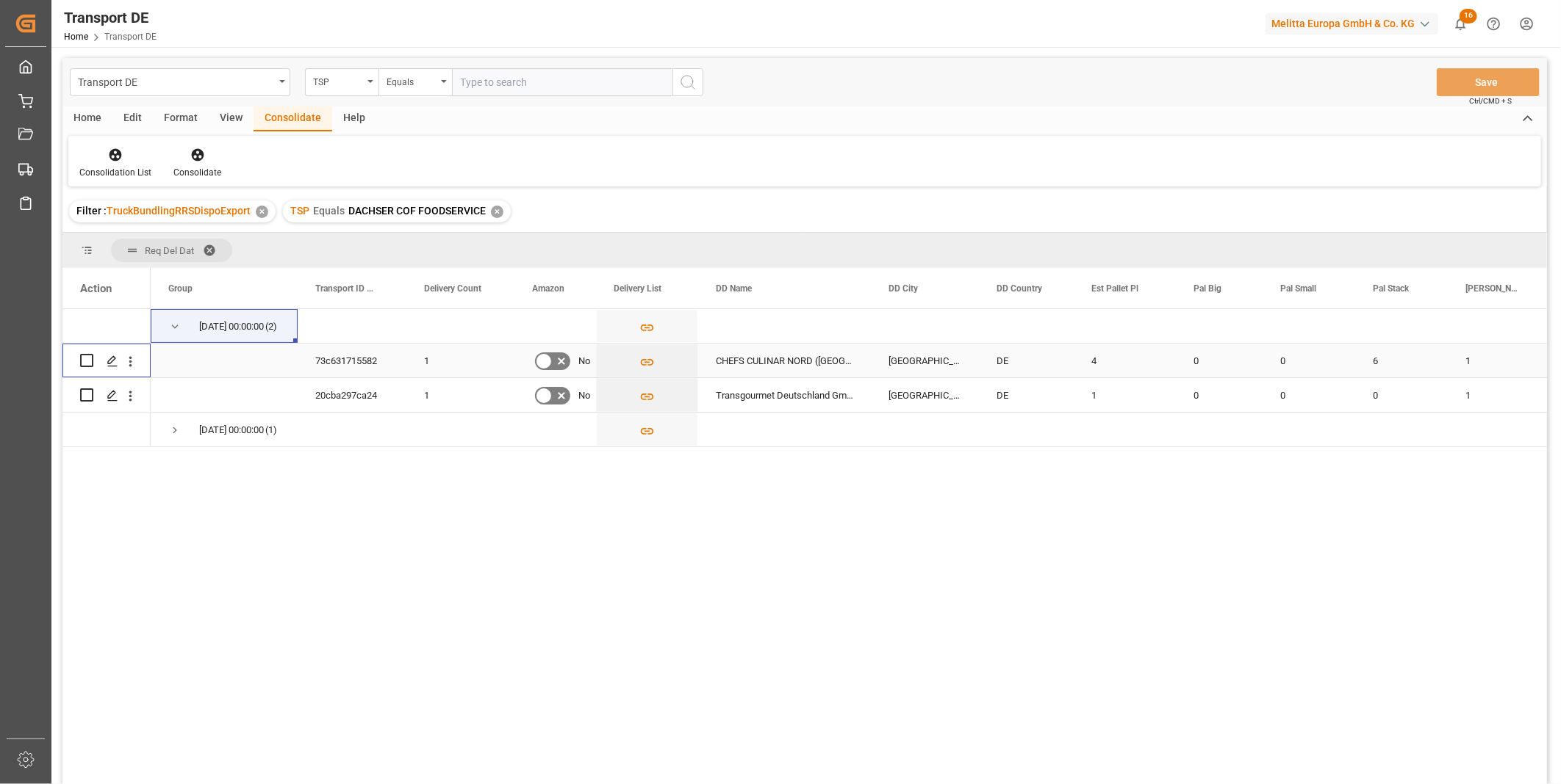
click at [86, 361] on input "Press Space to toggle row selection (unchecked)" at bounding box center [87, 361] width 14 height 14
checkbox input "true"
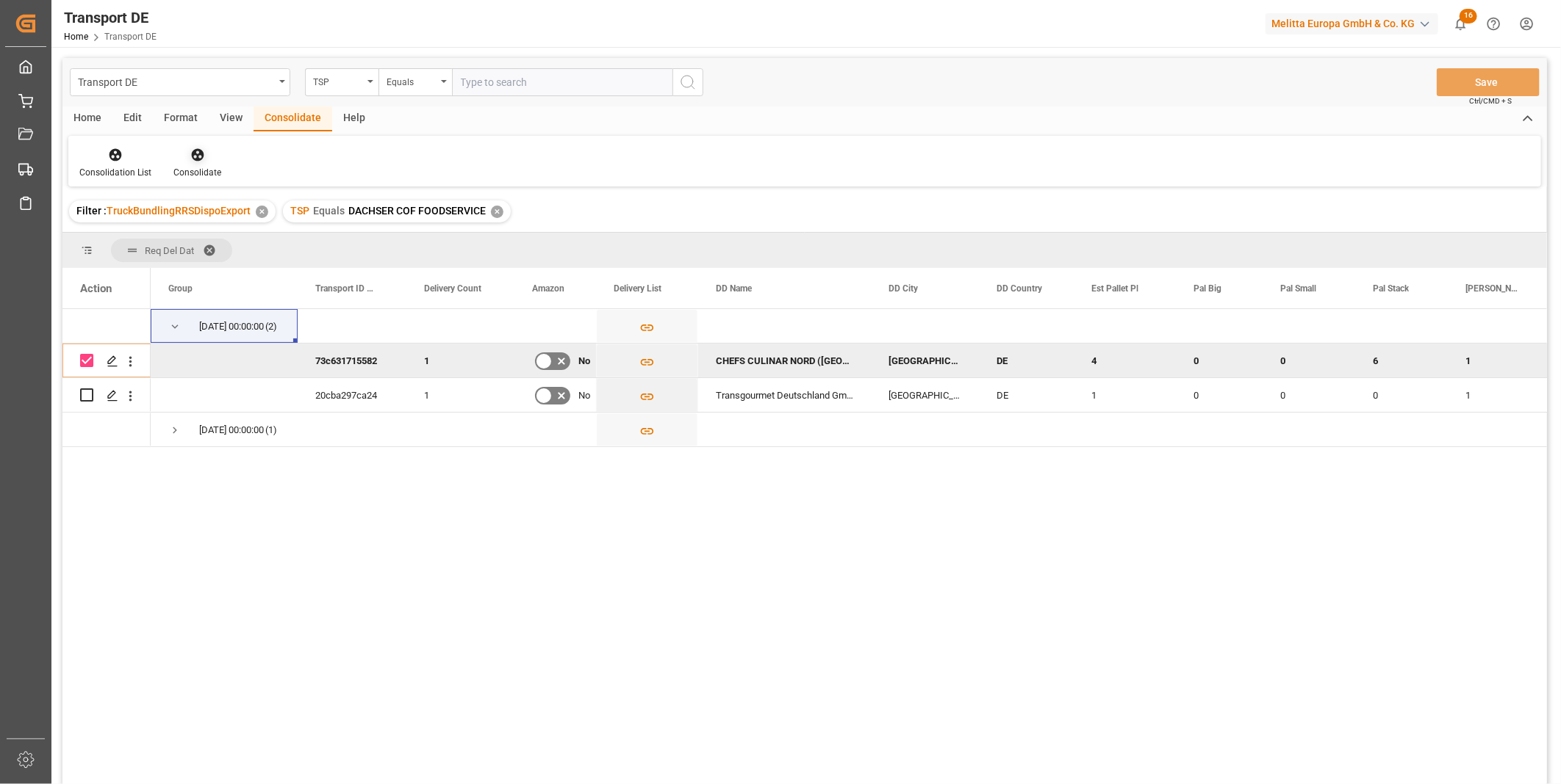
click at [204, 163] on div "Consolidate" at bounding box center [197, 162] width 70 height 32
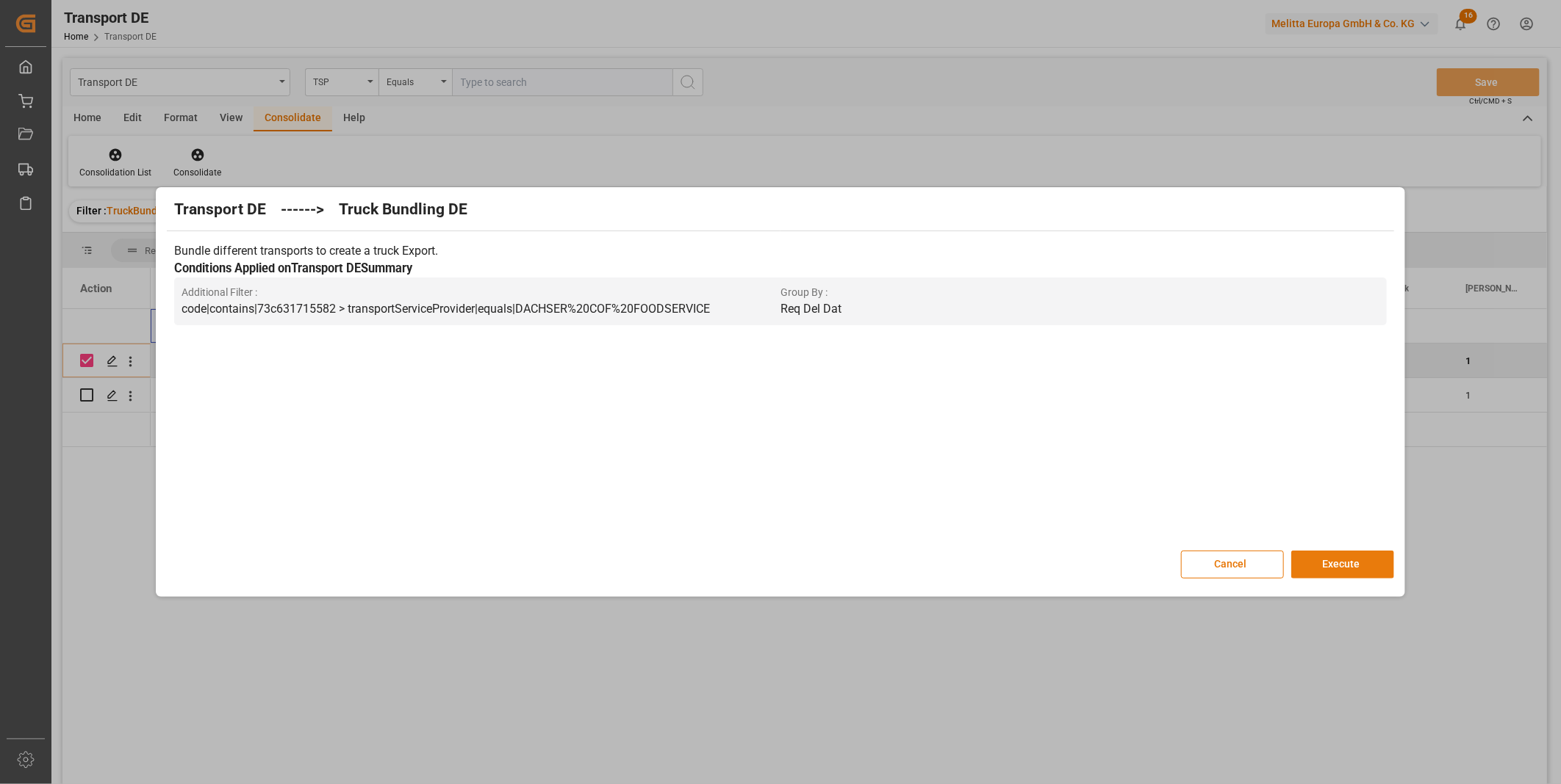
click at [1359, 570] on button "Execute" at bounding box center [1342, 565] width 103 height 28
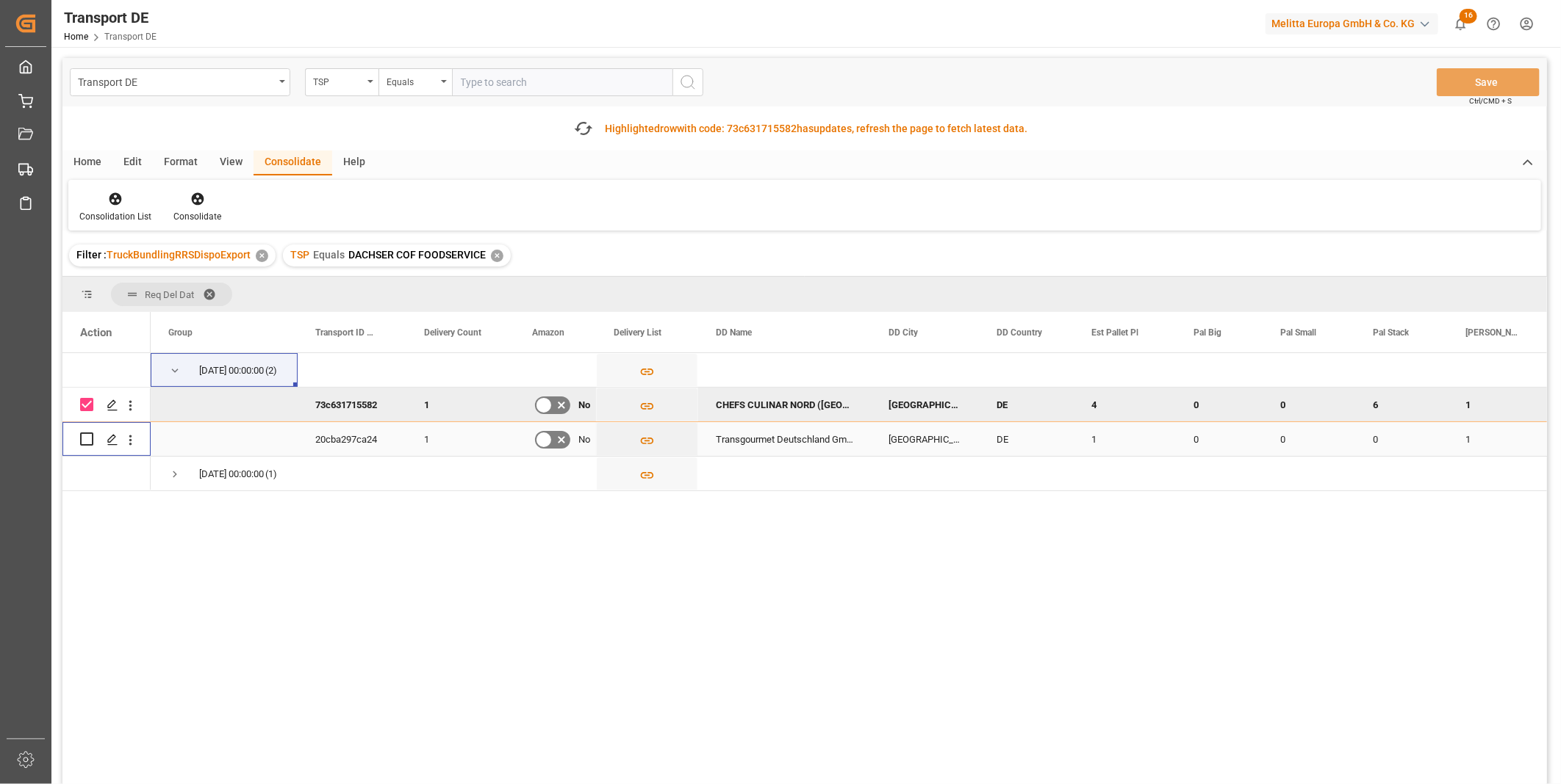
click at [90, 434] on input "Press Space to toggle row selection (unchecked)" at bounding box center [87, 439] width 14 height 14
checkbox input "true"
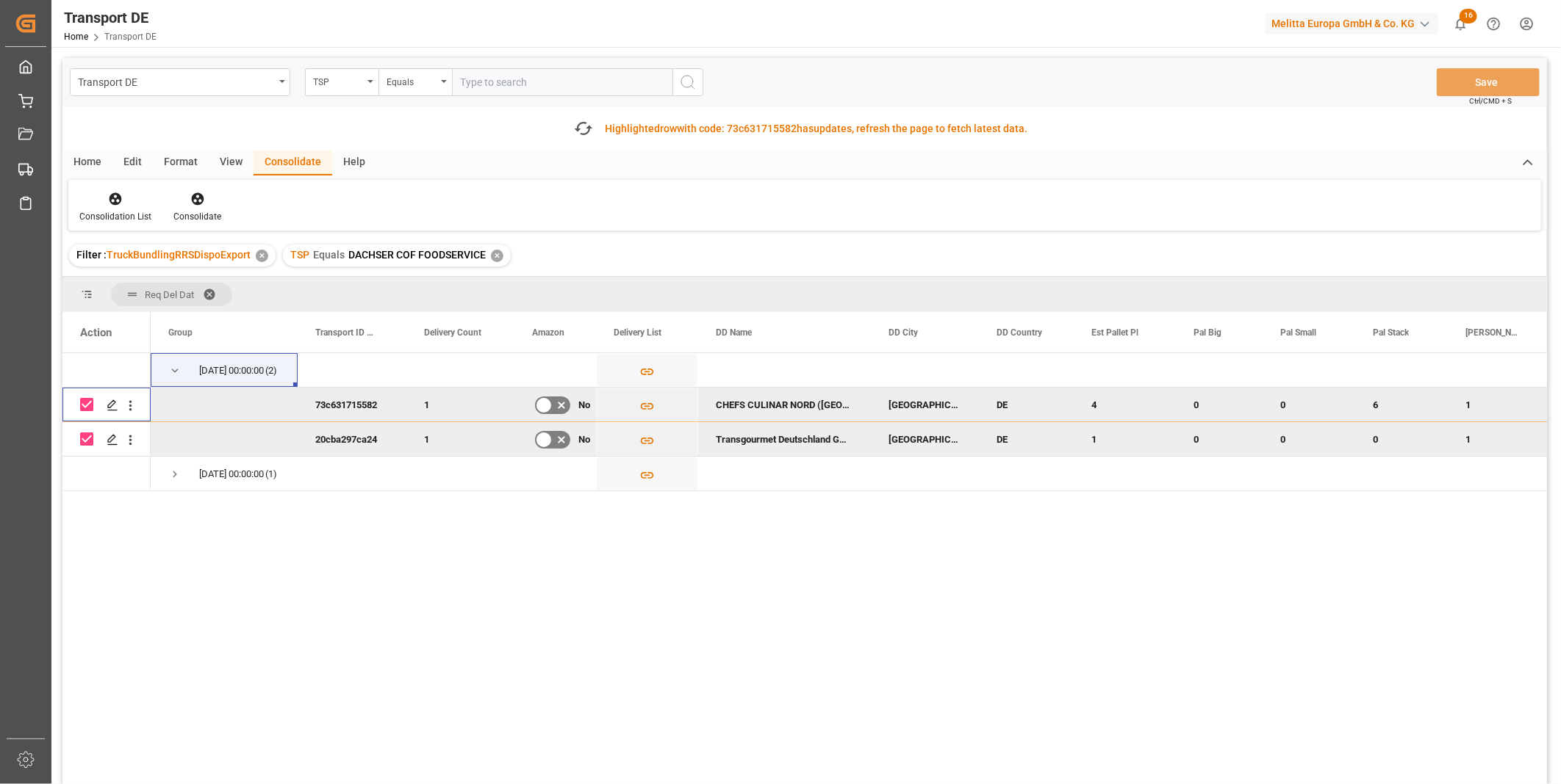
click at [85, 407] on input "Press Space to toggle row selection (checked)" at bounding box center [87, 405] width 14 height 14
checkbox input "false"
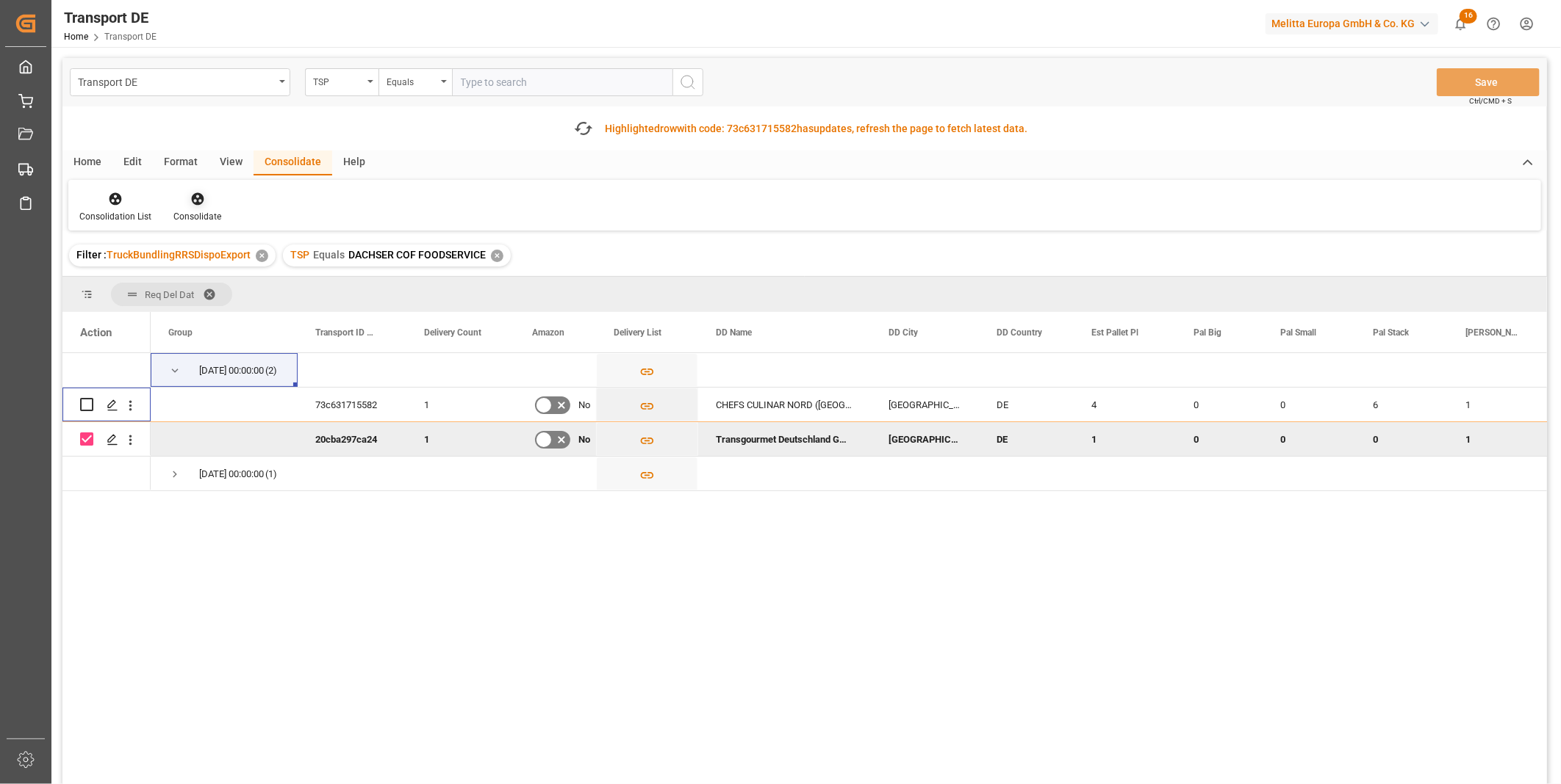
click at [209, 194] on div at bounding box center [197, 199] width 48 height 16
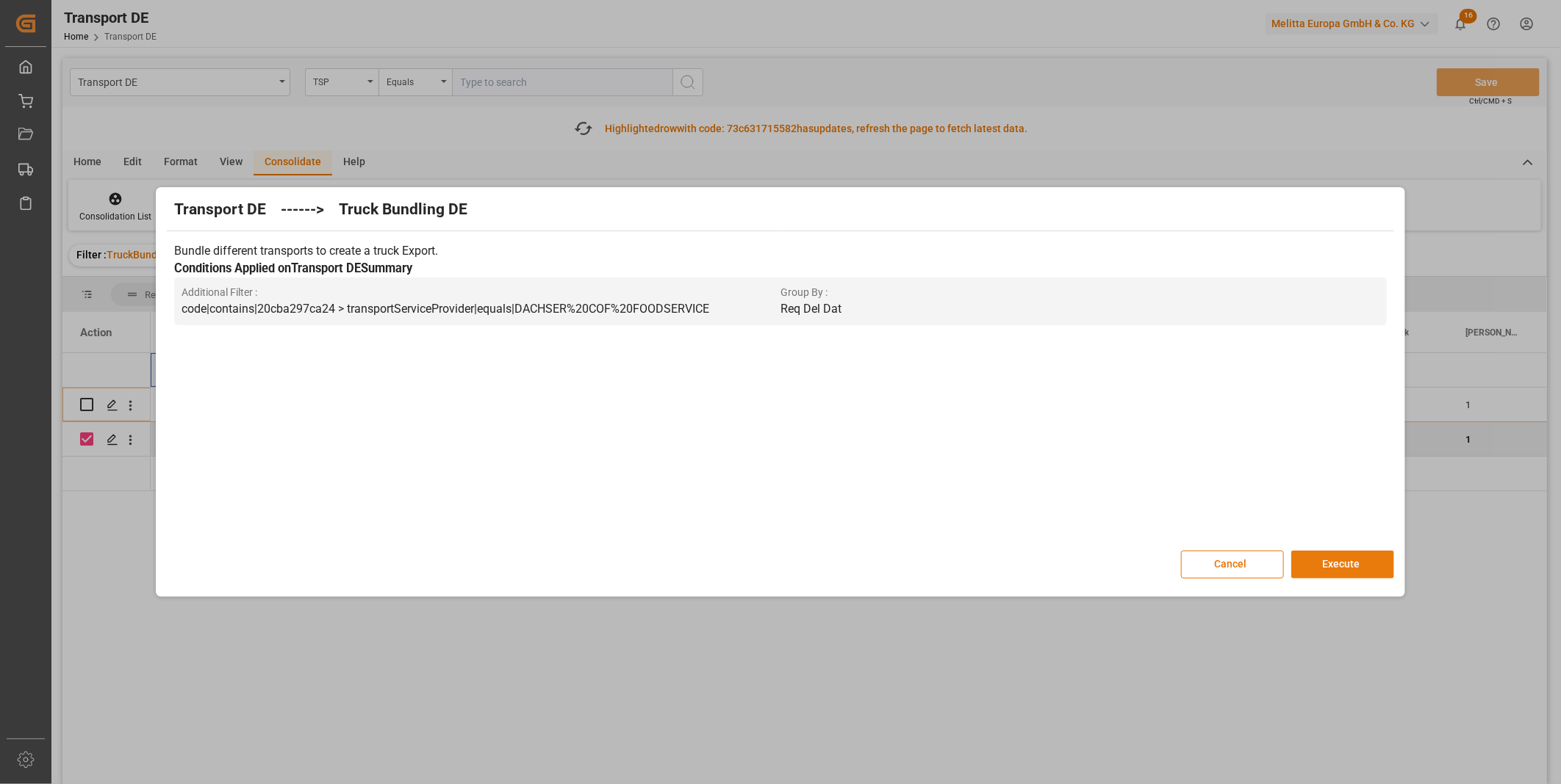
click at [1365, 570] on button "Execute" at bounding box center [1342, 565] width 103 height 28
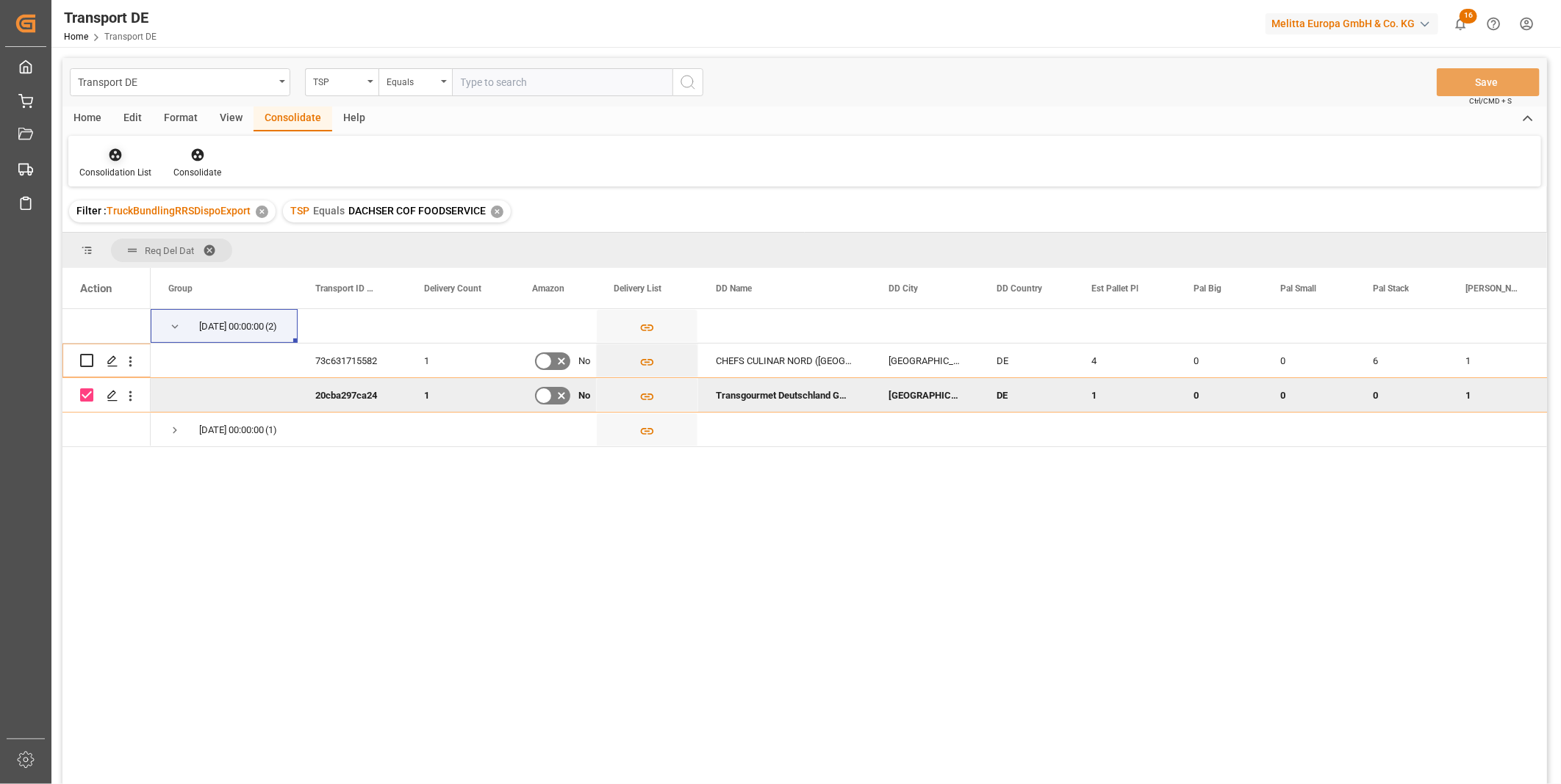
click at [112, 151] on icon at bounding box center [116, 155] width 13 height 13
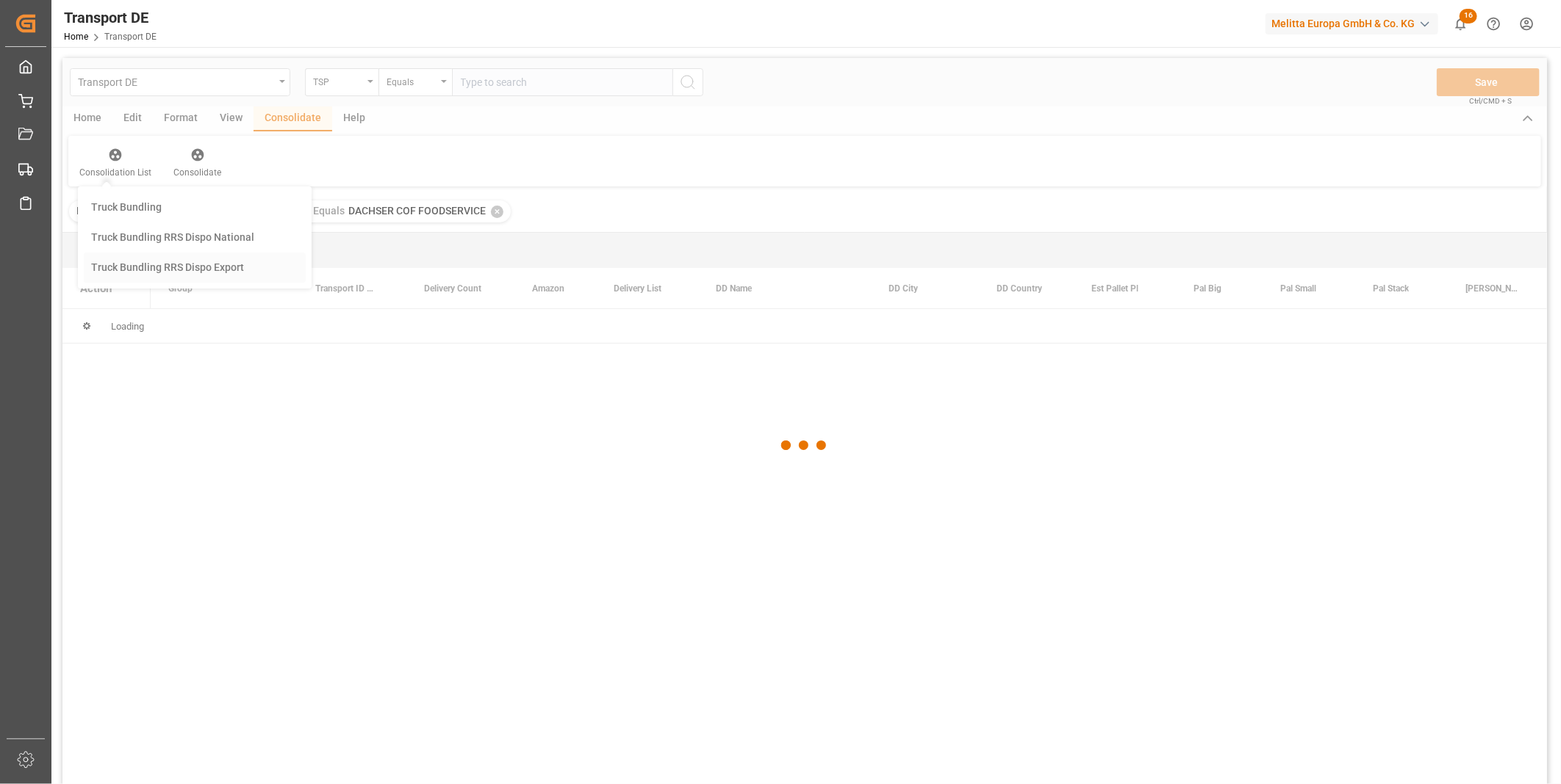
click at [187, 272] on div "Transport DE TSP Equals Save Ctrl/CMD + S Home Edit Format View Consolidate Hel…" at bounding box center [805, 440] width 1485 height 765
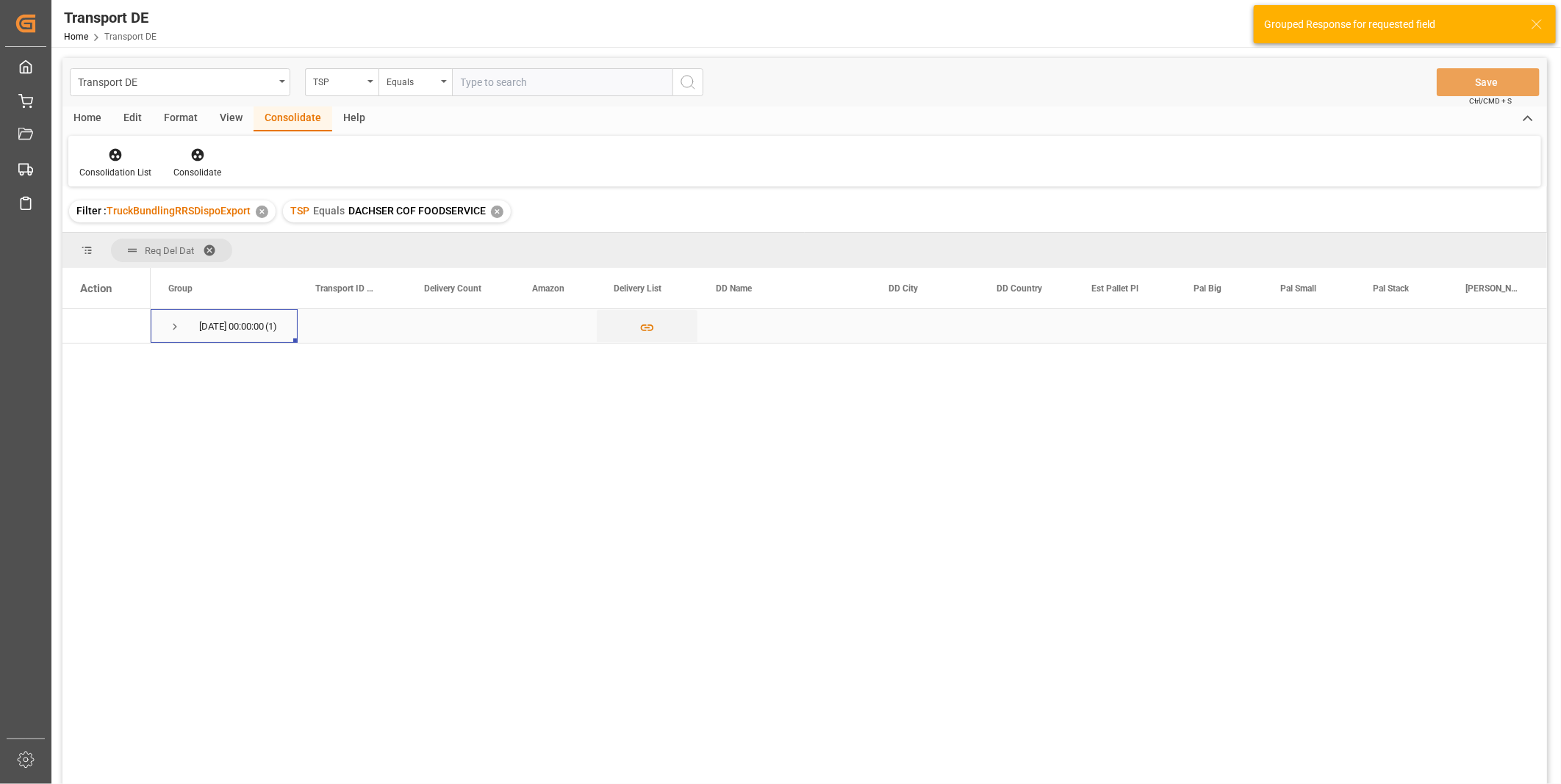
click at [176, 334] on span "Press SPACE to select this row." at bounding box center [175, 327] width 14 height 34
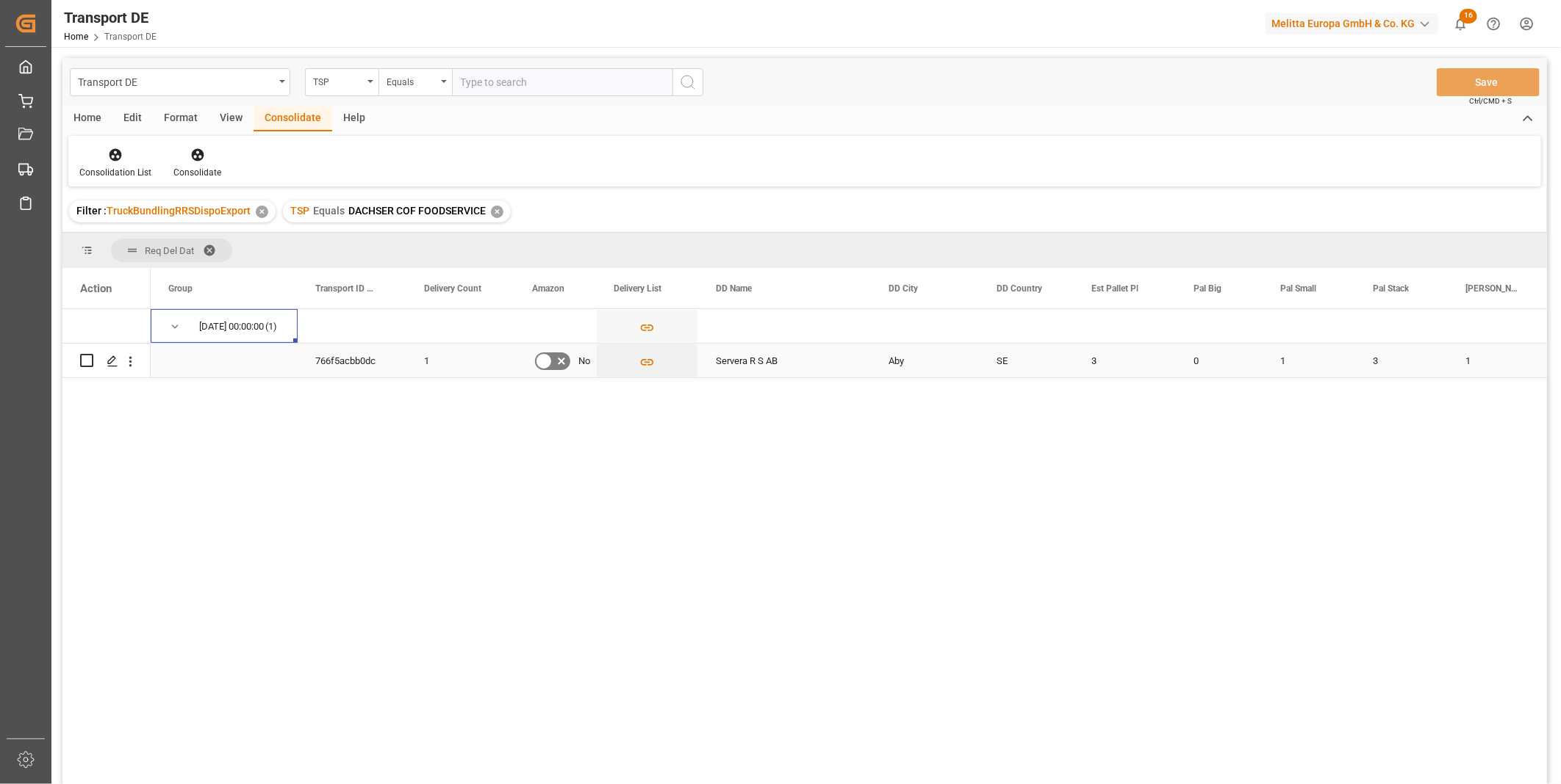
click at [85, 360] on input "Press Space to toggle row selection (unchecked)" at bounding box center [87, 361] width 14 height 14
checkbox input "true"
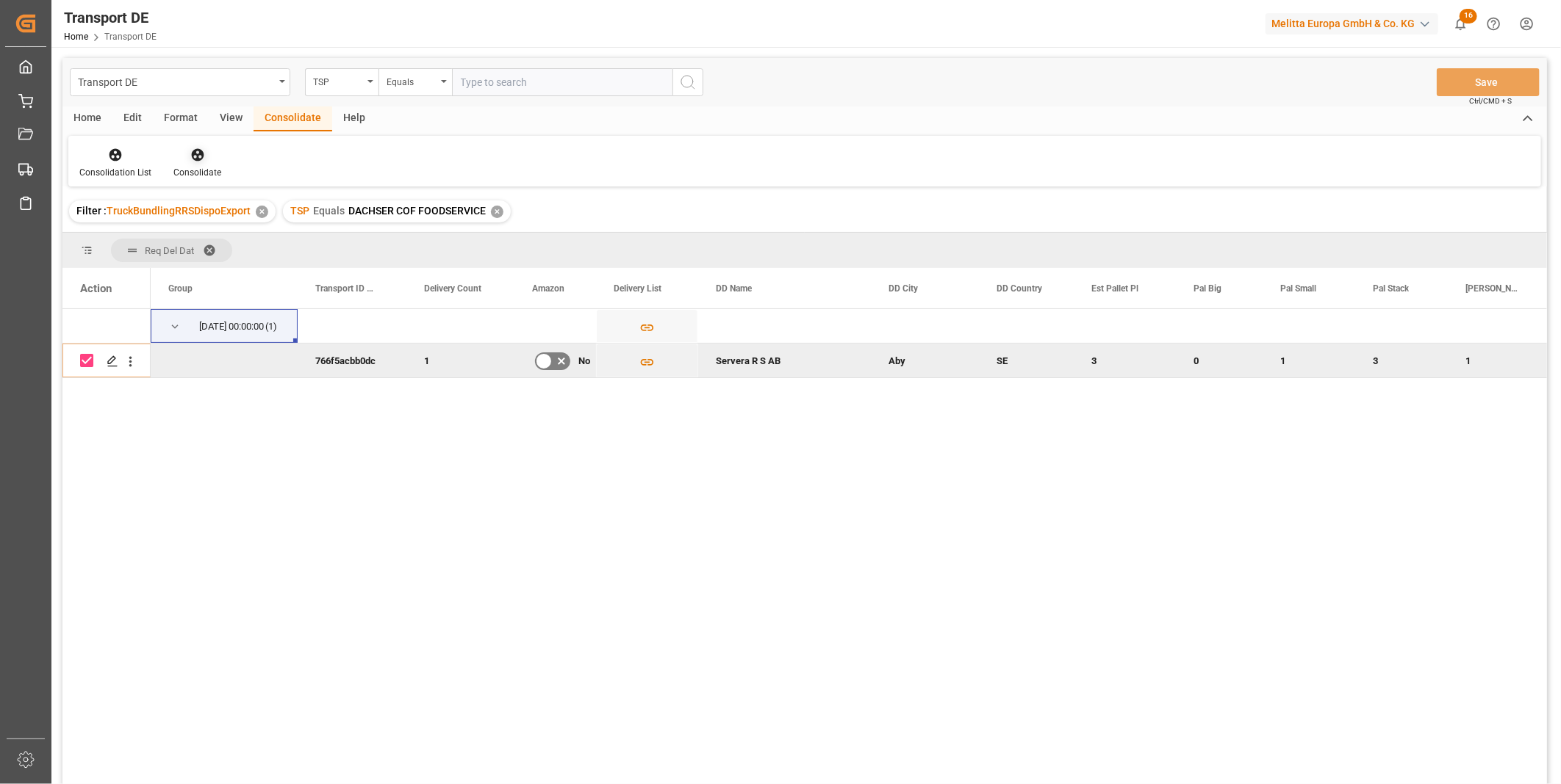
click at [191, 156] on icon at bounding box center [197, 155] width 13 height 13
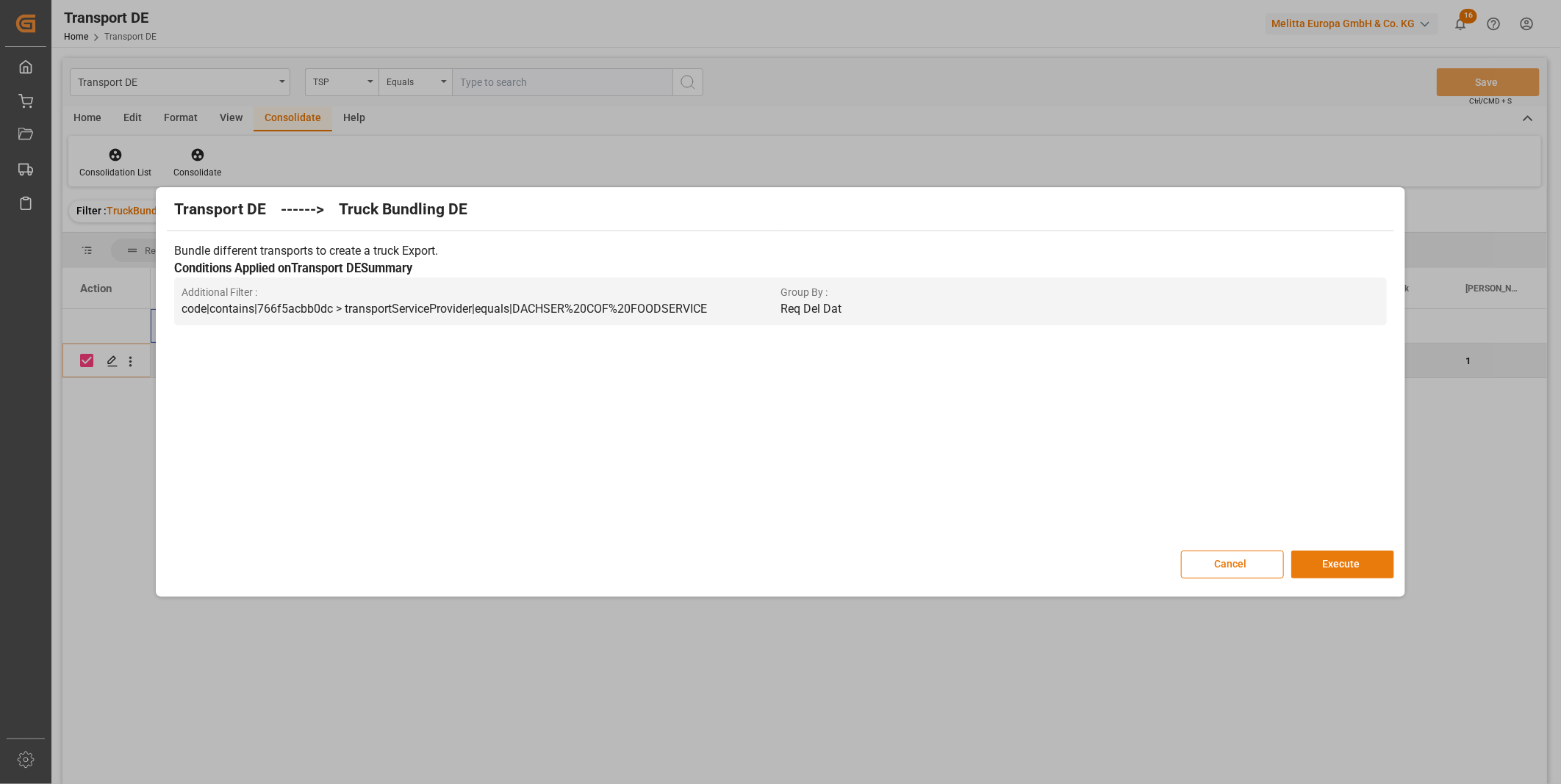
click at [1356, 557] on button "Execute" at bounding box center [1342, 565] width 103 height 28
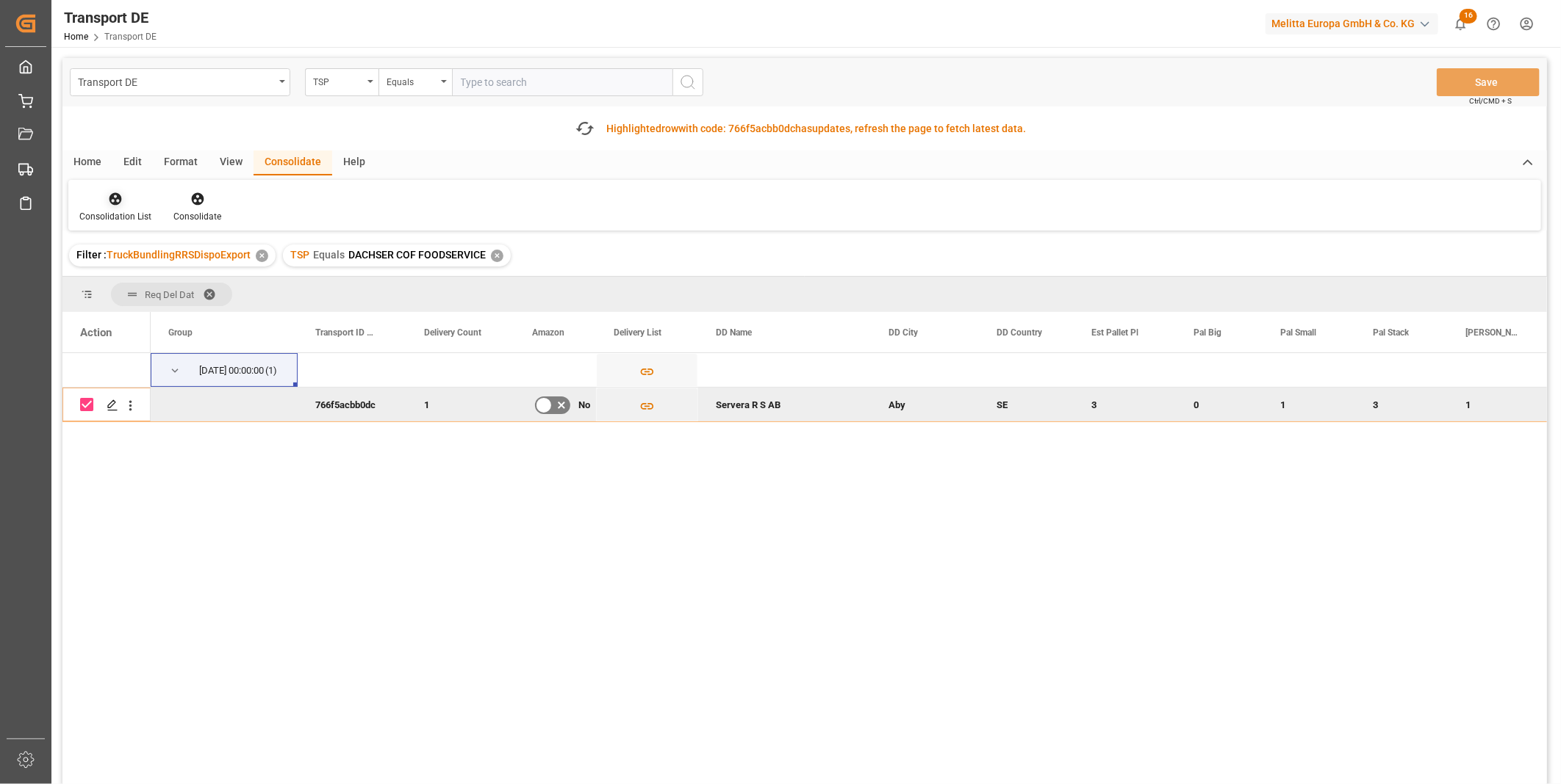
click at [109, 249] on span "TruckBundlingRRSDispoExport" at bounding box center [178, 254] width 144 height 12
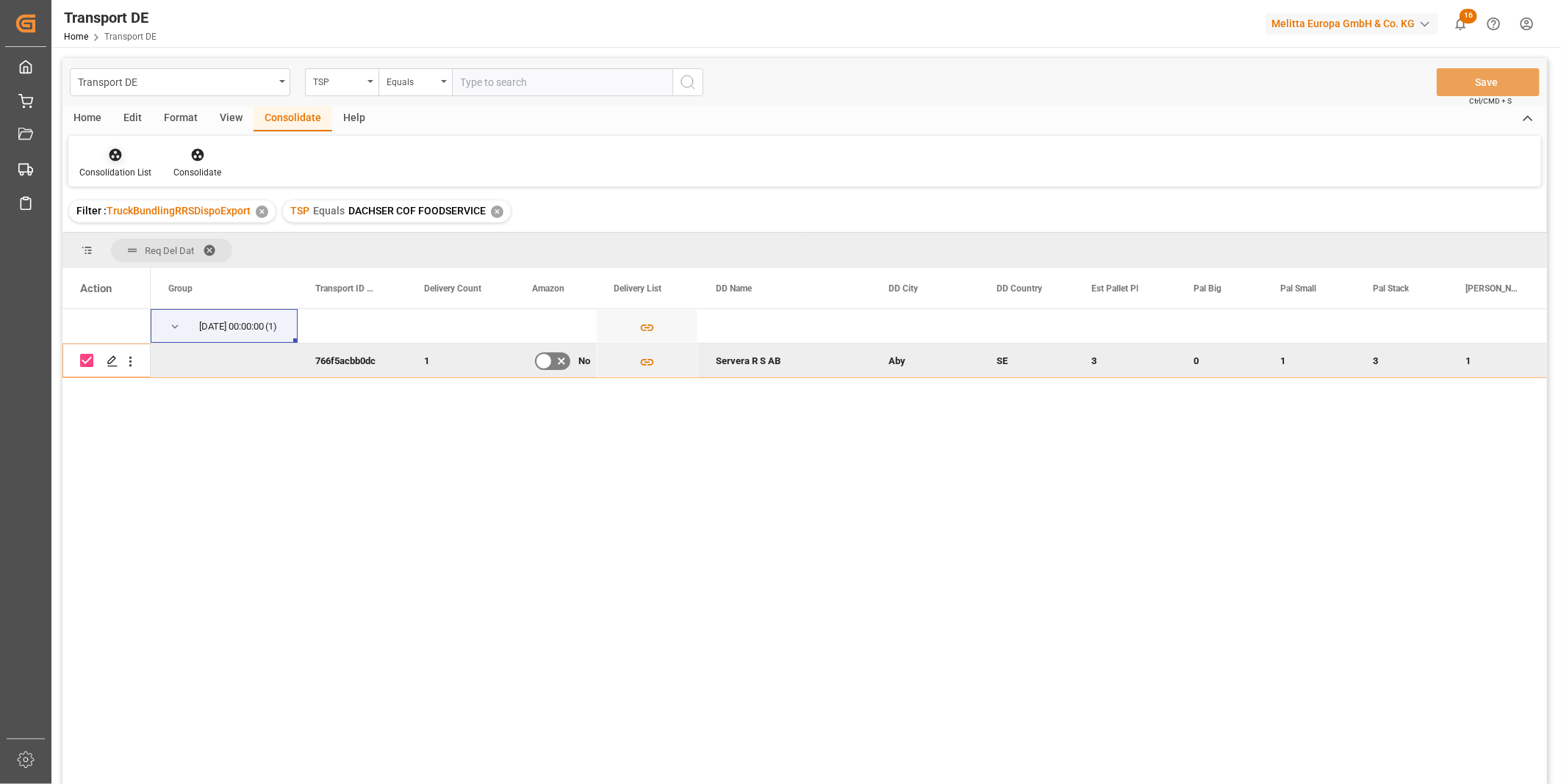
click at [116, 166] on div "Consolidation List" at bounding box center [116, 173] width 72 height 14
click at [197, 259] on div "Transport DE TSP Equals Save Ctrl/CMD + S Home Edit Format View Consolidate Hel…" at bounding box center [805, 440] width 1485 height 765
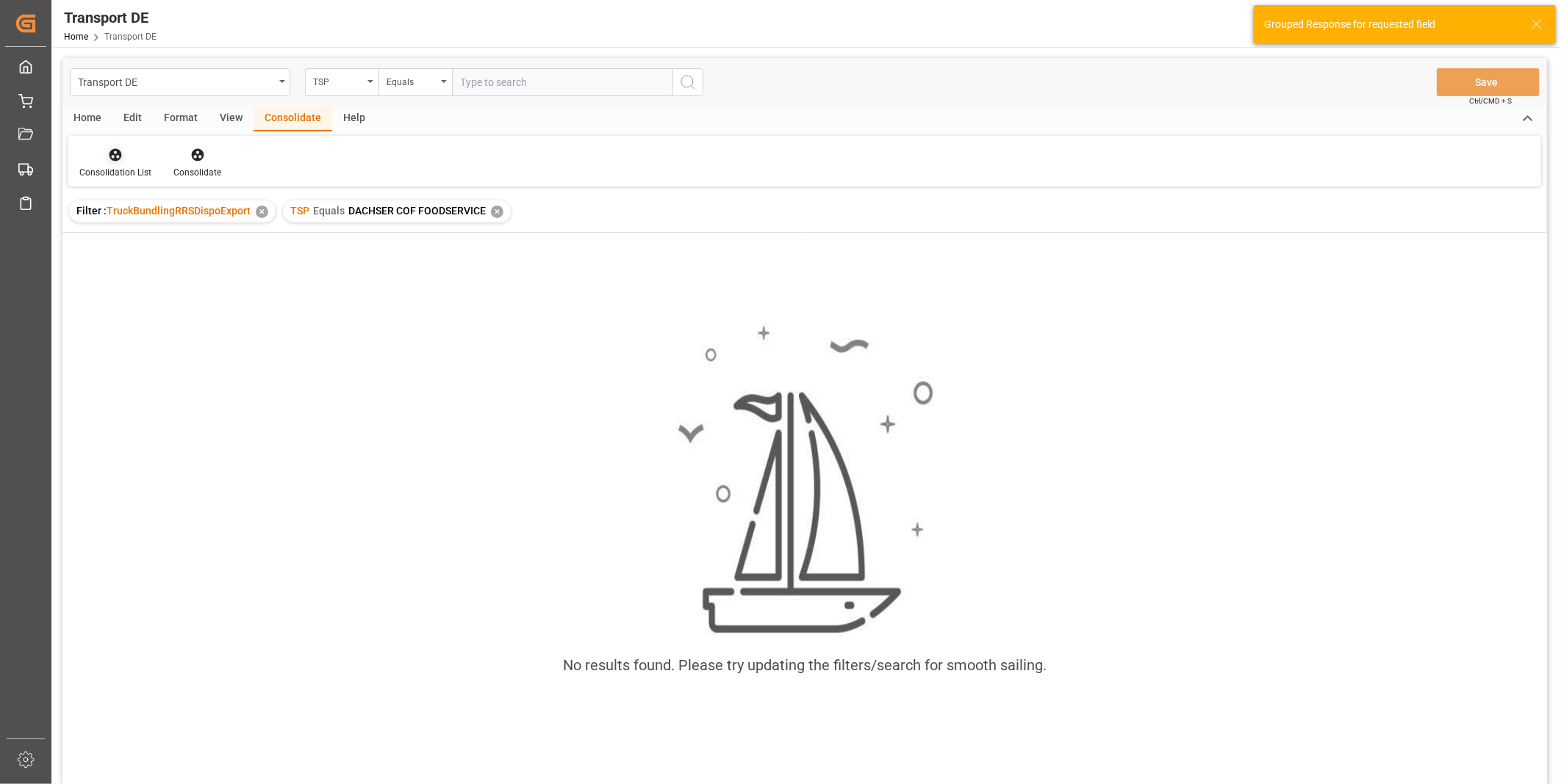
click at [111, 148] on icon at bounding box center [115, 155] width 15 height 15
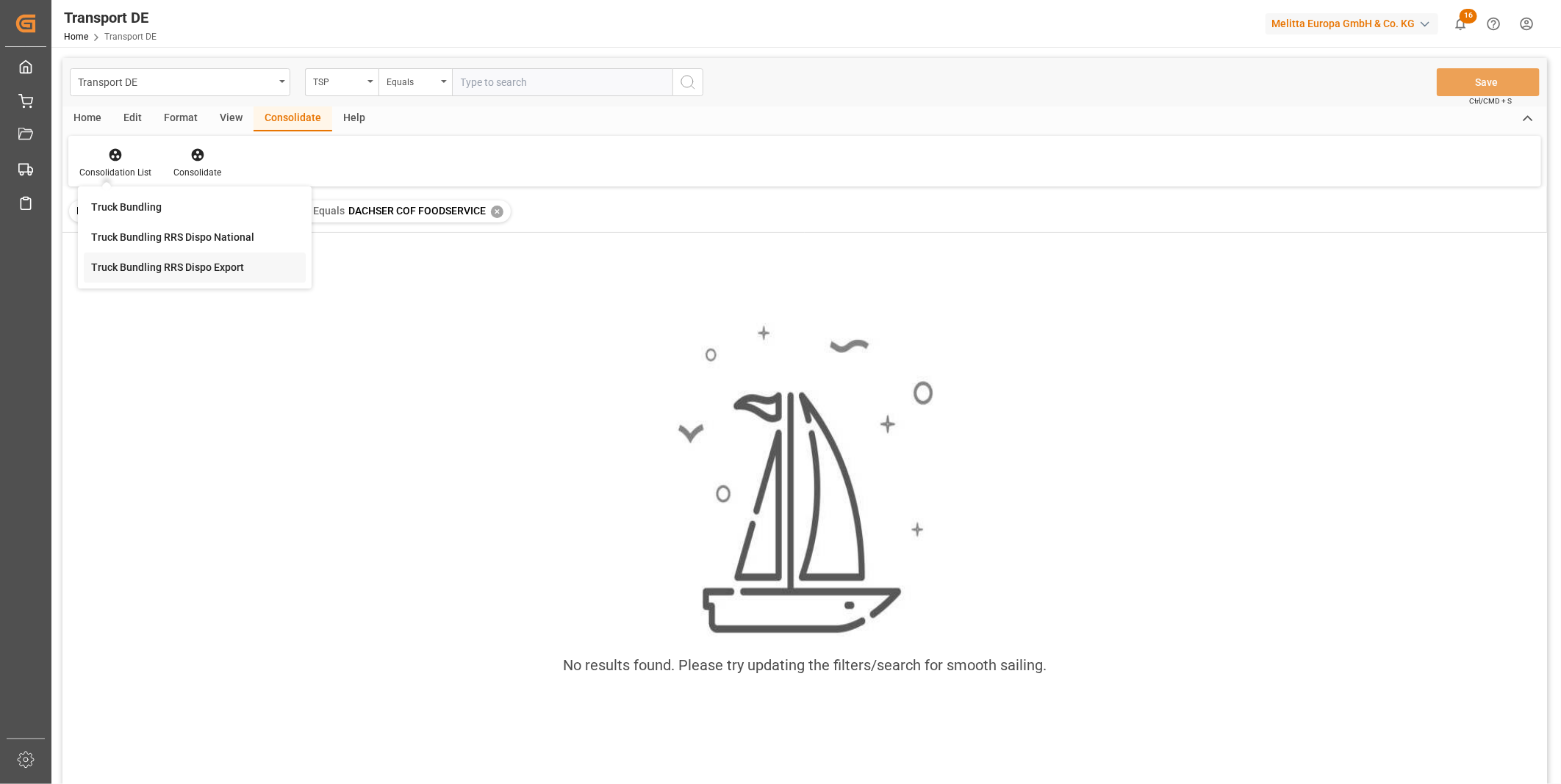
click at [164, 267] on div "Transport DE TSP Equals Save Ctrl/CMD + S Home Edit Format View Consolidate Hel…" at bounding box center [805, 440] width 1485 height 765
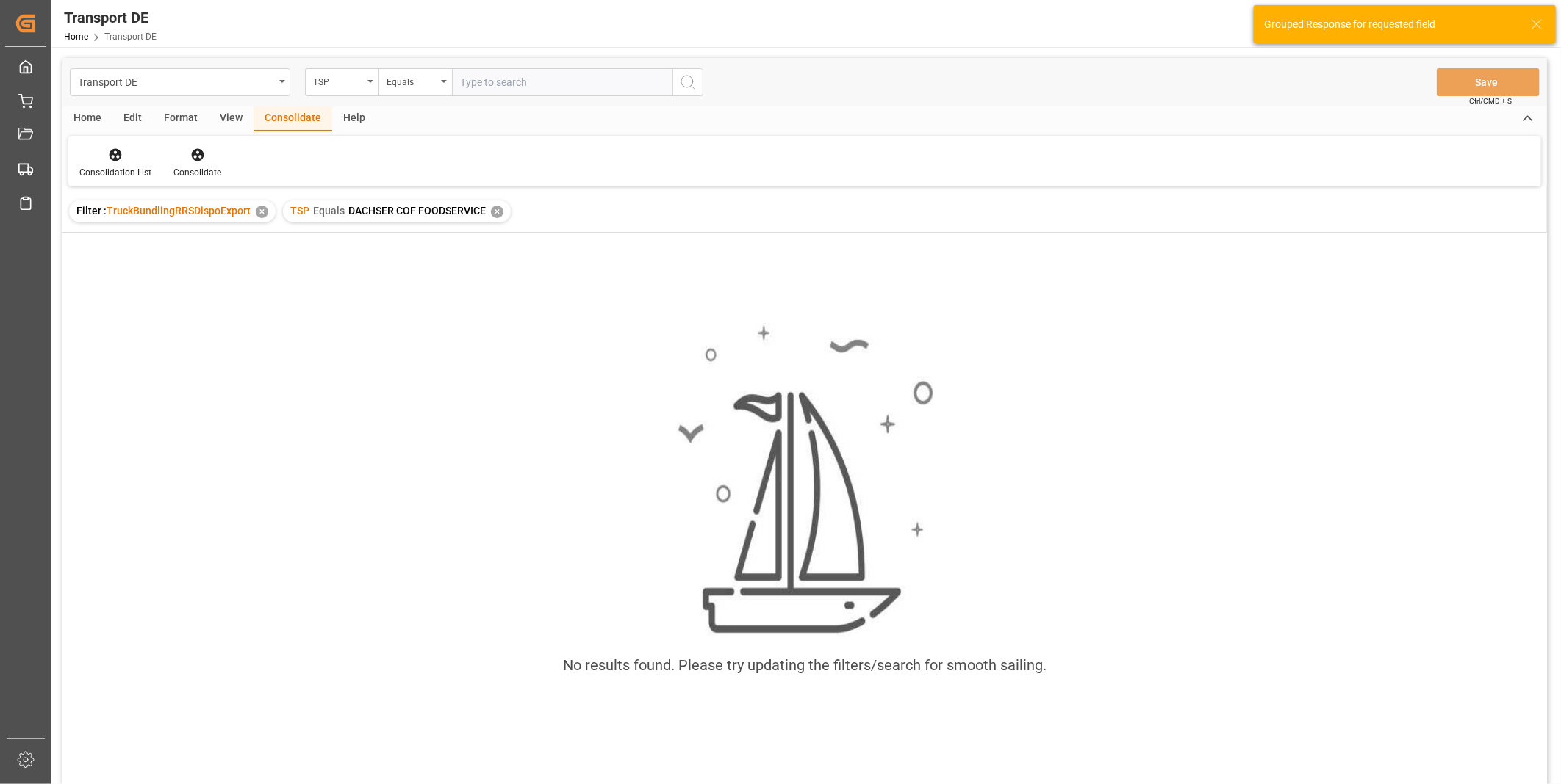
click at [496, 211] on div "✕" at bounding box center [497, 211] width 13 height 13
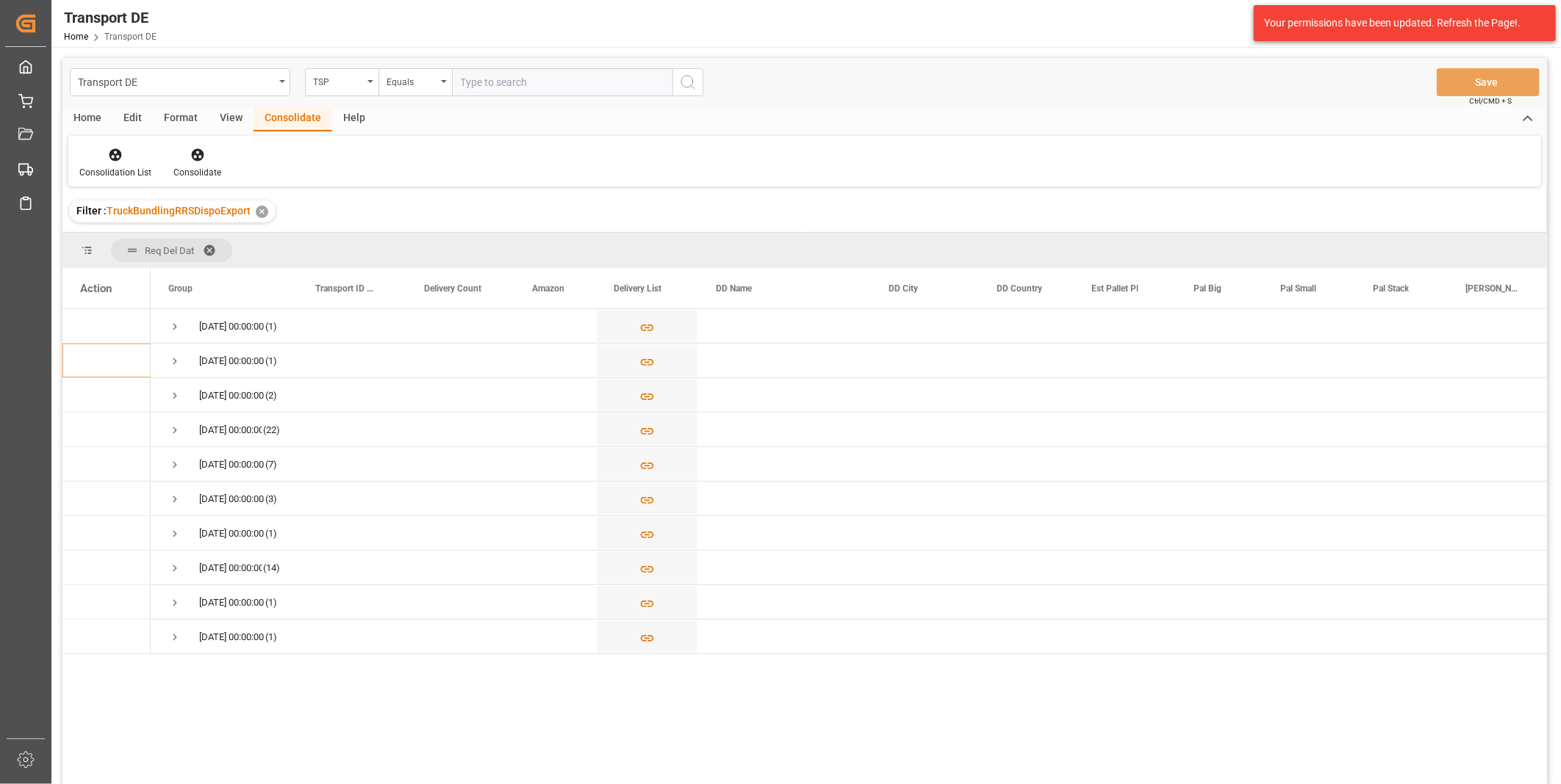
click at [1062, 238] on div "Req Del Dat" at bounding box center [805, 251] width 1485 height 35
click at [122, 160] on div at bounding box center [116, 155] width 72 height 16
click at [231, 266] on div "Transport DE TSP Equals Save Ctrl/CMD + S Home Edit Format View Consolidate Hel…" at bounding box center [805, 440] width 1485 height 765
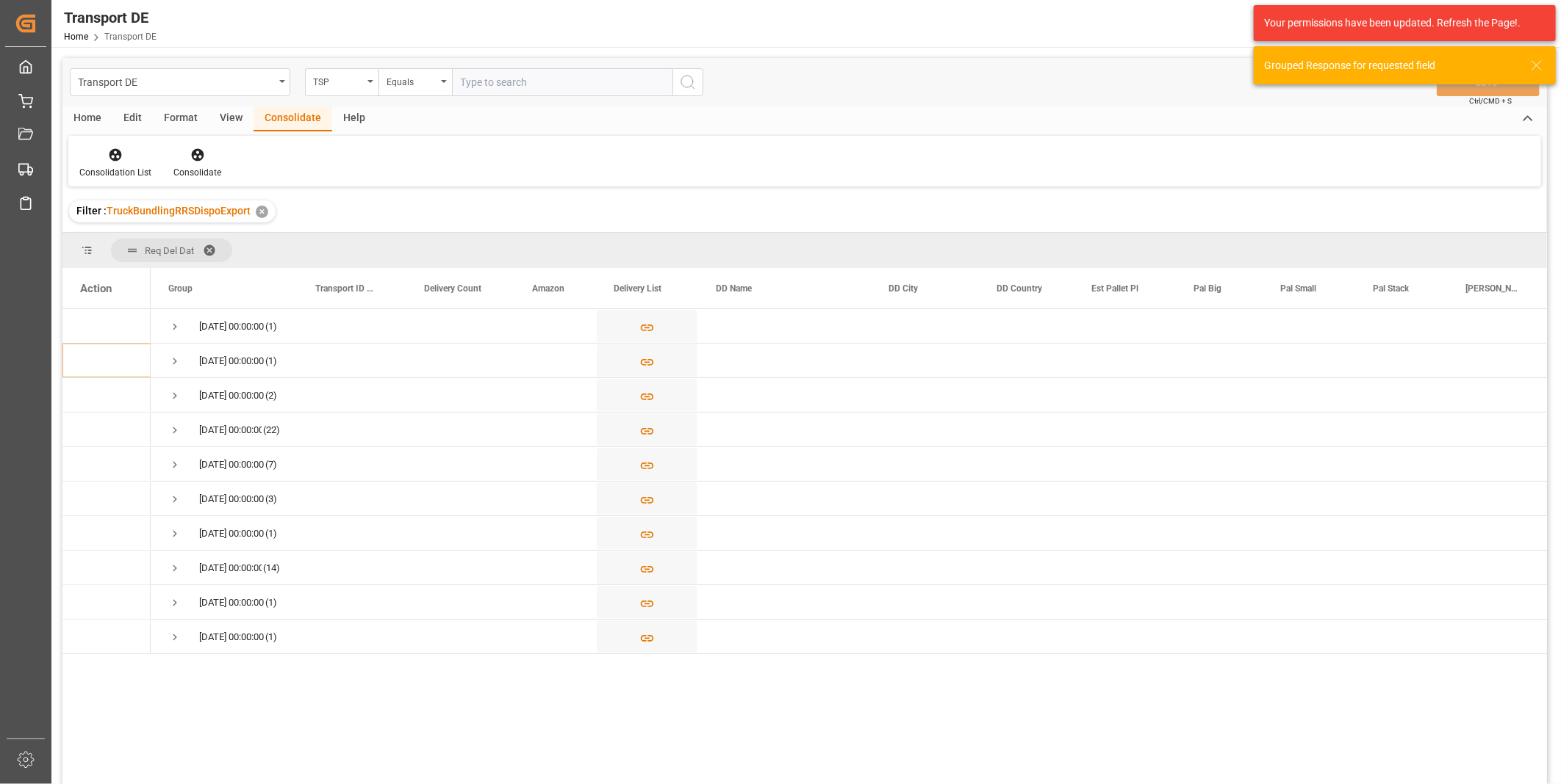
click at [1541, 64] on icon at bounding box center [1537, 66] width 18 height 18
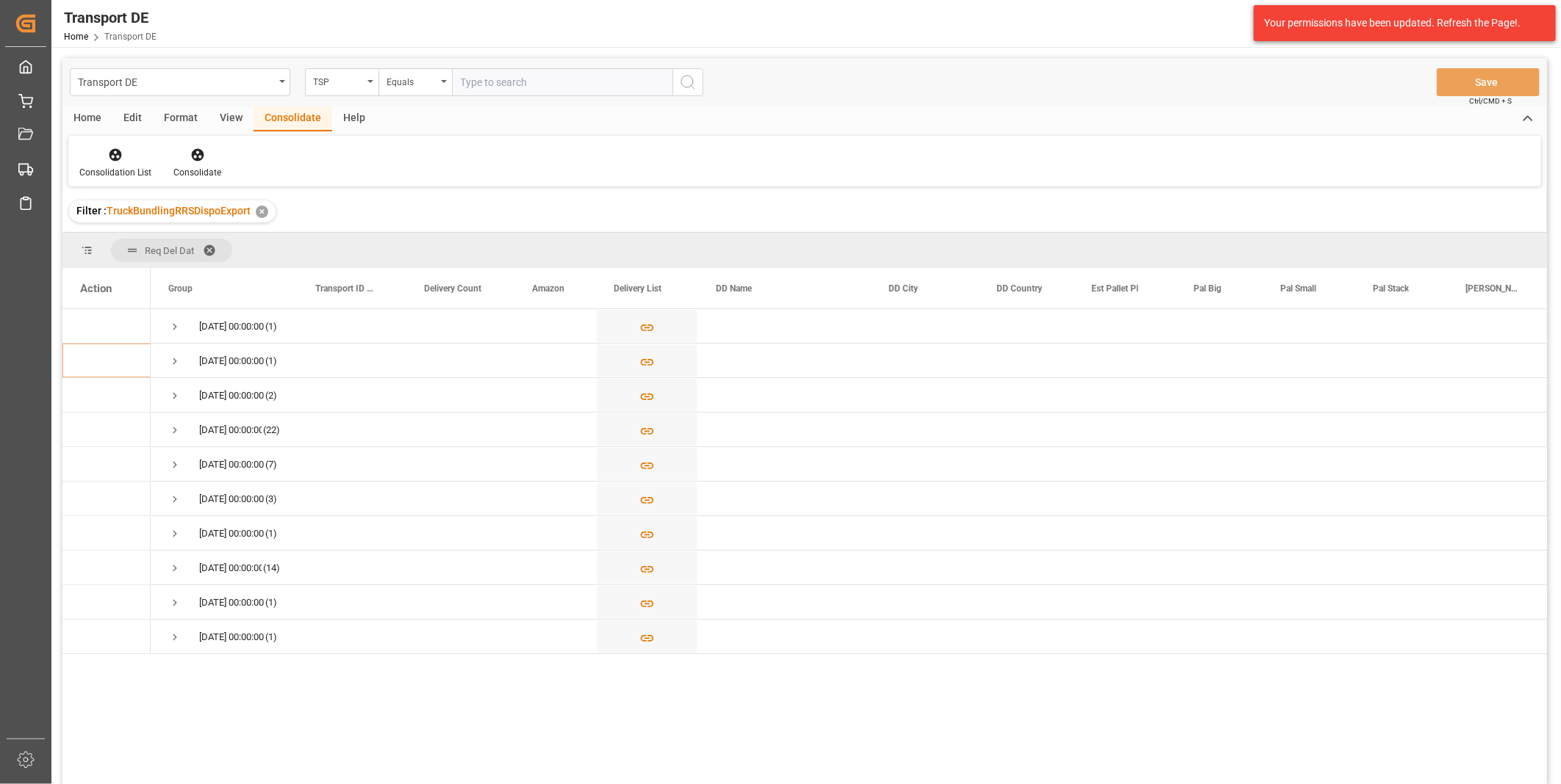
click at [1541, 26] on div "Your permissions have been updated. Refresh the Page!." at bounding box center [1404, 23] width 281 height 16
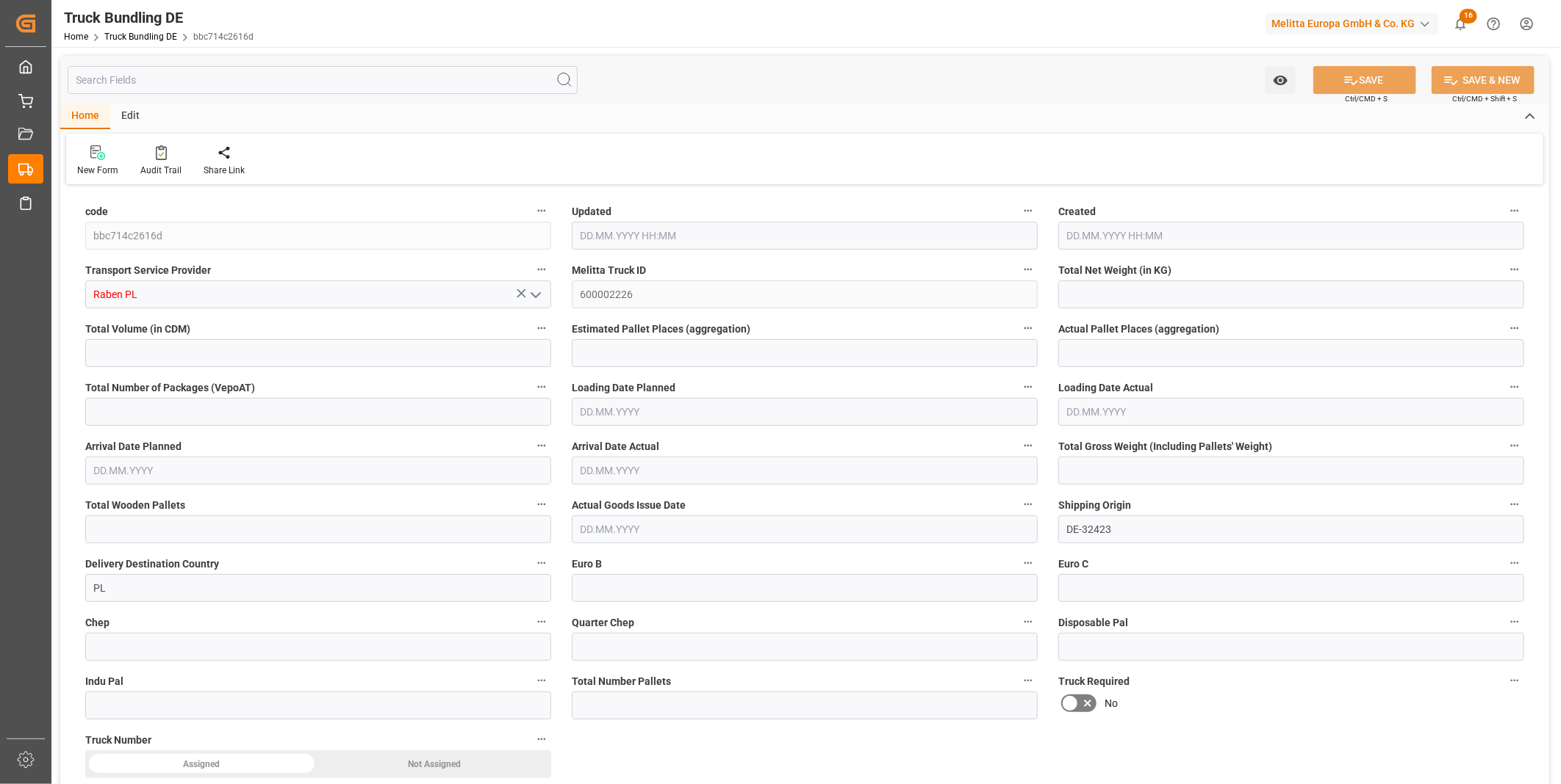
type input "601.602"
type input "7854"
type input "6"
type input "0"
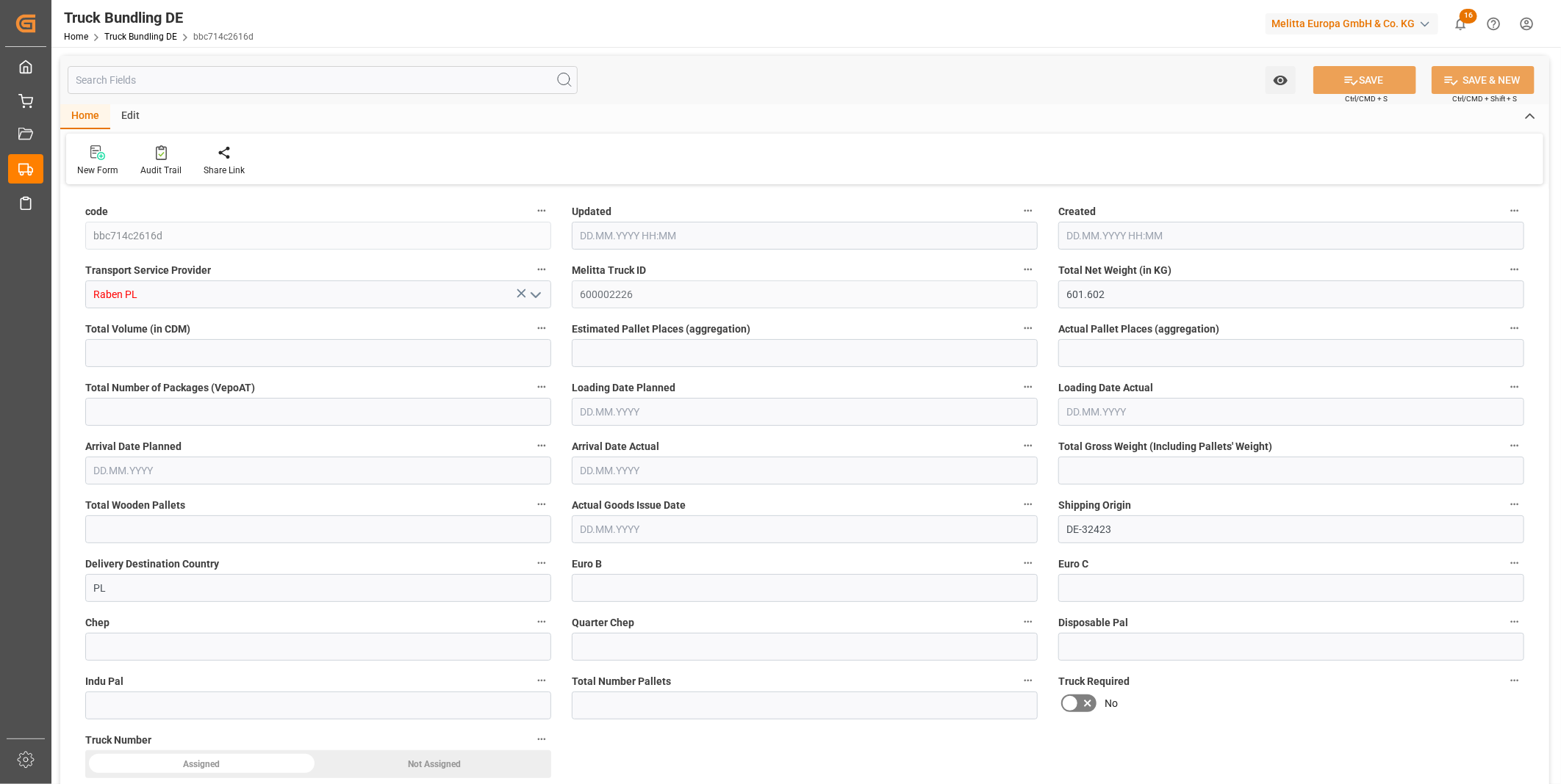
type input "993"
type input "6"
type input "0"
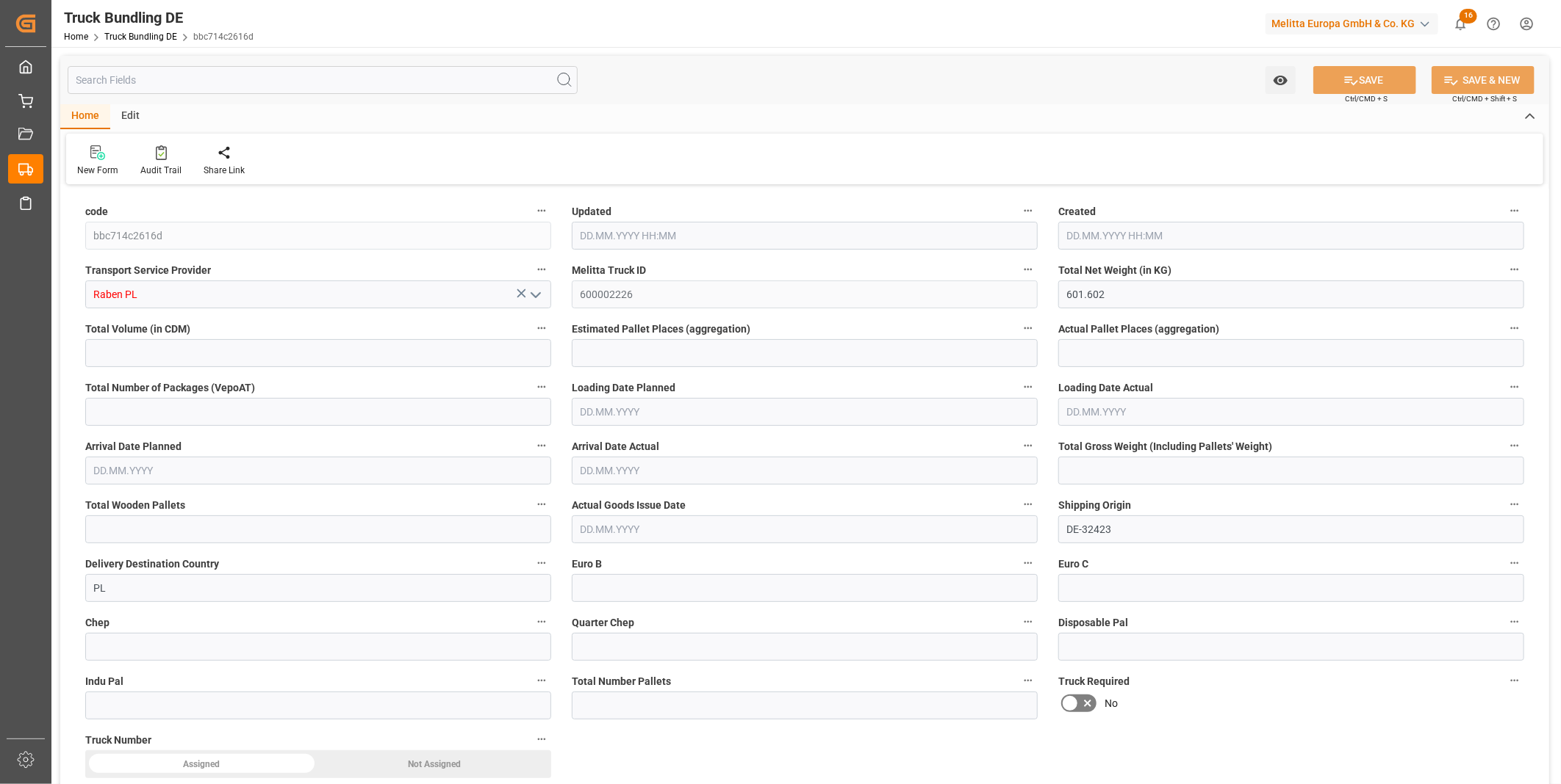
type input "0"
type input "03.09.2025 08:18"
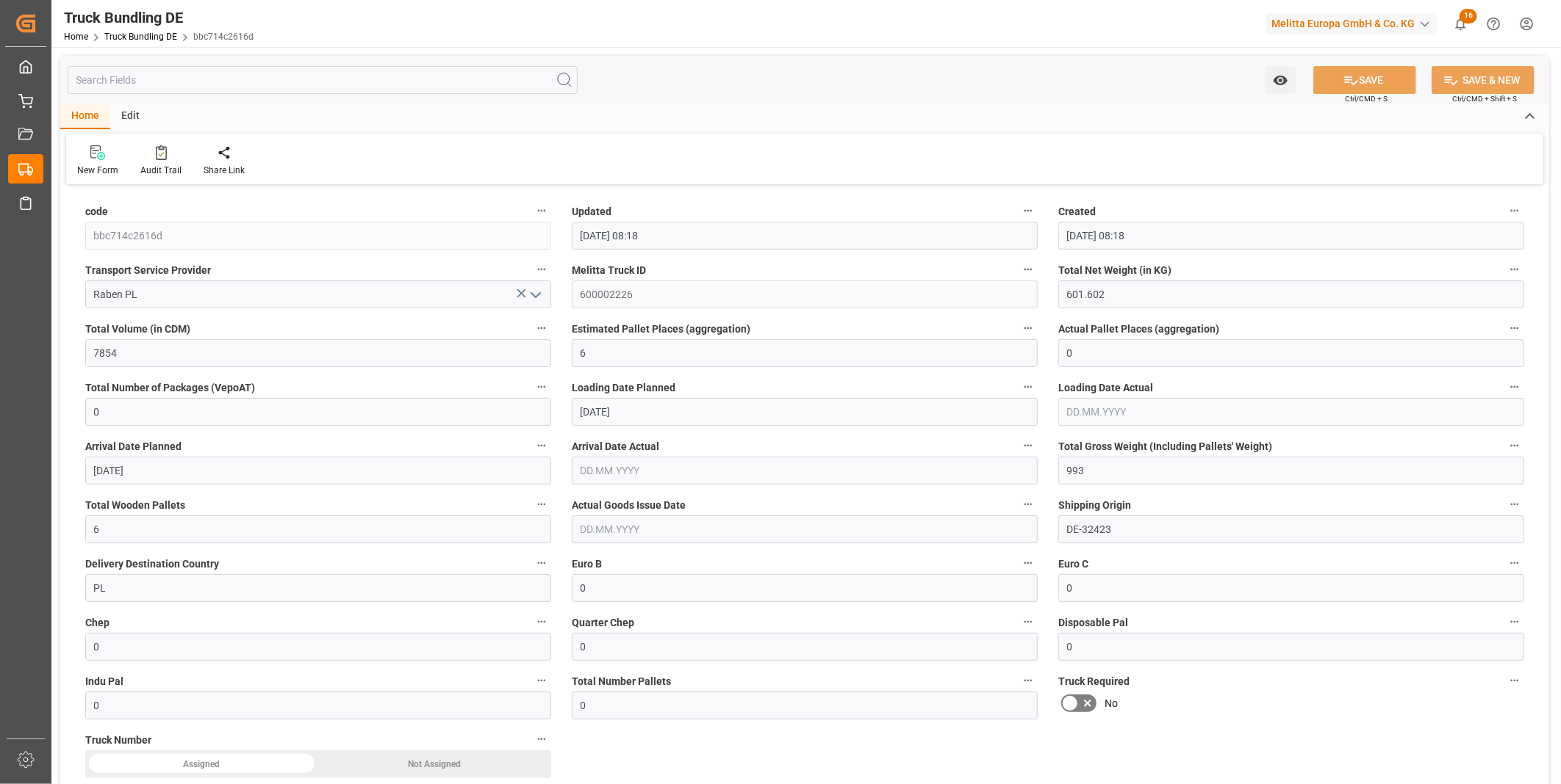
type input "03.09.2025 08:18"
type input "04.09.2025"
type input "10.09.2025"
type input "[DATE]"
type input "501.178"
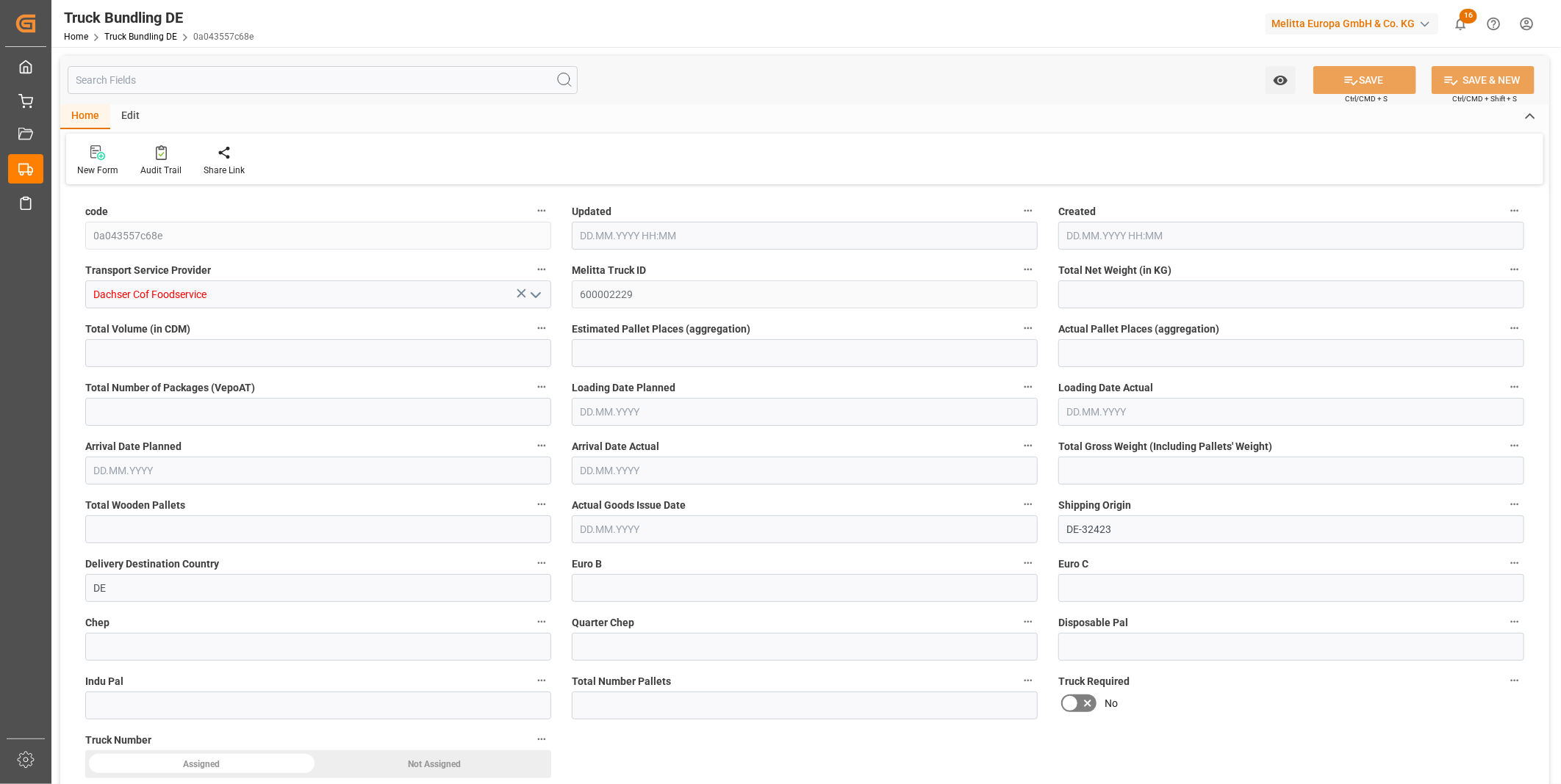
type input "2925.95"
type input "3"
type input "0"
type input "717.341"
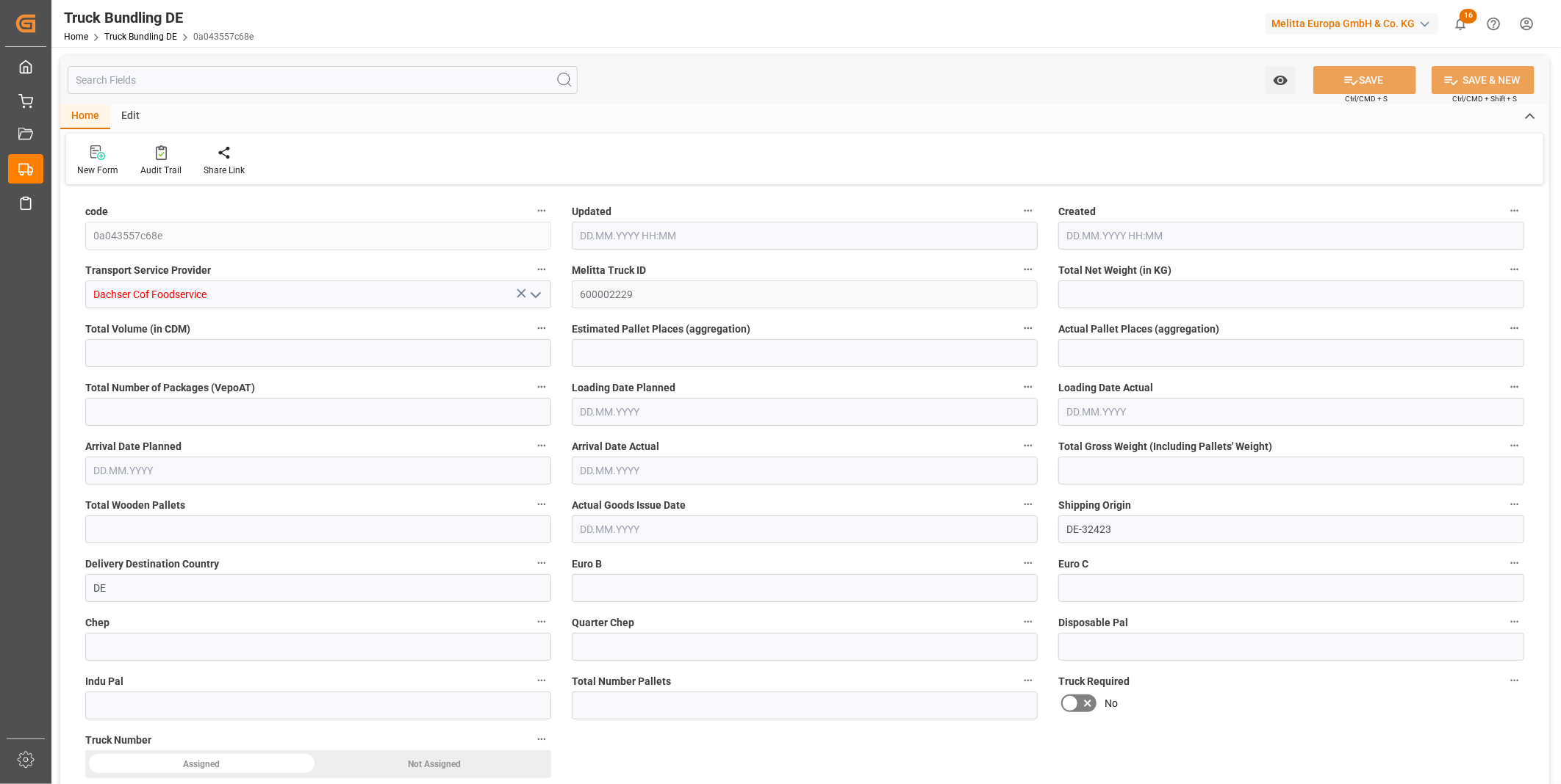
type input "4"
type input "0"
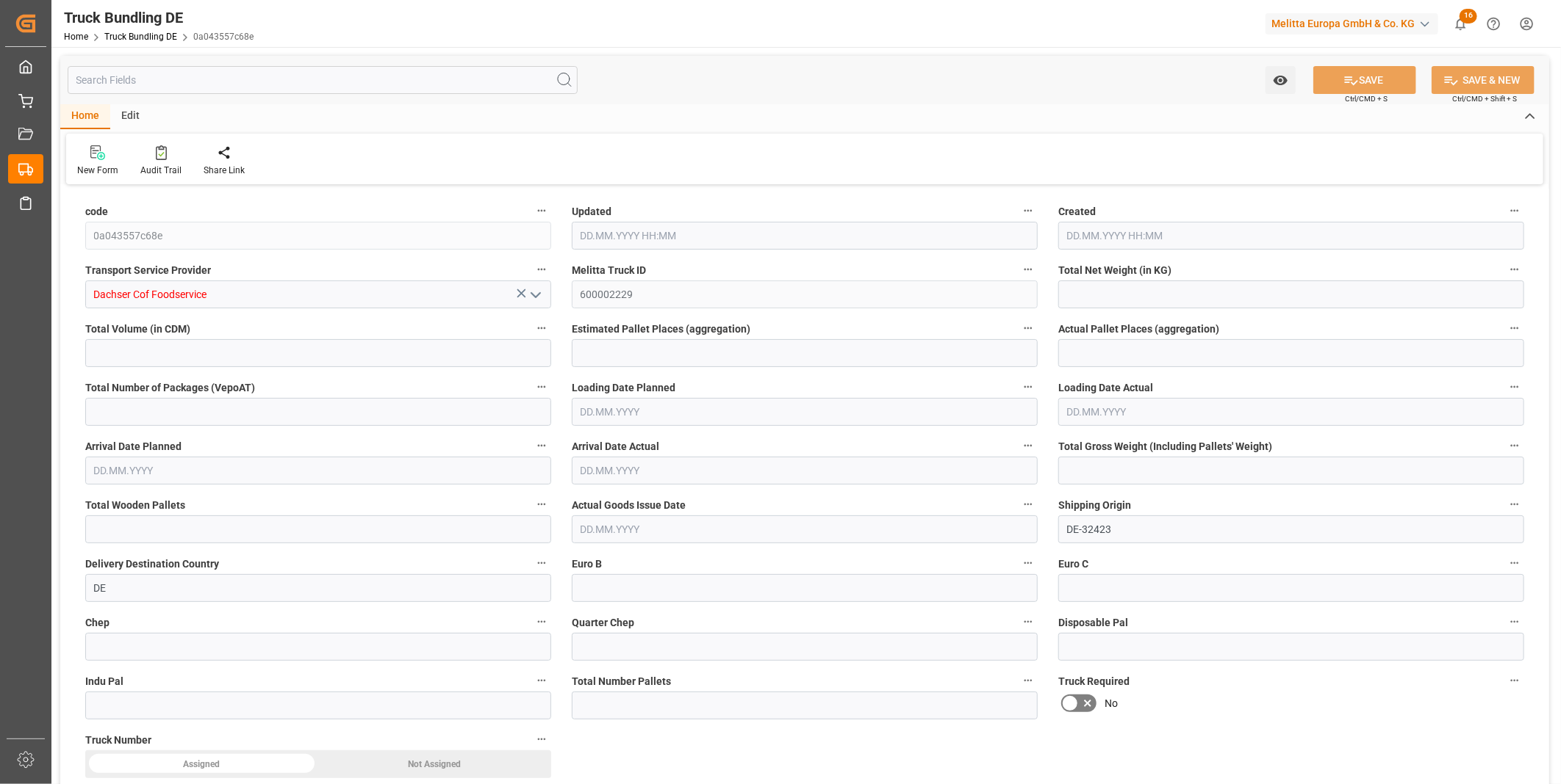
type input "0"
type input "03.09.2025 08:19"
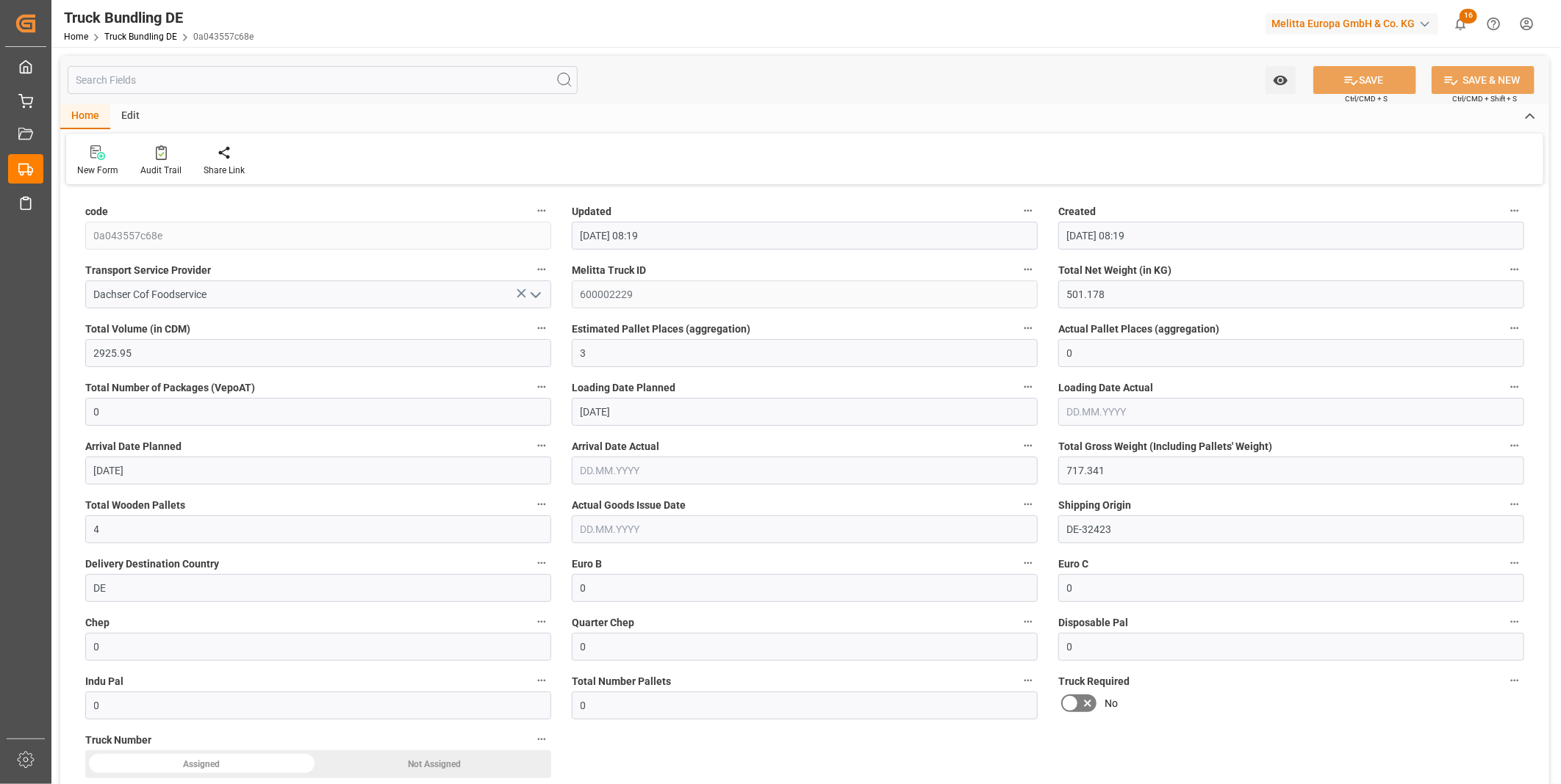
type input "03.09.2025"
type input "05.09.2025"
type input "[DATE]"
type input "[DATE] 08:19"
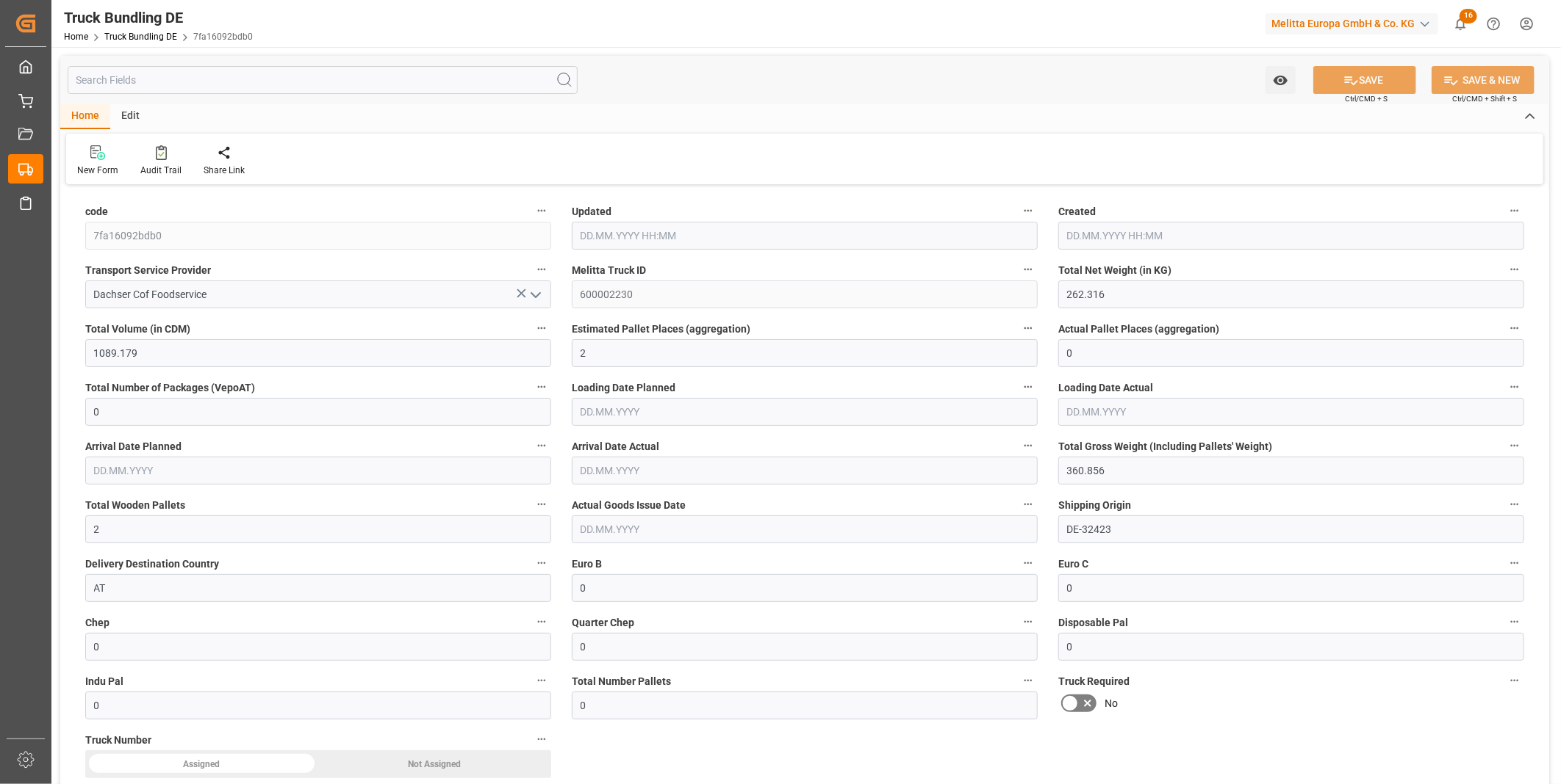
type input "[DATE]"
type input "03.09.2025 08:19"
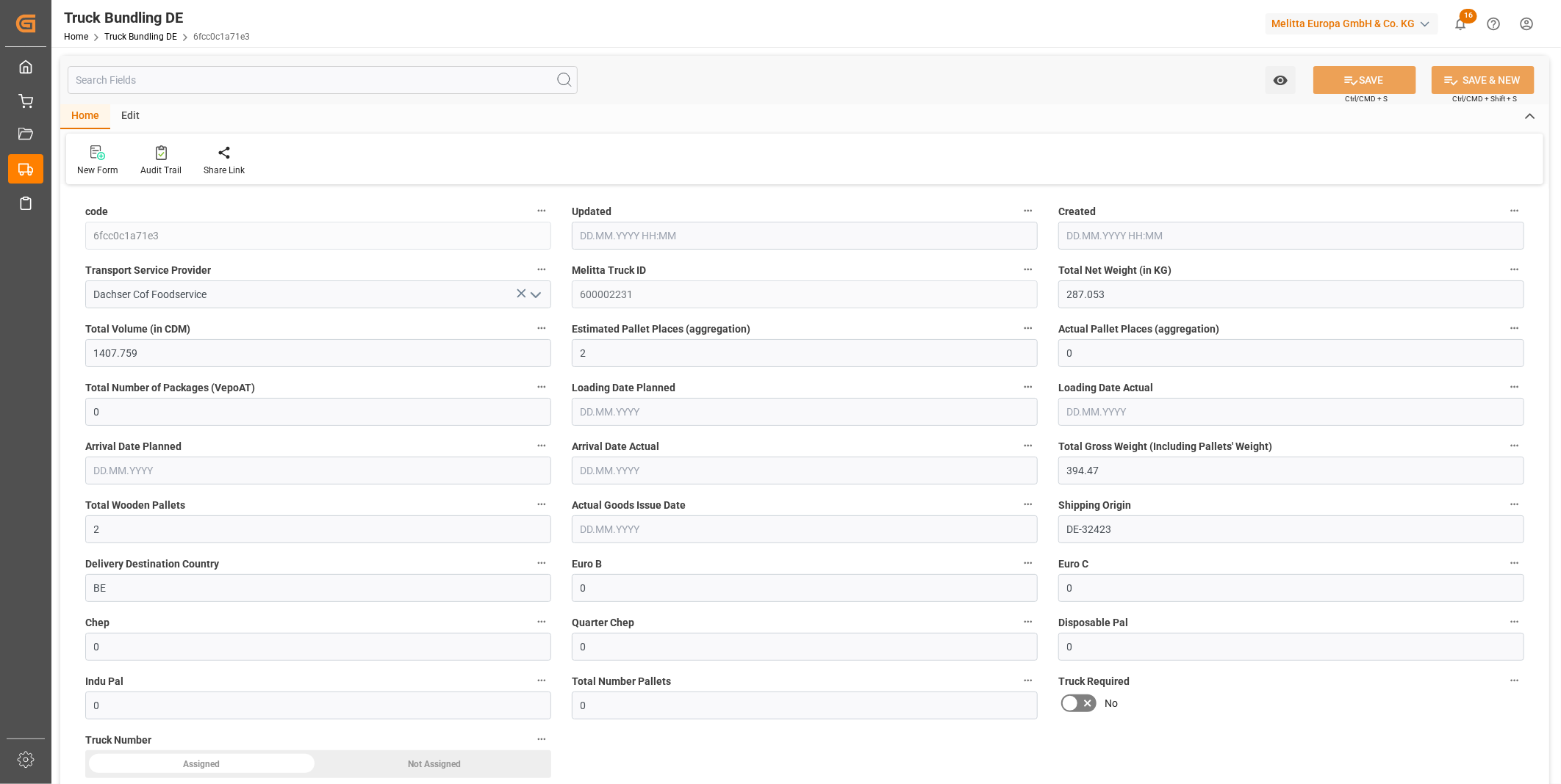
type input "05.09.2025"
type input "08.09.2025"
type input "03.09.2025"
type input "[DATE] 08:20"
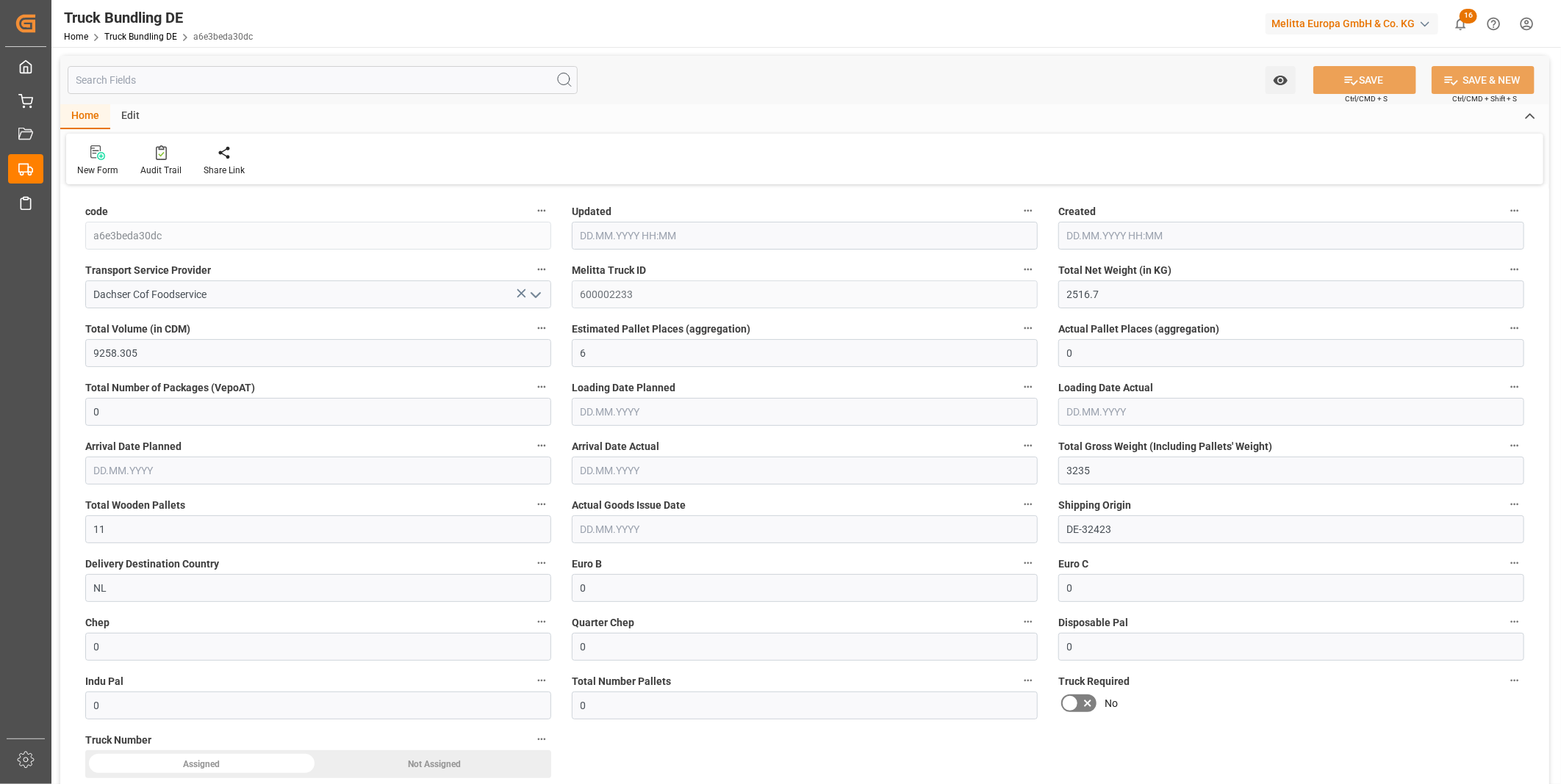
type input "[DATE]"
type input "09.09.2025"
type input "[DATE]"
type input "[DATE] 08:20"
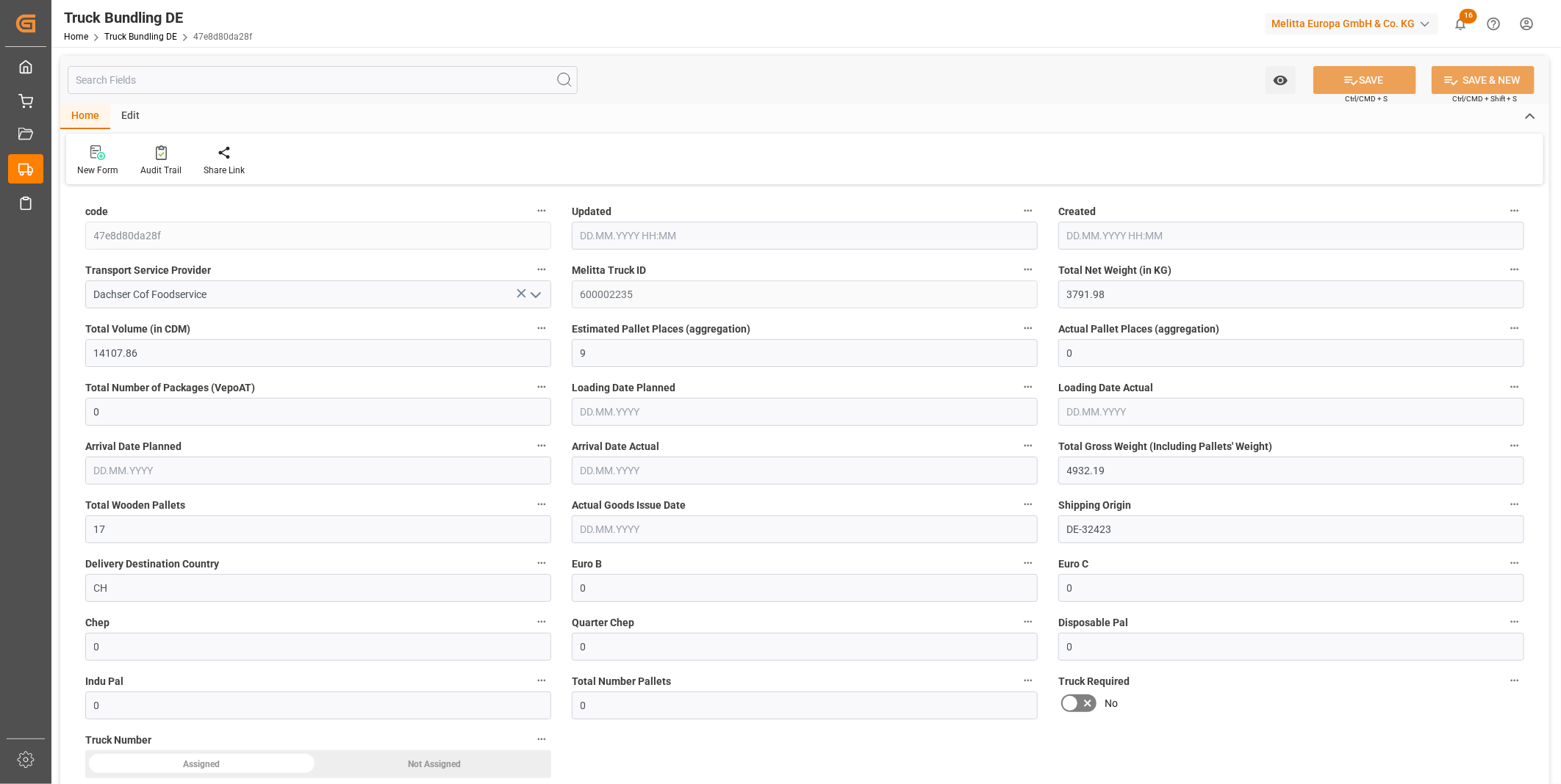
type input "05.09.2025"
type input "[DATE]"
type input "318.227"
type input "1397.979"
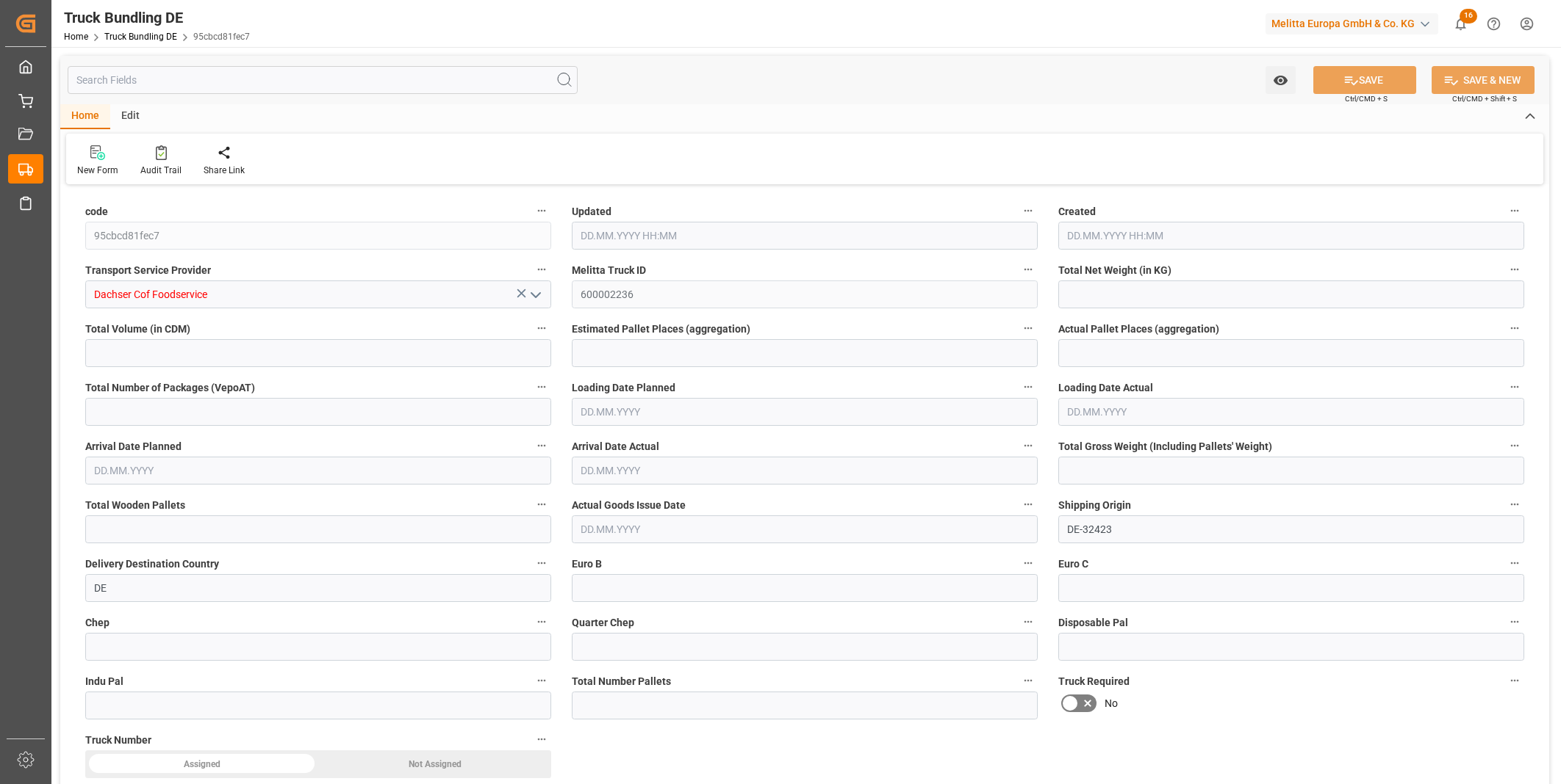
type input "2"
type input "0"
type input "433.856"
type input "2"
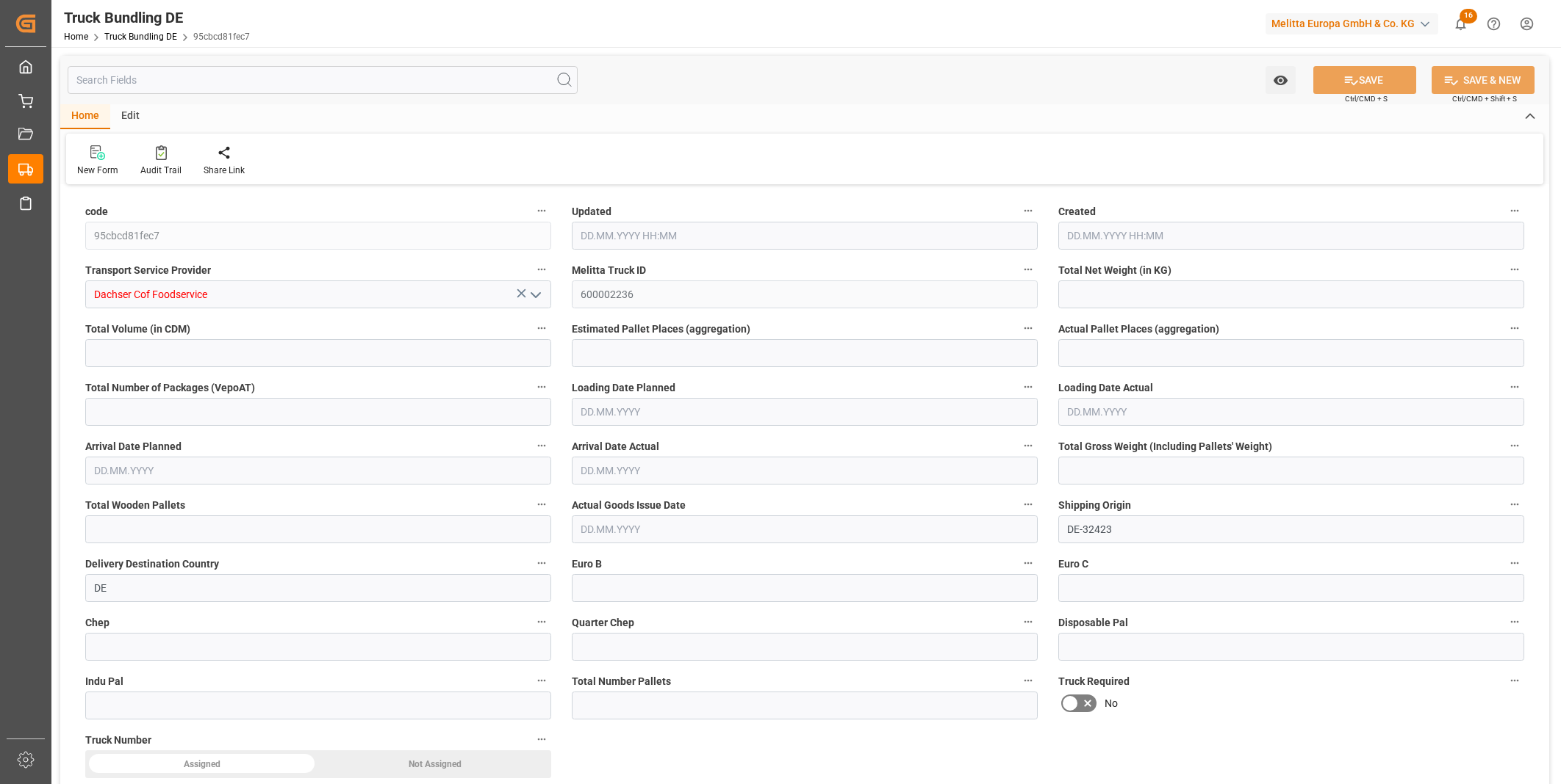
type input "0"
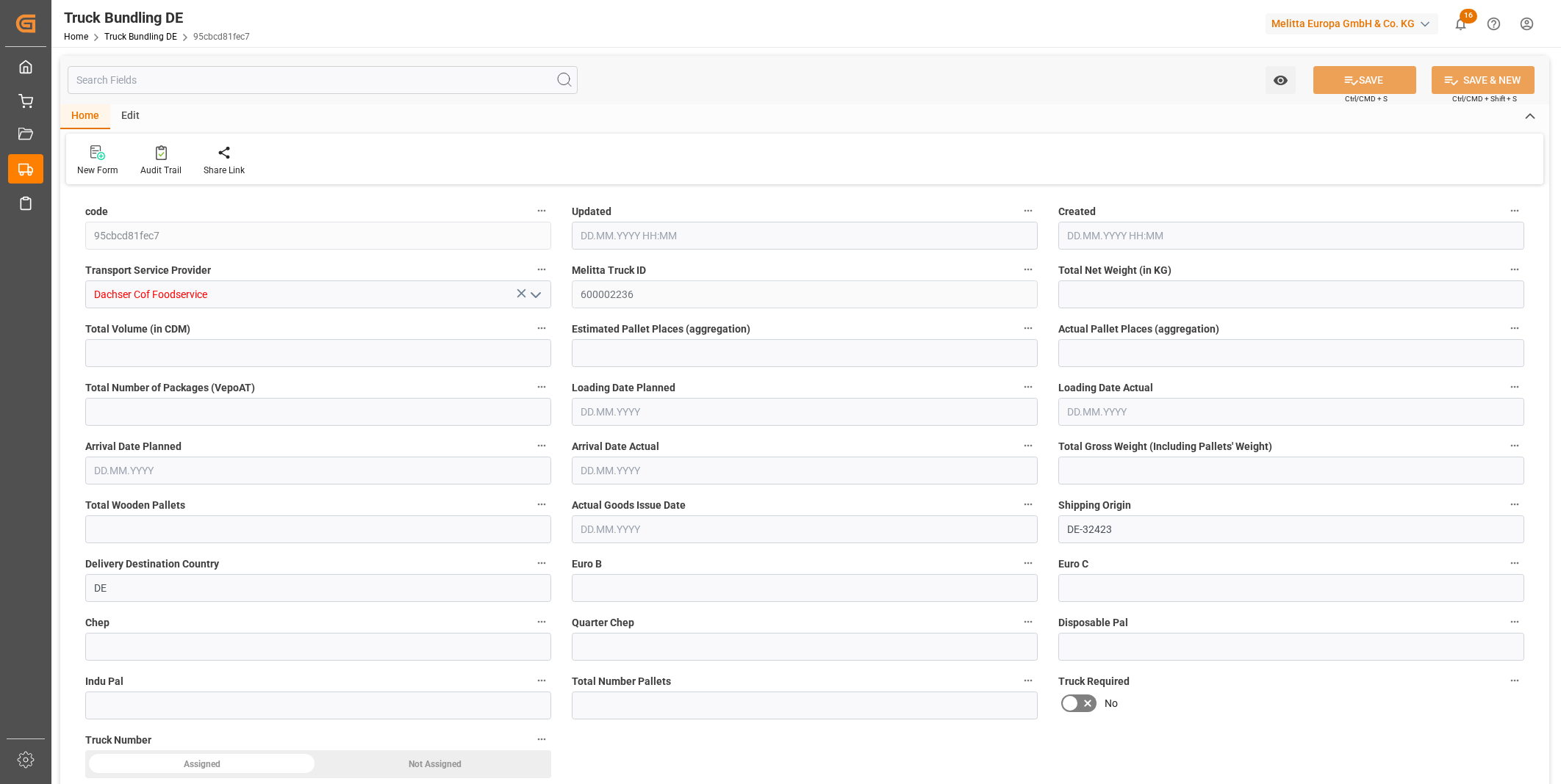
type input "0"
type input "03.09.2025 08:20"
type input "[DATE]"
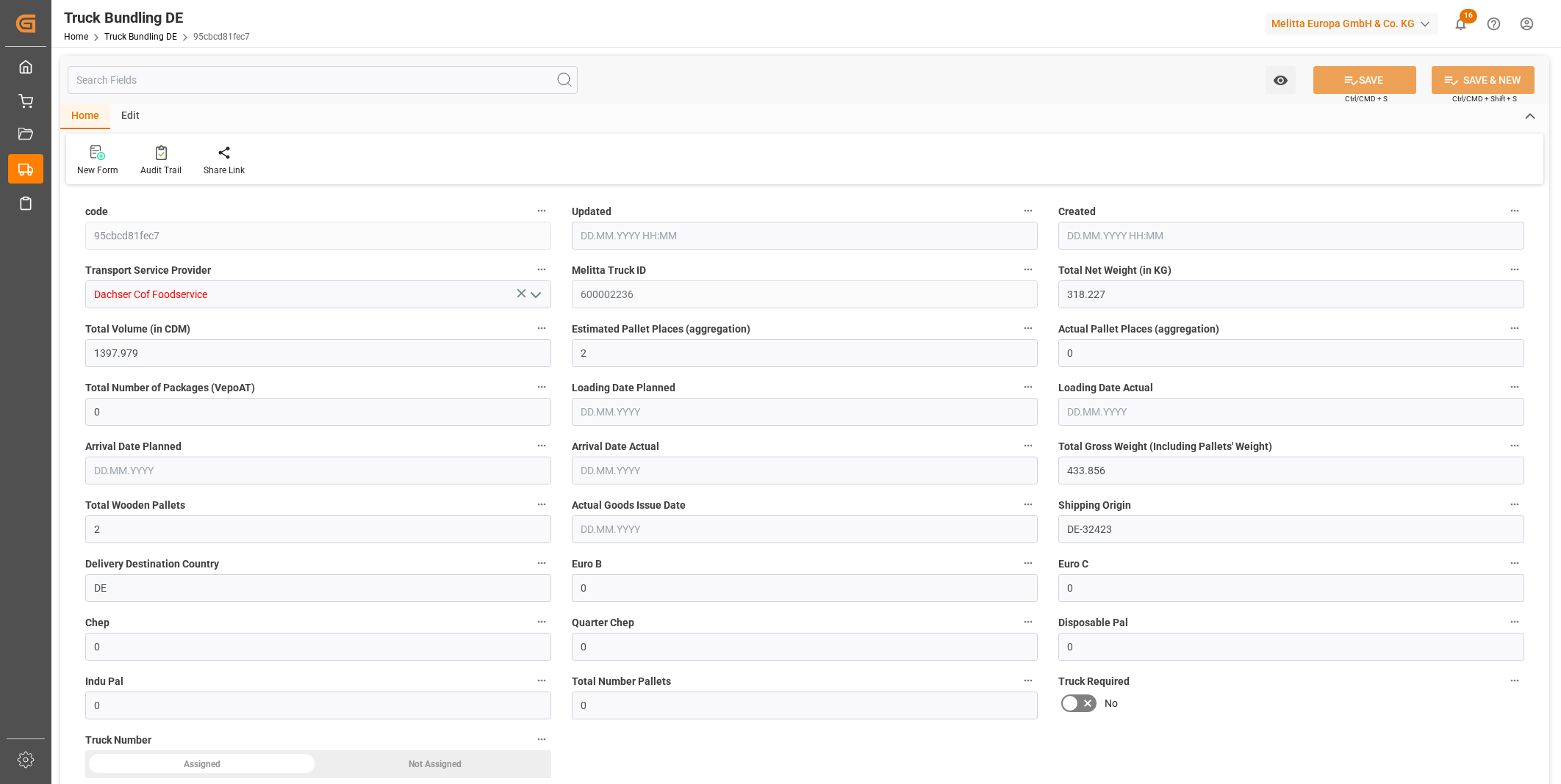
type input "[DATE]"
type input "2739.795"
type input "11910.907"
type input "8"
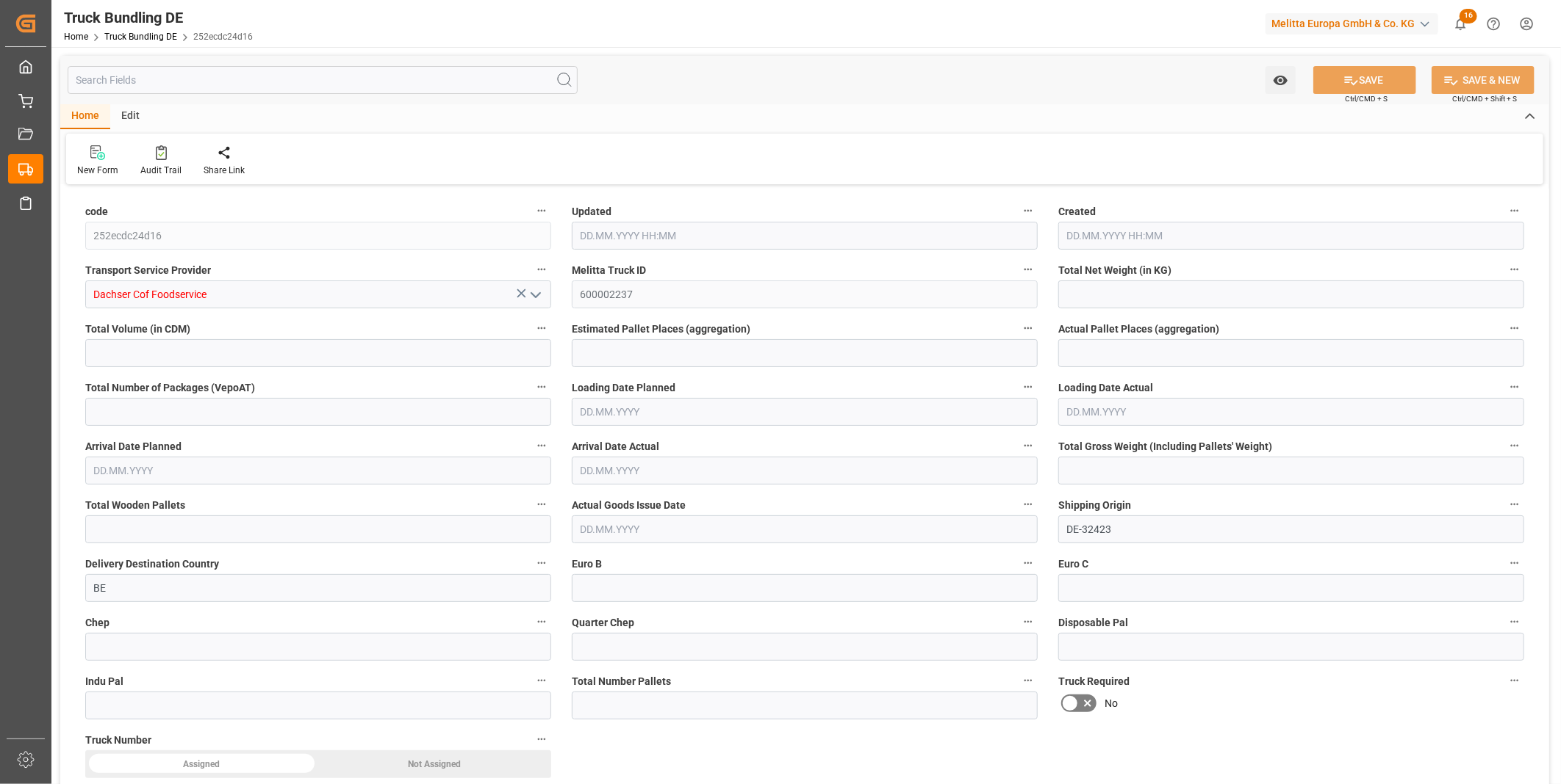
type input "0"
type input "3650.13"
type input "15"
type input "0"
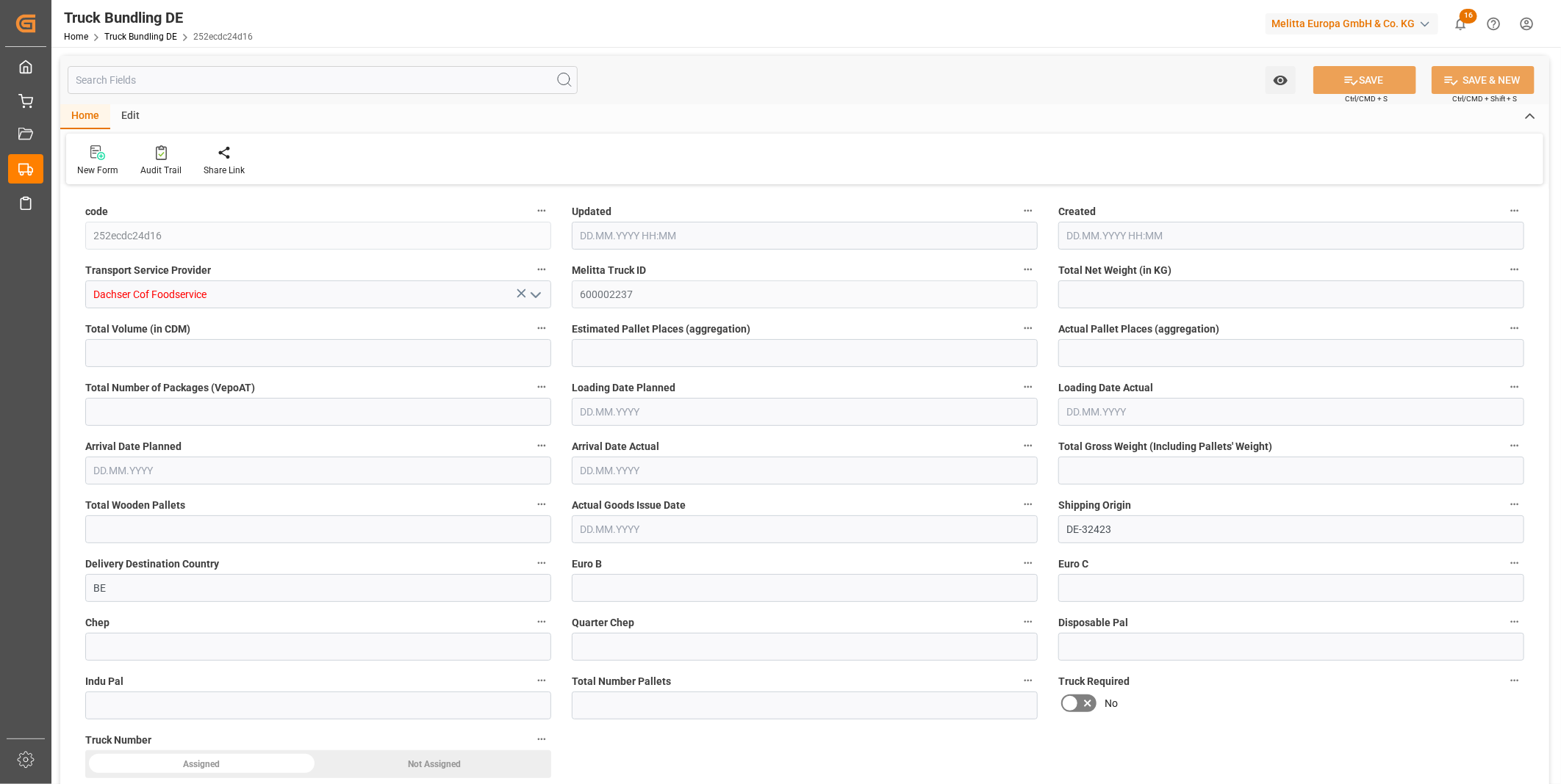
type input "0"
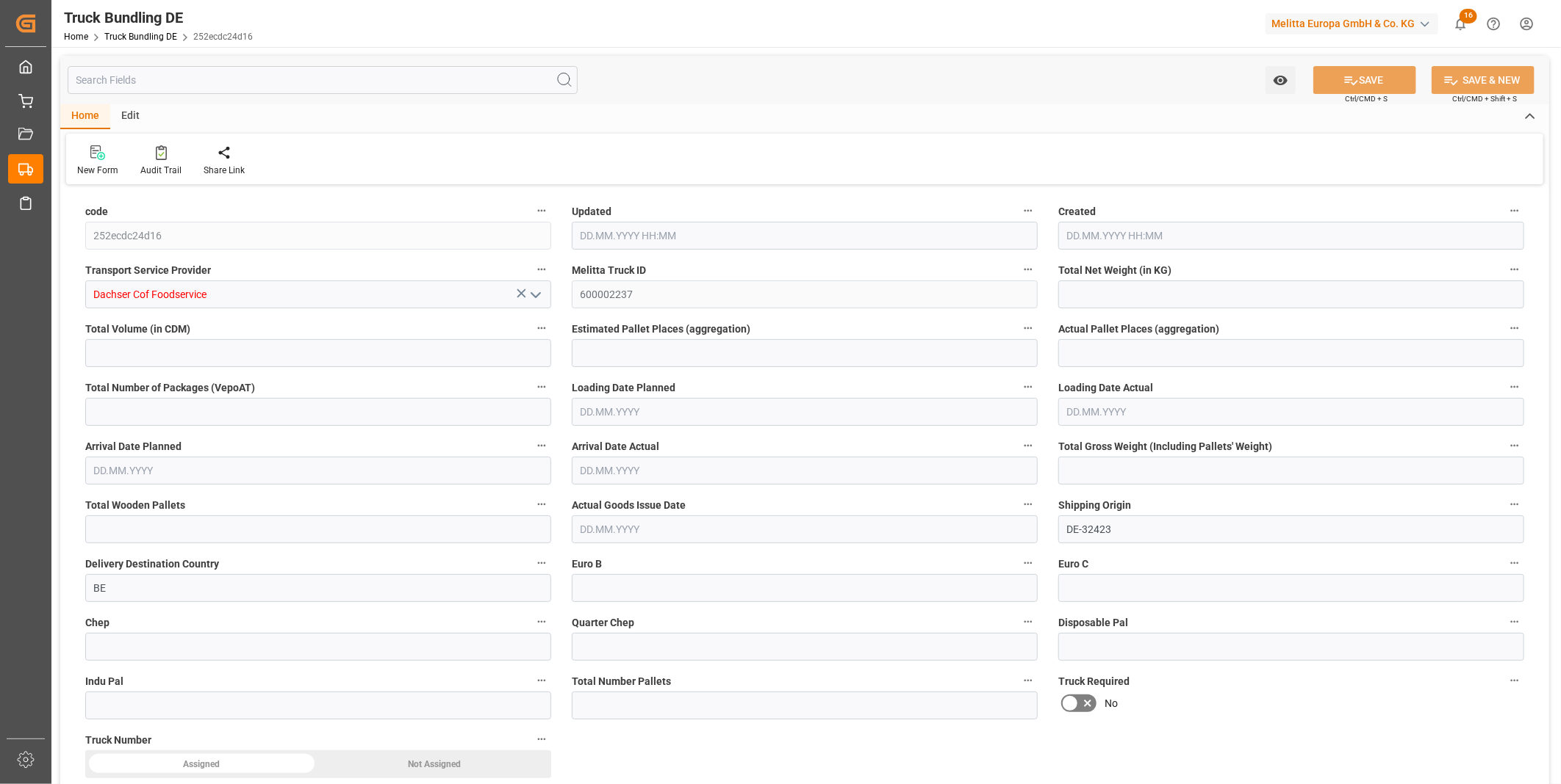
type input "0"
type input "[DATE] 08:21"
type input "03.09.2025 08:20"
type input "09.09.2025"
type input "10.09.2025"
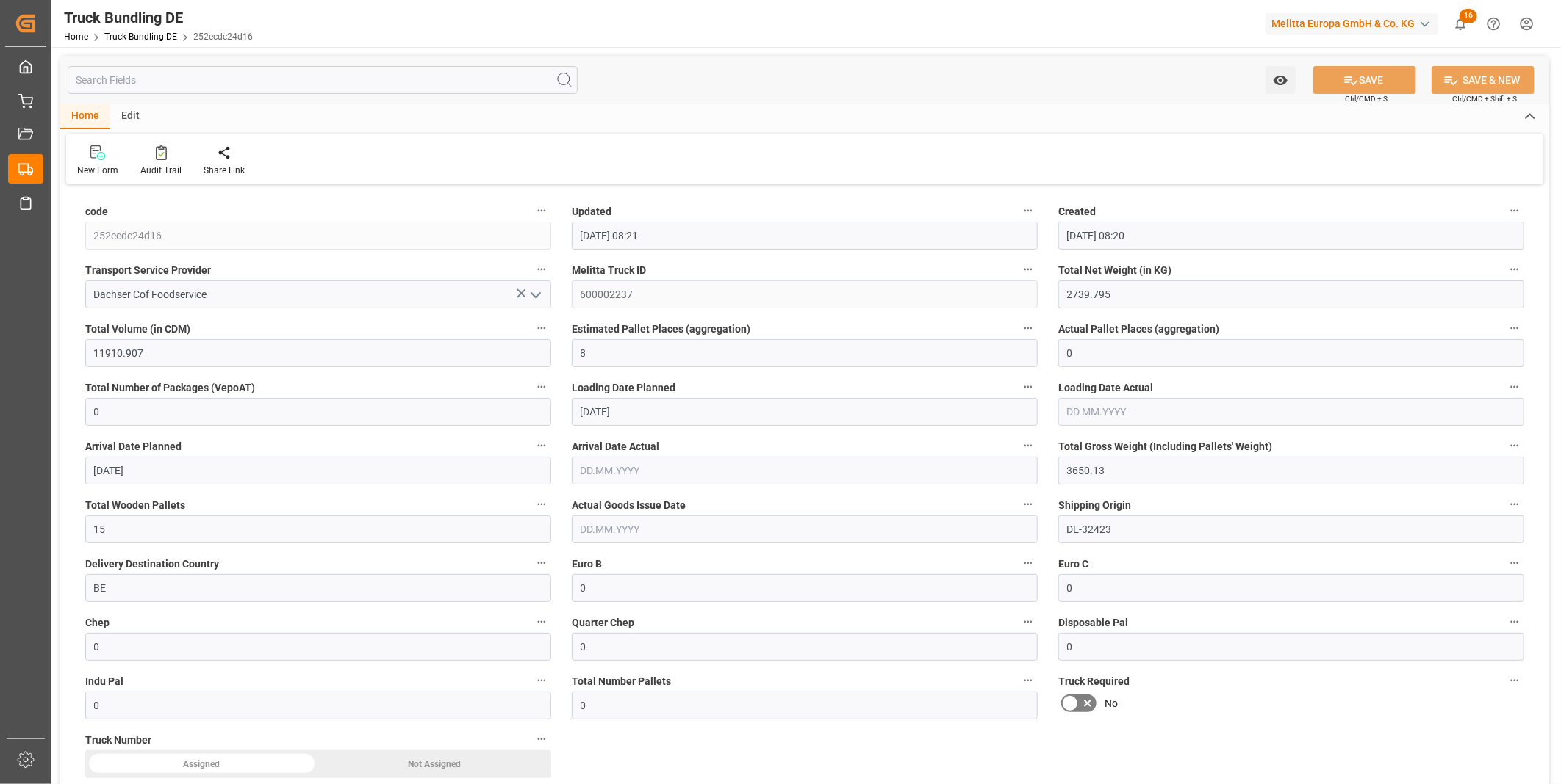
type input "03.09.2025"
type input "471.902"
type input "3001.791"
type input "3"
type input "0"
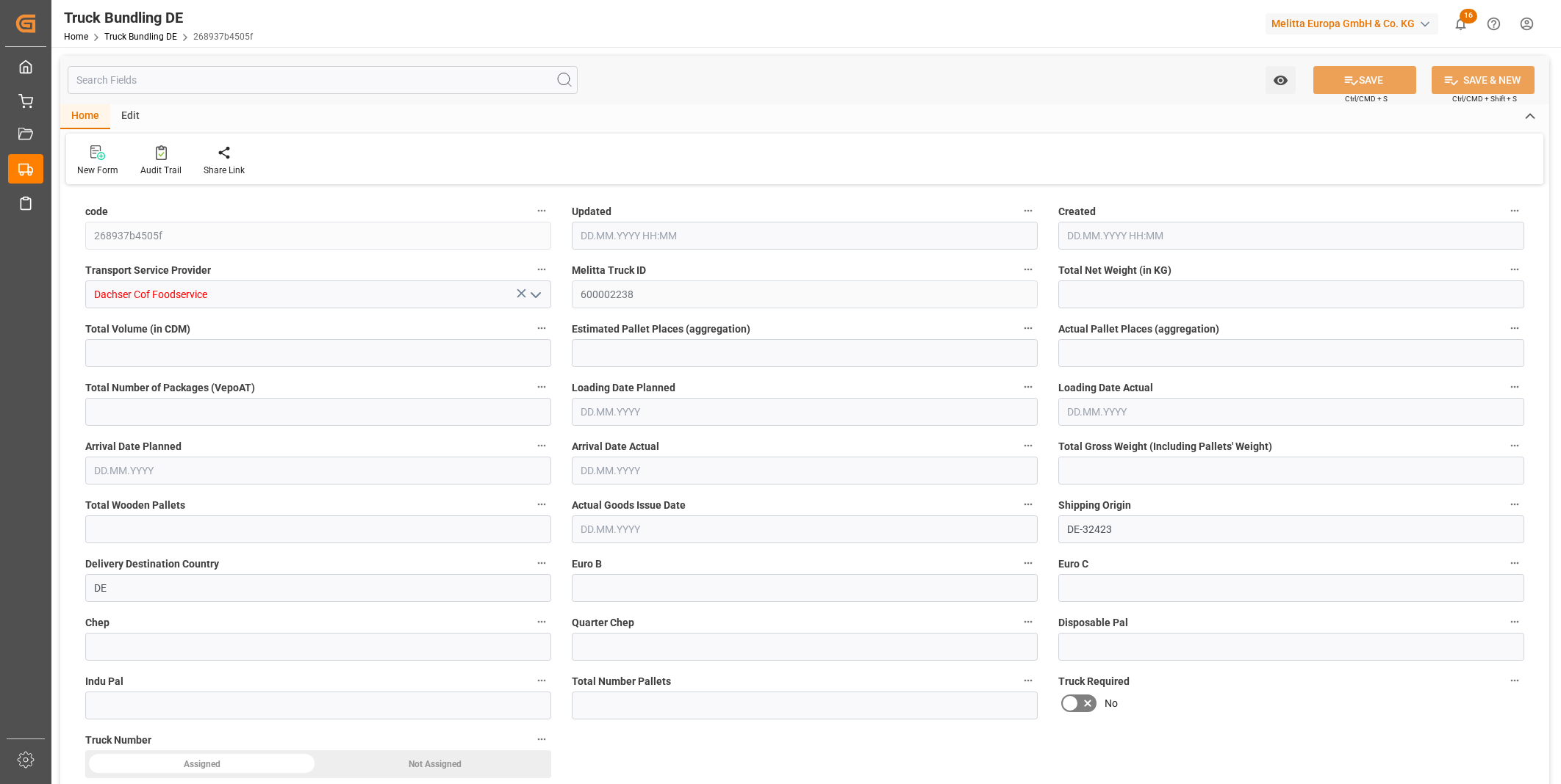
type input "0"
type input "685.9"
type input "4"
type input "0"
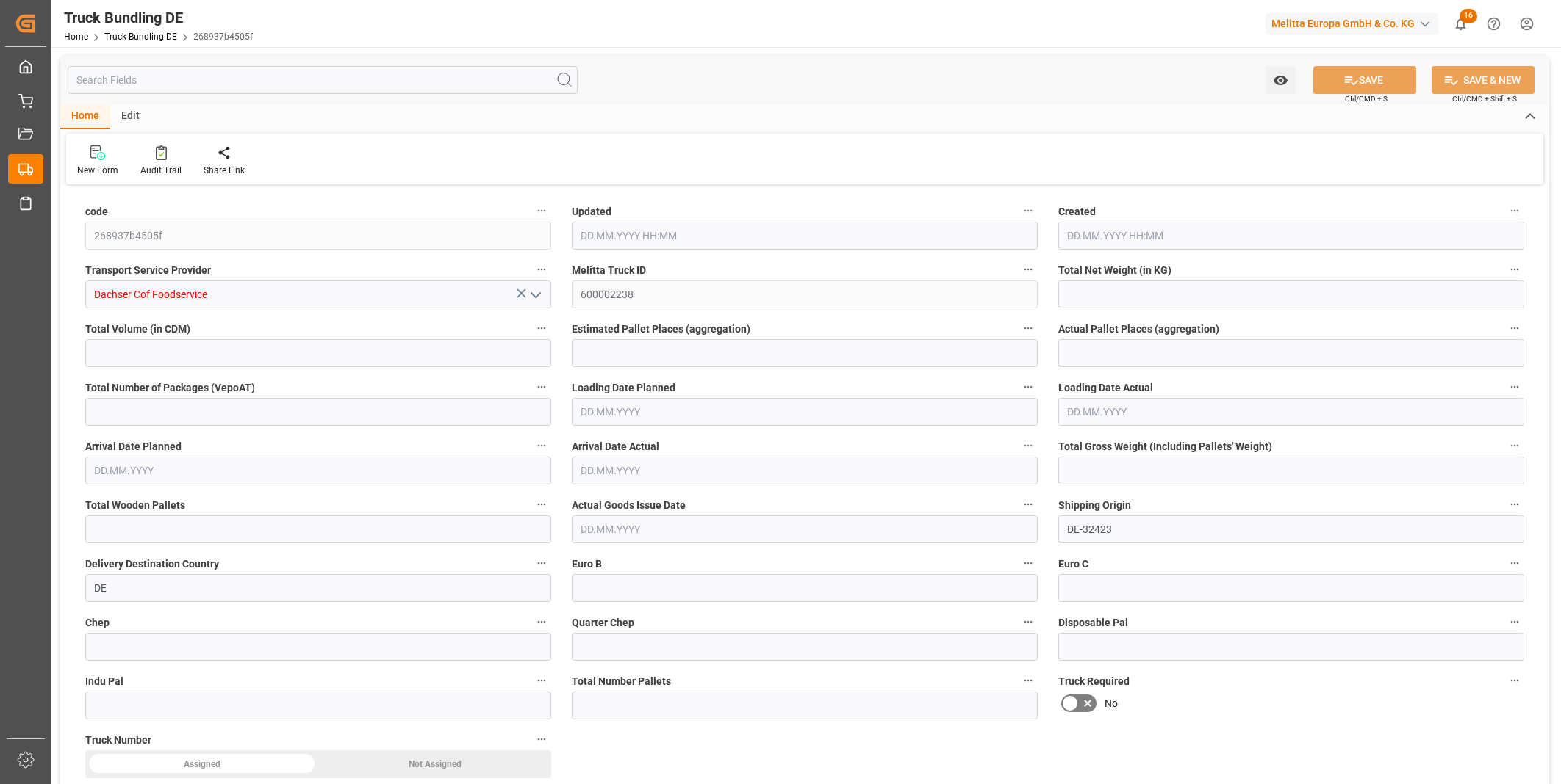
type input "0"
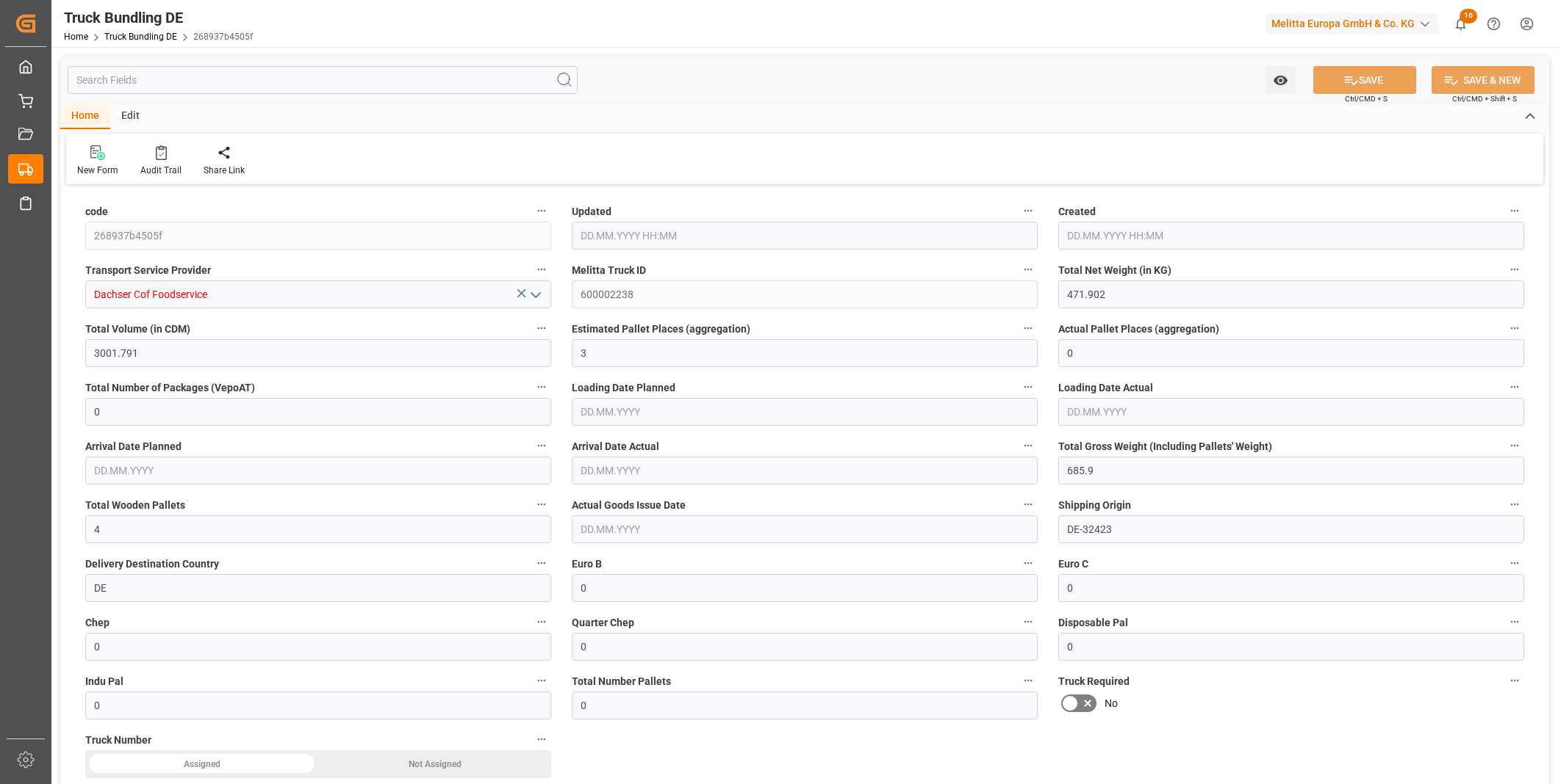
type input "[DATE] 08:21"
type input "03.09.2025 08:21"
type input "08.09.2025"
type input "10.09.2025"
type input "03.09.2025"
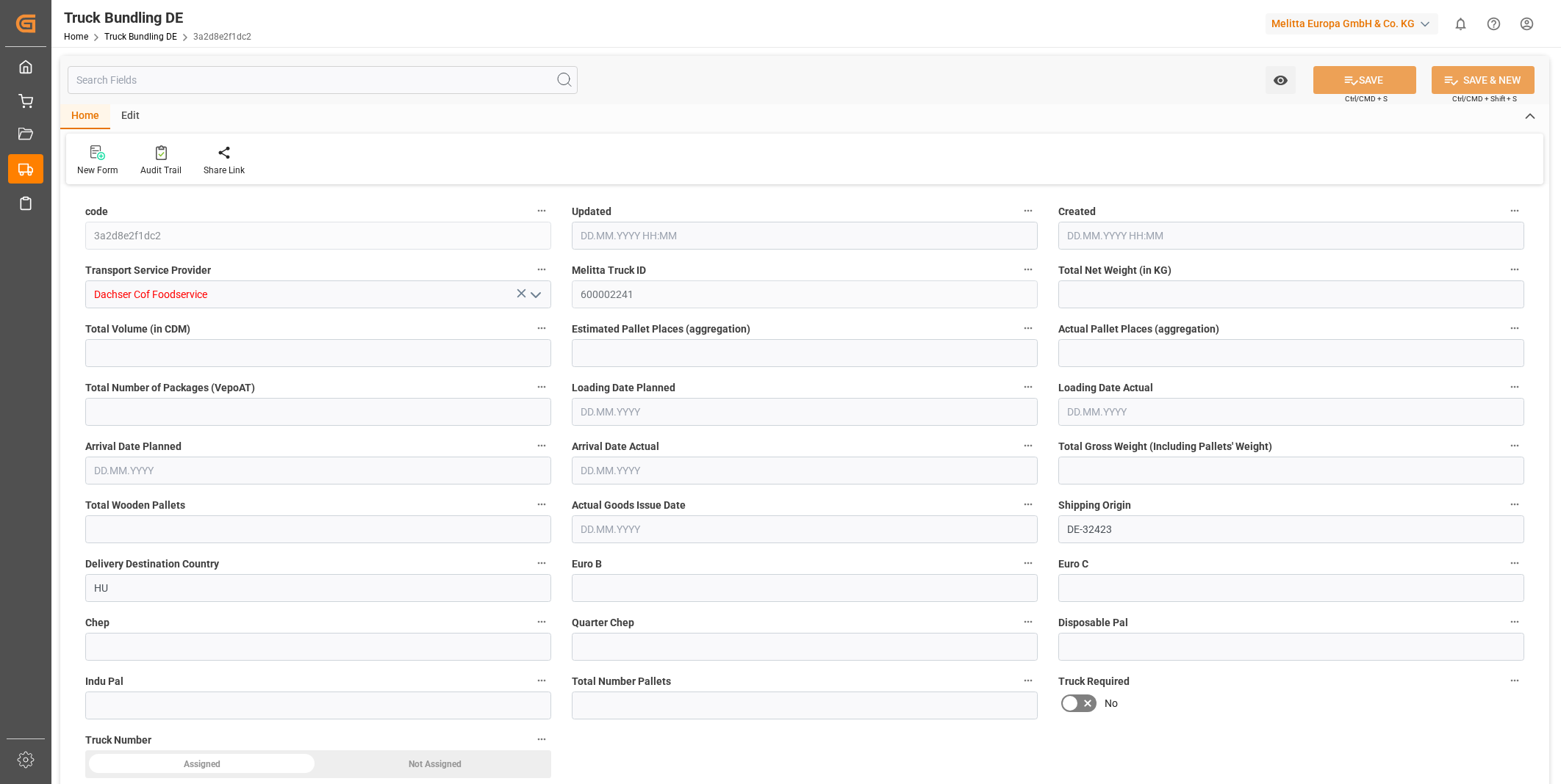
type input "1136.998"
type input "4341.949"
type input "3"
type input "0"
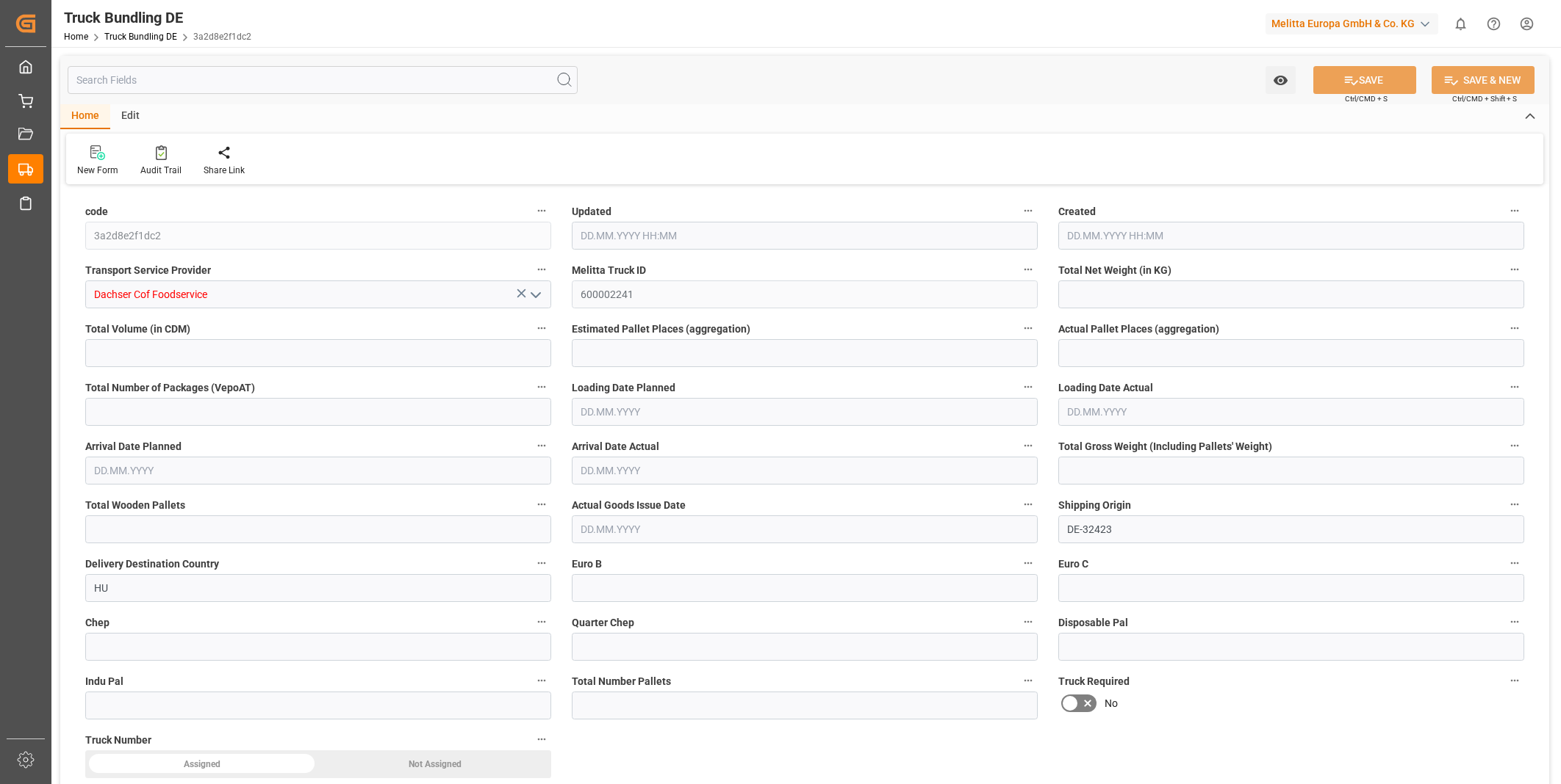
type input "1476.849"
type input "5"
type input "0"
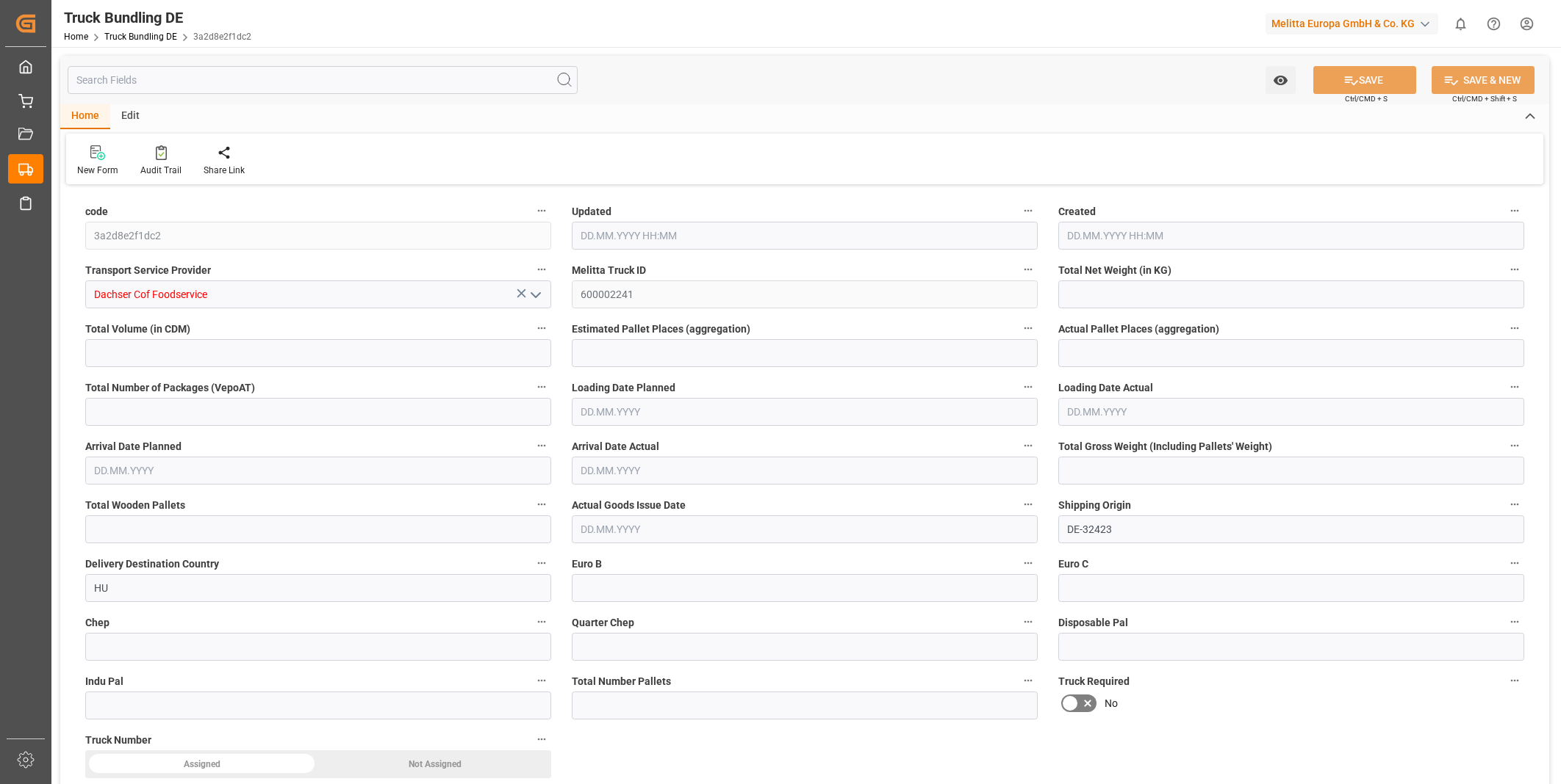
type input "0"
type input "03.09.2025 08:23"
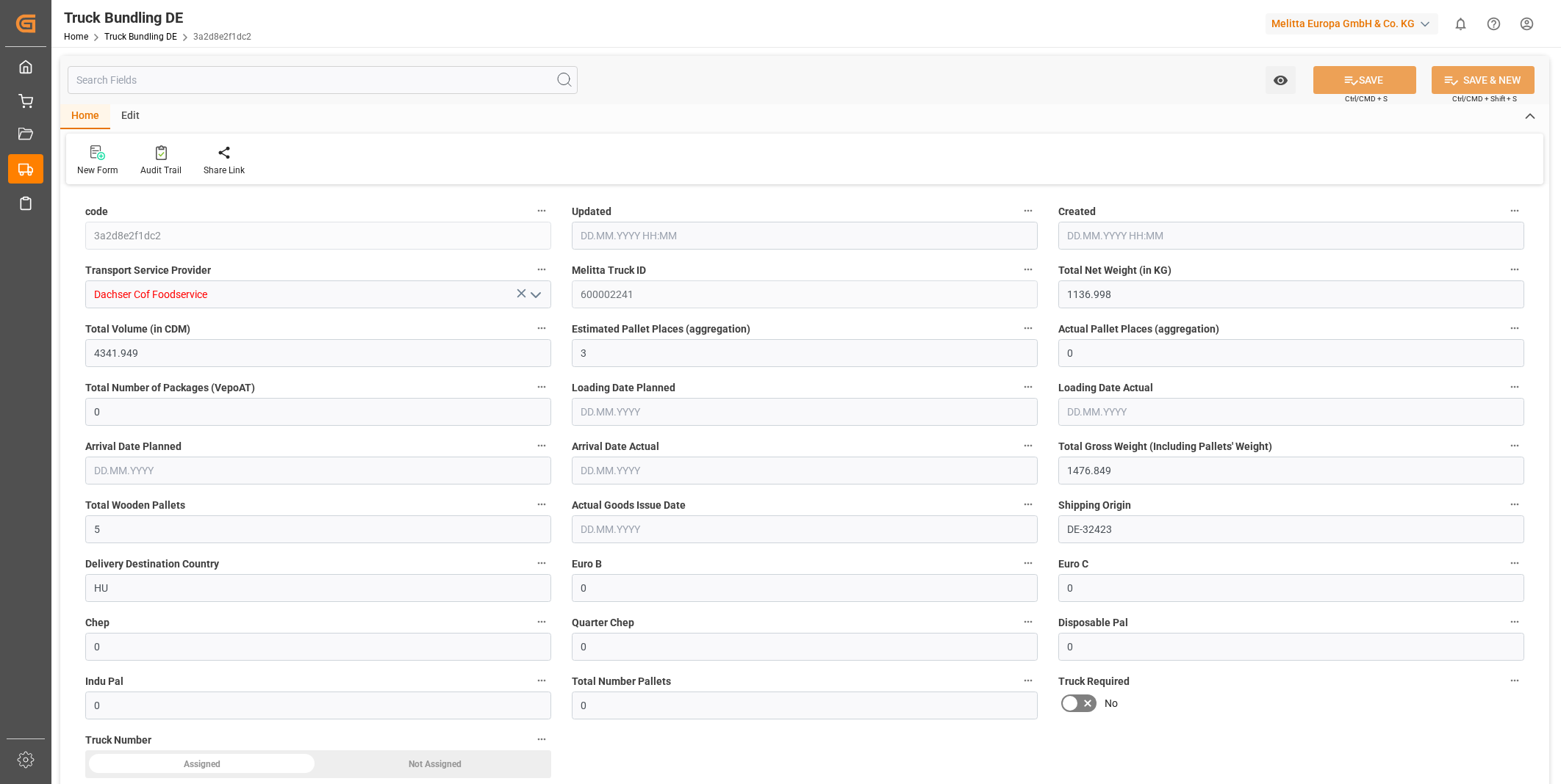
type input "03.09.2025 08:23"
type input "09.09.2025"
type input "12.09.2025"
type input "[DATE]"
type input "211.83"
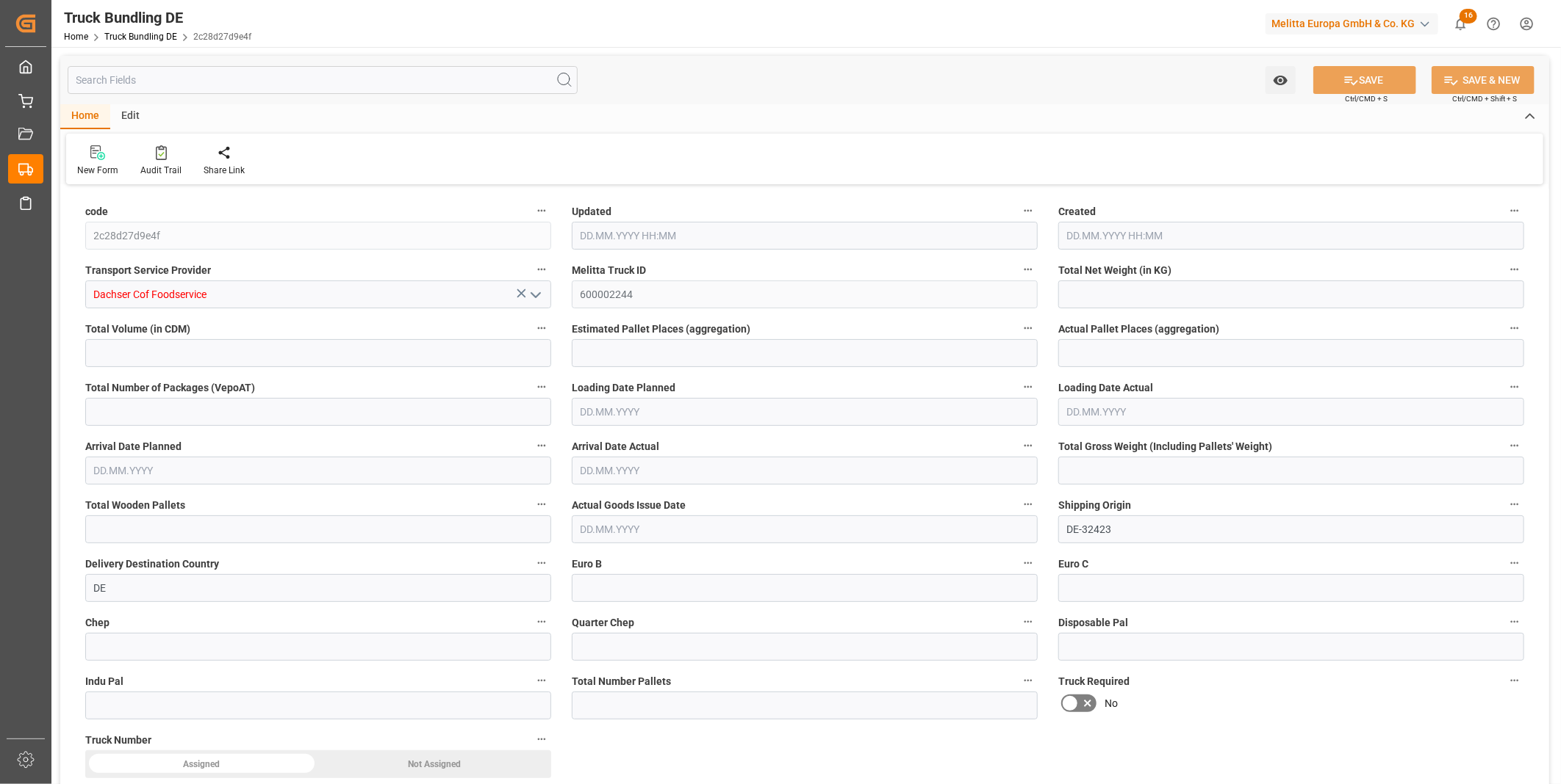
type input "994.892"
type input "1"
type input "0"
type input "276.792"
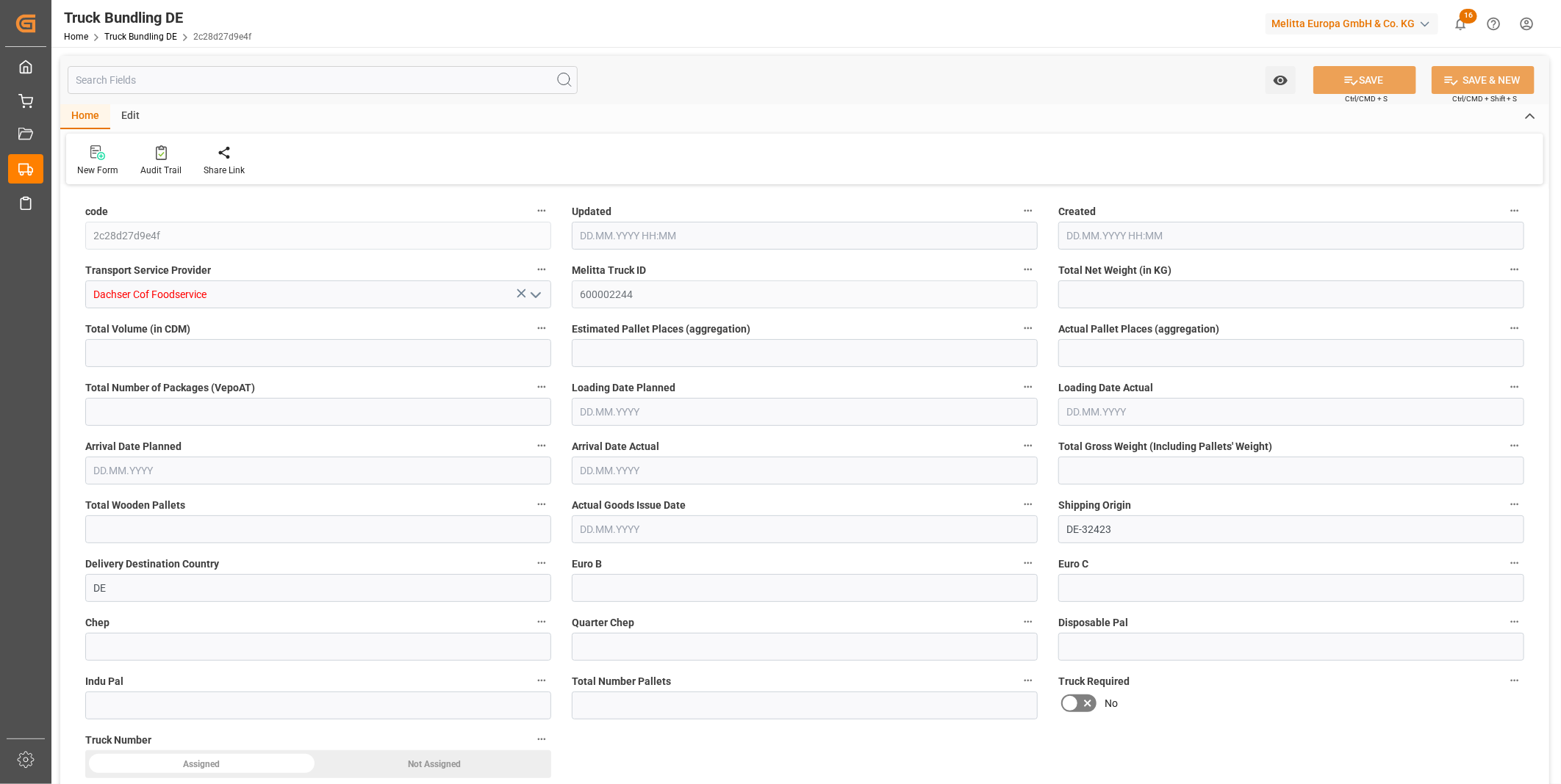
type input "1"
type input "0"
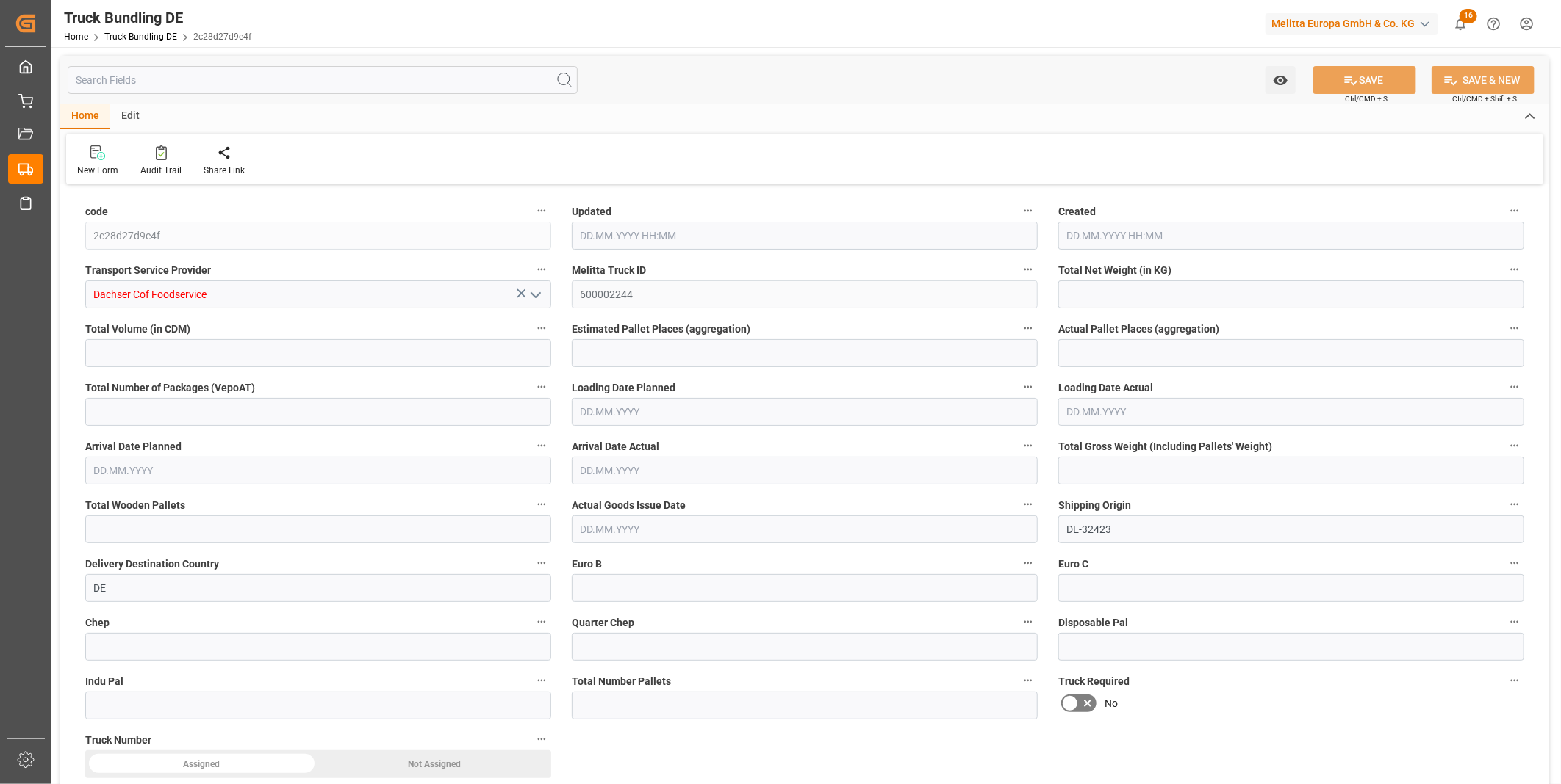
type input "0"
type input "[DATE] 08:24"
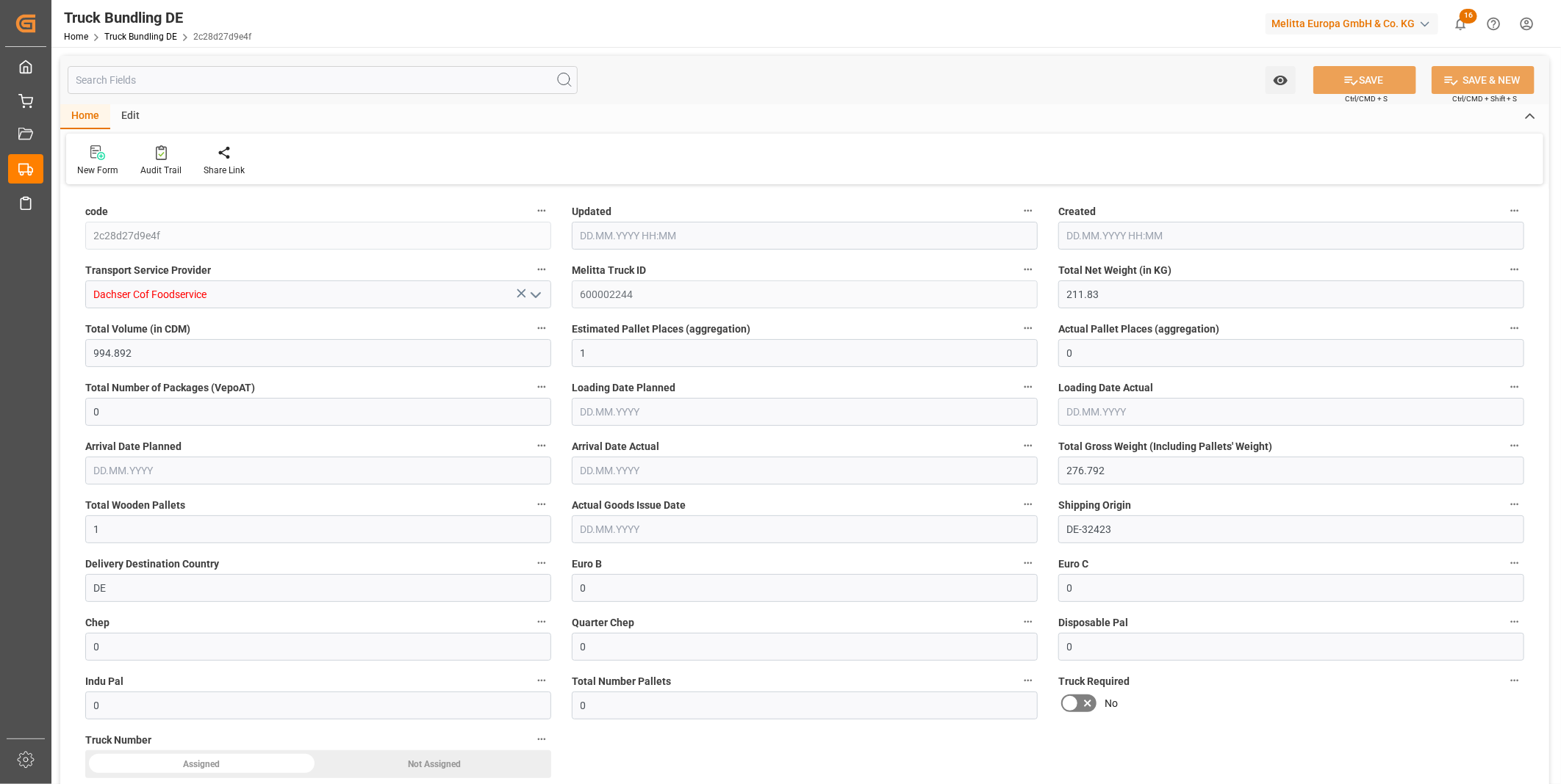
type input "[DATE]"
